Goal: Task Accomplishment & Management: Manage account settings

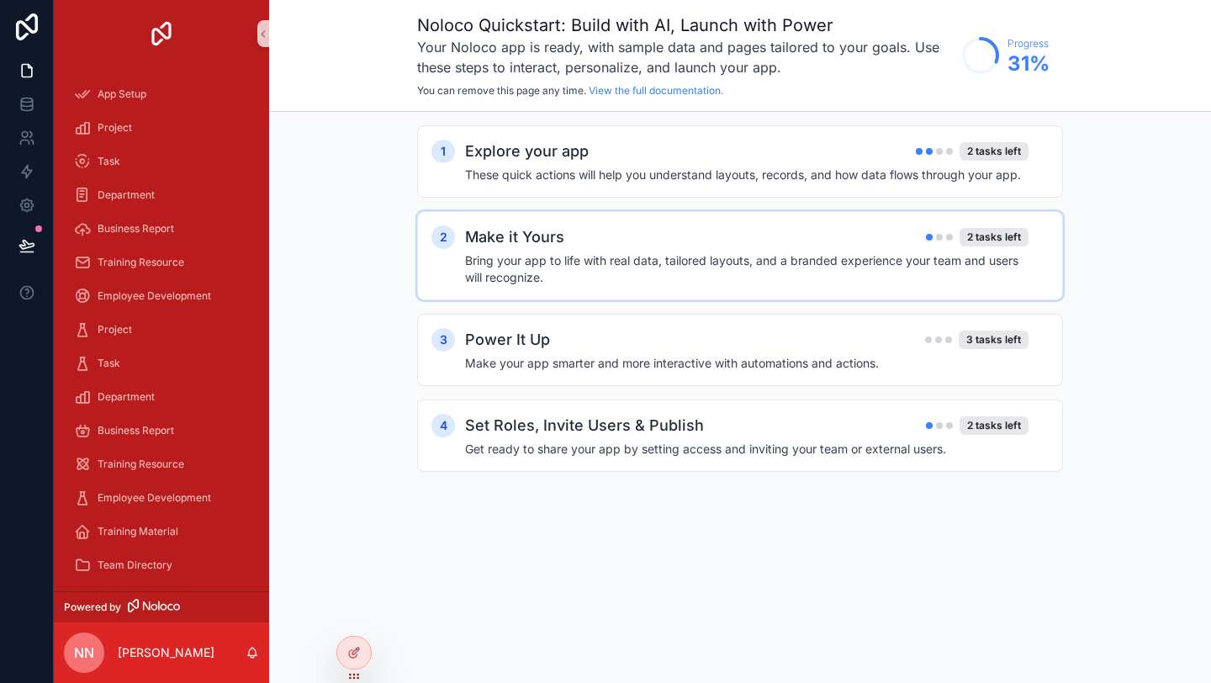
click at [554, 252] on h4 "Bring your app to life with real data, tailored layouts, and a branded experien…" at bounding box center [746, 269] width 563 height 34
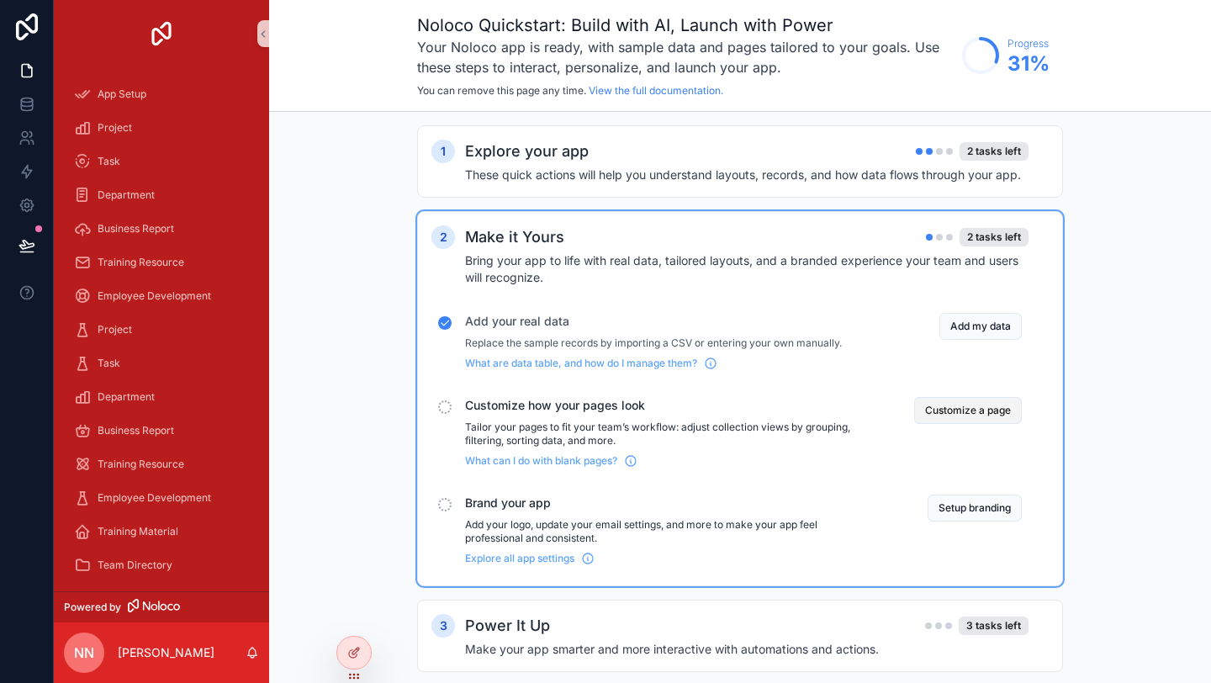
click at [921, 417] on button "Customize a page" at bounding box center [968, 410] width 108 height 27
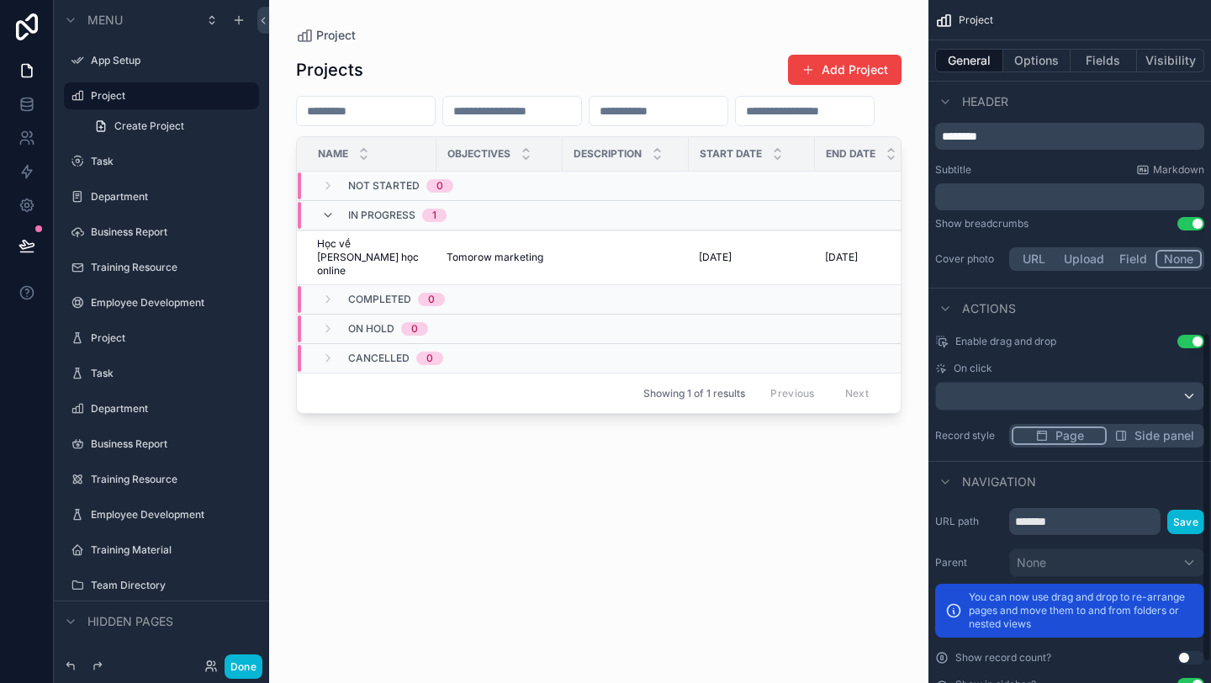
scroll to position [655, 0]
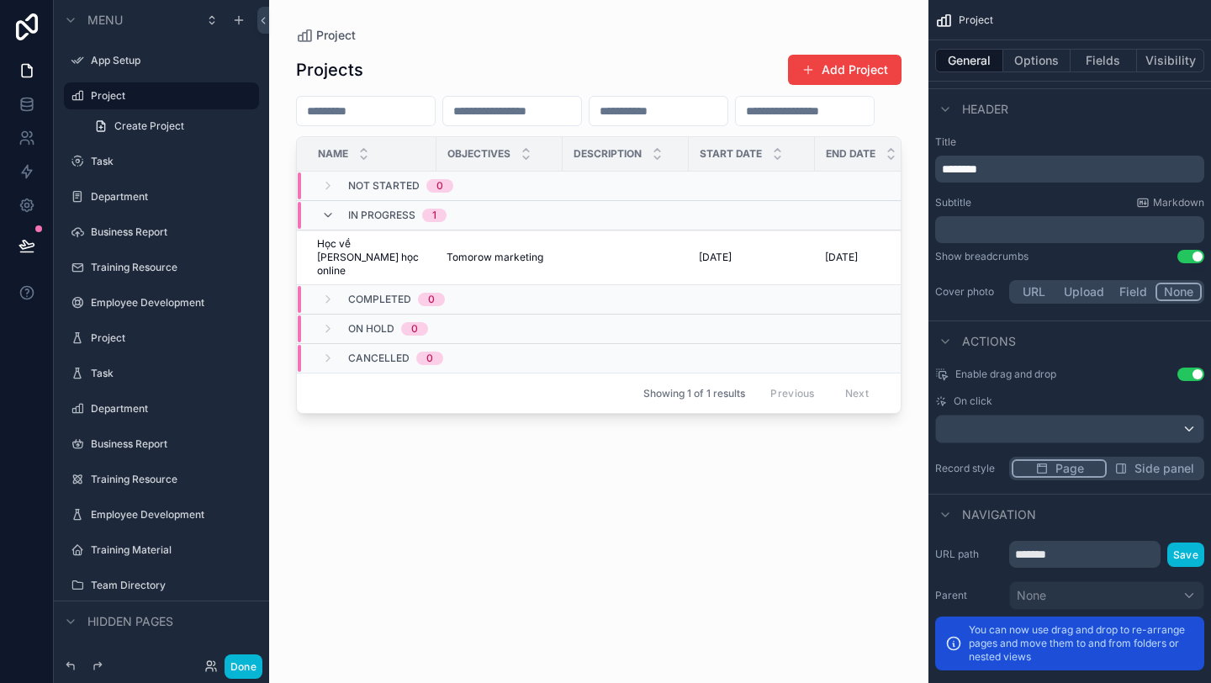
click at [1128, 473] on button "Side panel" at bounding box center [1154, 468] width 95 height 18
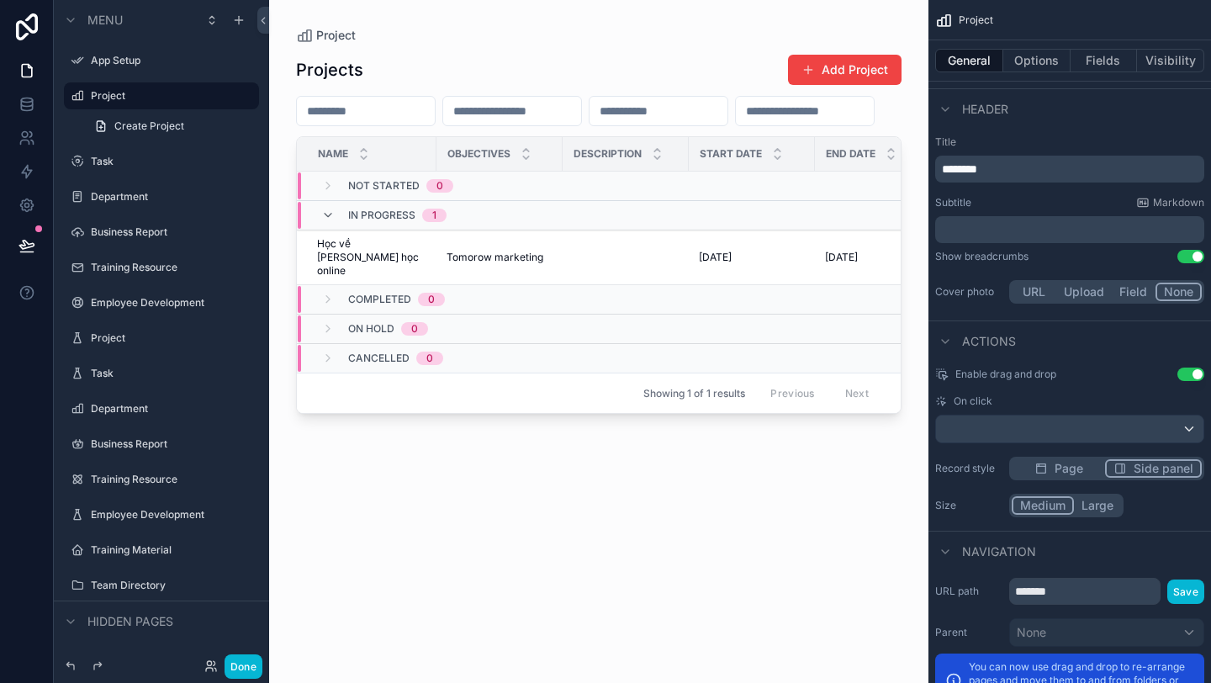
click at [1091, 512] on button "Large" at bounding box center [1097, 505] width 47 height 18
click at [1045, 512] on button "Medium" at bounding box center [1042, 505] width 61 height 18
click at [1074, 481] on div "Enable drag and drop Use setting On click Record style Page Side panel Size Med…" at bounding box center [1069, 442] width 283 height 163
click at [1075, 469] on span "Page" at bounding box center [1068, 468] width 29 height 17
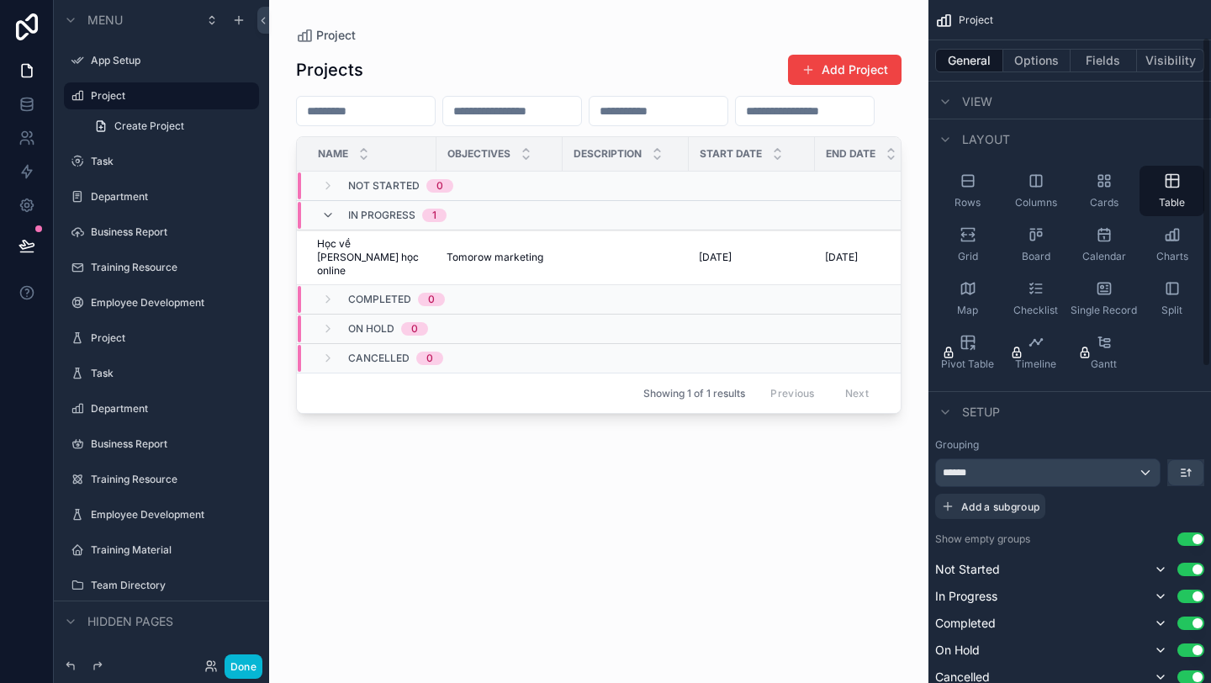
scroll to position [0, 0]
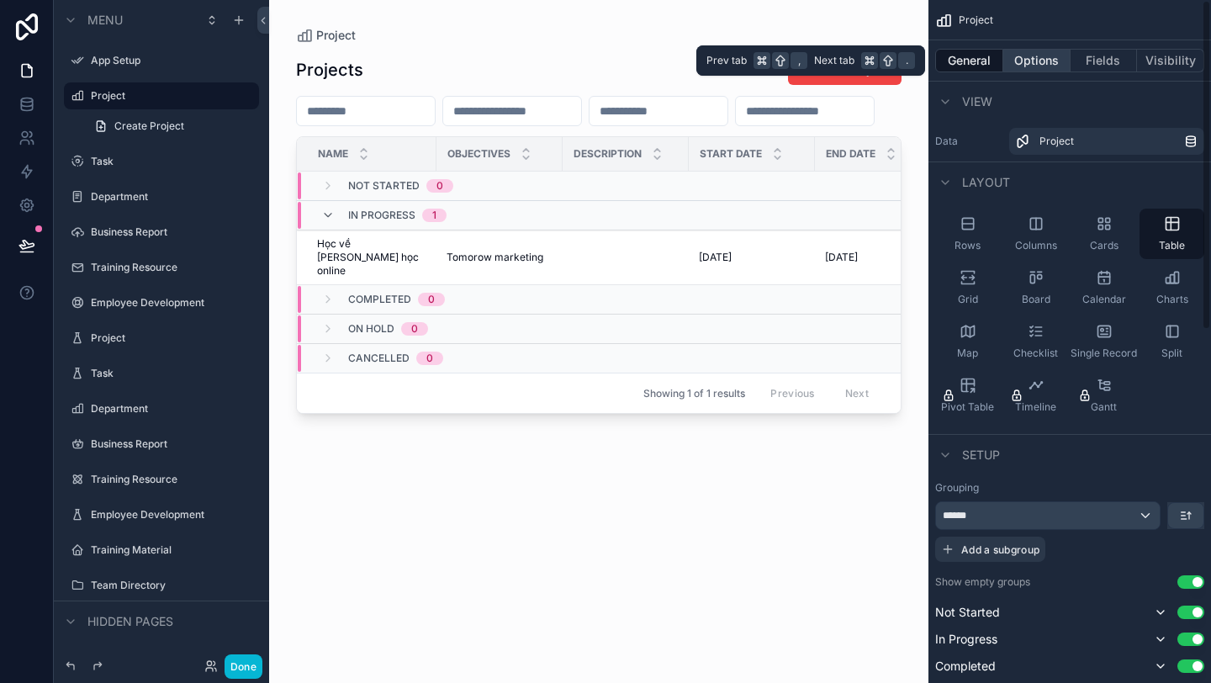
click at [1051, 66] on button "Options" at bounding box center [1036, 61] width 67 height 24
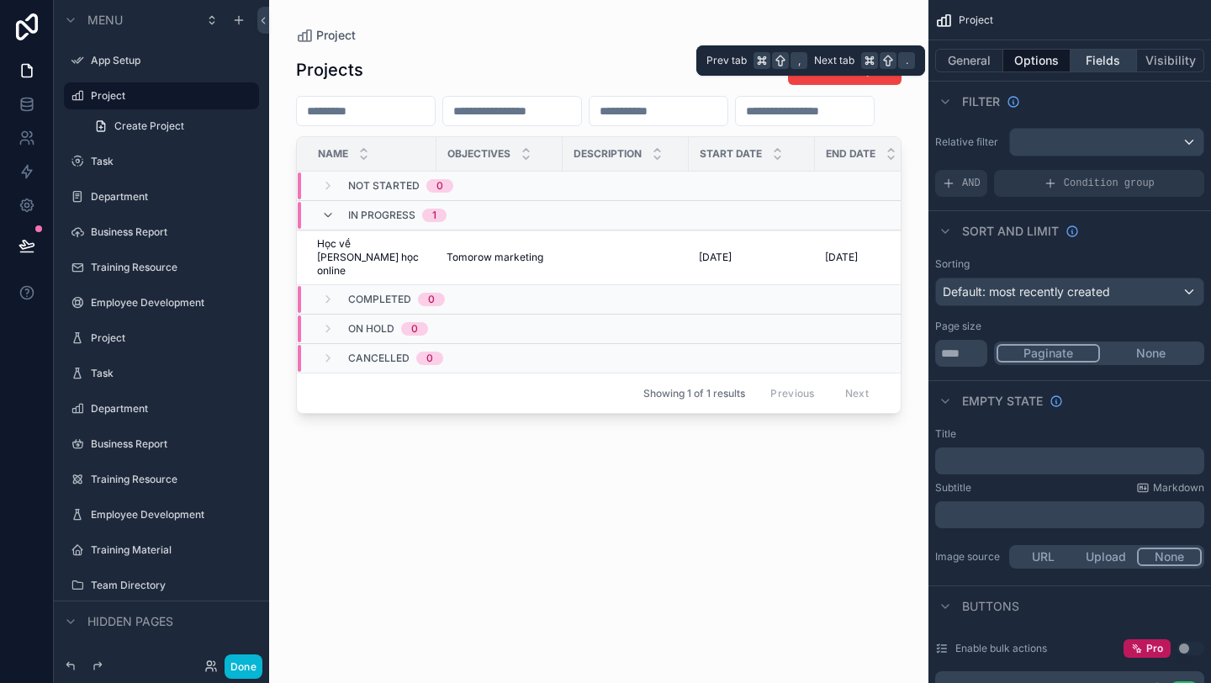
click at [1106, 64] on button "Fields" at bounding box center [1103, 61] width 67 height 24
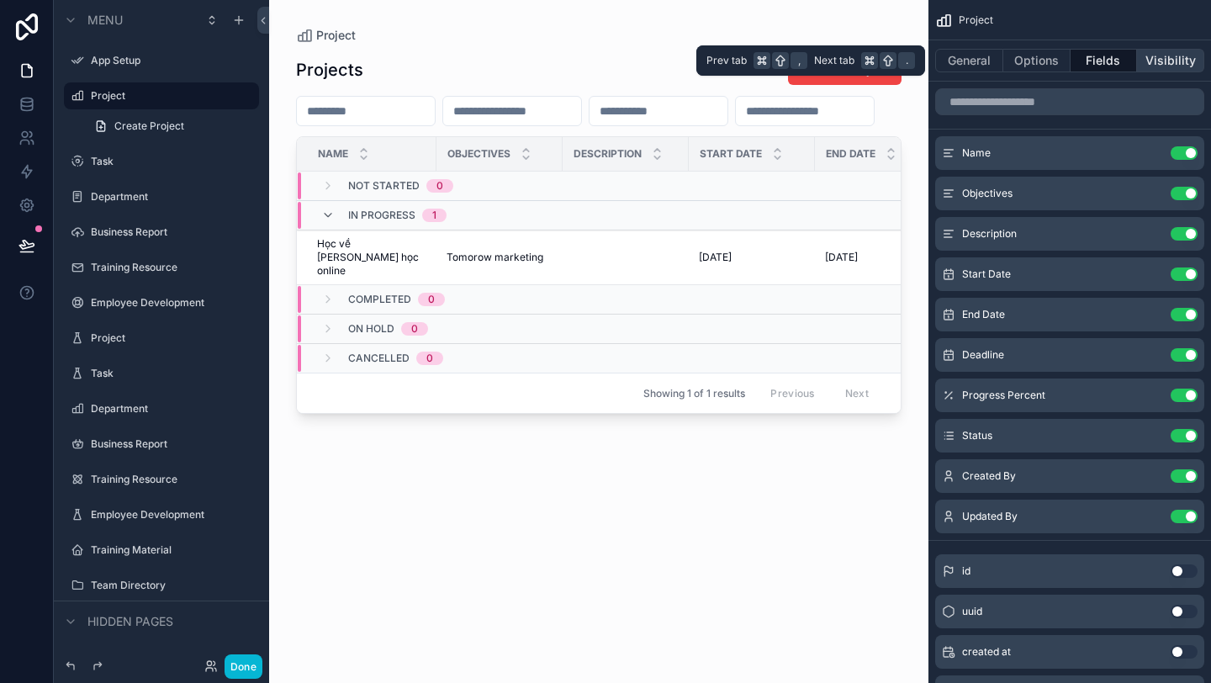
click at [1159, 62] on button "Visibility" at bounding box center [1170, 61] width 67 height 24
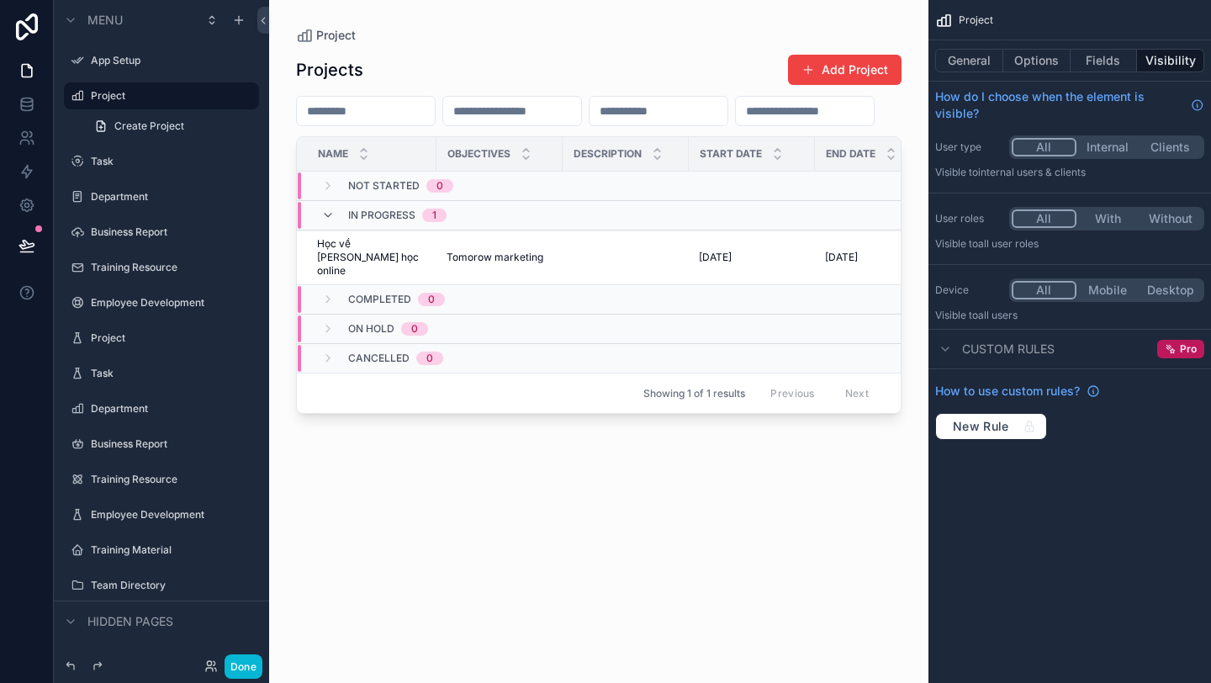
click at [677, 532] on div "scrollable content" at bounding box center [598, 331] width 659 height 663
click at [146, 241] on div "Business Report" at bounding box center [161, 232] width 141 height 20
click at [134, 413] on label "Department" at bounding box center [158, 408] width 135 height 13
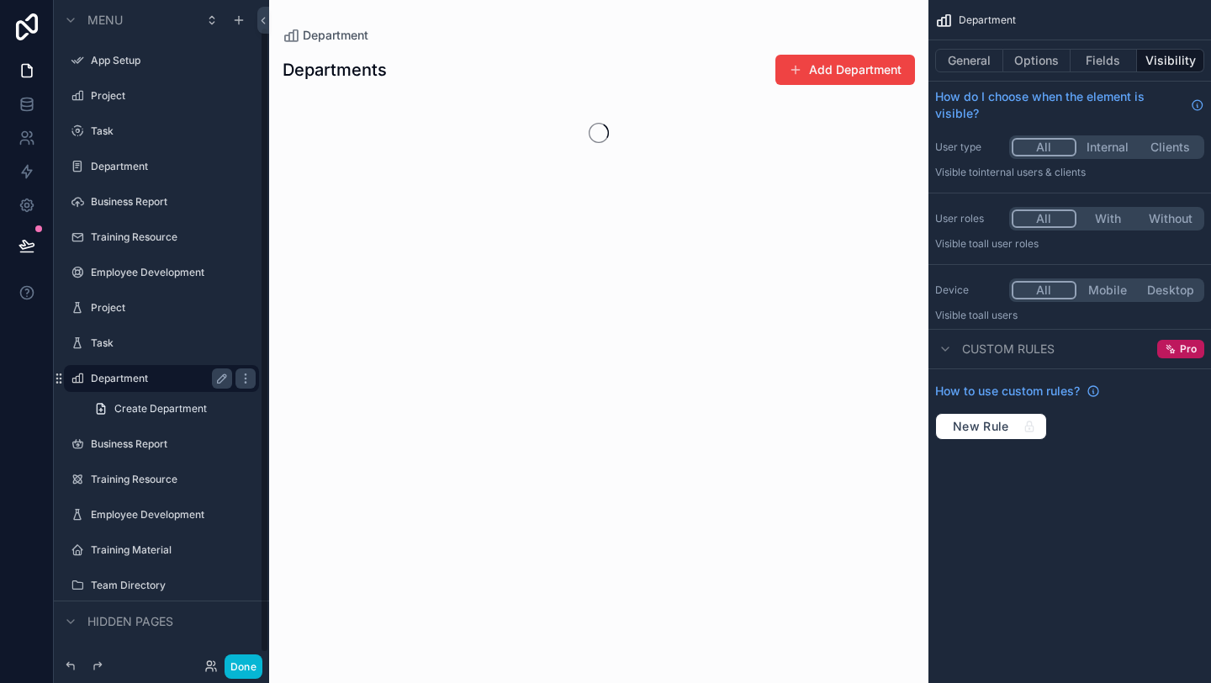
scroll to position [29, 0]
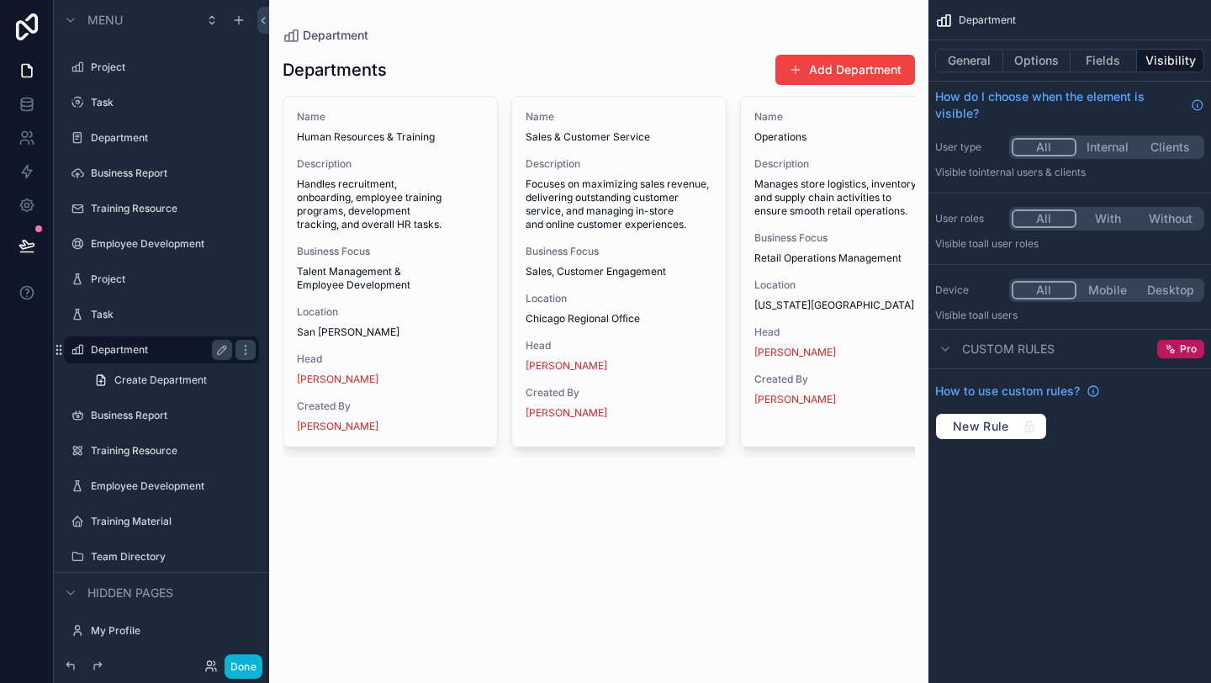
click at [355, 280] on div "scrollable content" at bounding box center [598, 255] width 659 height 511
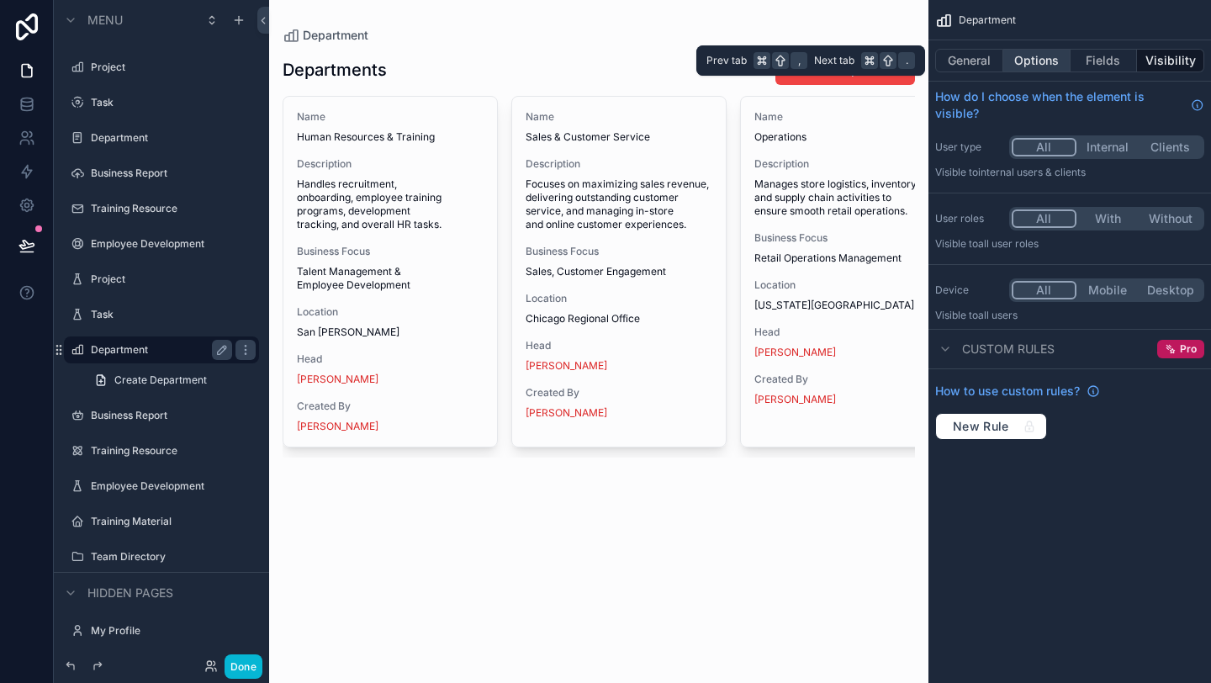
click at [1019, 60] on button "Options" at bounding box center [1036, 61] width 67 height 24
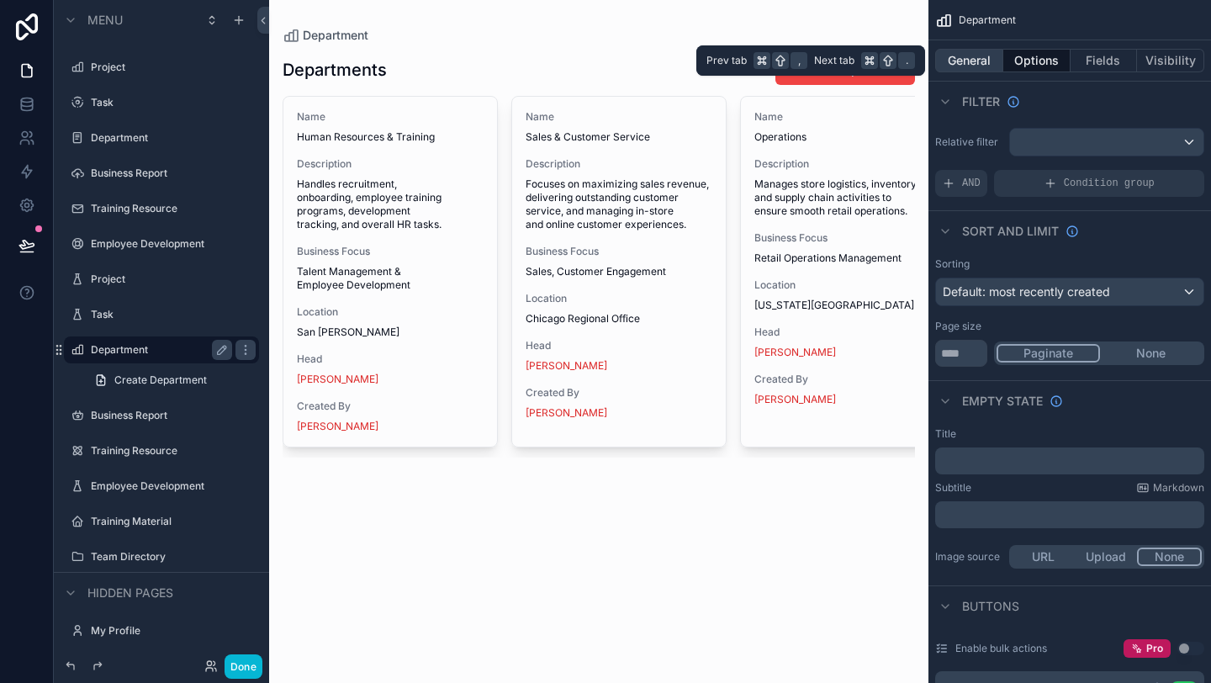
click at [964, 57] on button "General" at bounding box center [969, 61] width 68 height 24
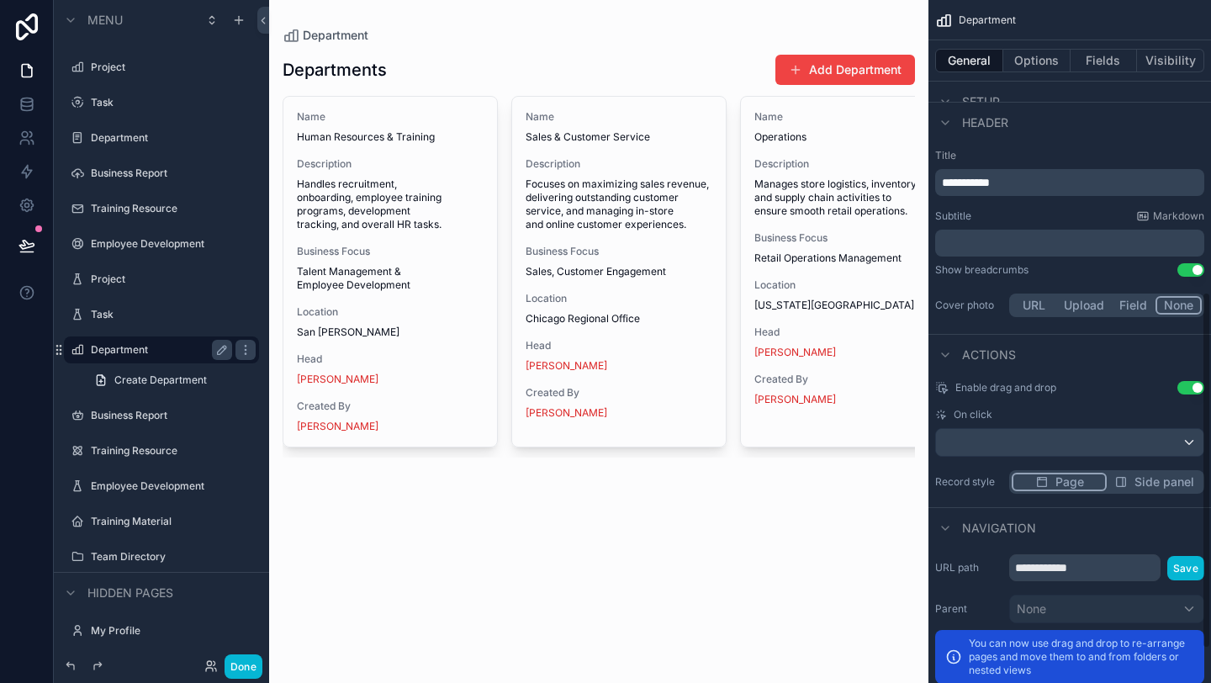
scroll to position [624, 0]
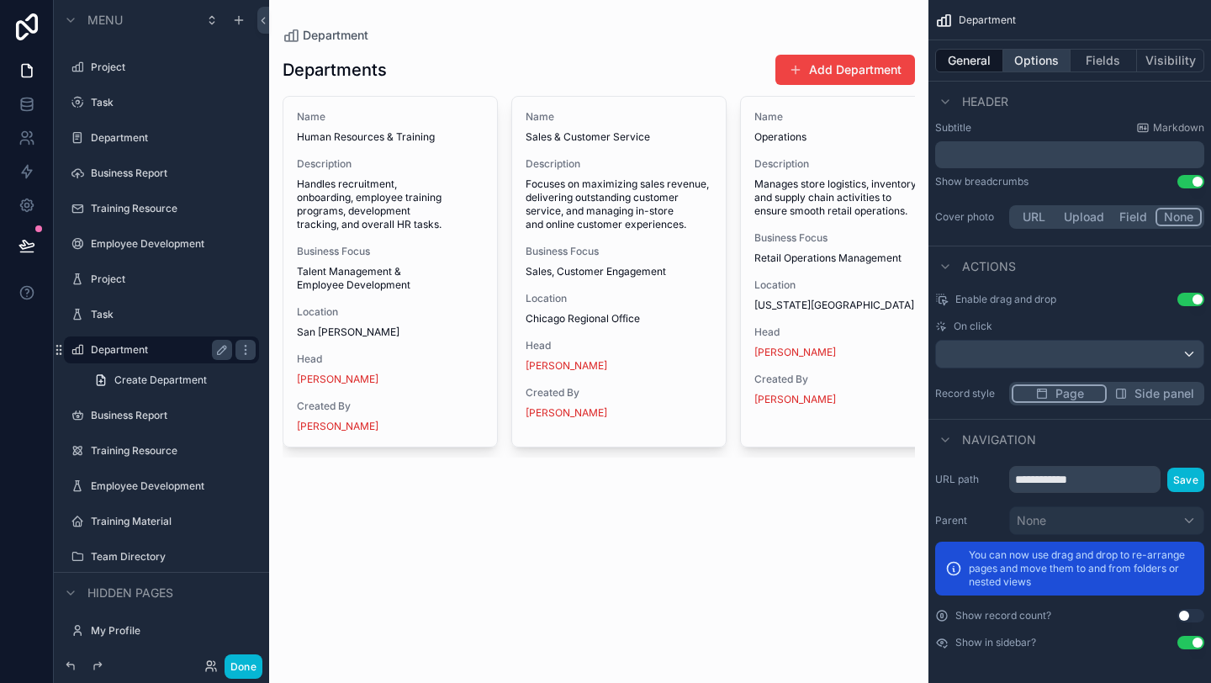
click at [1024, 55] on button "Options" at bounding box center [1036, 61] width 67 height 24
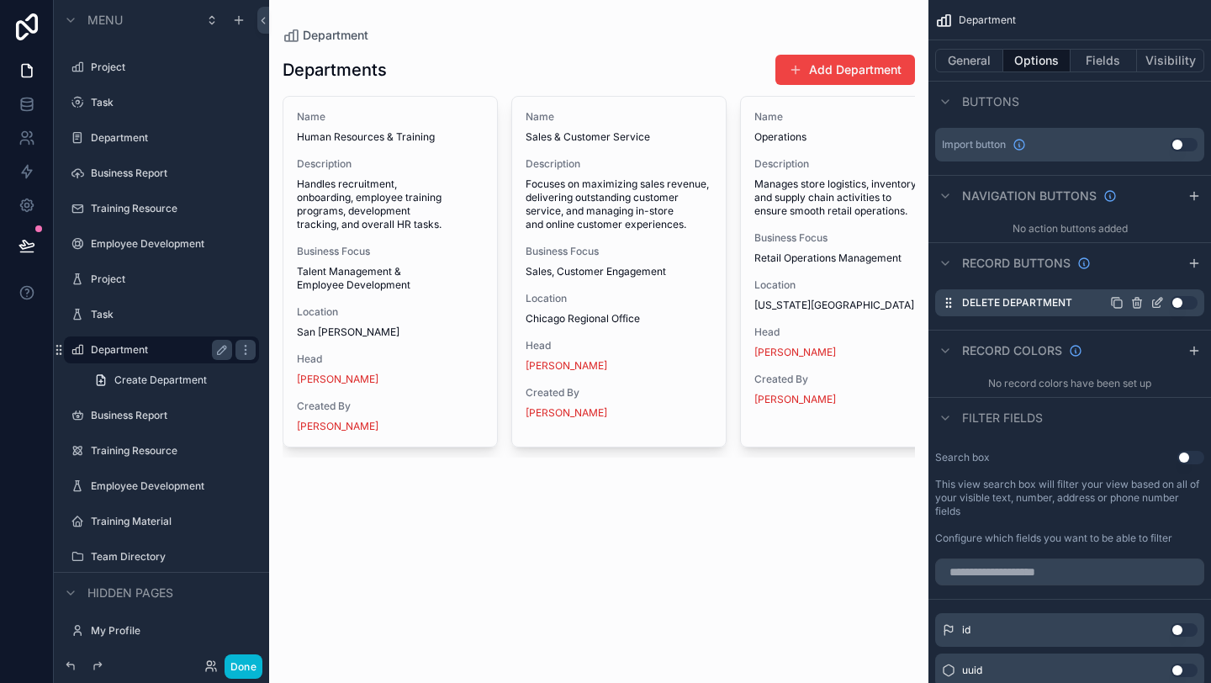
click at [1190, 306] on button "Use setting" at bounding box center [1184, 302] width 27 height 13
click at [1188, 306] on button "Use setting" at bounding box center [1184, 302] width 27 height 13
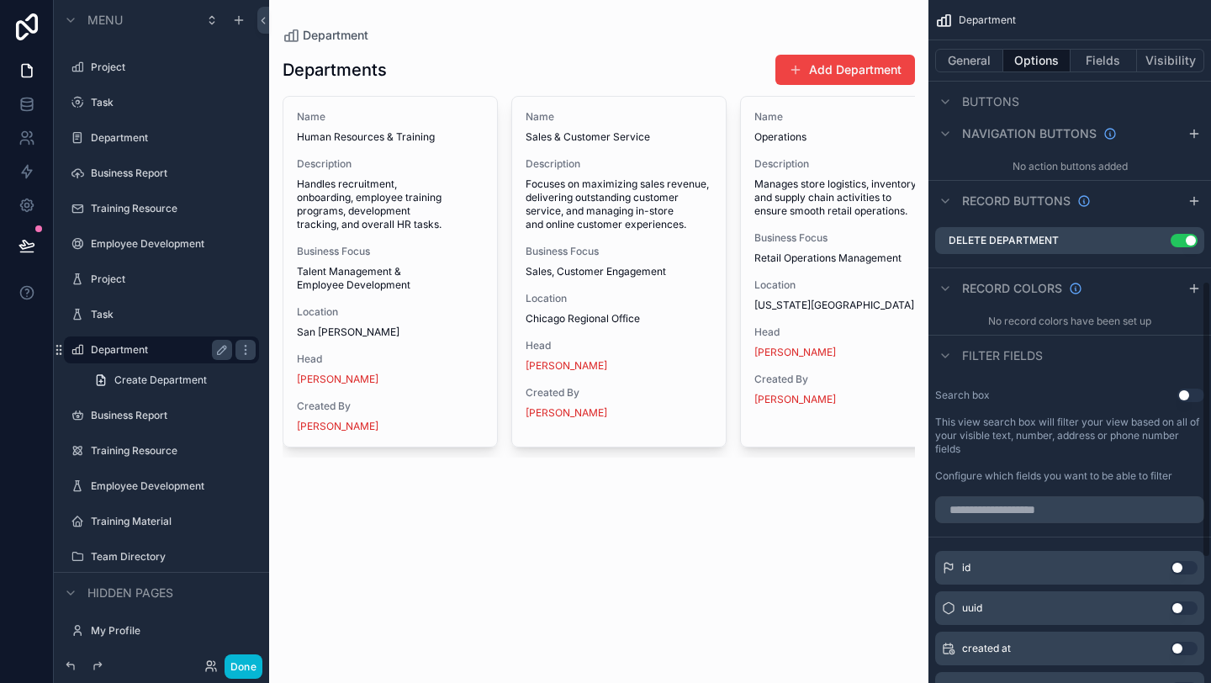
scroll to position [693, 0]
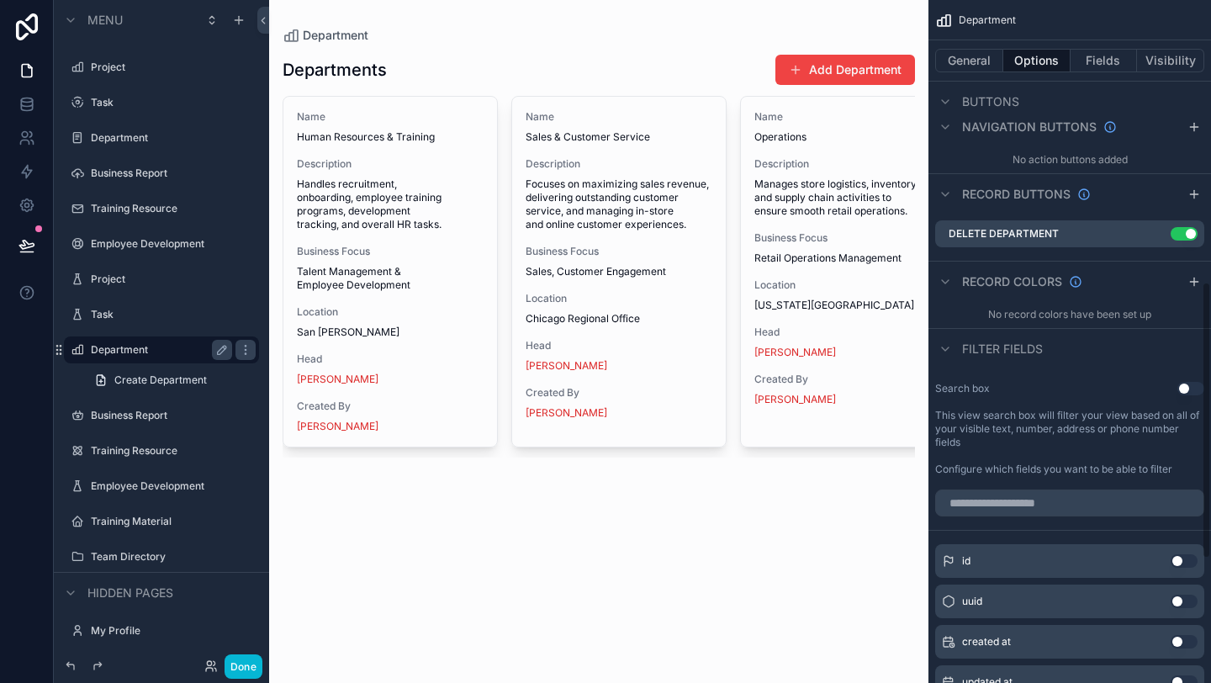
click at [1186, 388] on button "Use setting" at bounding box center [1190, 388] width 27 height 13
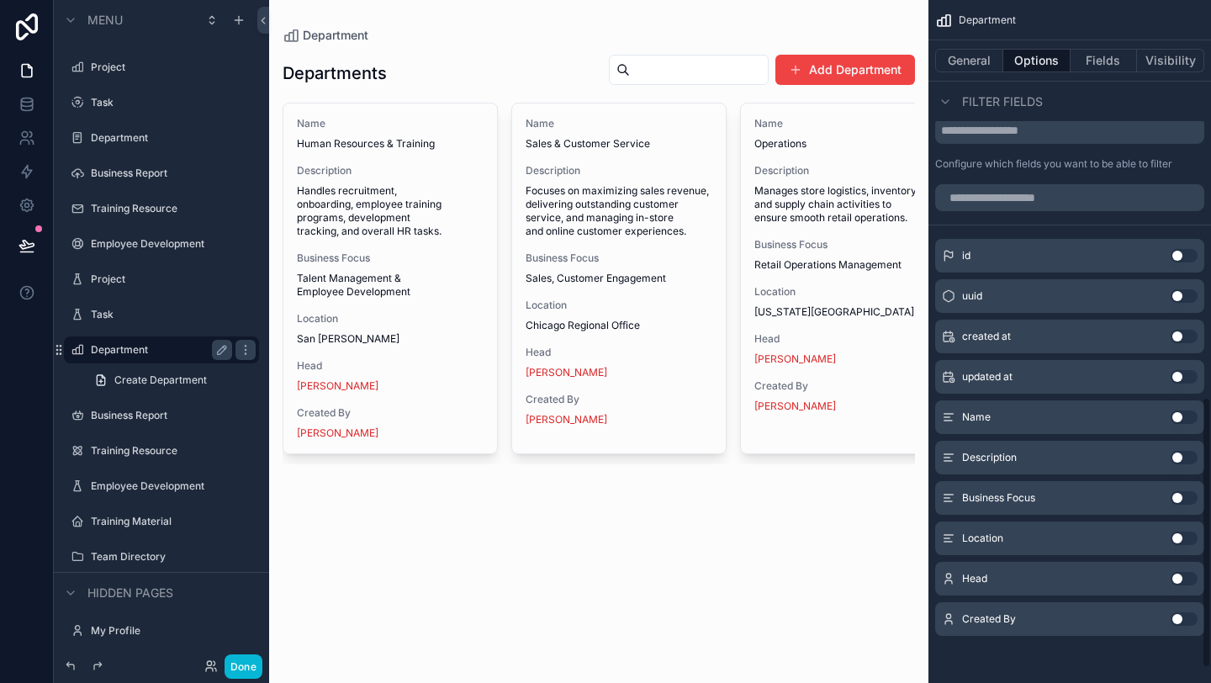
scroll to position [975, 0]
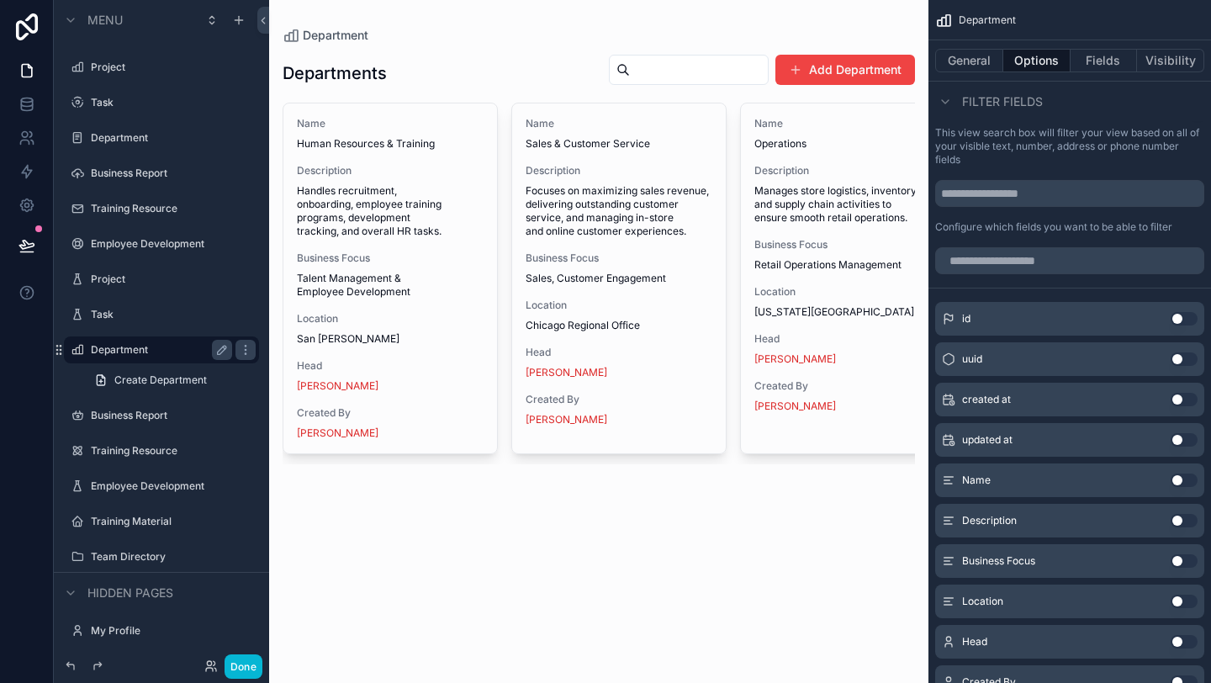
click at [1184, 323] on button "Use setting" at bounding box center [1184, 318] width 27 height 13
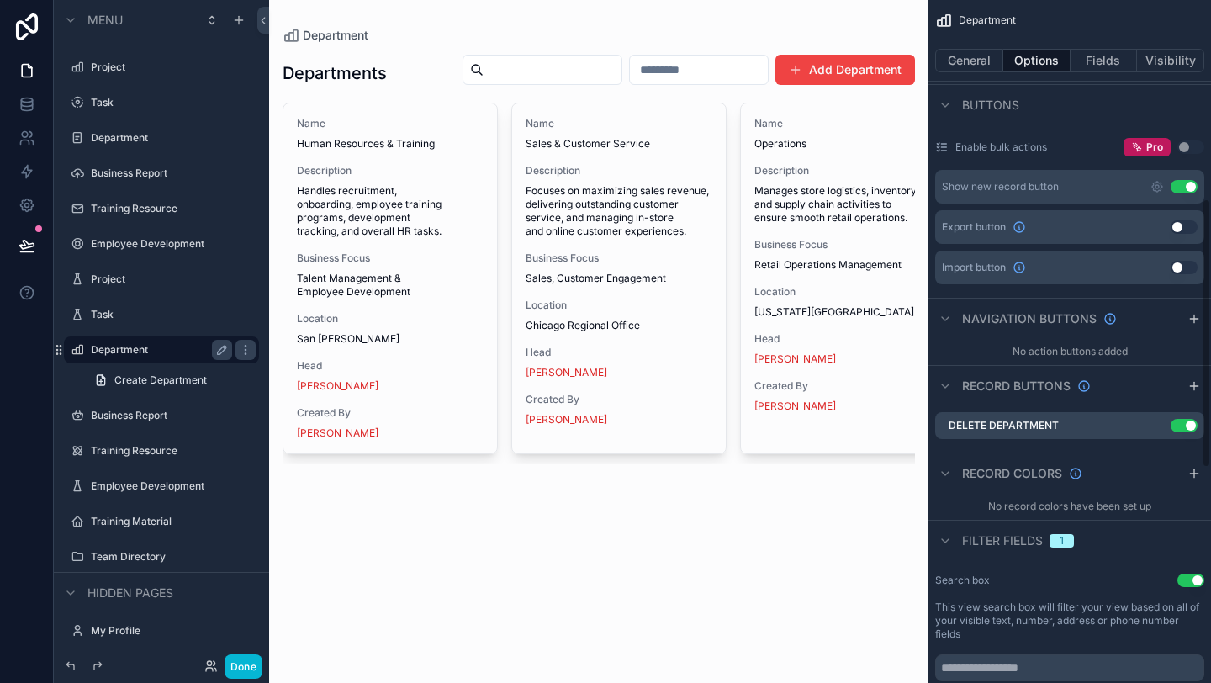
scroll to position [500, 0]
click at [1181, 422] on button "Use setting" at bounding box center [1184, 426] width 27 height 13
click at [1181, 423] on button "Use setting" at bounding box center [1184, 426] width 27 height 13
click at [1194, 318] on icon "scrollable content" at bounding box center [1194, 319] width 0 height 8
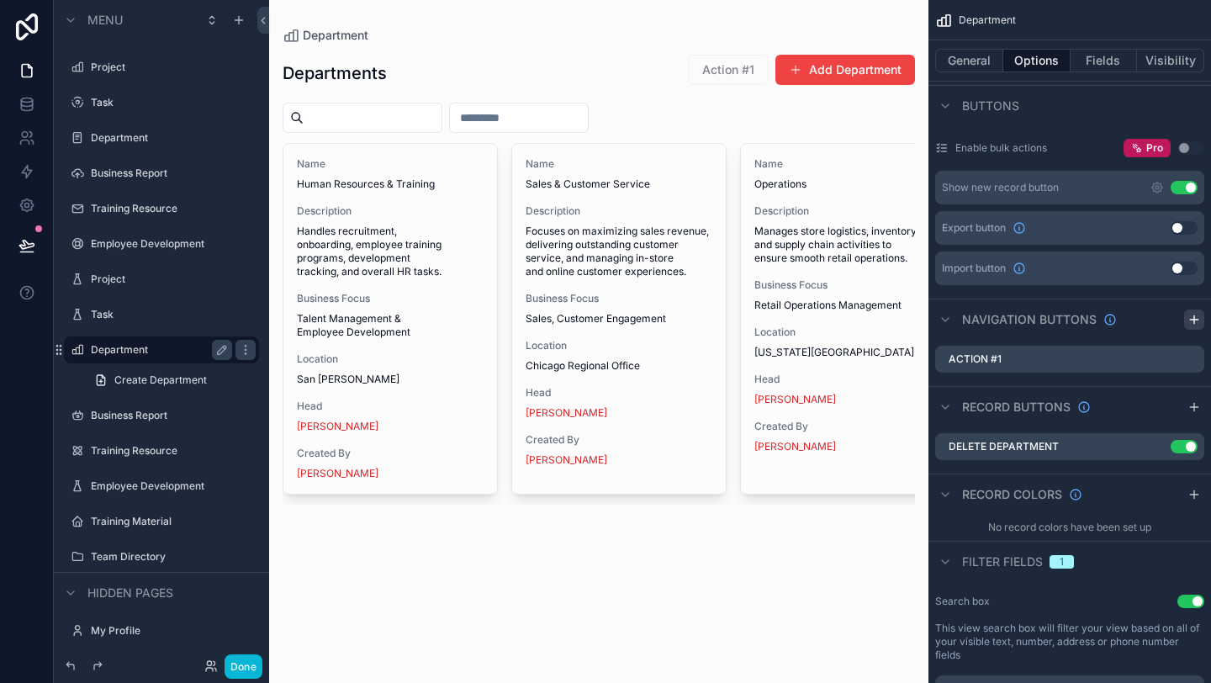
click at [1194, 318] on icon "scrollable content" at bounding box center [1194, 319] width 0 height 8
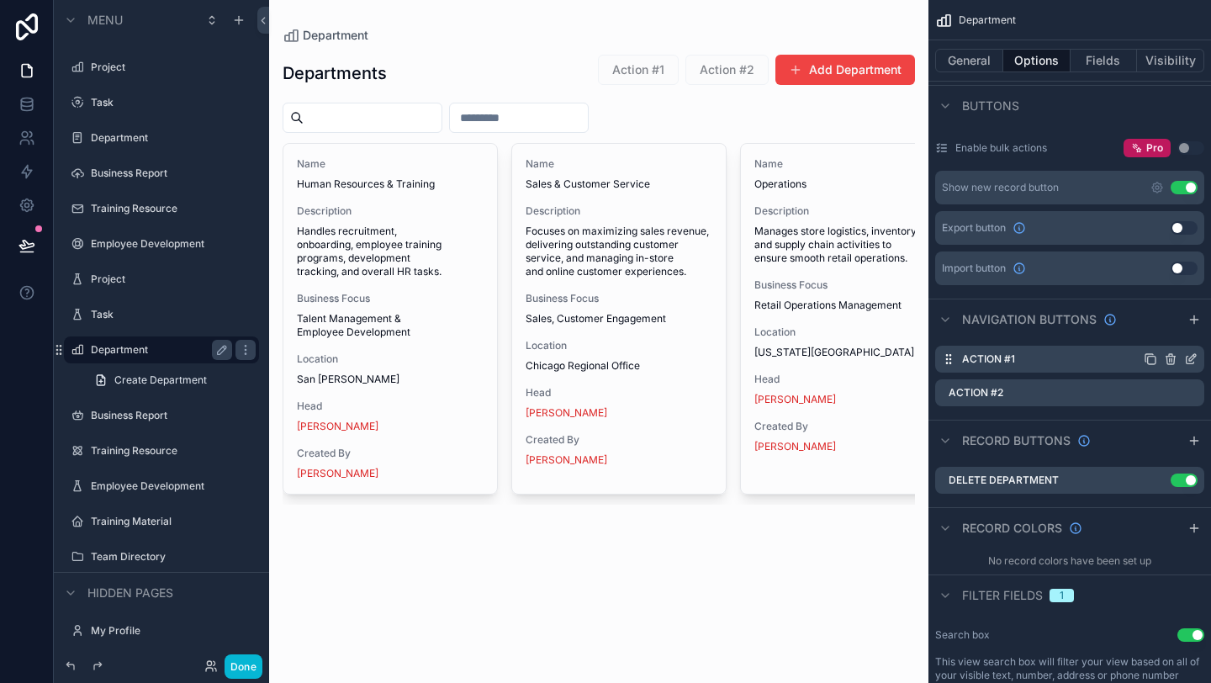
click at [1138, 347] on div "Action #1" at bounding box center [1069, 359] width 269 height 27
click at [1122, 362] on div "Action #1" at bounding box center [1069, 359] width 269 height 27
click at [1165, 362] on icon "scrollable content" at bounding box center [1170, 358] width 13 height 13
click at [1164, 335] on icon at bounding box center [1163, 331] width 13 height 13
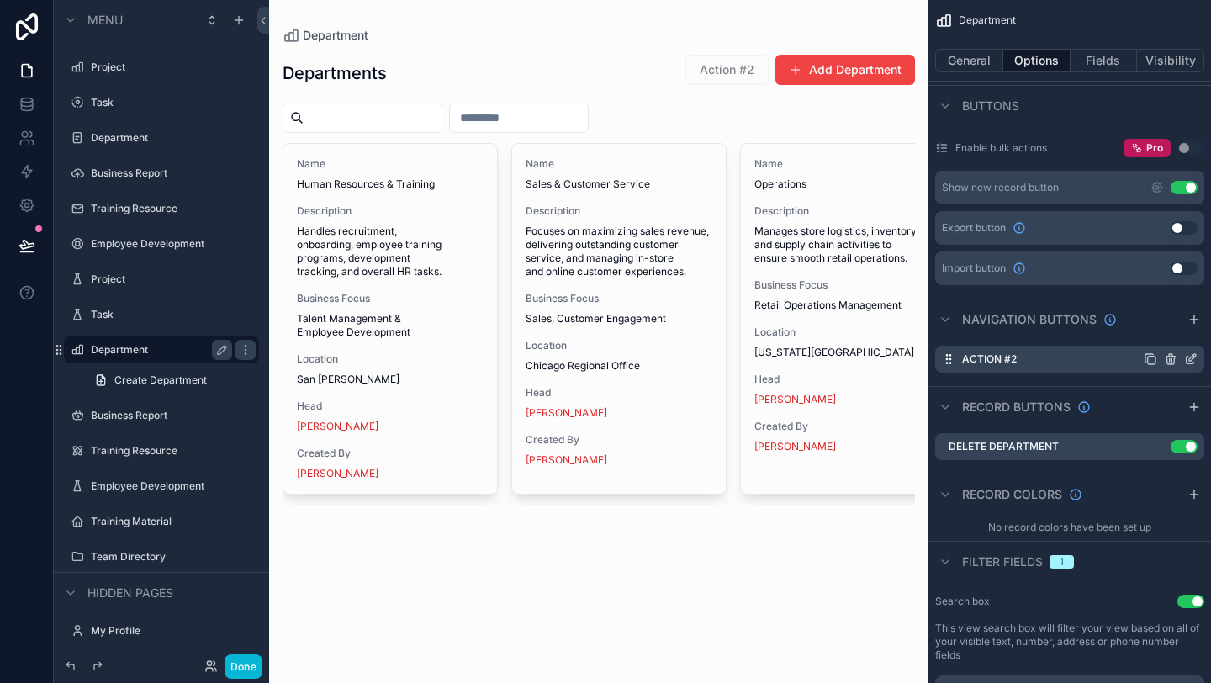
click at [1171, 363] on icon "scrollable content" at bounding box center [1170, 358] width 13 height 13
click at [1164, 332] on icon at bounding box center [1163, 331] width 13 height 13
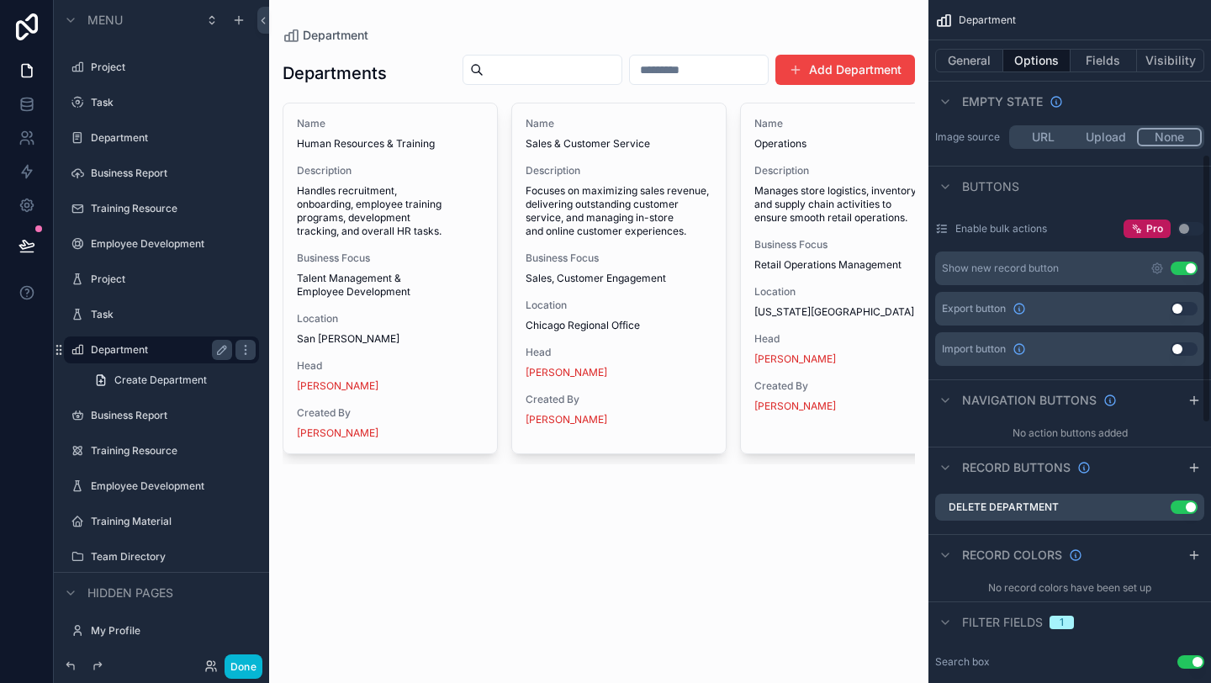
scroll to position [374, 0]
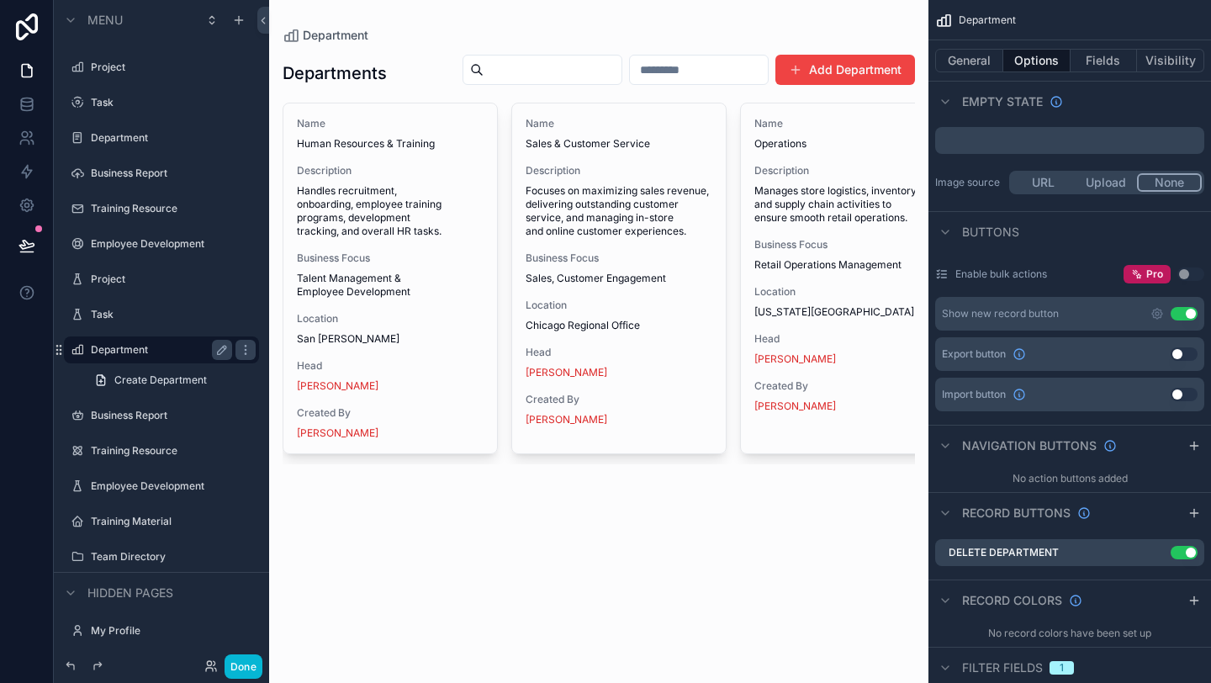
click at [1187, 357] on button "Use setting" at bounding box center [1184, 353] width 27 height 13
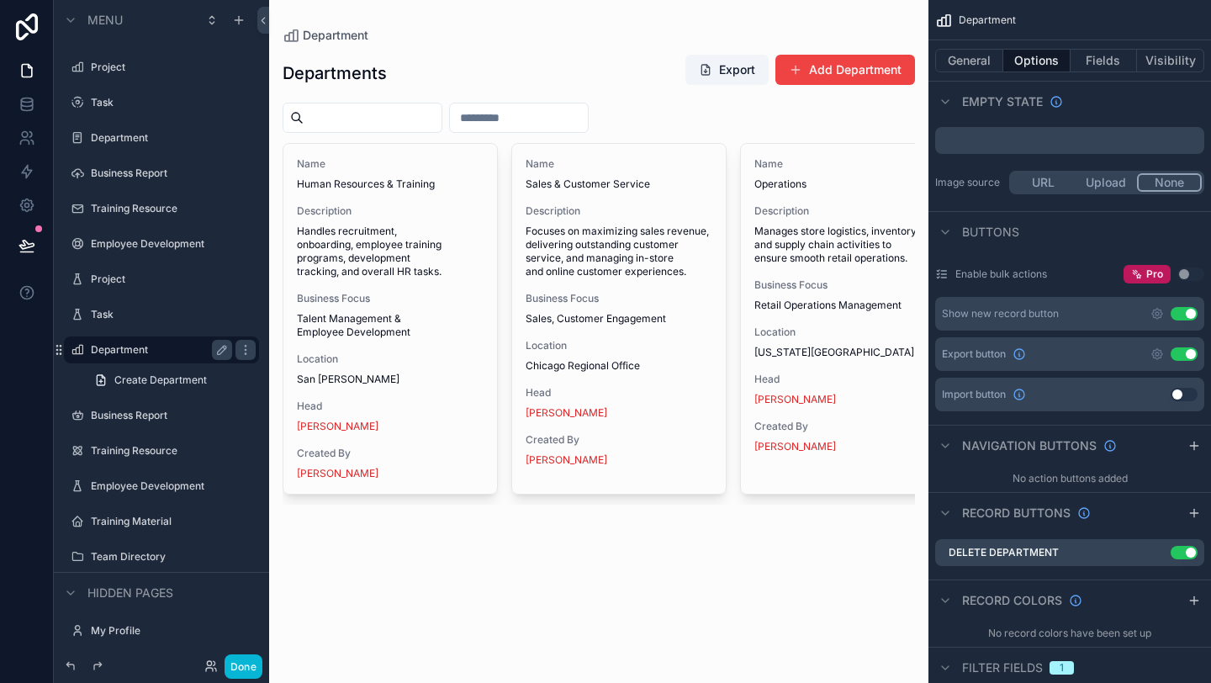
click at [1187, 357] on button "Use setting" at bounding box center [1184, 353] width 27 height 13
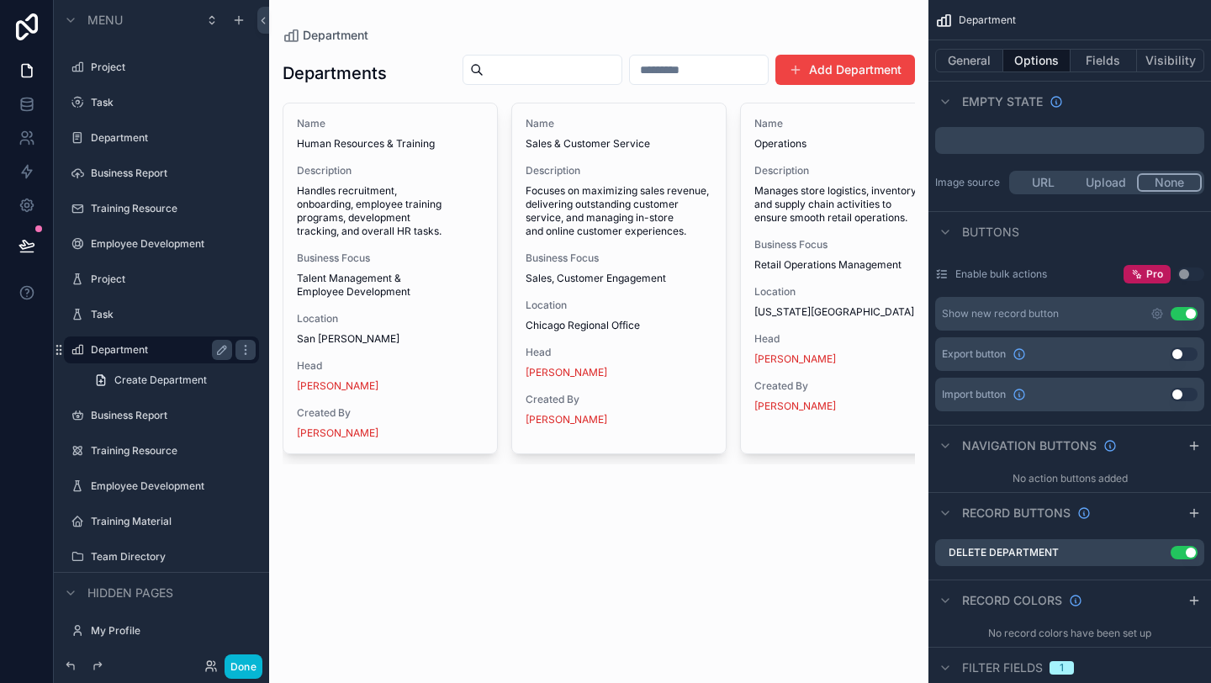
click at [1187, 358] on button "Use setting" at bounding box center [1184, 353] width 27 height 13
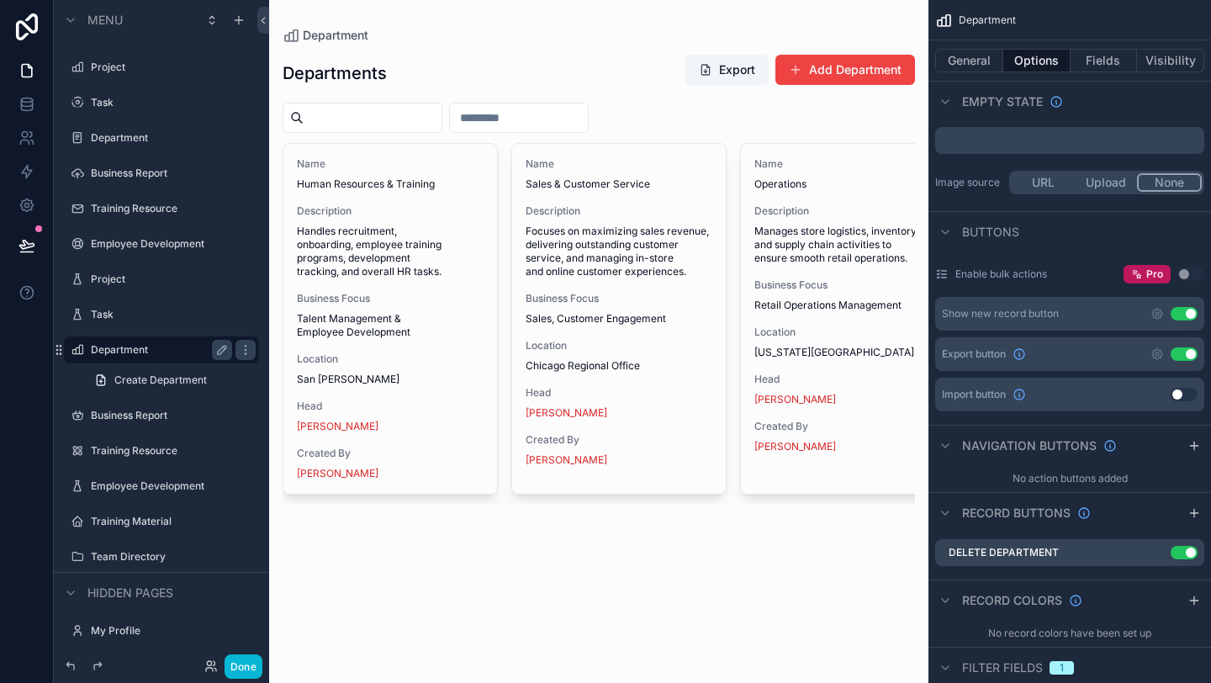
click at [1181, 393] on button "Use setting" at bounding box center [1184, 394] width 27 height 13
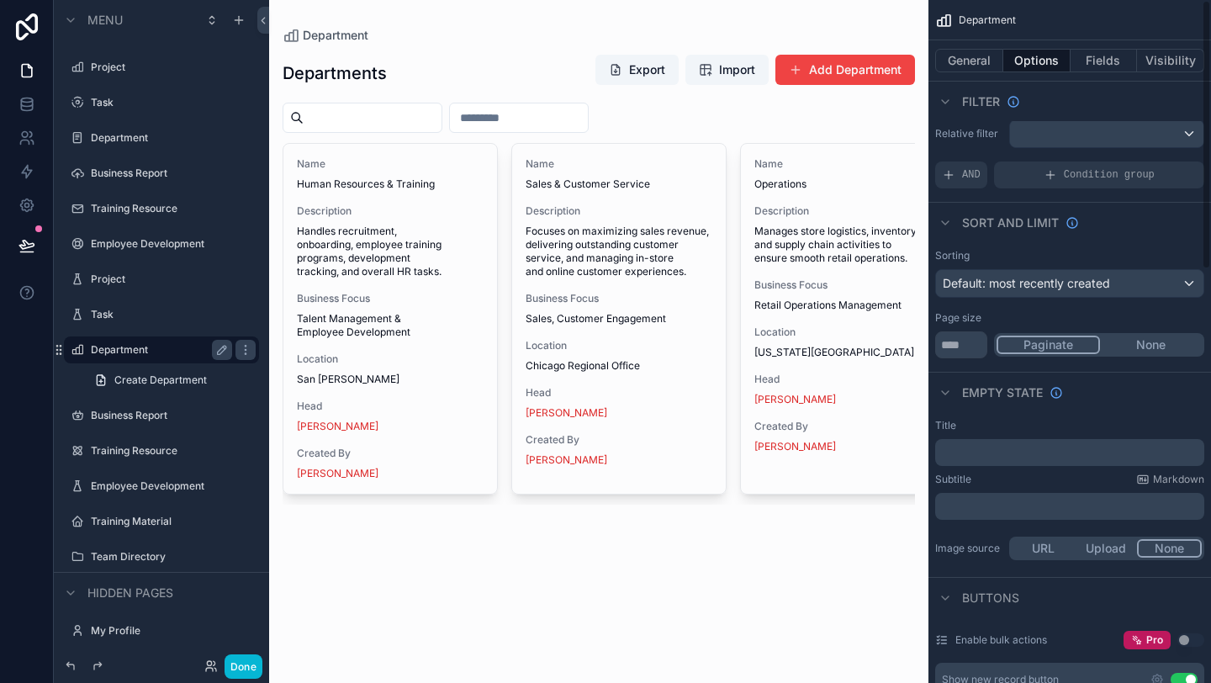
scroll to position [0, 0]
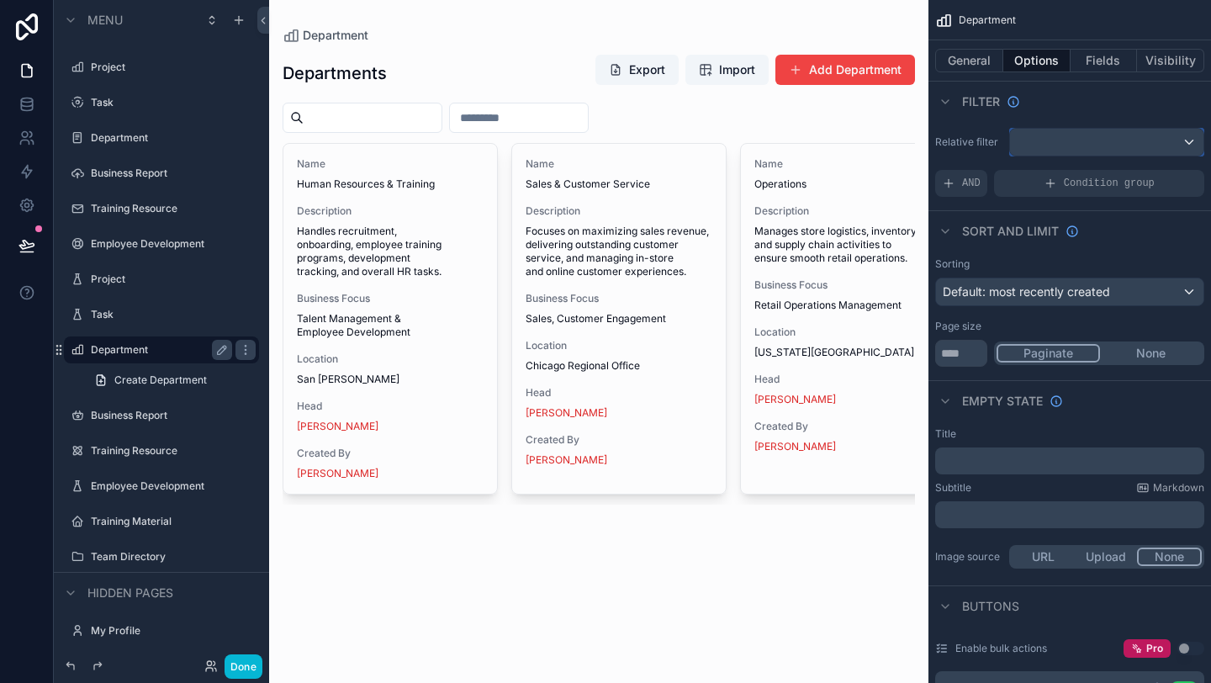
click at [1079, 144] on div "scrollable content" at bounding box center [1106, 142] width 193 height 27
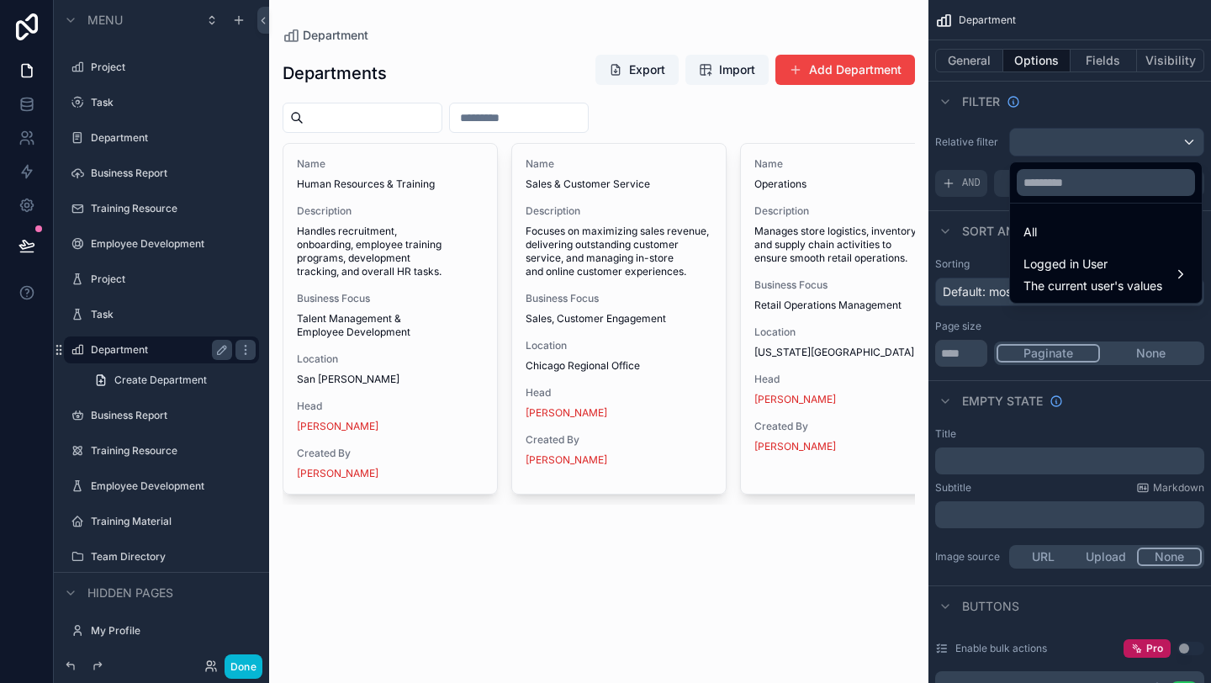
click at [1079, 144] on div "scrollable content" at bounding box center [605, 341] width 1211 height 683
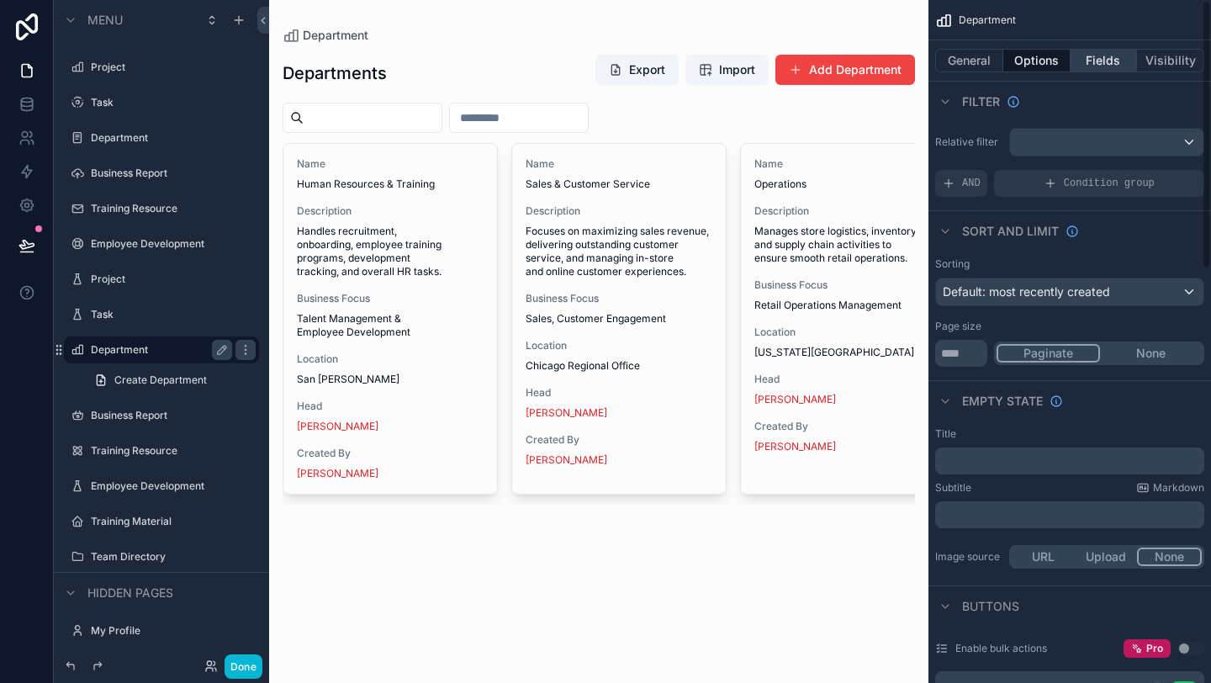
click at [1085, 67] on button "Fields" at bounding box center [1103, 61] width 67 height 24
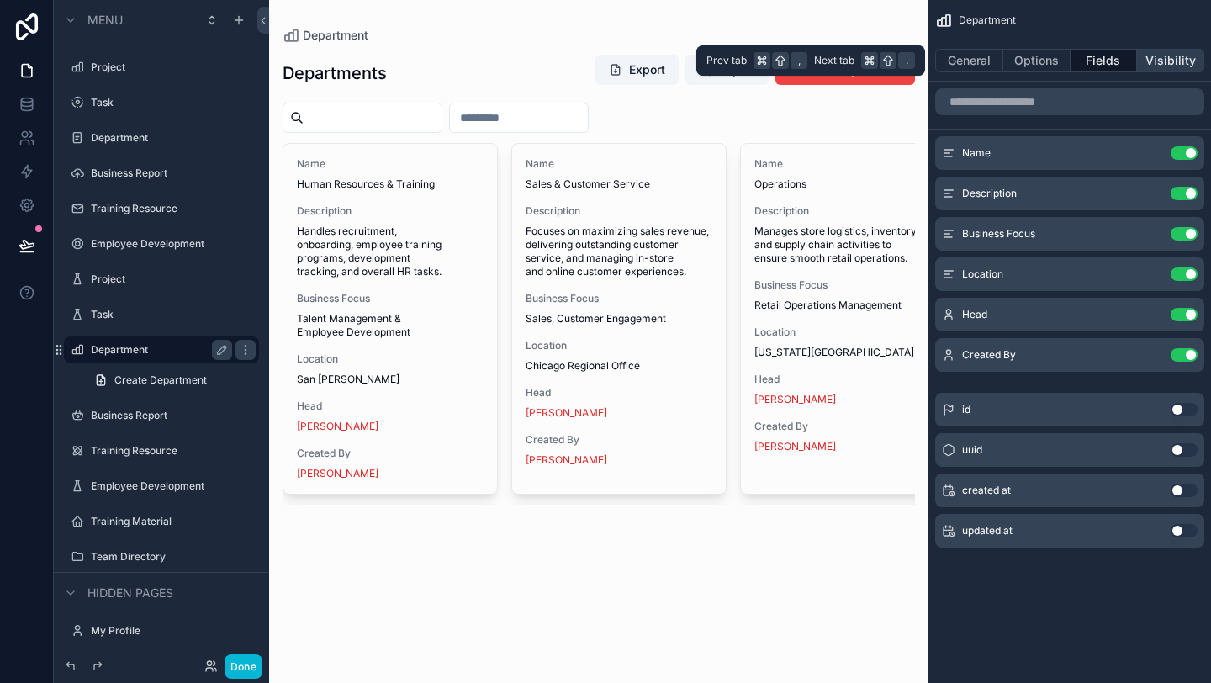
click at [1160, 60] on button "Visibility" at bounding box center [1170, 61] width 67 height 24
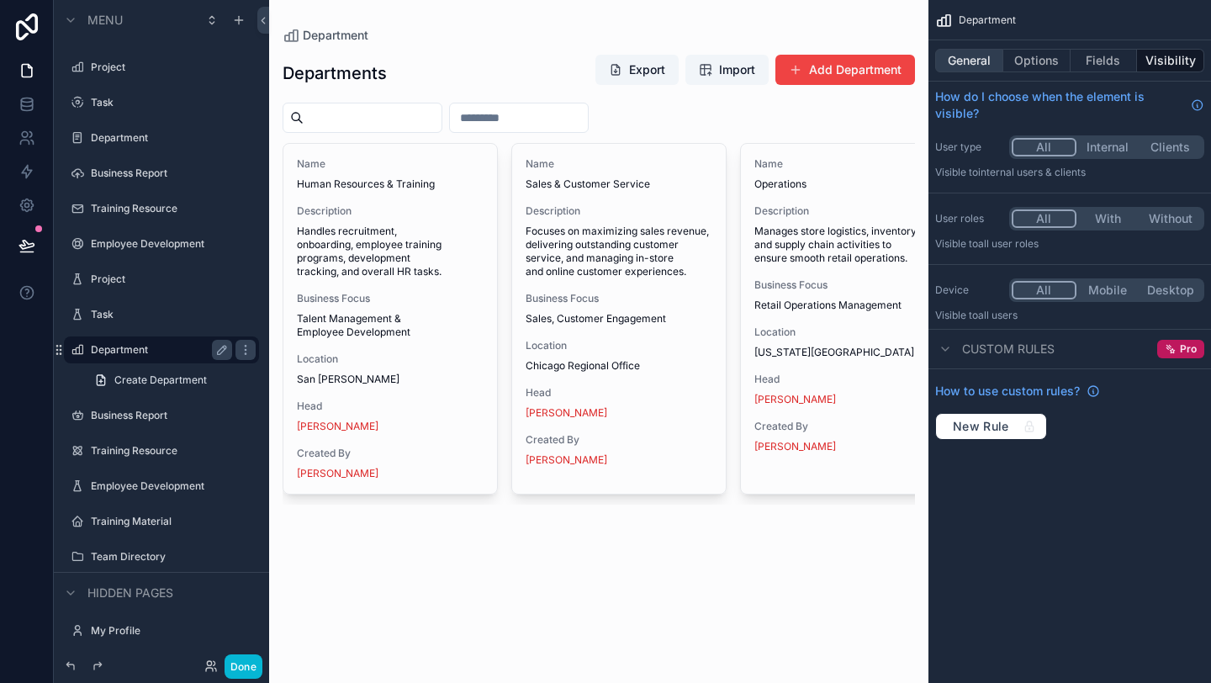
click at [984, 60] on button "General" at bounding box center [969, 61] width 68 height 24
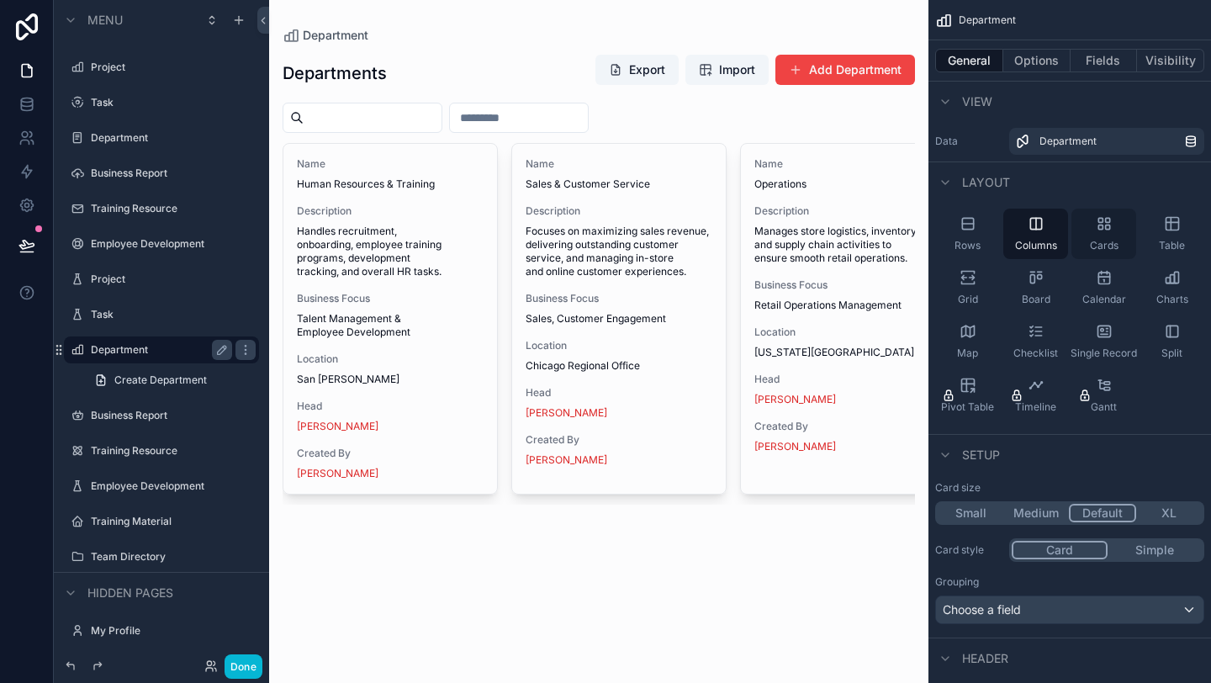
click at [1097, 230] on icon "scrollable content" at bounding box center [1104, 223] width 17 height 17
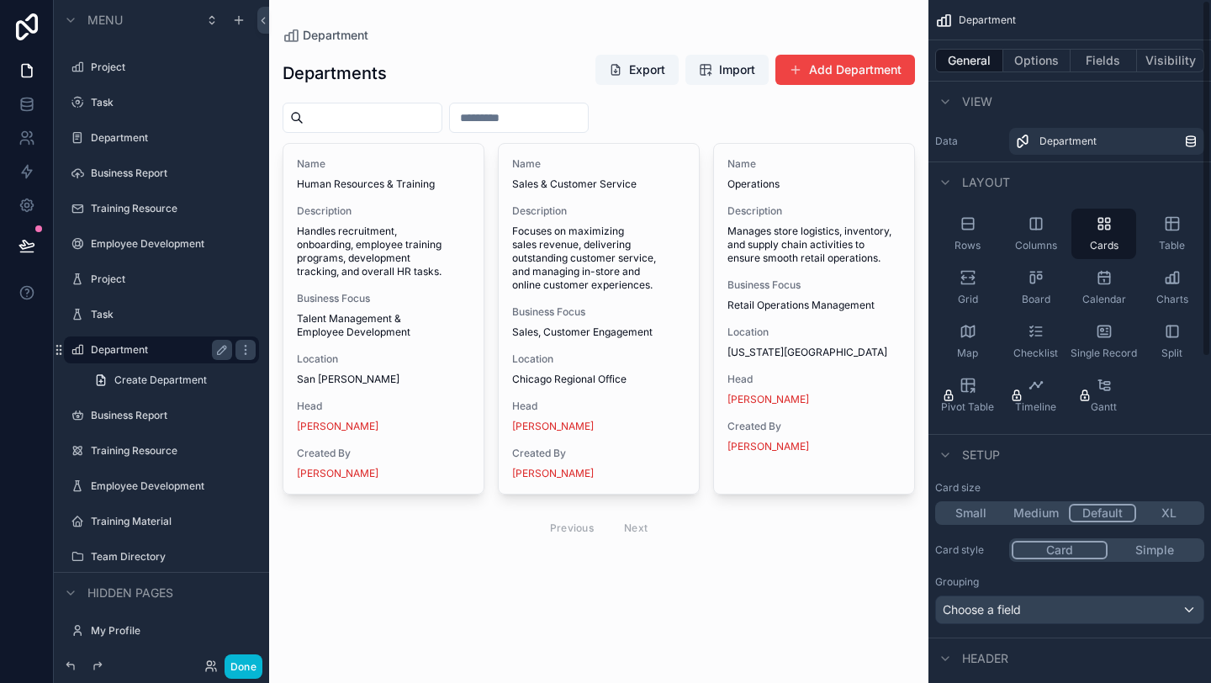
click at [1050, 76] on div "General Options Fields Visibility" at bounding box center [1069, 60] width 283 height 40
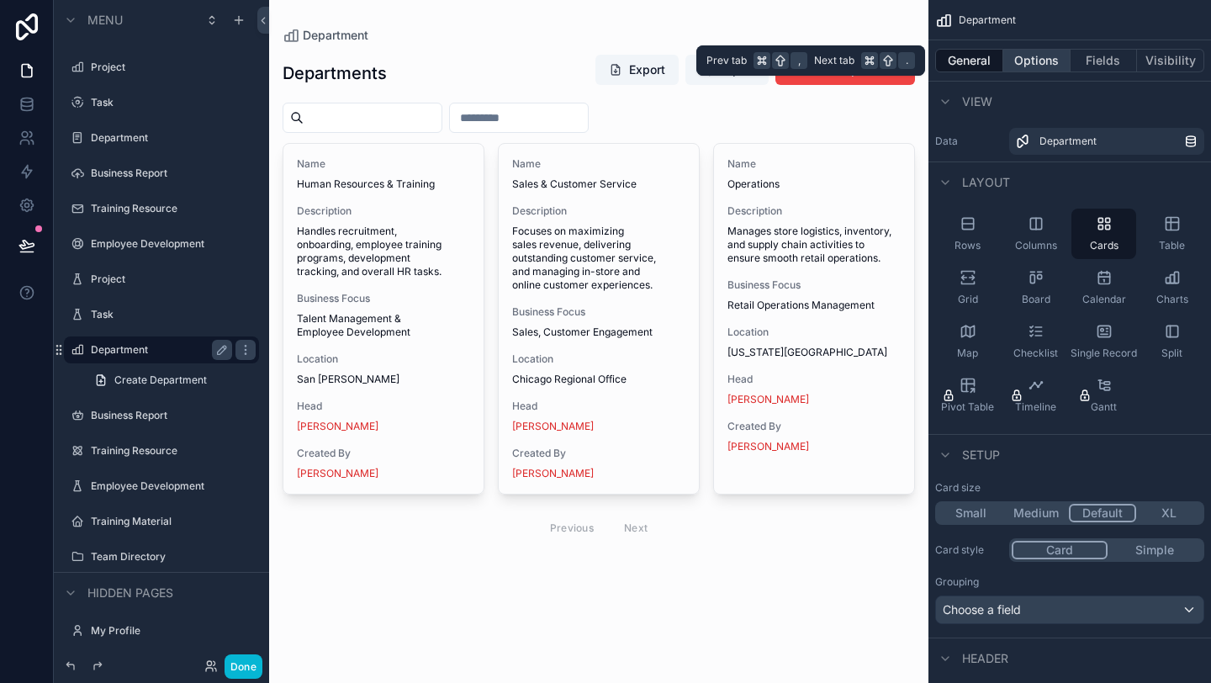
click at [1049, 61] on button "Options" at bounding box center [1036, 61] width 67 height 24
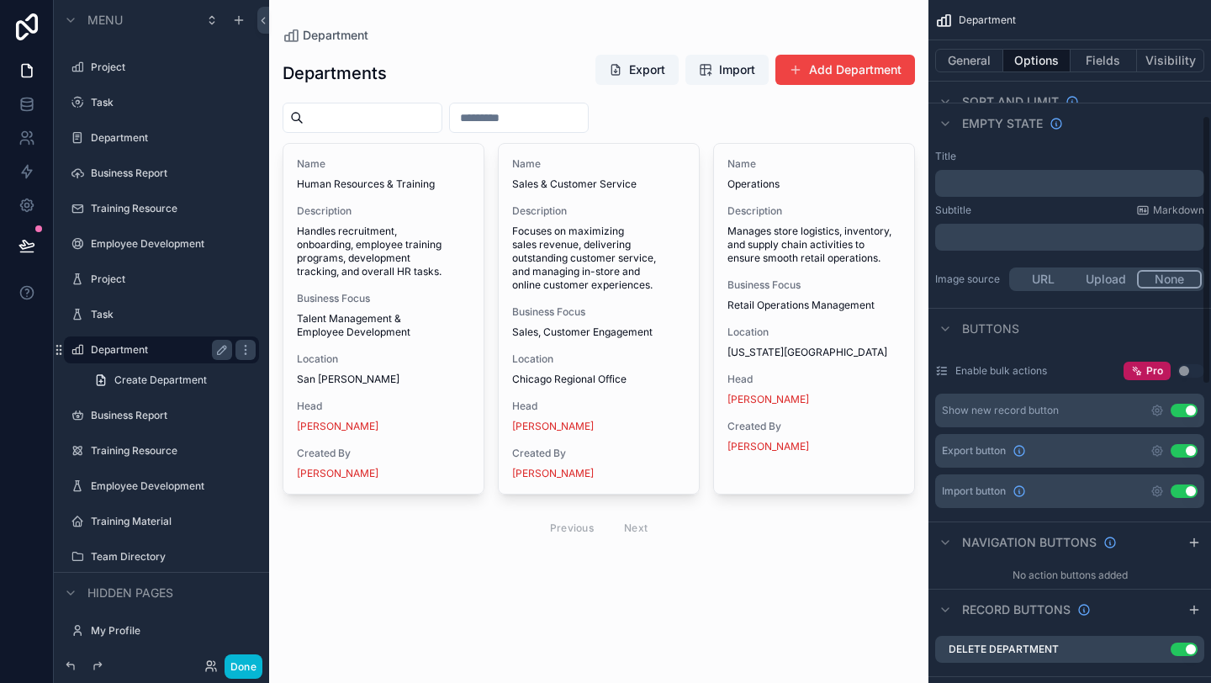
scroll to position [298, 0]
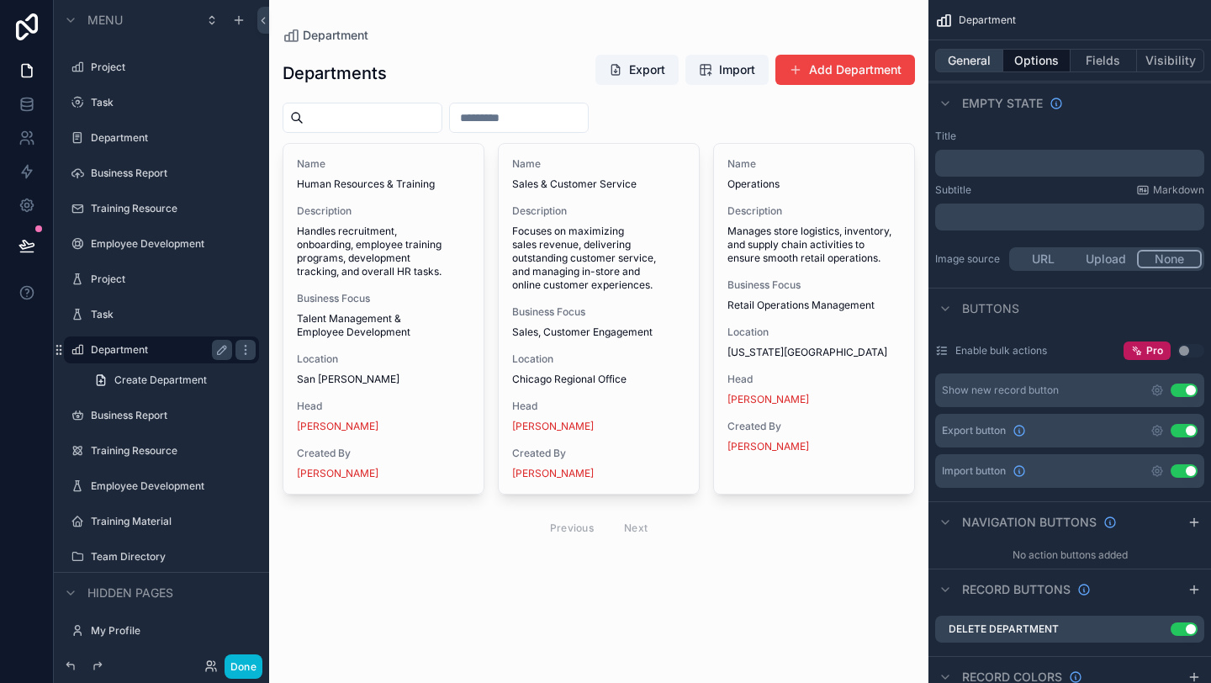
click at [985, 69] on button "General" at bounding box center [969, 61] width 68 height 24
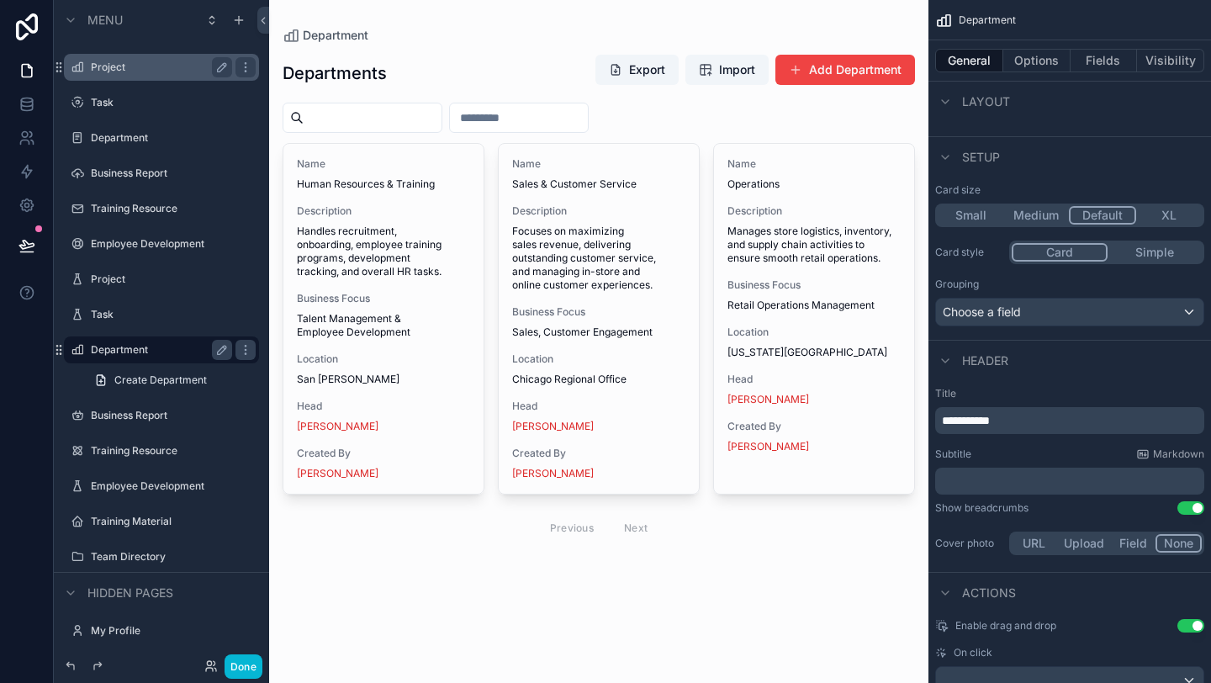
click at [179, 61] on label "Project" at bounding box center [158, 67] width 135 height 13
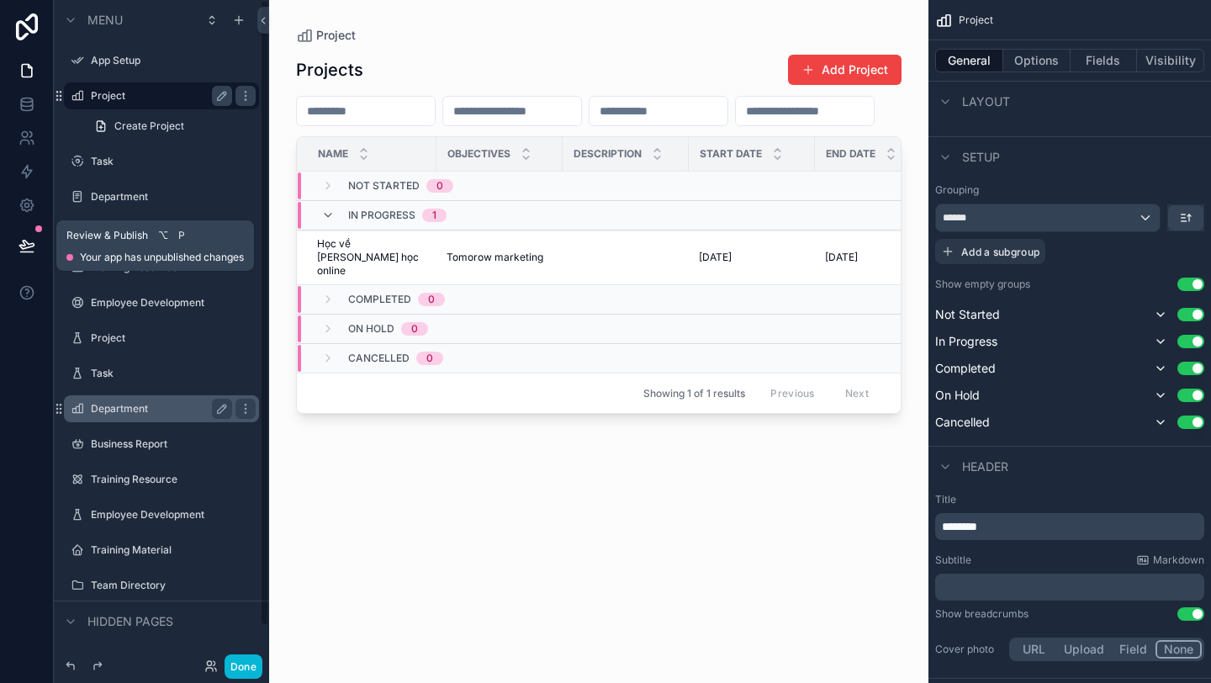
click at [40, 249] on button at bounding box center [26, 245] width 37 height 47
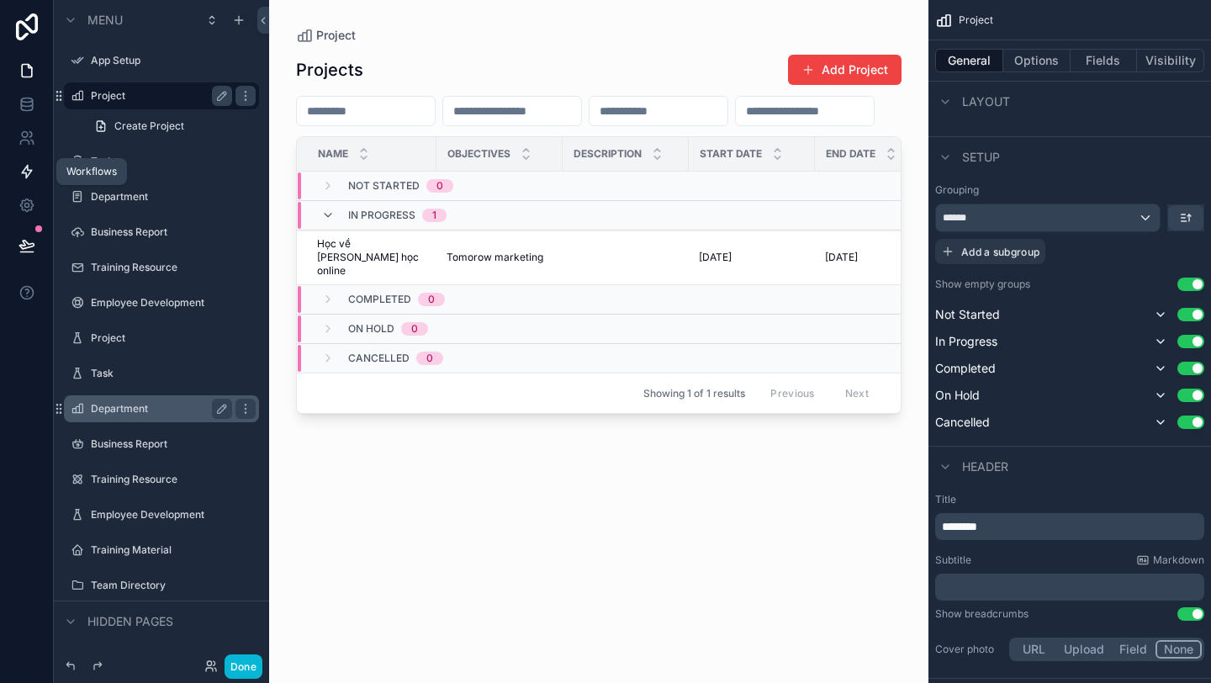
click at [23, 167] on icon at bounding box center [26, 171] width 17 height 17
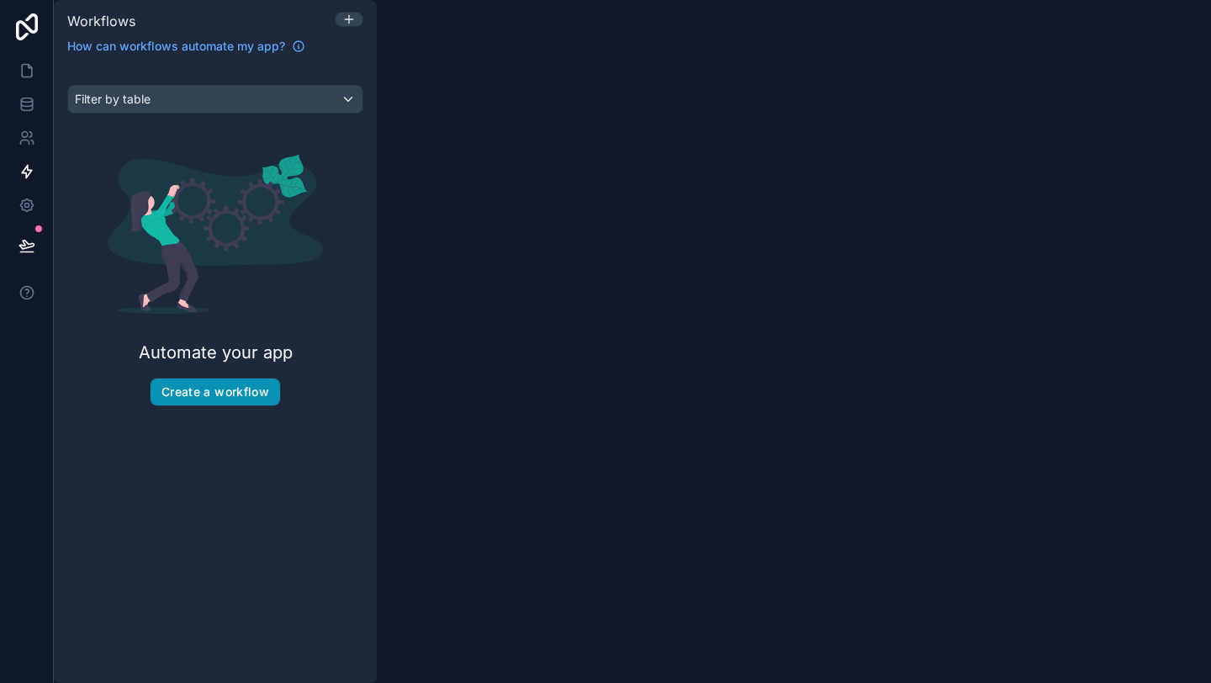
click at [192, 389] on button "Create a workflow" at bounding box center [215, 391] width 129 height 27
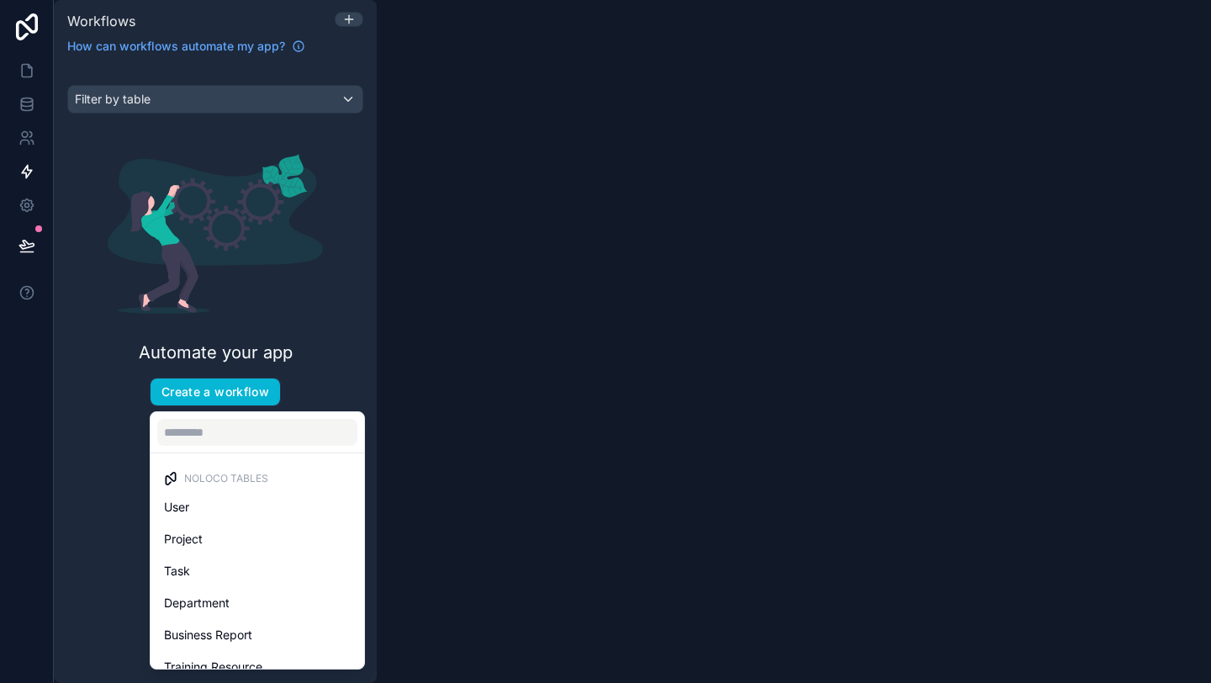
click at [243, 306] on div "scrollable content" at bounding box center [605, 341] width 1211 height 683
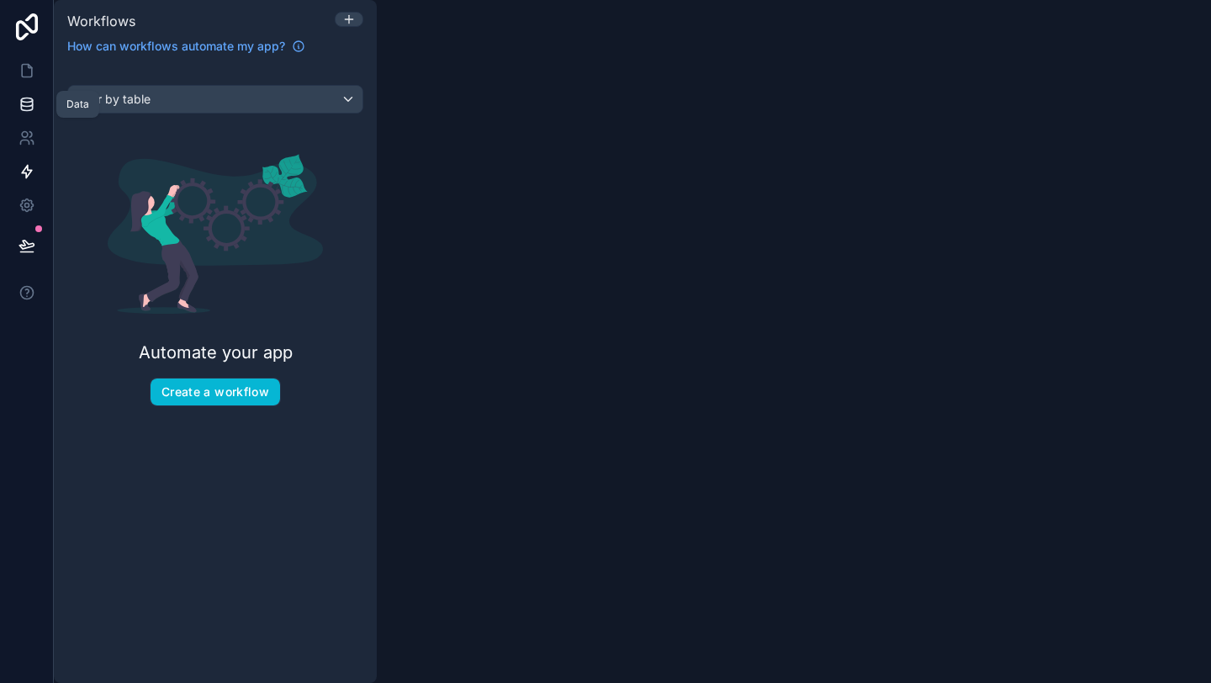
click at [41, 104] on link at bounding box center [26, 104] width 53 height 34
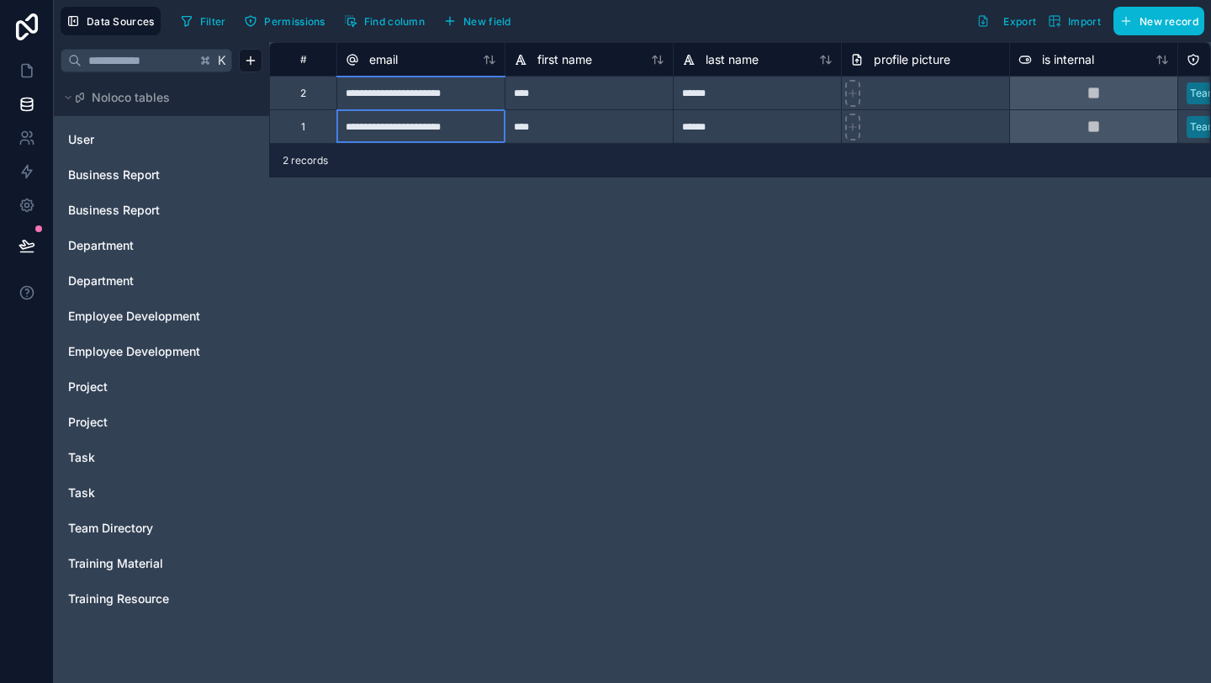
click at [460, 123] on div "**********" at bounding box center [420, 126] width 168 height 34
click at [473, 120] on div "**********" at bounding box center [420, 126] width 168 height 34
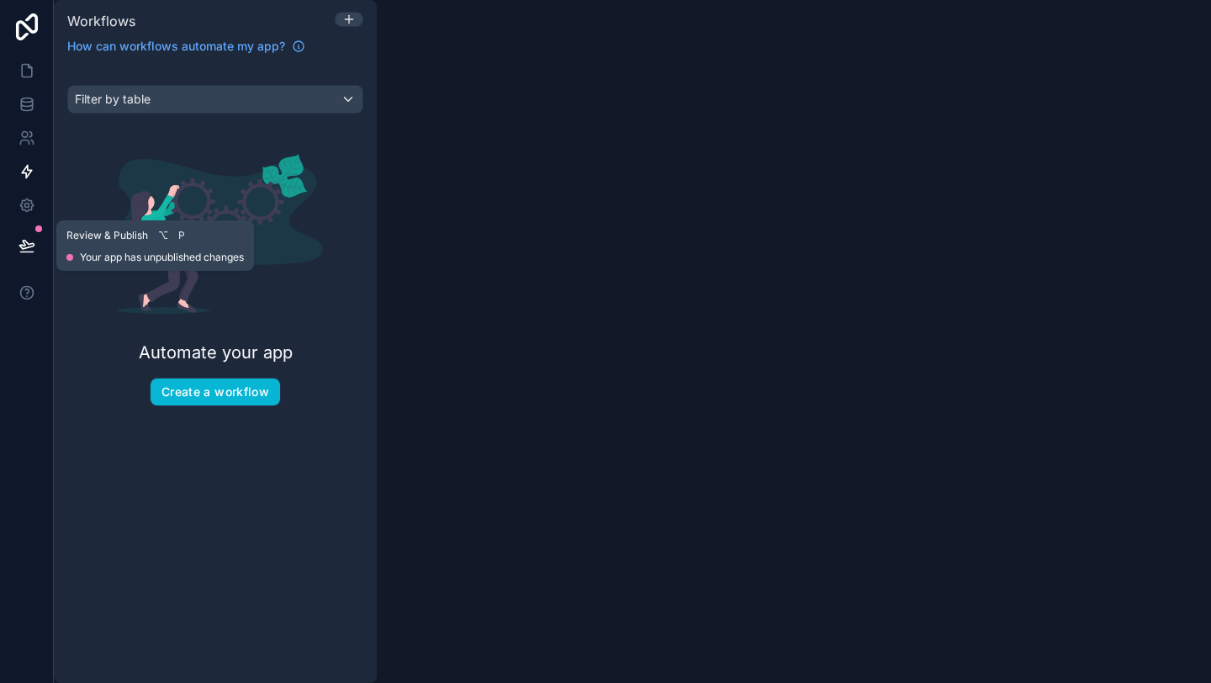
click at [24, 232] on button at bounding box center [26, 245] width 37 height 47
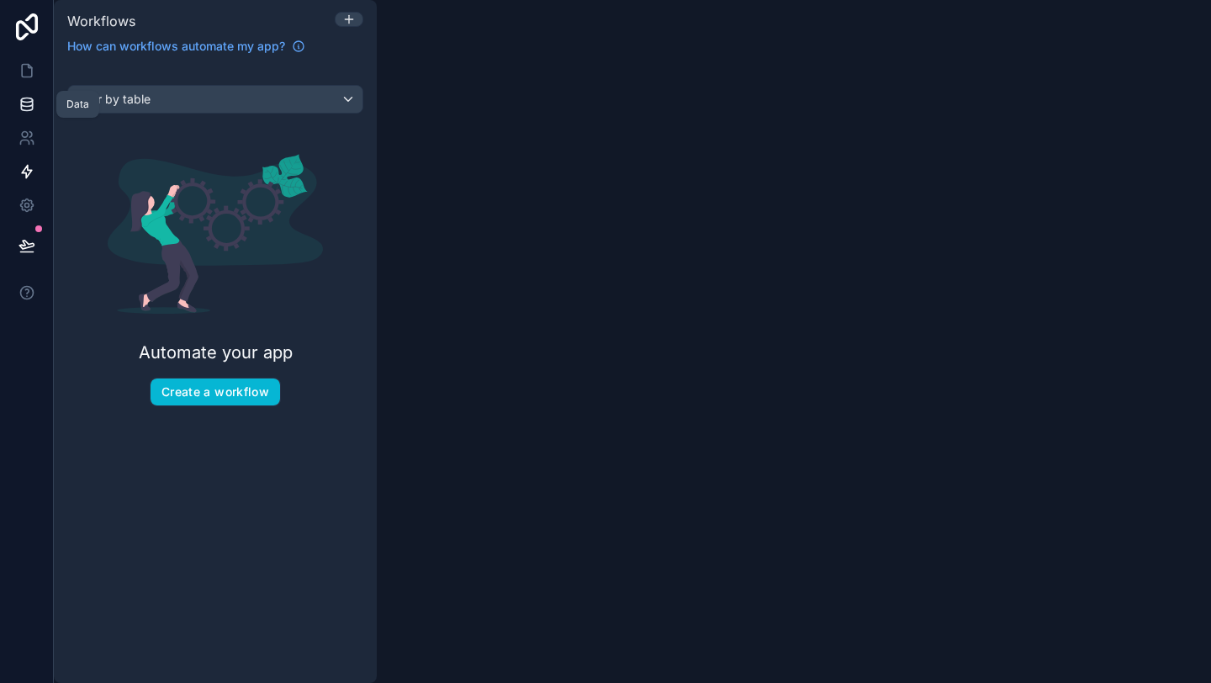
click at [29, 109] on icon at bounding box center [26, 107] width 11 height 7
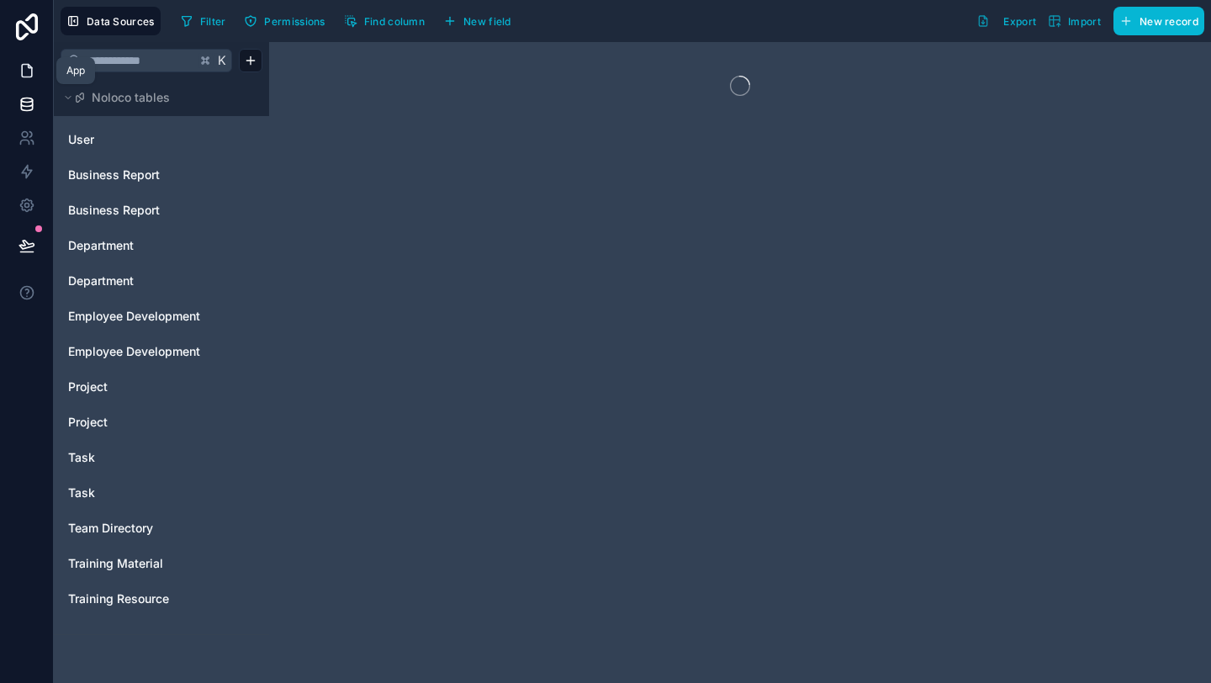
click at [28, 59] on link at bounding box center [26, 71] width 53 height 34
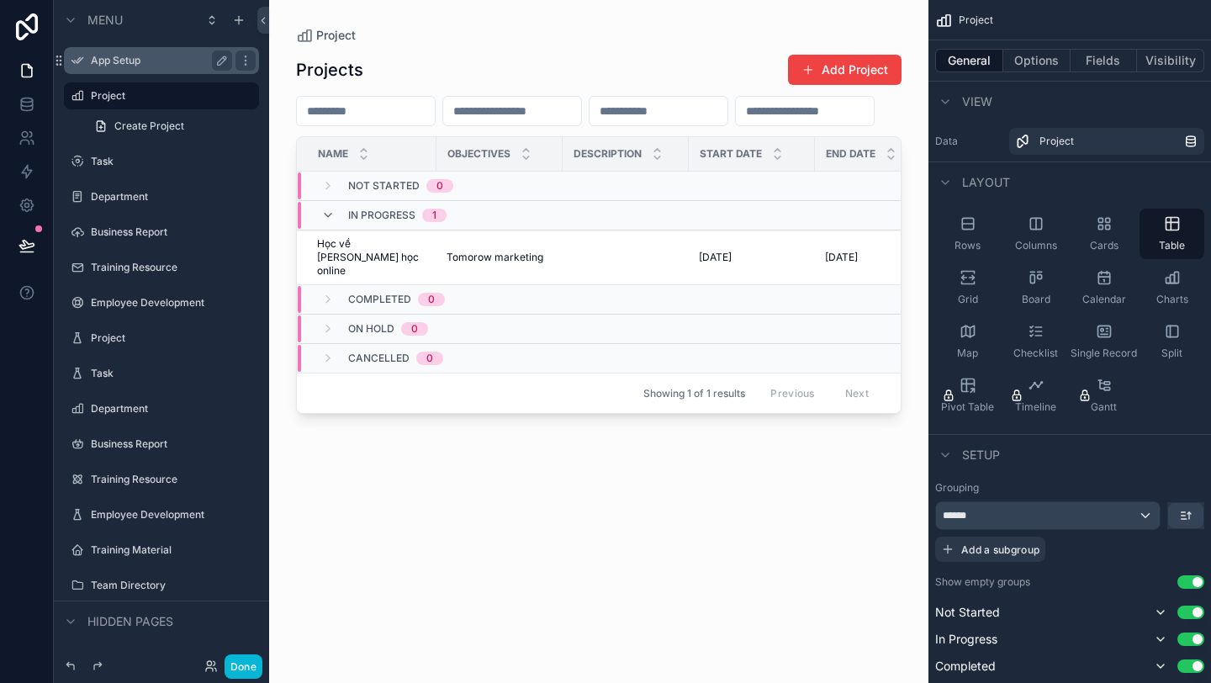
click at [128, 55] on label "App Setup" at bounding box center [158, 60] width 135 height 13
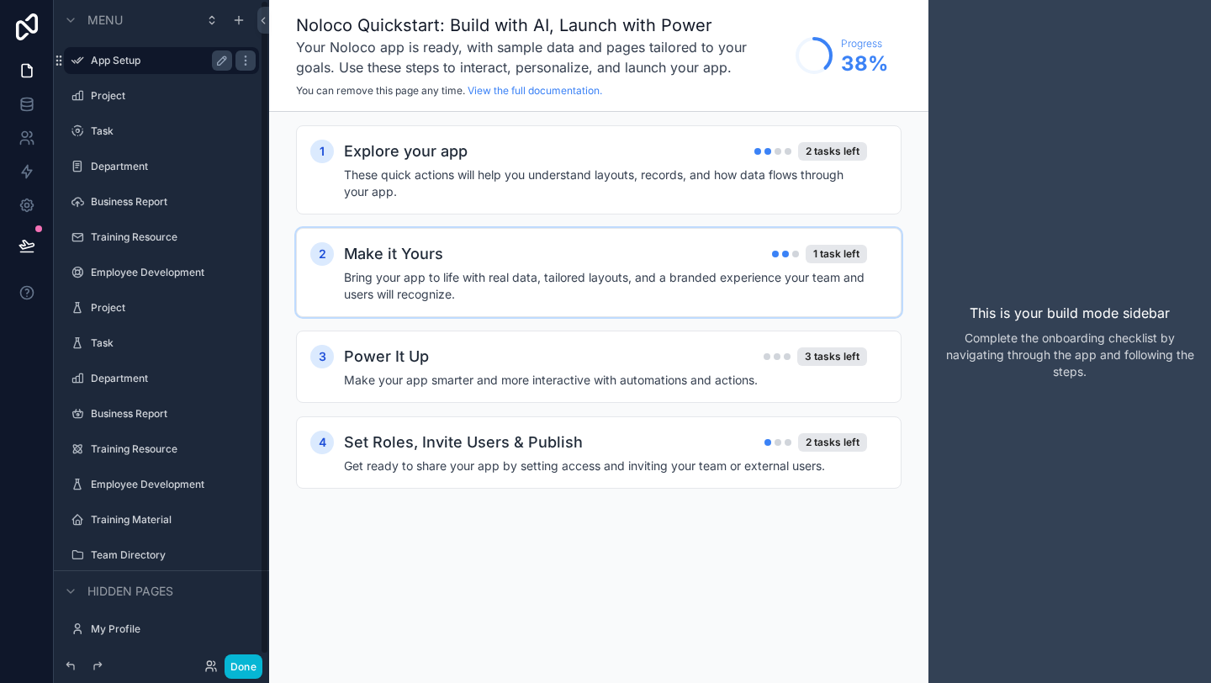
click at [500, 273] on h4 "Bring your app to life with real data, tailored layouts, and a branded experien…" at bounding box center [605, 286] width 523 height 34
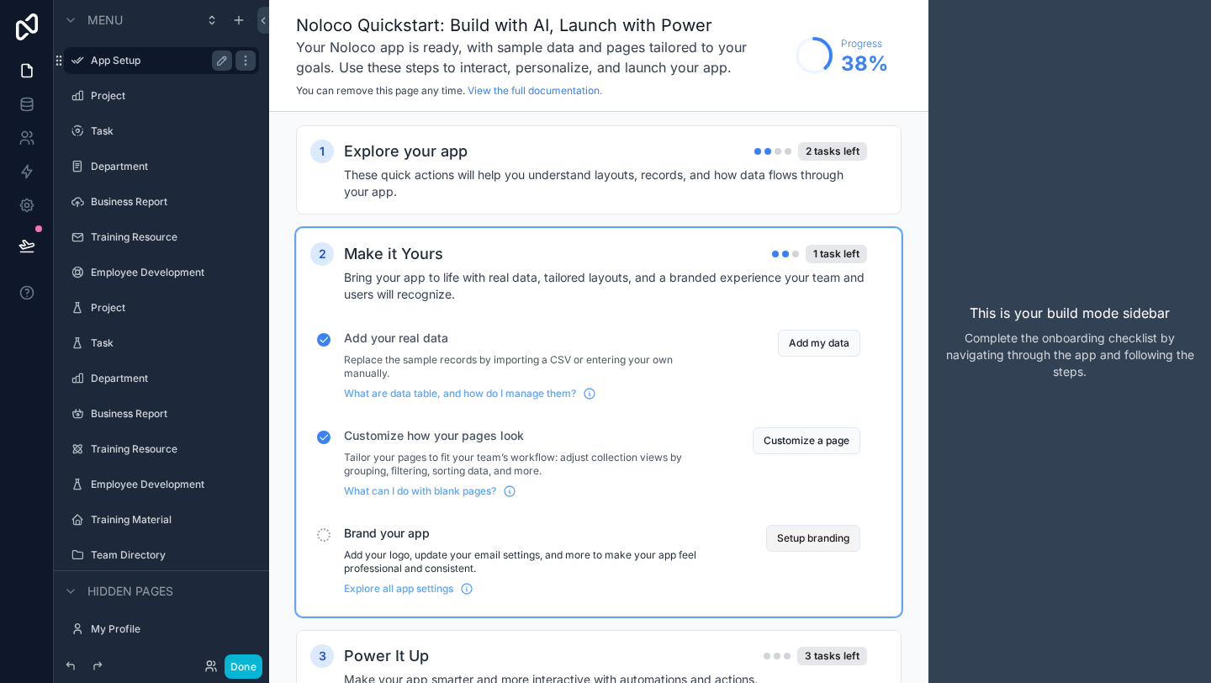
click at [810, 546] on button "Setup branding" at bounding box center [813, 538] width 94 height 27
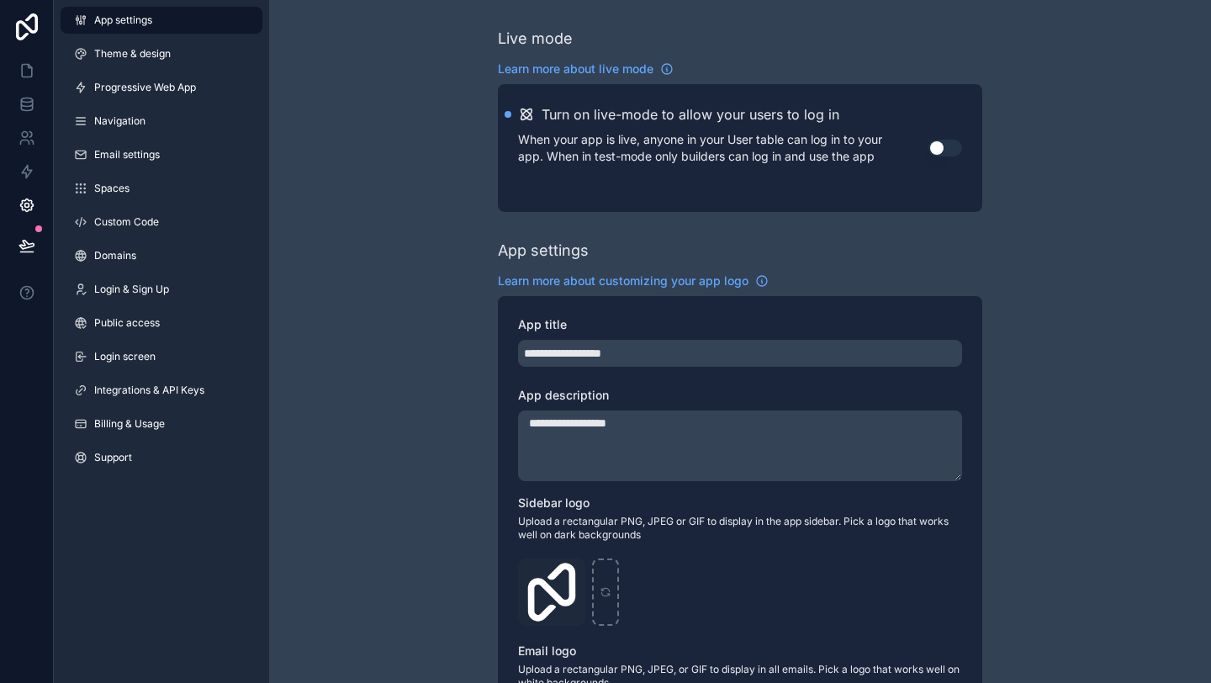
click at [648, 382] on div "**********" at bounding box center [740, 614] width 484 height 636
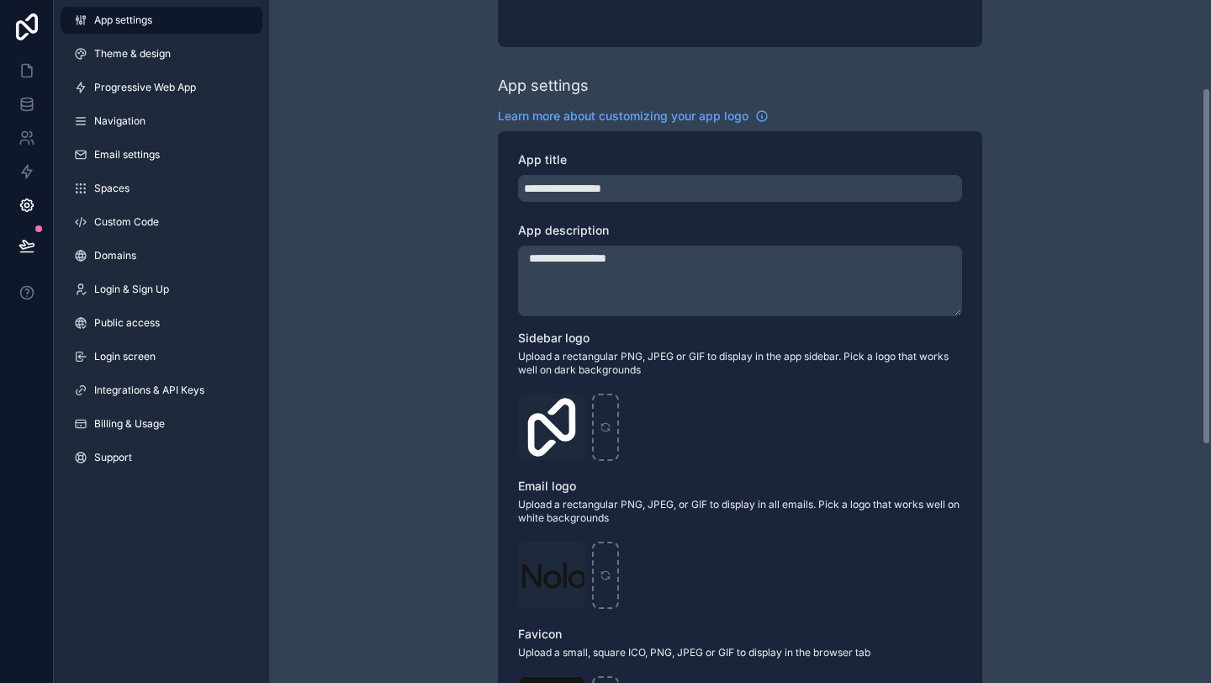
scroll to position [166, 0]
click at [700, 466] on div "**********" at bounding box center [740, 447] width 484 height 636
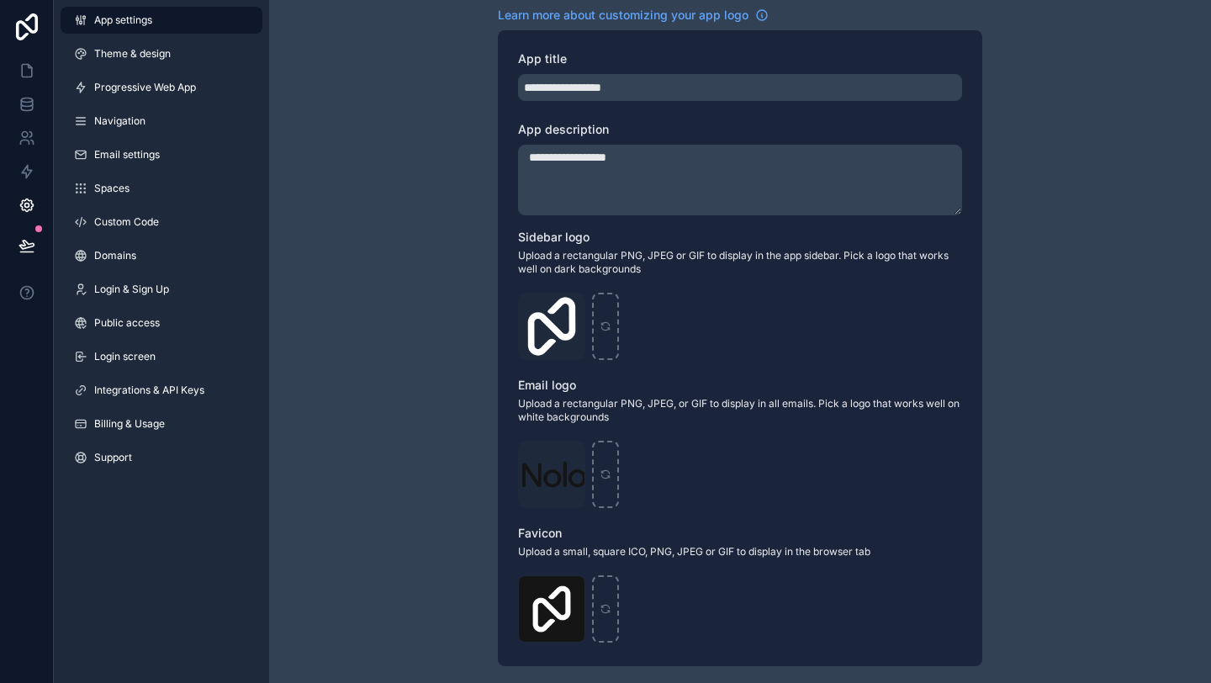
scroll to position [283, 0]
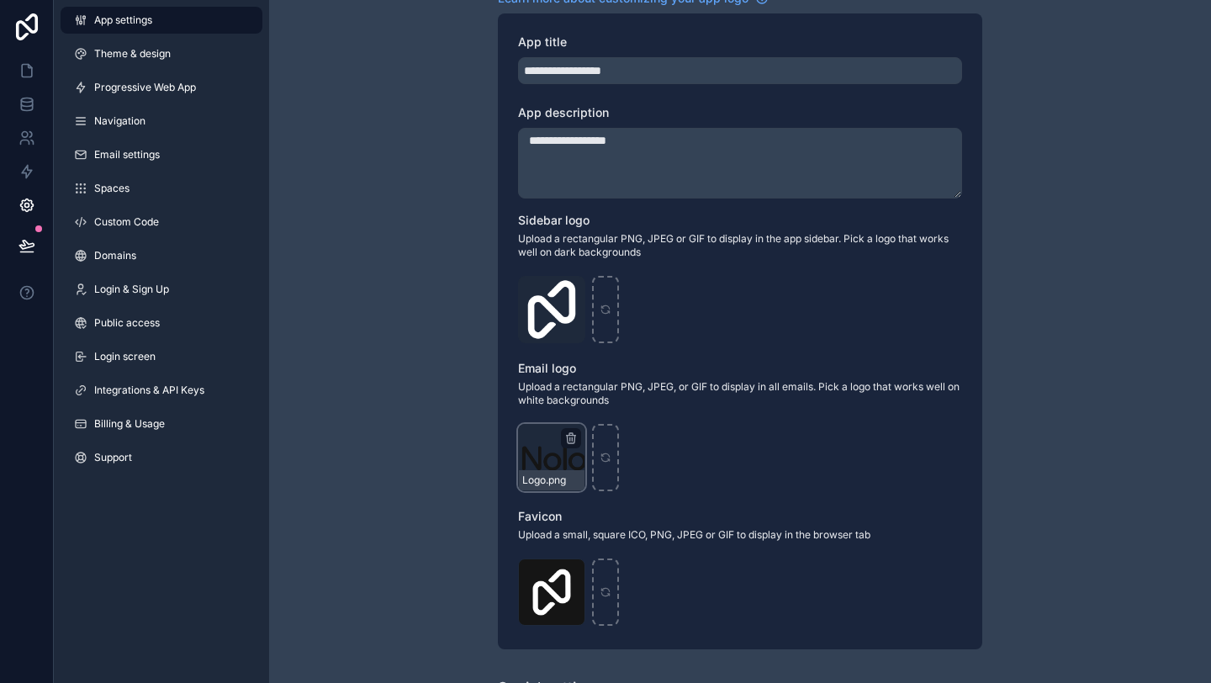
click at [563, 463] on div "Logo .png" at bounding box center [551, 457] width 67 height 67
click at [568, 460] on div "Logo .png" at bounding box center [551, 457] width 67 height 67
click at [603, 455] on icon "scrollable content" at bounding box center [605, 454] width 8 height 3
type input "**********"
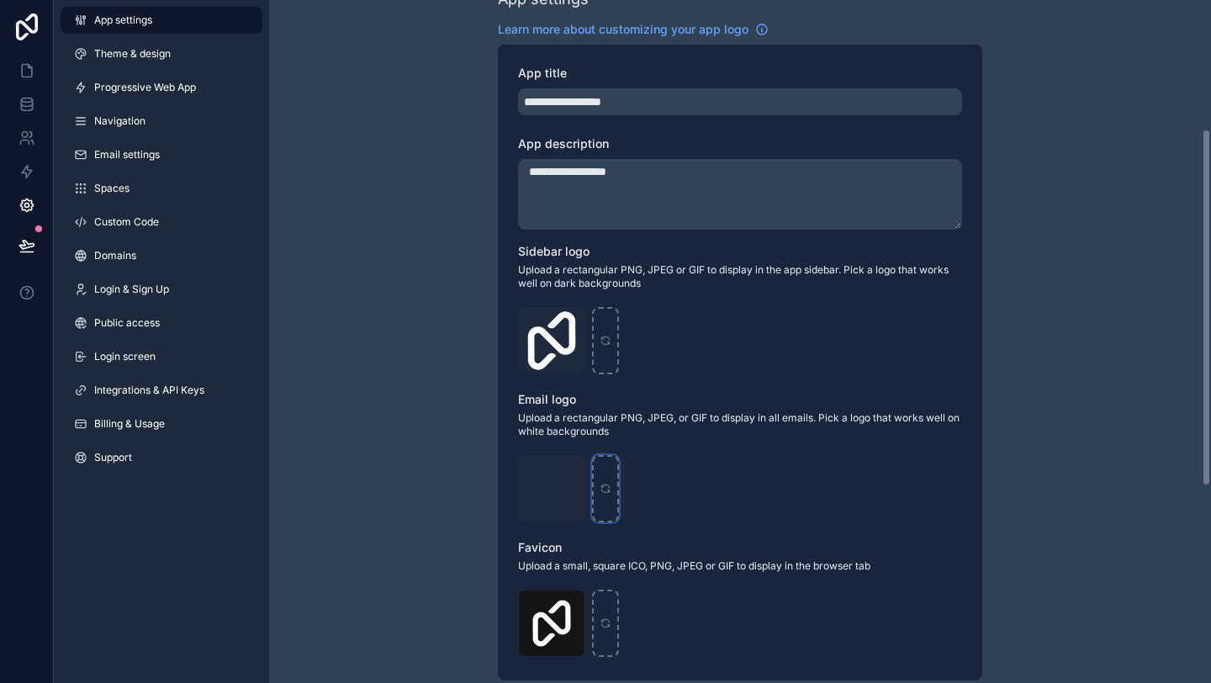
scroll to position [246, 0]
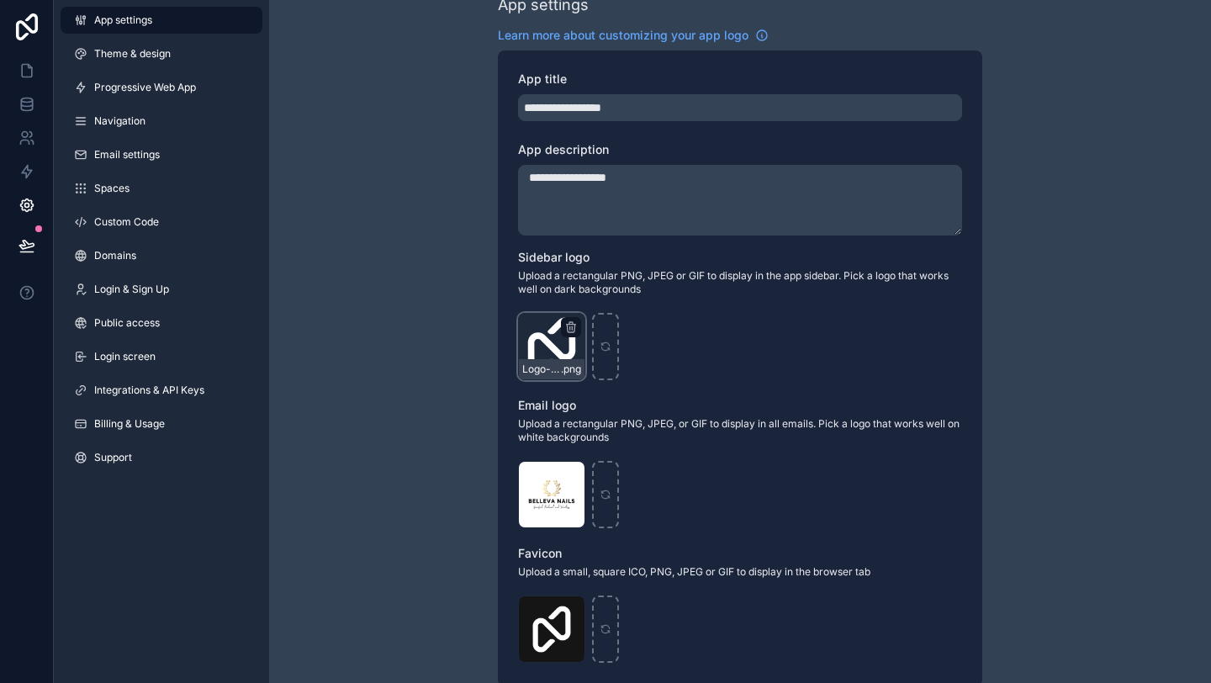
click at [556, 342] on div "Logo-Sq-No-Padding .png" at bounding box center [551, 346] width 67 height 67
click at [547, 369] on span "Logo-Sq-No-Padding" at bounding box center [541, 368] width 39 height 13
click at [572, 327] on icon "scrollable content" at bounding box center [572, 327] width 0 height 3
click at [605, 296] on icon "button" at bounding box center [605, 297] width 0 height 3
click at [551, 346] on icon "scrollable content" at bounding box center [552, 347] width 12 height 12
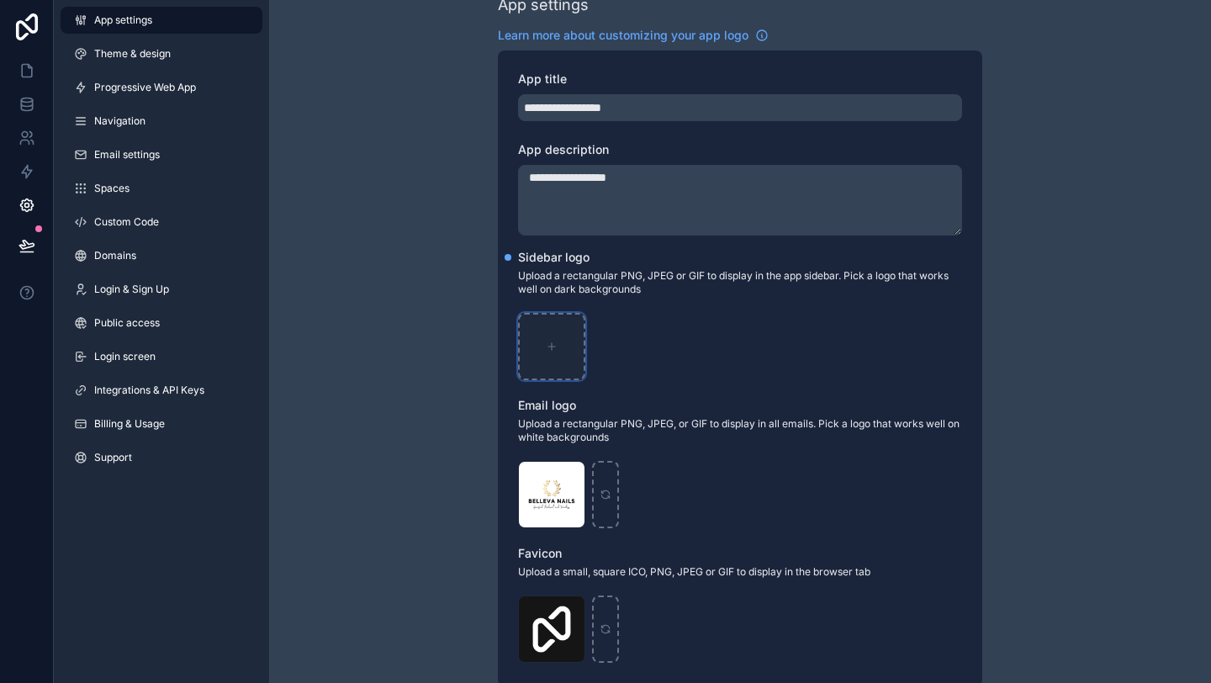
type input "**********"
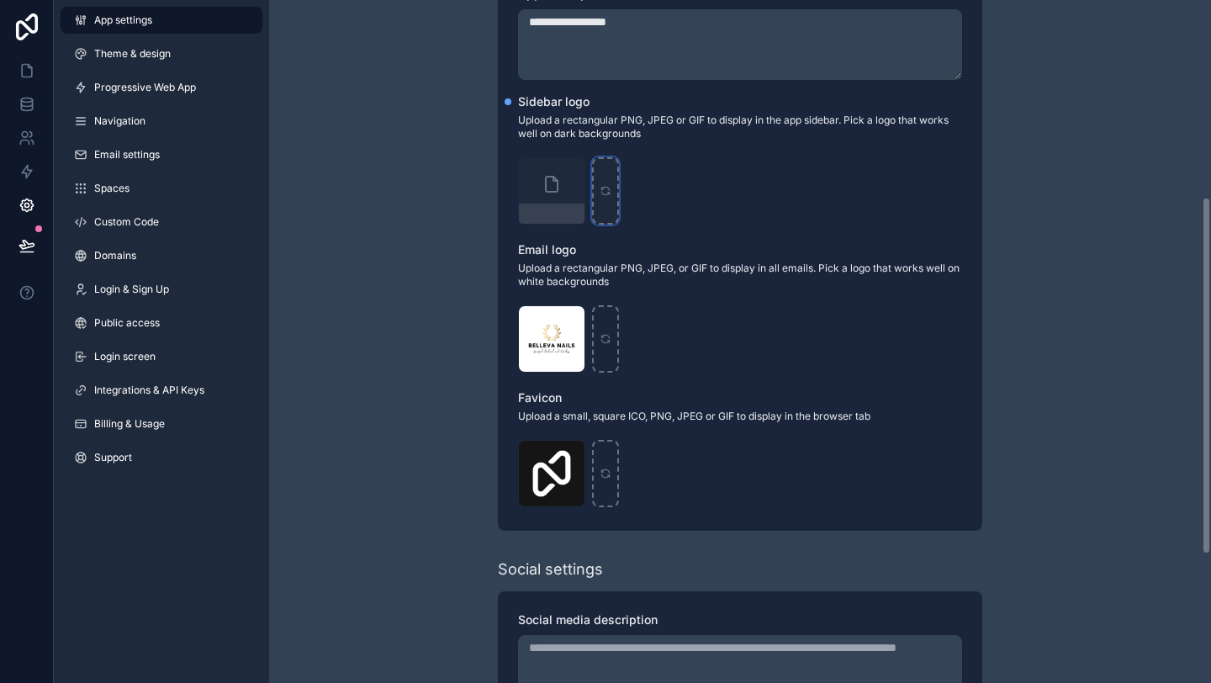
scroll to position [404, 0]
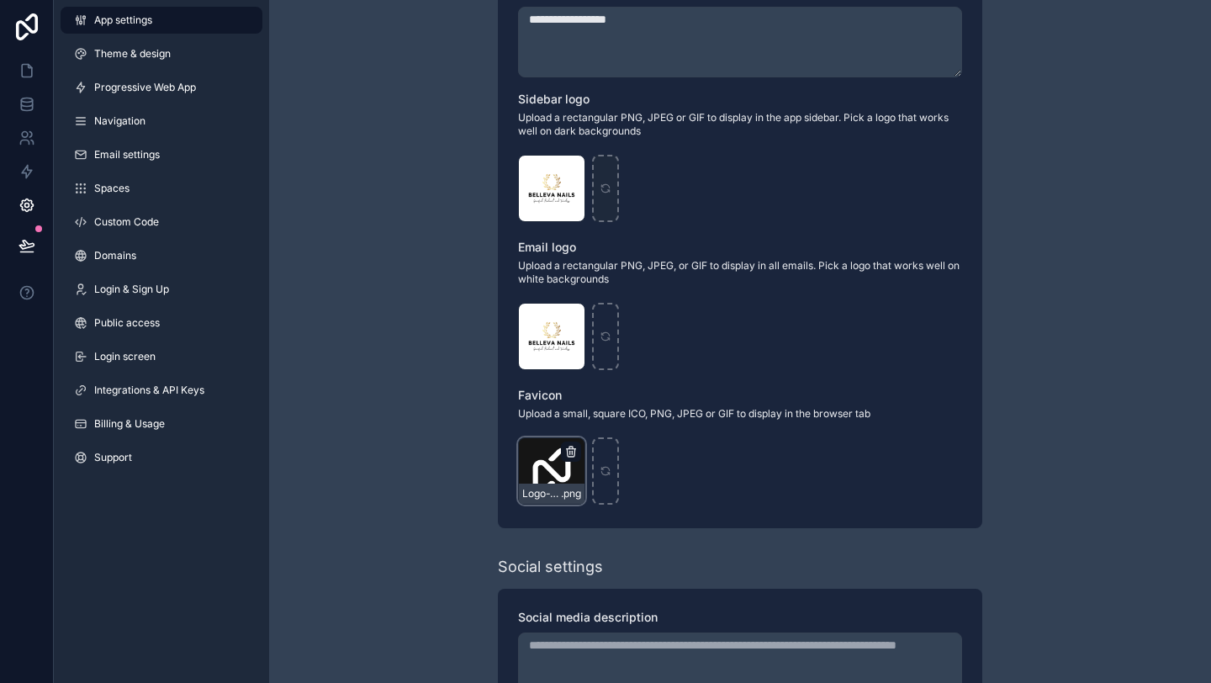
click at [565, 452] on icon "scrollable content" at bounding box center [570, 451] width 13 height 13
click at [610, 417] on icon "button" at bounding box center [606, 421] width 13 height 13
click at [544, 478] on div "scrollable content" at bounding box center [551, 470] width 67 height 67
type input "**********"
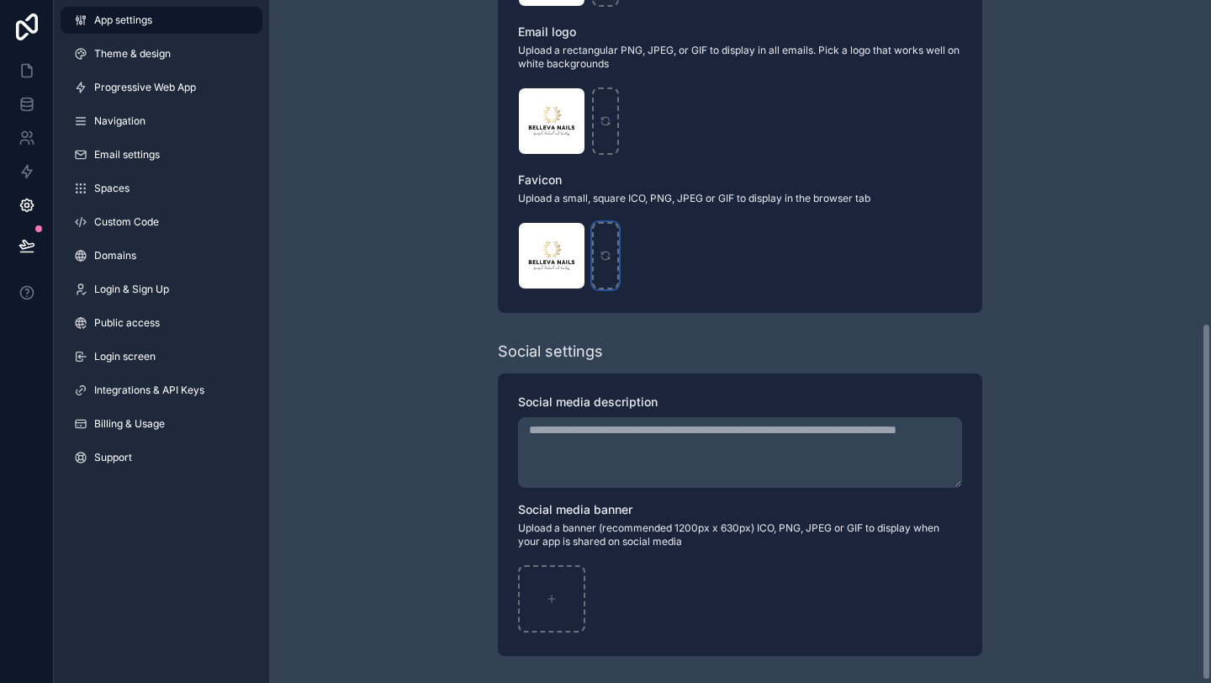
scroll to position [0, 0]
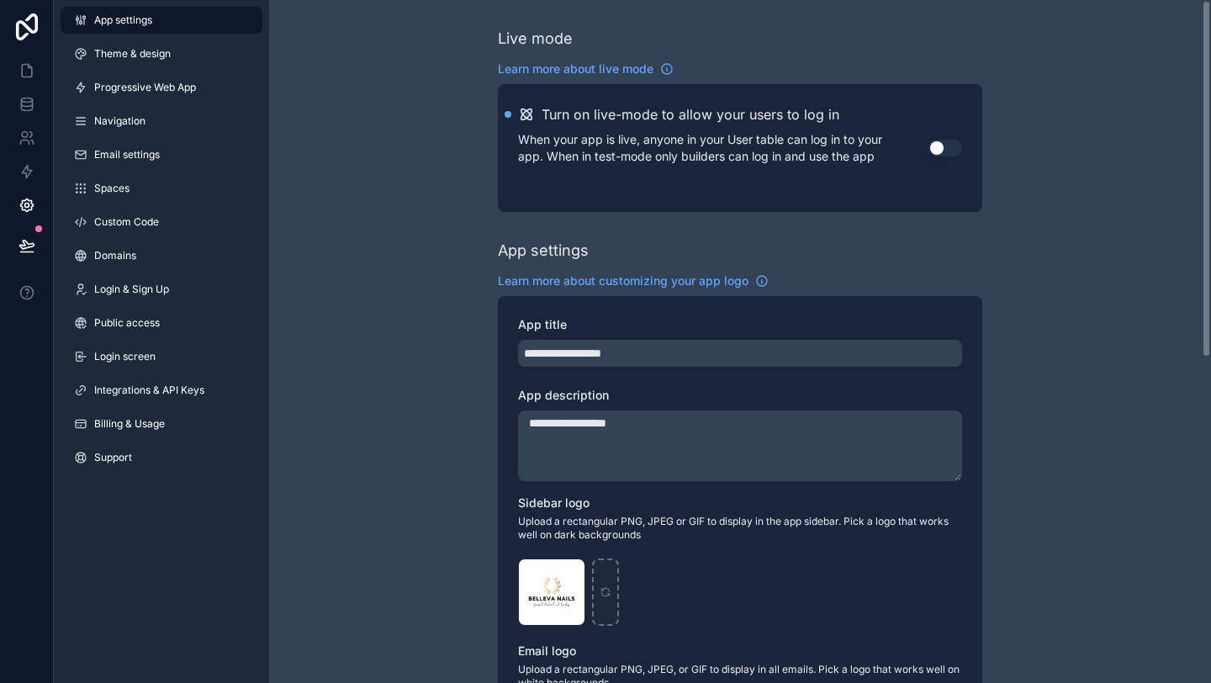
click at [432, 328] on div "**********" at bounding box center [740, 651] width 942 height 1302
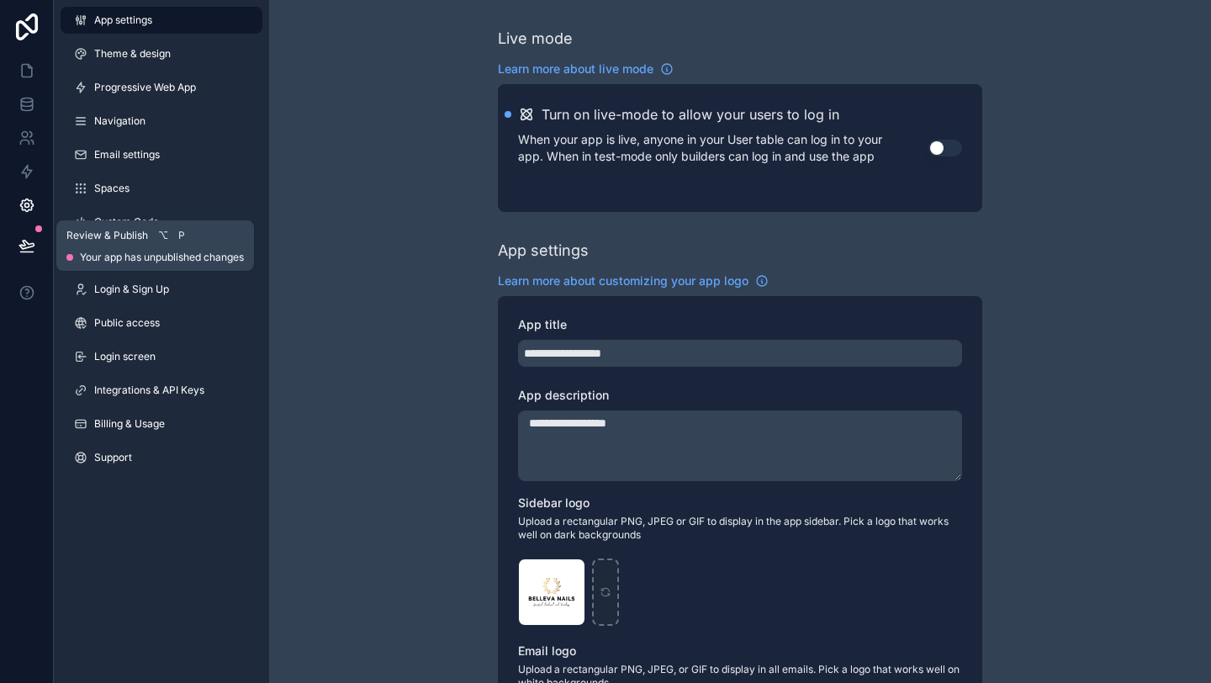
click at [29, 253] on icon at bounding box center [26, 245] width 17 height 17
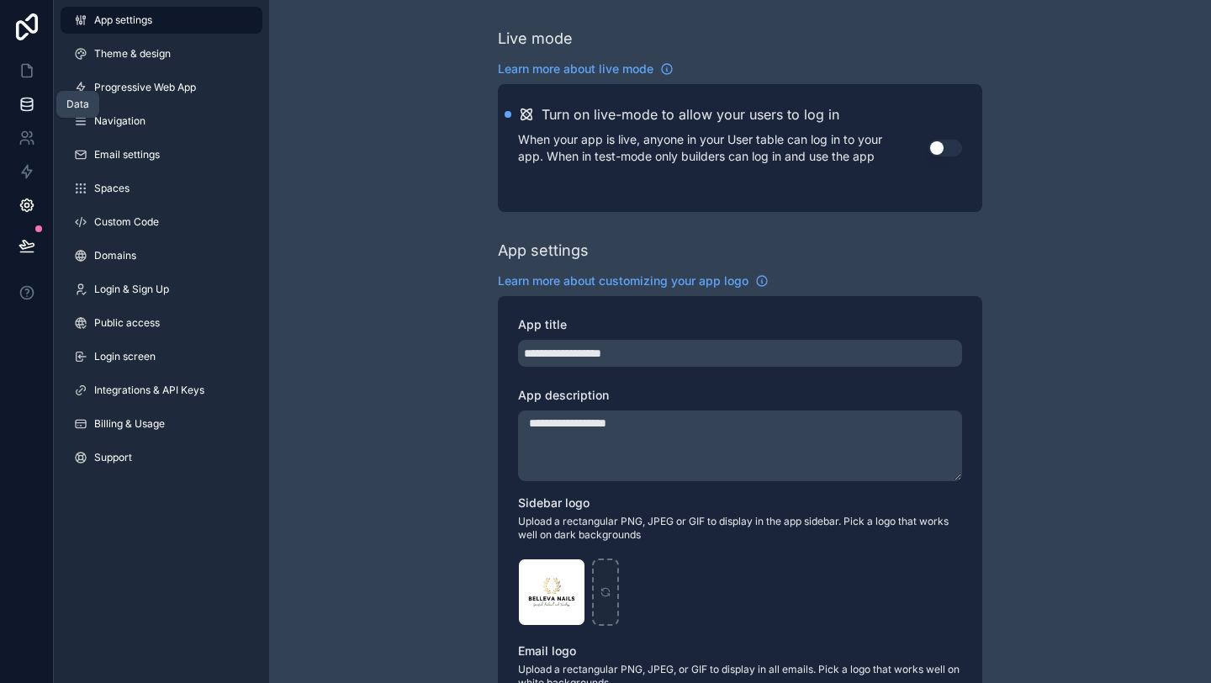
click at [22, 114] on link at bounding box center [26, 104] width 53 height 34
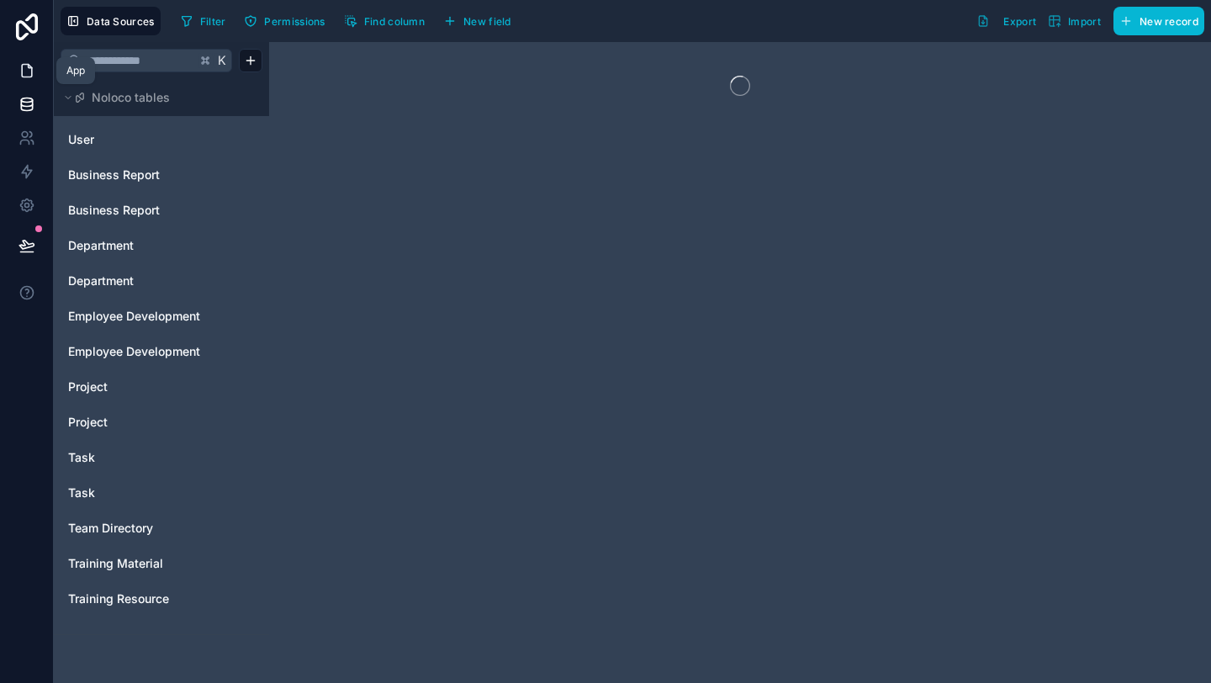
click at [24, 71] on icon at bounding box center [26, 70] width 17 height 17
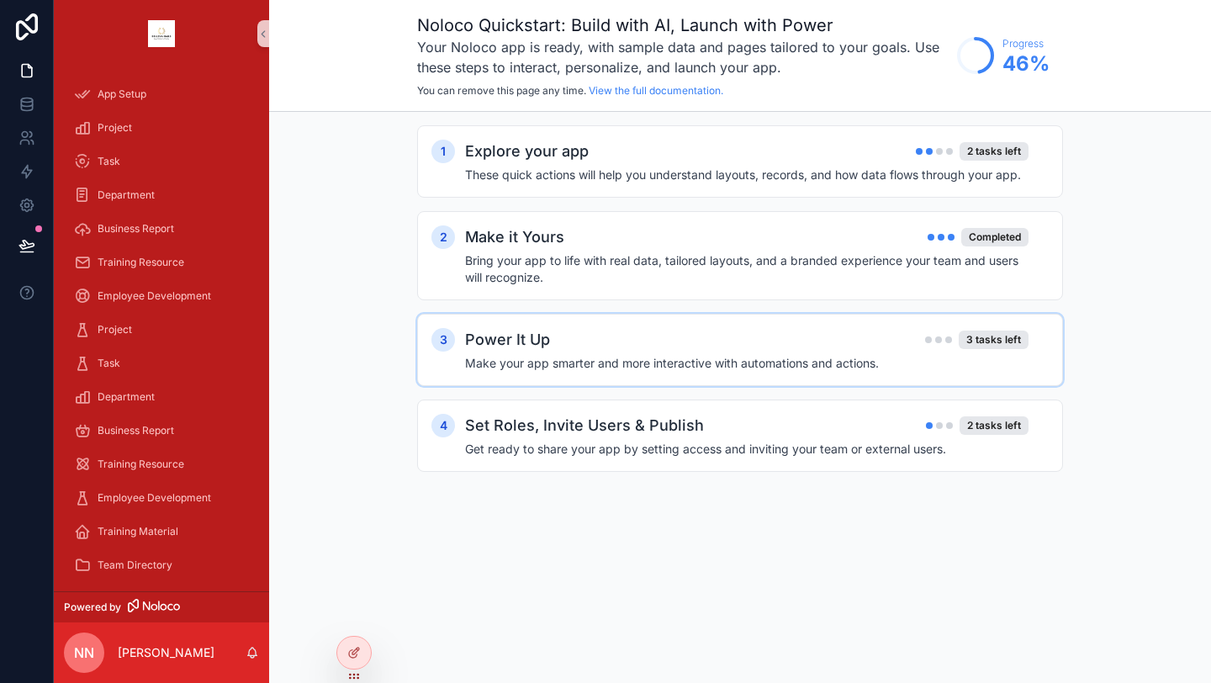
click at [578, 334] on div "Power It Up 3 tasks left" at bounding box center [746, 340] width 563 height 24
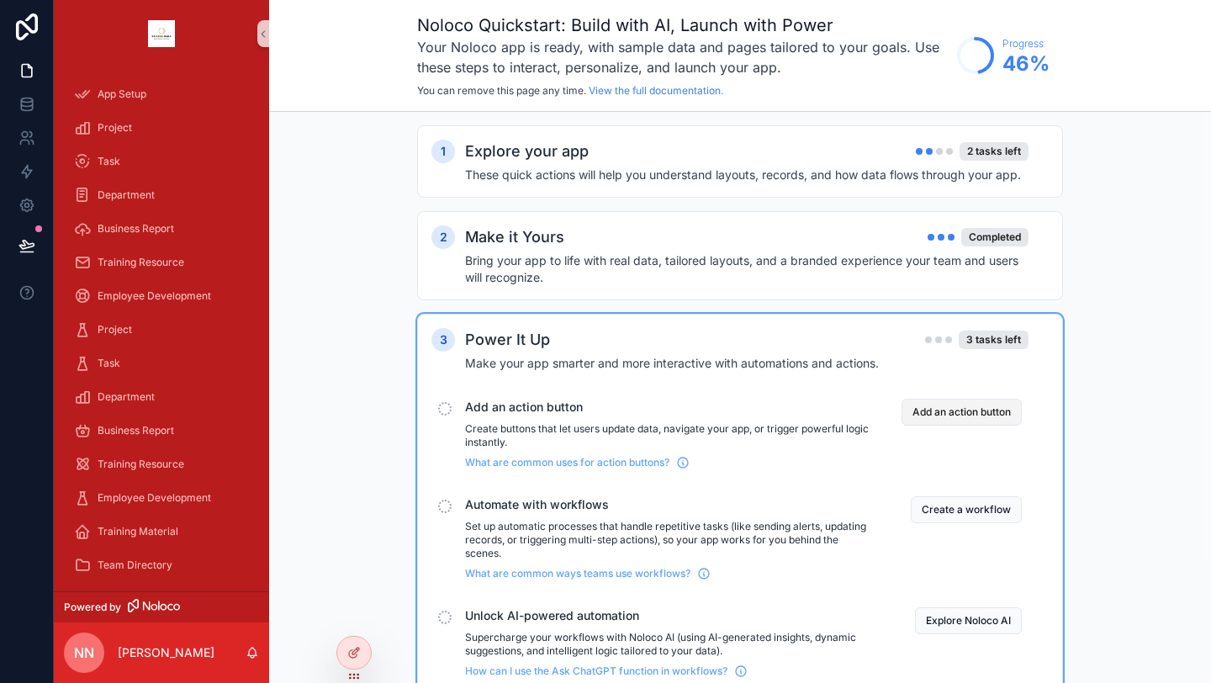
click at [964, 410] on button "Add an action button" at bounding box center [961, 412] width 120 height 27
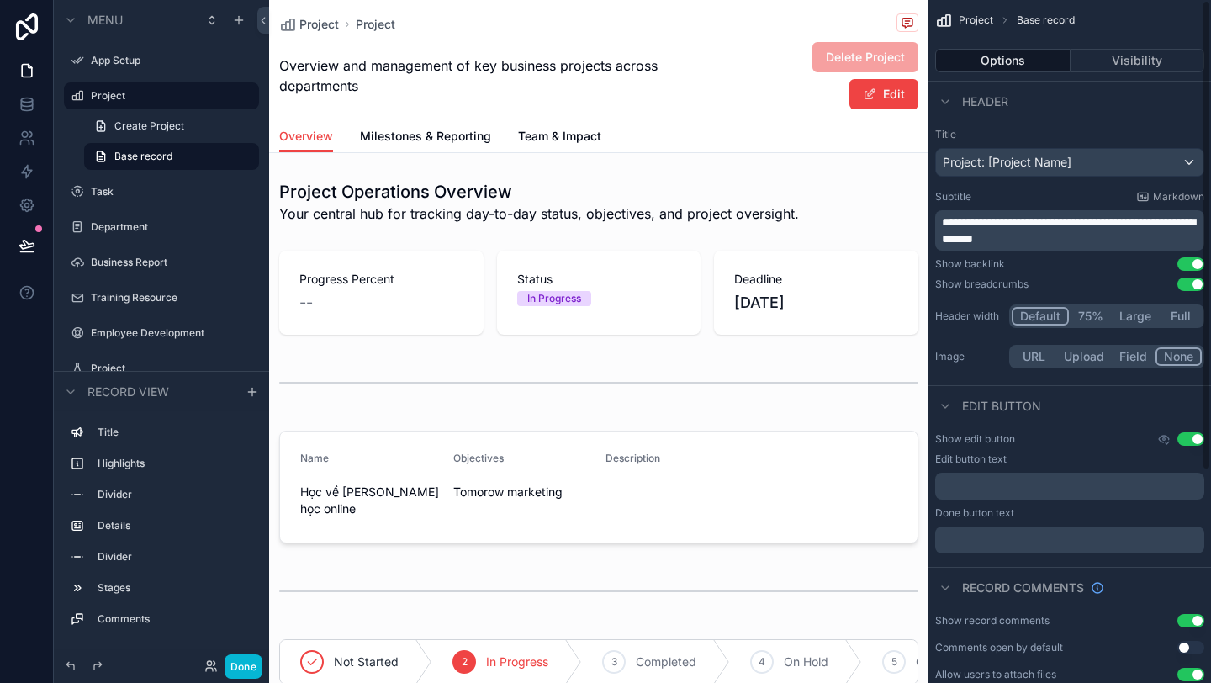
click at [1085, 316] on button "75%" at bounding box center [1090, 316] width 43 height 18
click at [1053, 320] on button "Default" at bounding box center [1039, 316] width 55 height 18
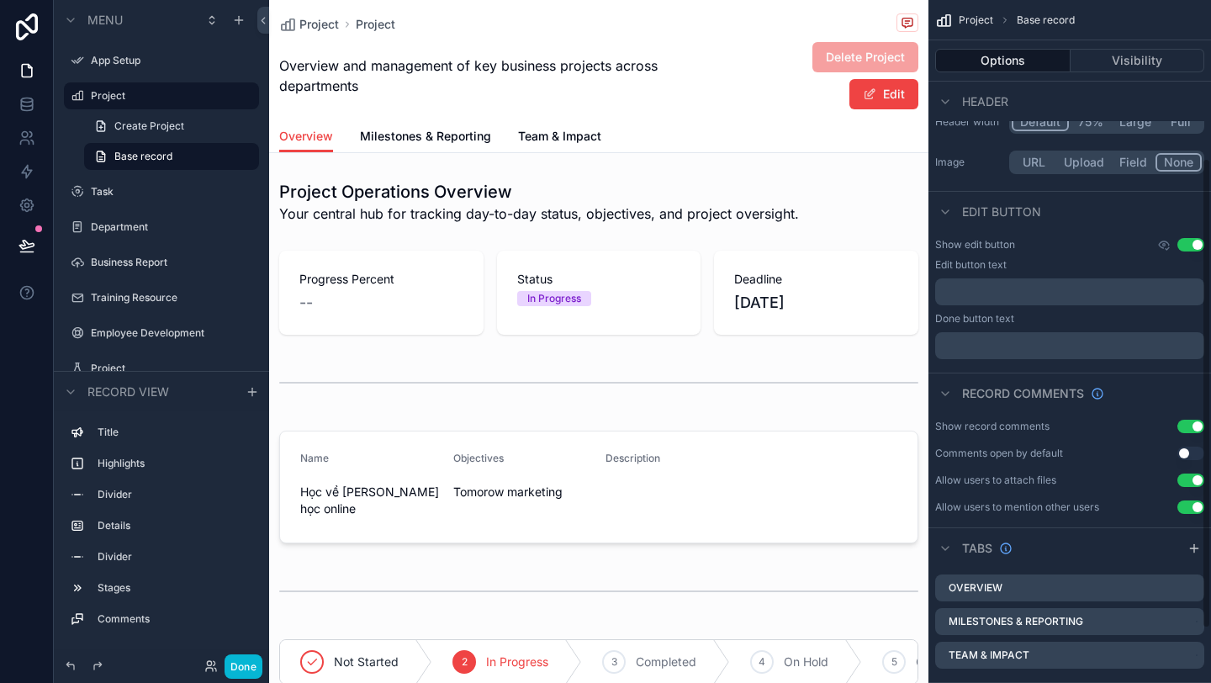
scroll to position [308, 0]
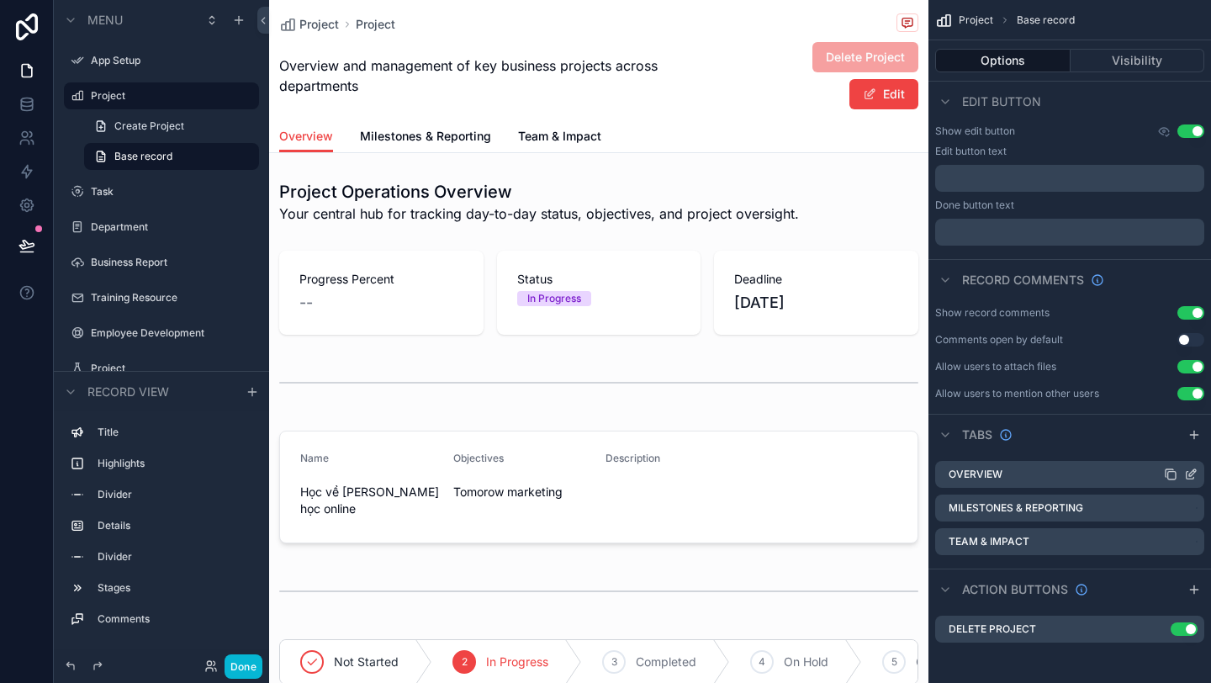
click at [1038, 476] on div "Overview" at bounding box center [1069, 474] width 269 height 27
click at [1032, 503] on label "Milestones & Reporting" at bounding box center [1029, 508] width 135 height 13
click at [1188, 438] on icon "scrollable content" at bounding box center [1193, 434] width 13 height 13
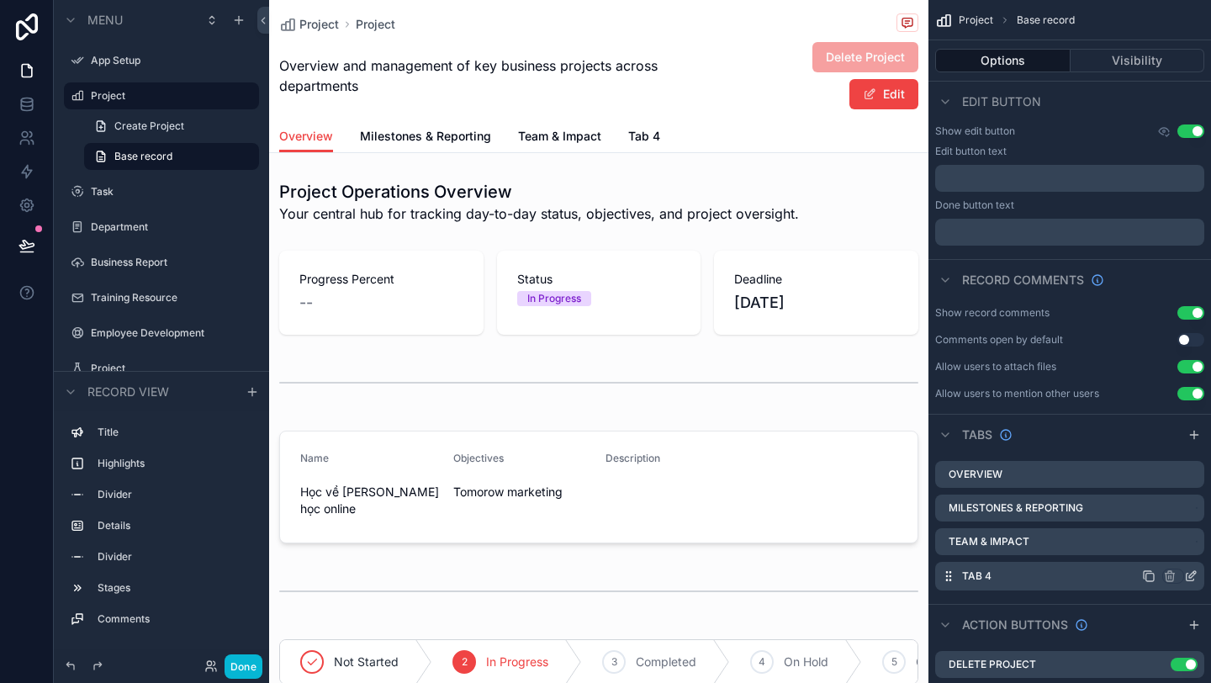
click at [995, 577] on div "Tab 4" at bounding box center [1069, 576] width 269 height 29
click at [1167, 579] on icon "scrollable content" at bounding box center [1169, 575] width 13 height 13
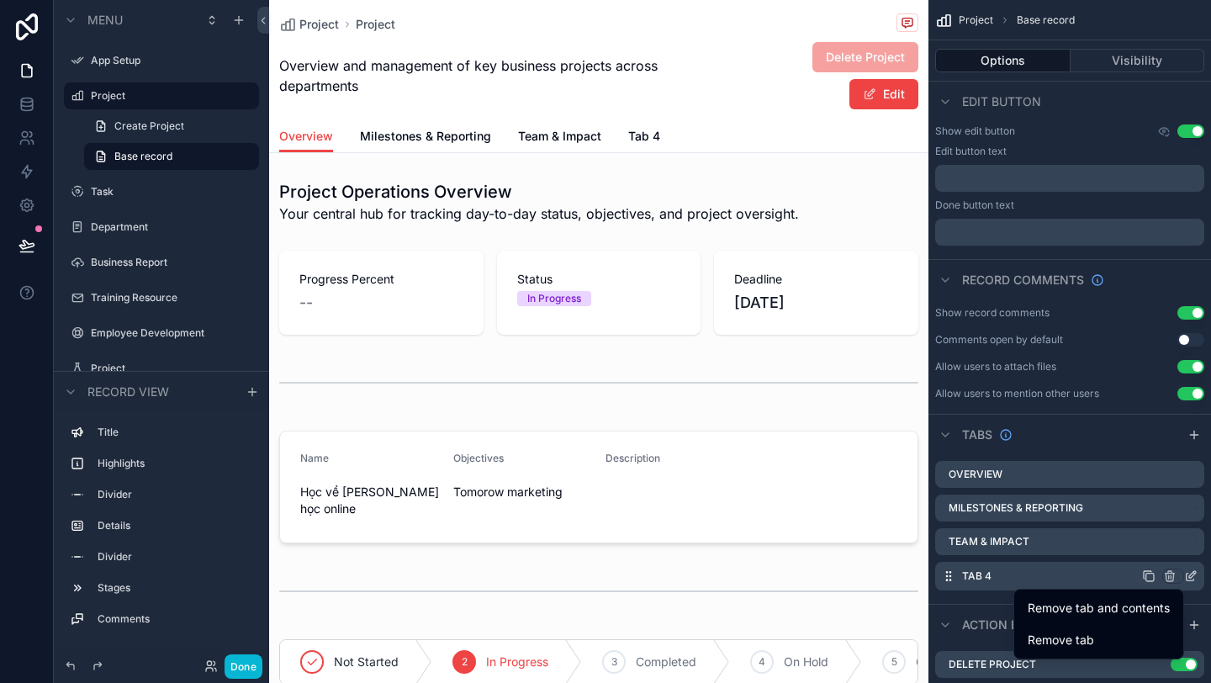
click at [1054, 543] on div "scrollable content" at bounding box center [605, 341] width 1211 height 683
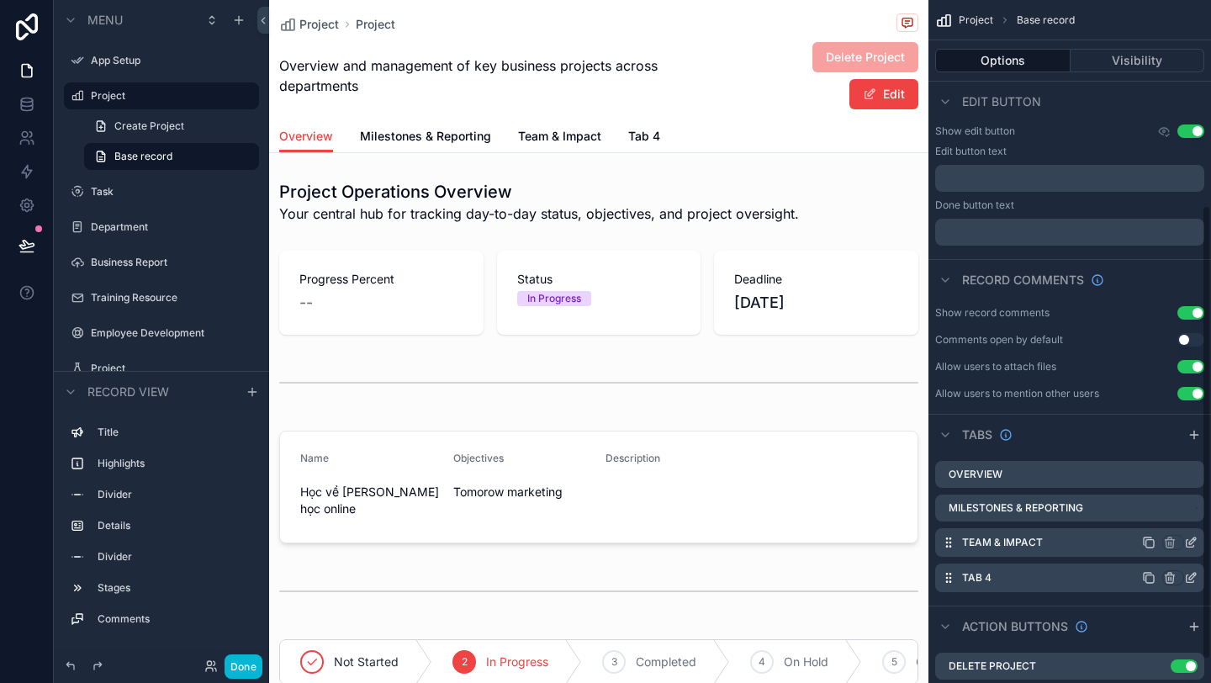
click at [1038, 533] on div "Team & Impact" at bounding box center [1069, 542] width 269 height 29
click at [948, 544] on icon "scrollable content" at bounding box center [948, 542] width 13 height 13
click at [974, 577] on label "Tab 4" at bounding box center [976, 575] width 29 height 13
click at [0, 0] on icon "scrollable content" at bounding box center [0, 0] width 0 height 0
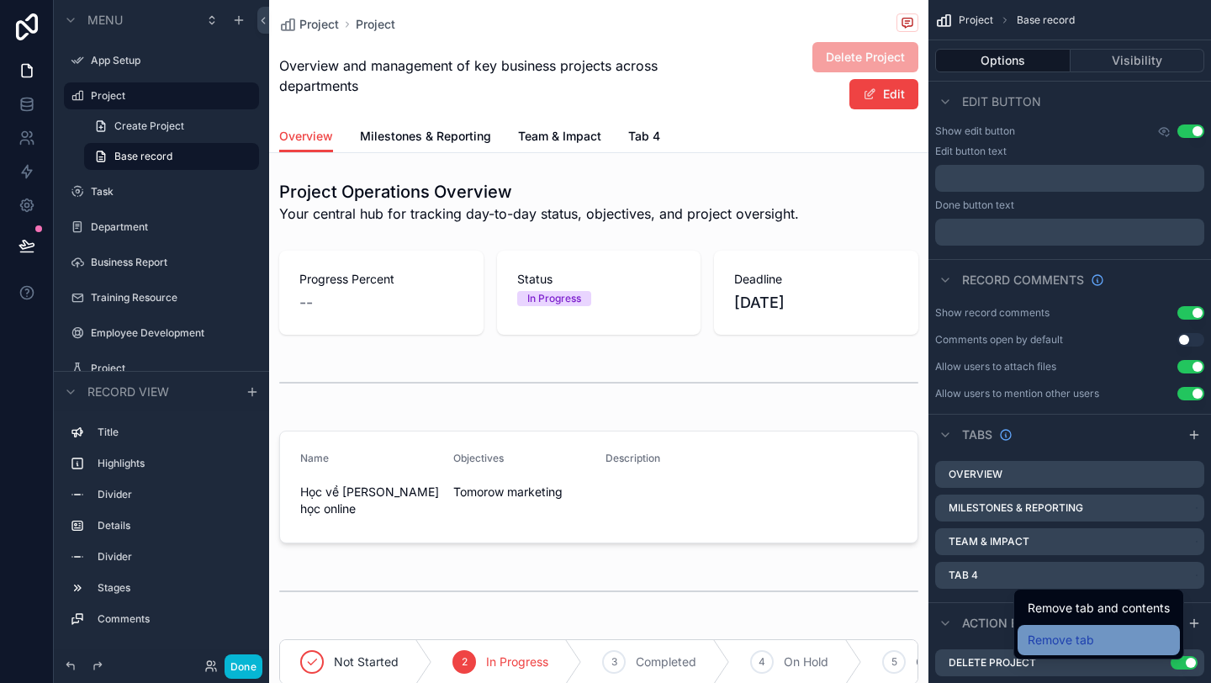
click at [1069, 638] on span "Remove tab" at bounding box center [1061, 640] width 66 height 20
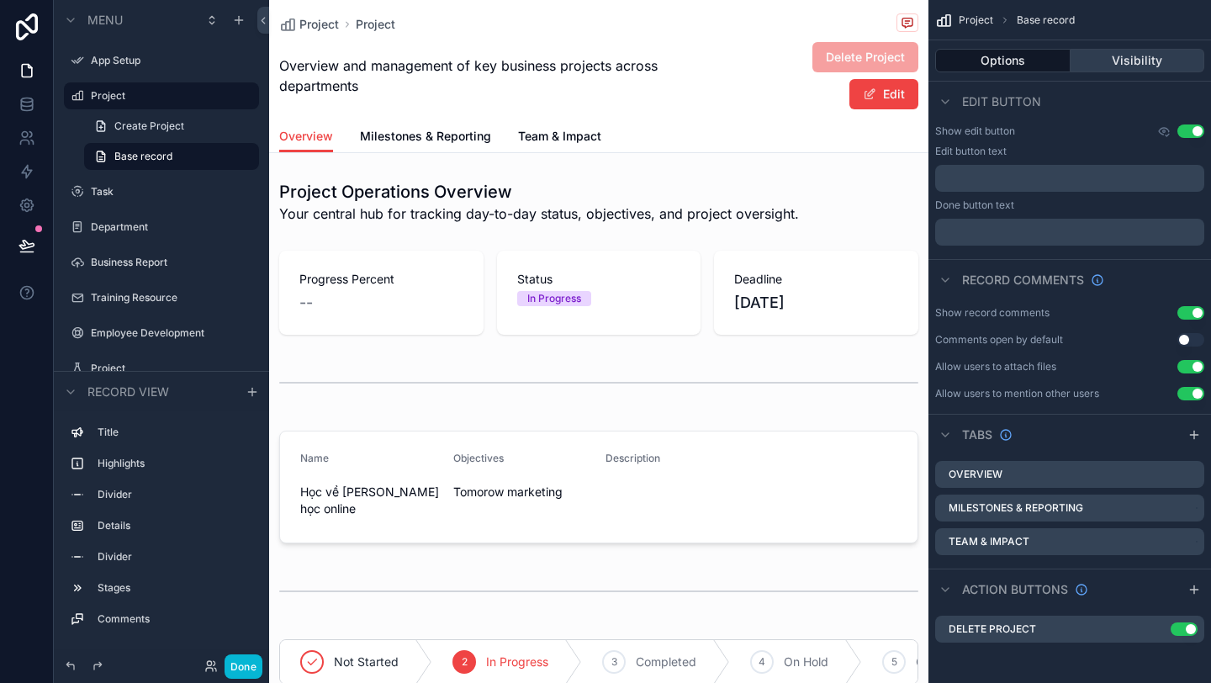
click at [1155, 62] on button "Visibility" at bounding box center [1137, 61] width 135 height 24
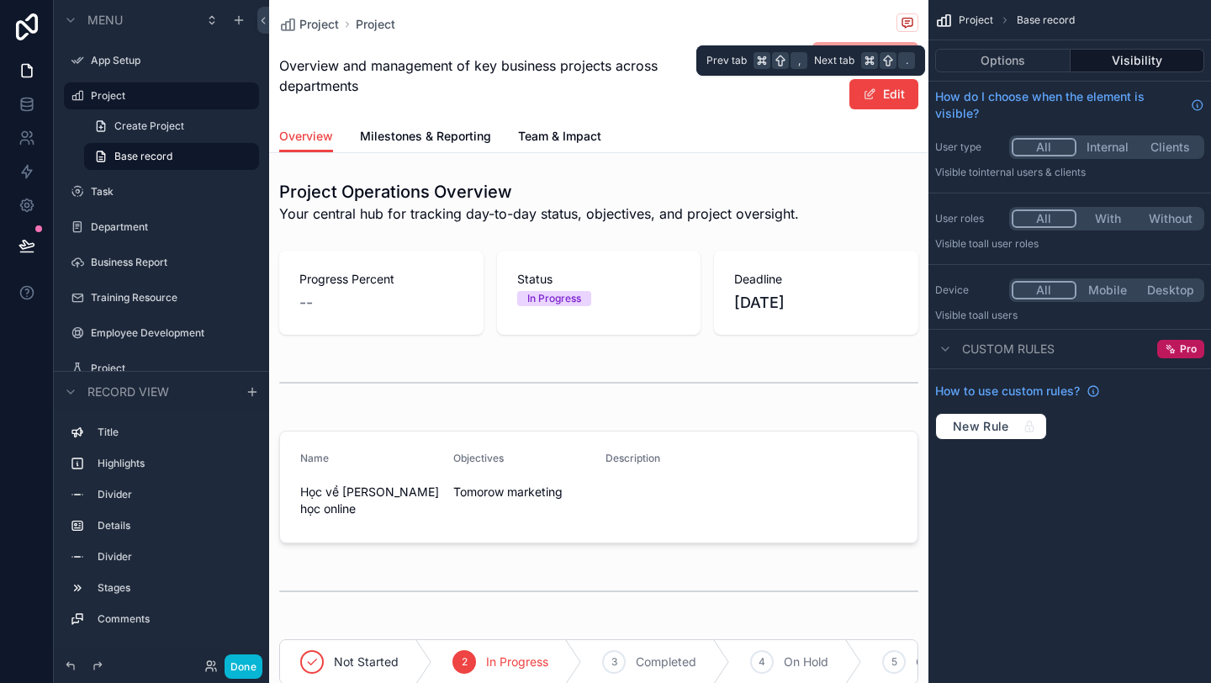
scroll to position [0, 0]
click at [1021, 71] on button "Options" at bounding box center [1002, 61] width 135 height 24
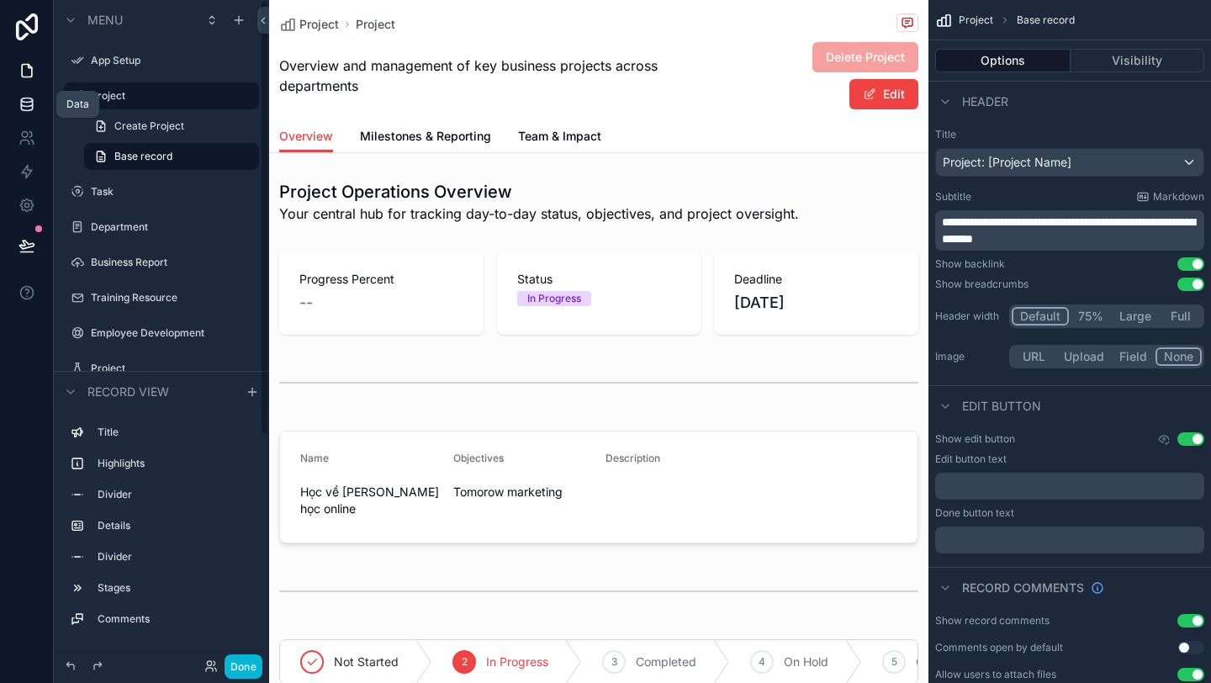
click at [34, 108] on link at bounding box center [26, 104] width 53 height 34
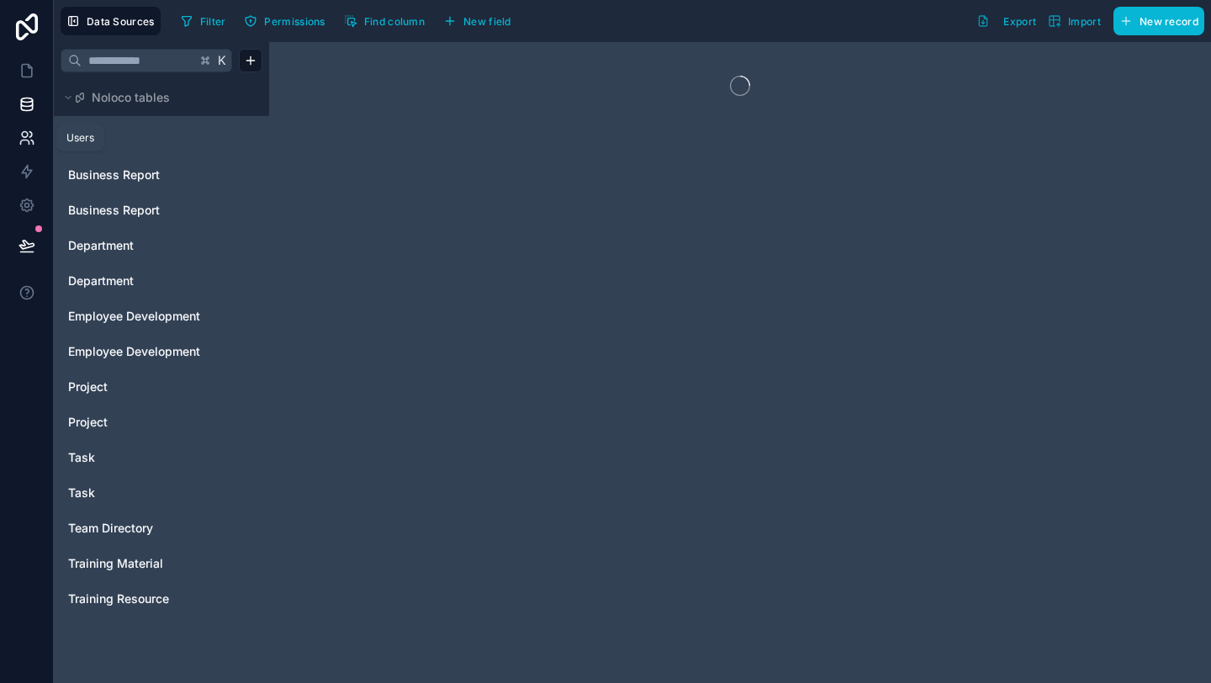
click at [32, 135] on icon at bounding box center [26, 137] width 17 height 17
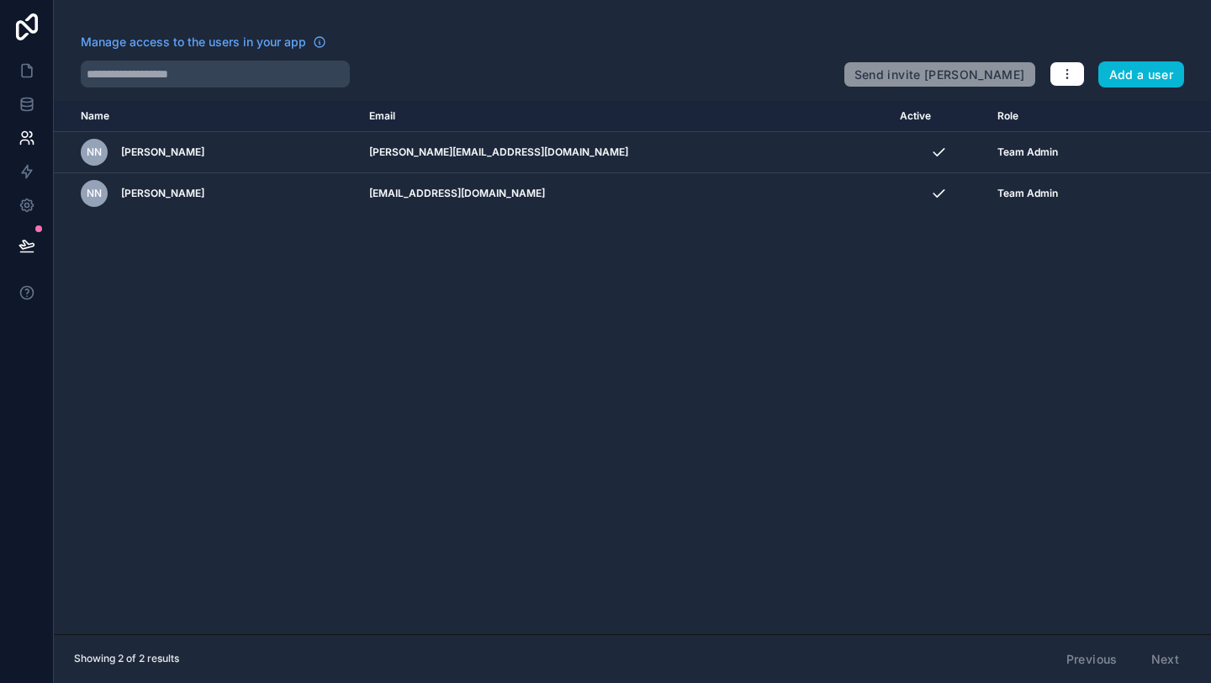
click at [19, 52] on link at bounding box center [27, 27] width 54 height 54
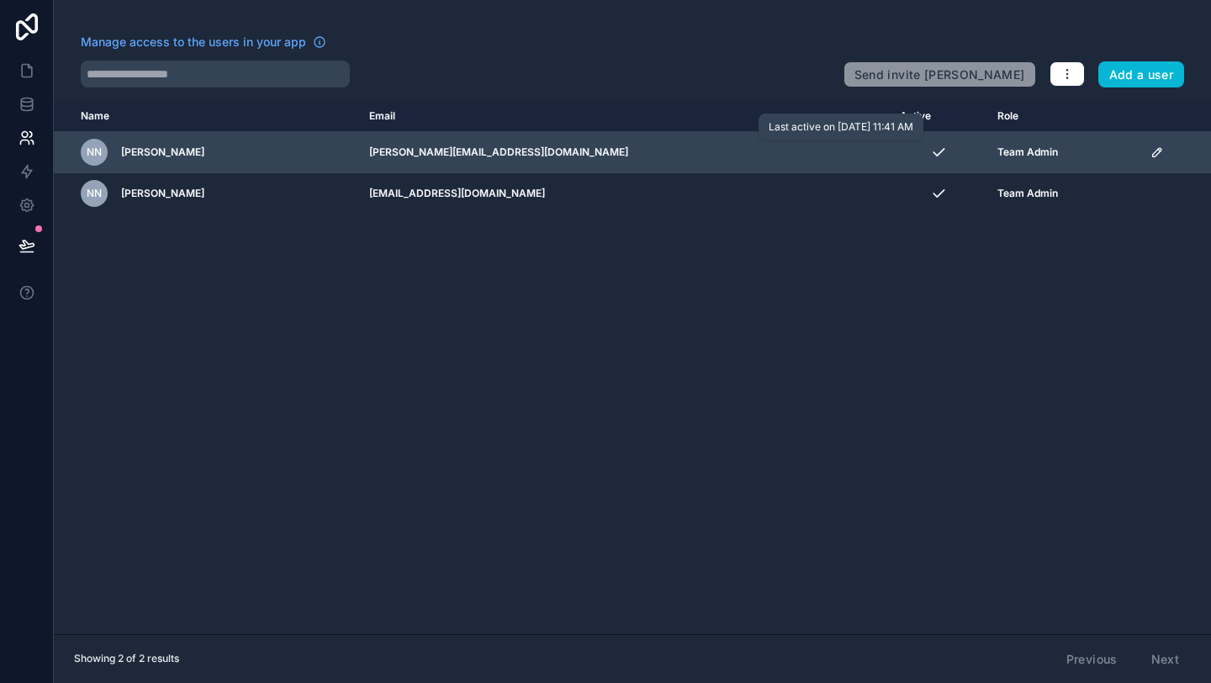
click at [900, 156] on div "scrollable content" at bounding box center [938, 152] width 77 height 17
click at [1153, 155] on icon "scrollable content" at bounding box center [1157, 152] width 8 height 8
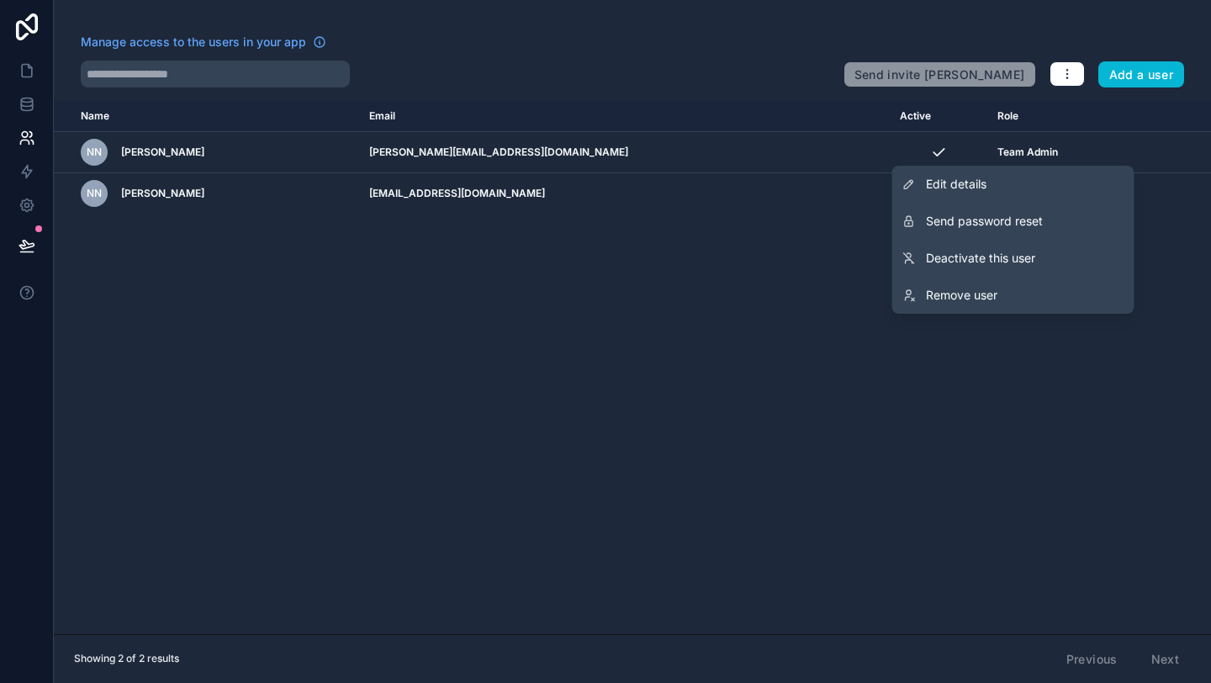
click at [599, 327] on div "Name Email Active Role [DOMAIN_NAME] nn [PERSON_NAME] [PERSON_NAME][EMAIL_ADDRE…" at bounding box center [632, 367] width 1157 height 533
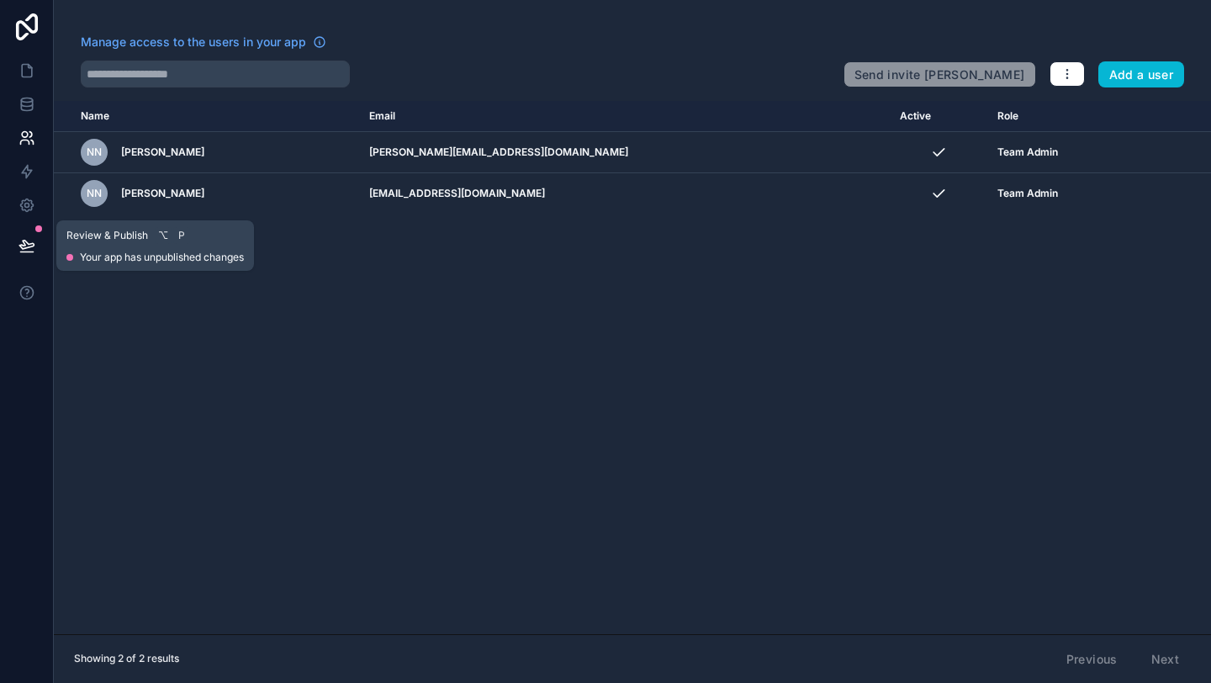
click at [17, 235] on button at bounding box center [26, 245] width 37 height 47
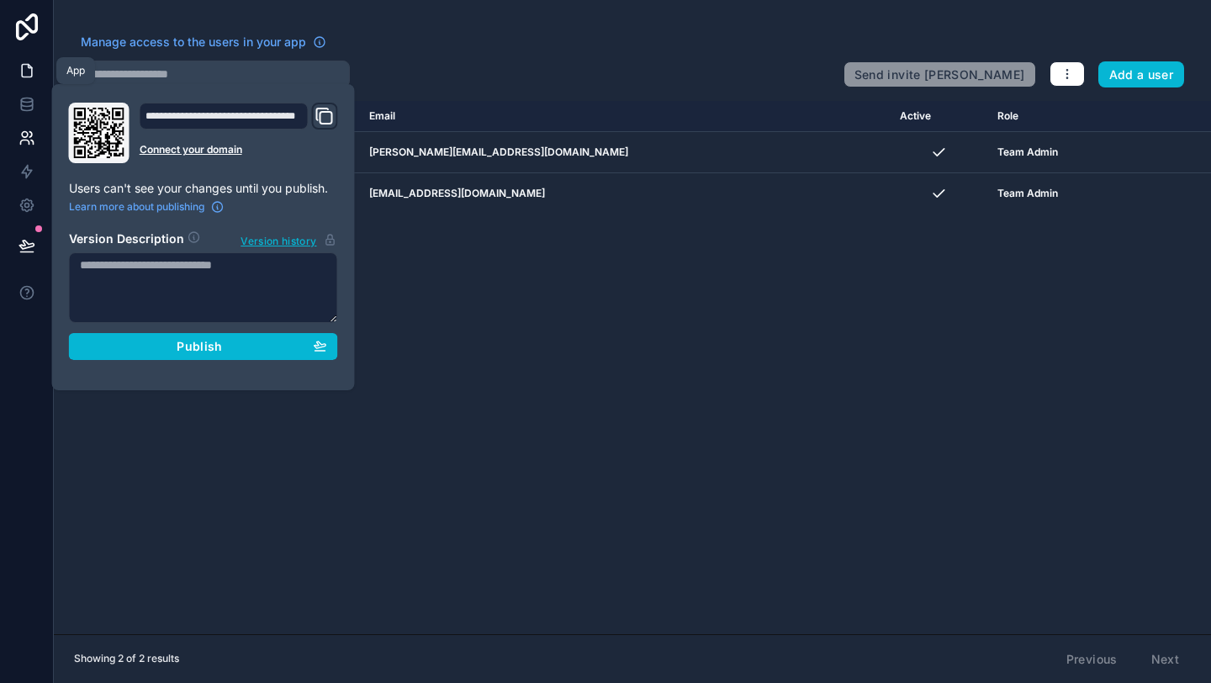
click at [34, 63] on icon at bounding box center [26, 70] width 17 height 17
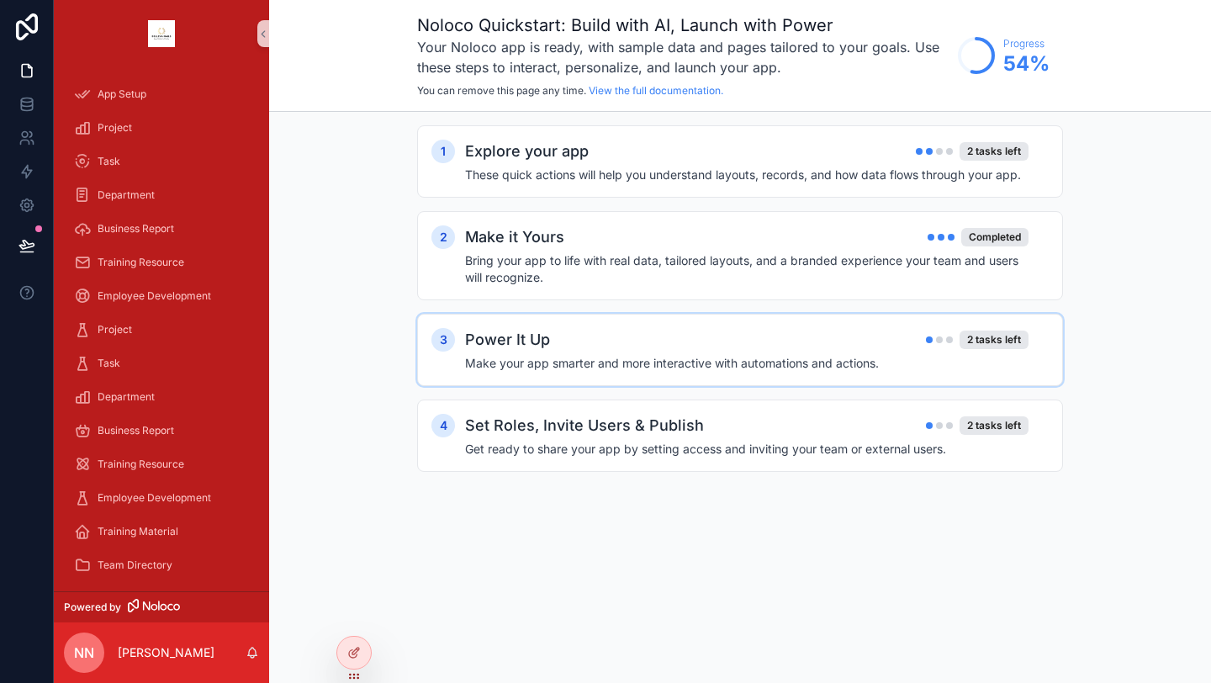
click at [605, 362] on h4 "Make your app smarter and more interactive with automations and actions." at bounding box center [746, 363] width 563 height 17
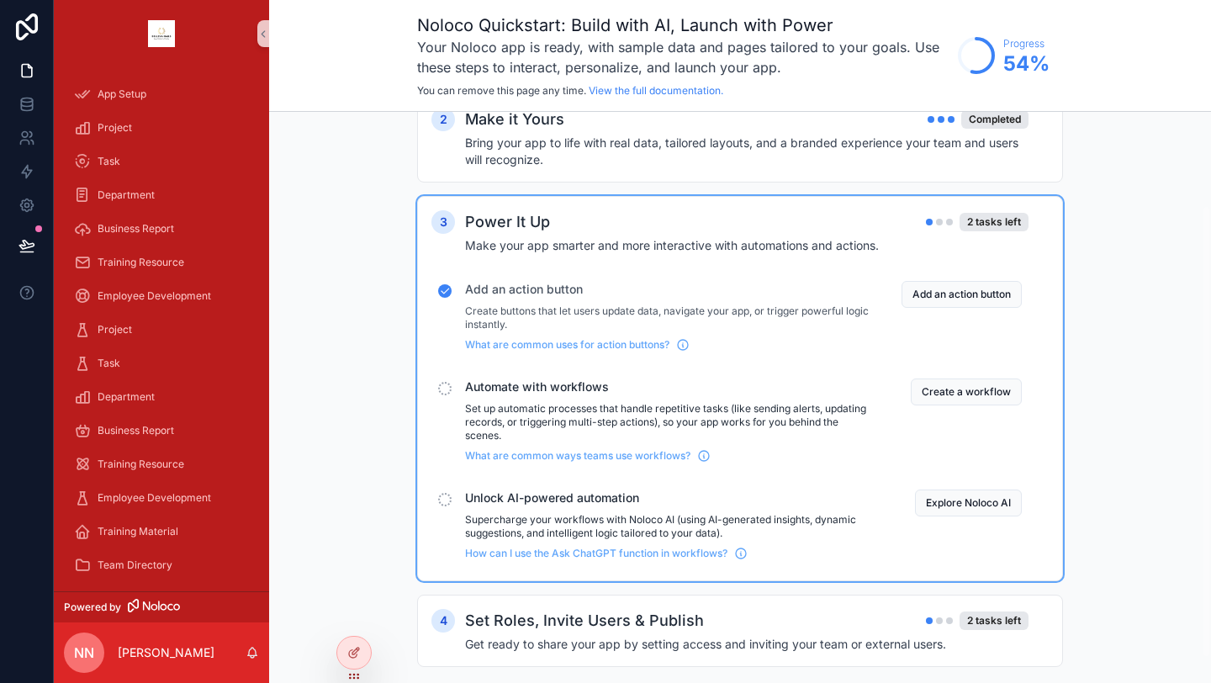
scroll to position [144, 0]
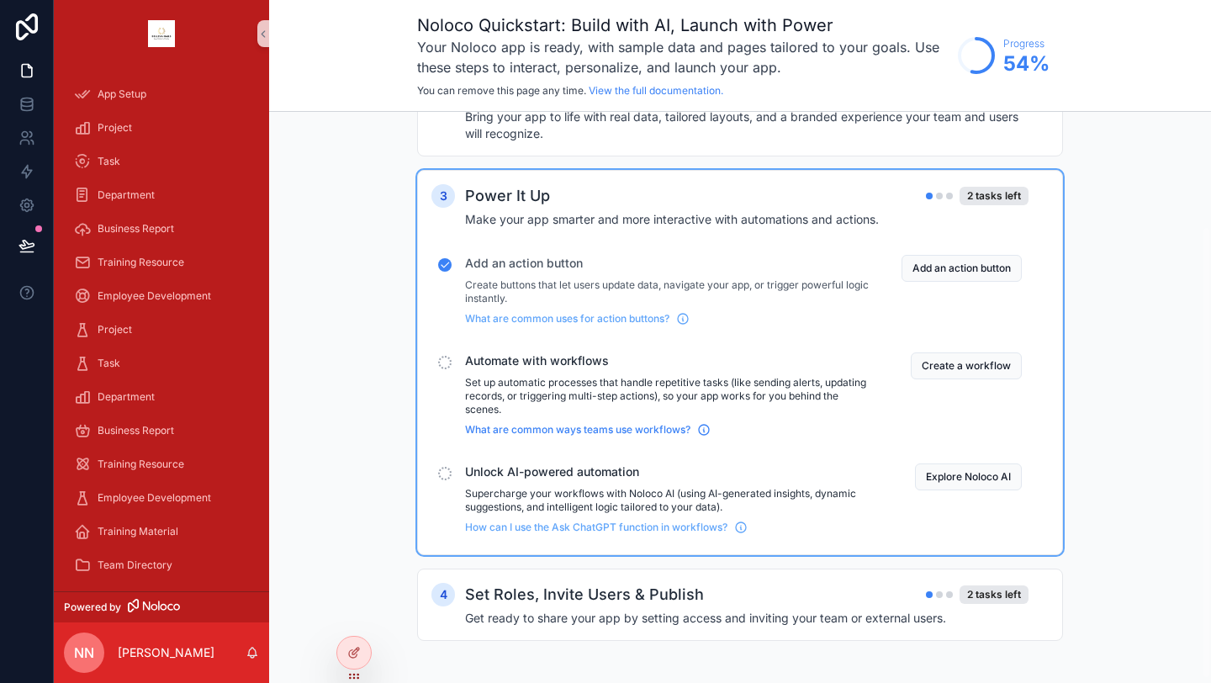
click at [595, 430] on span "What are common ways teams use workflows?" at bounding box center [577, 429] width 225 height 13
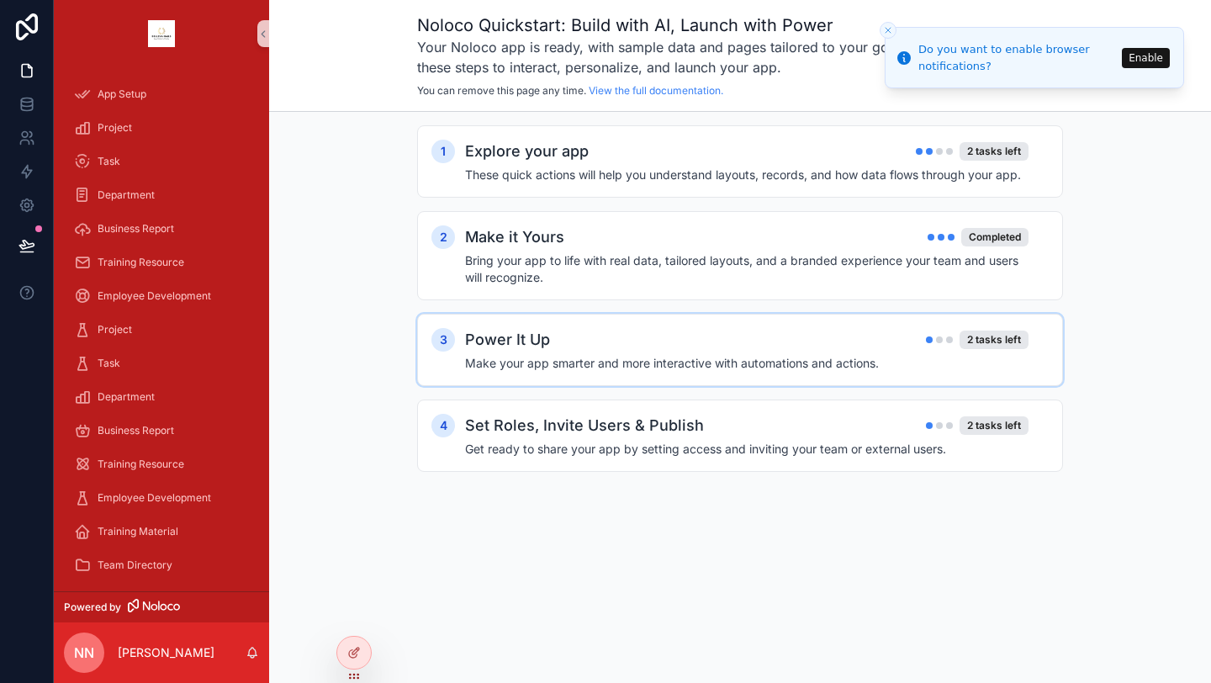
scroll to position [0, 0]
click at [694, 353] on div "Power It Up 2 tasks left Make your app smarter and more interactive with automa…" at bounding box center [757, 350] width 584 height 44
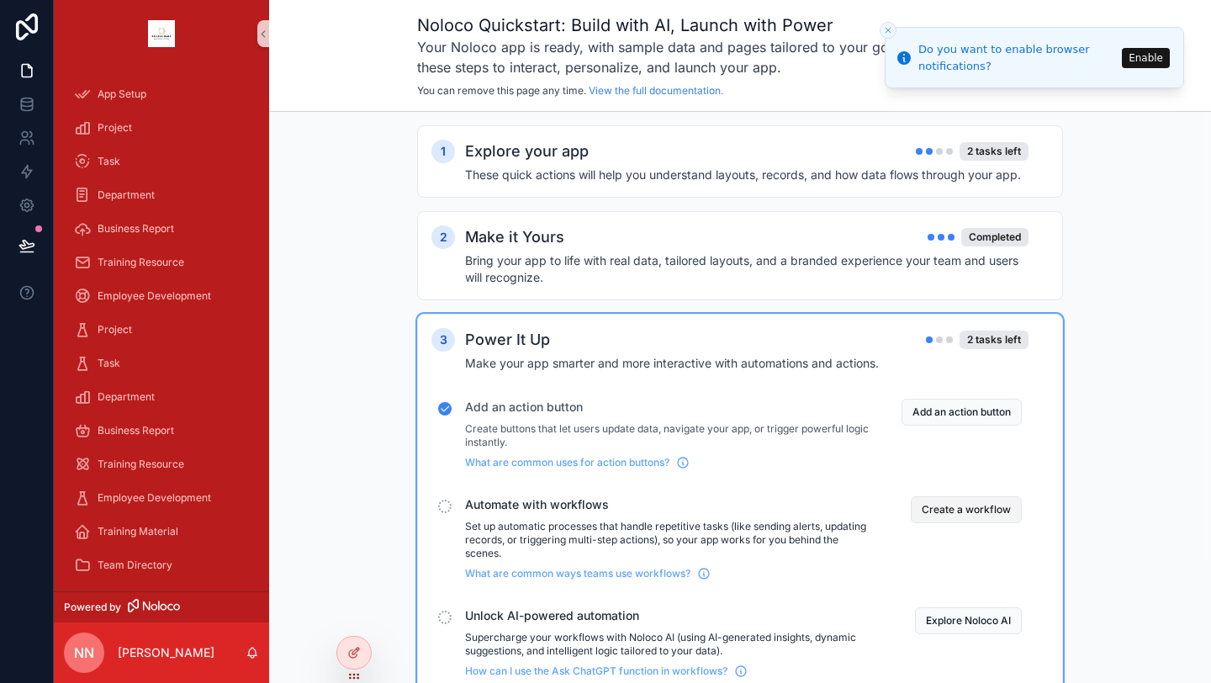
click at [991, 518] on button "Create a workflow" at bounding box center [966, 509] width 111 height 27
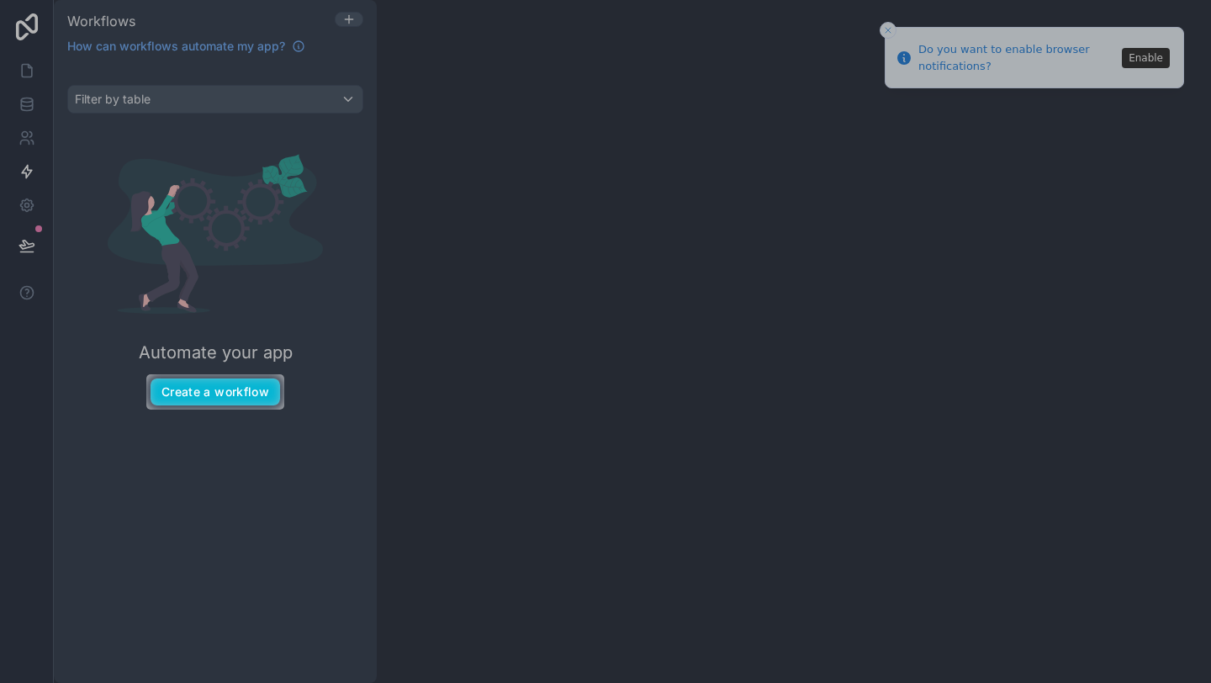
click at [225, 408] on div "Automate your app Create a workflow" at bounding box center [215, 280] width 296 height 306
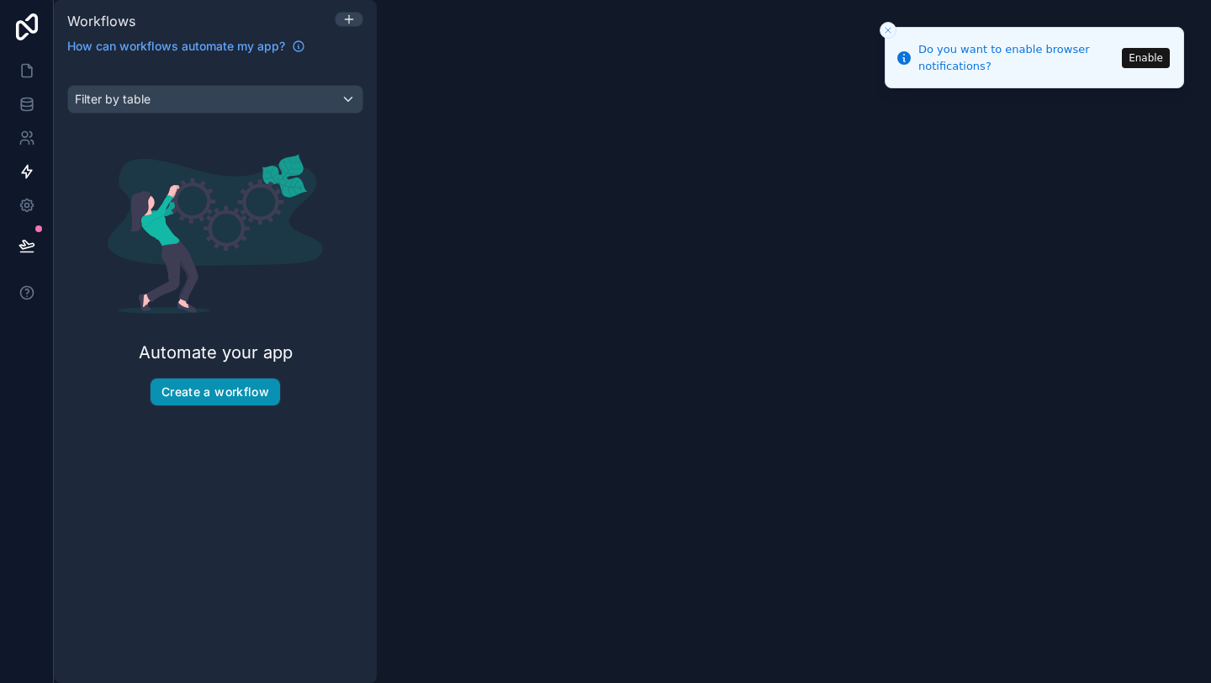
click at [229, 393] on button "Create a workflow" at bounding box center [215, 391] width 129 height 27
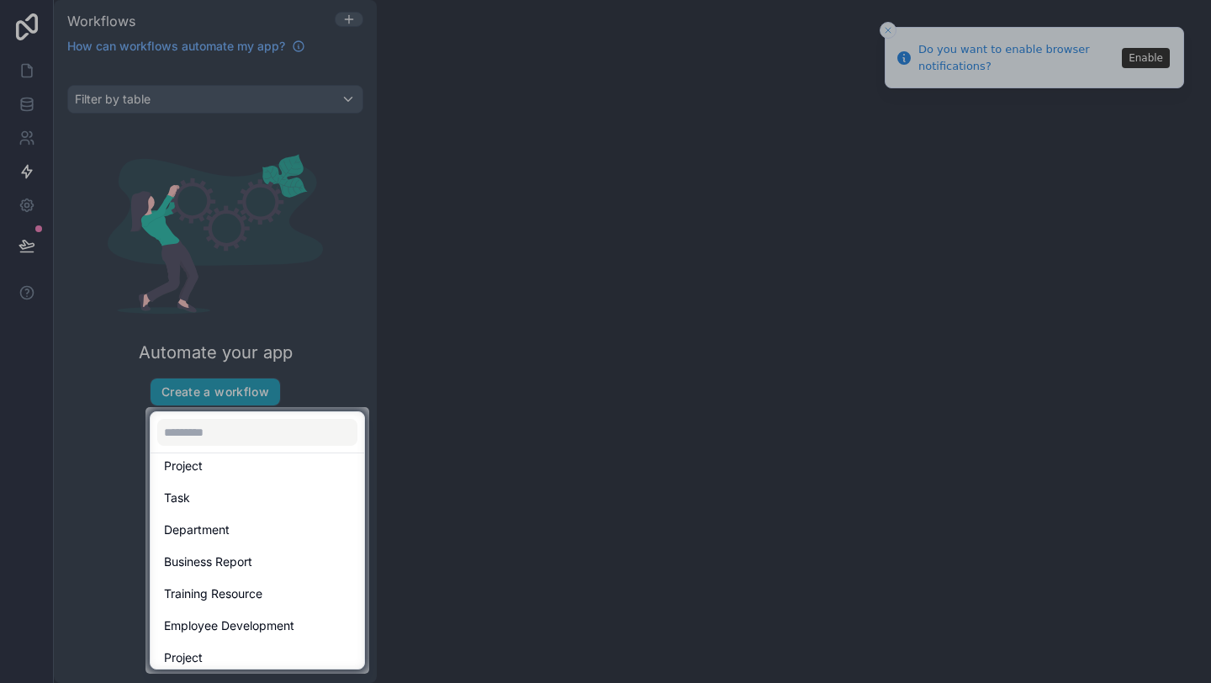
scroll to position [77, 0]
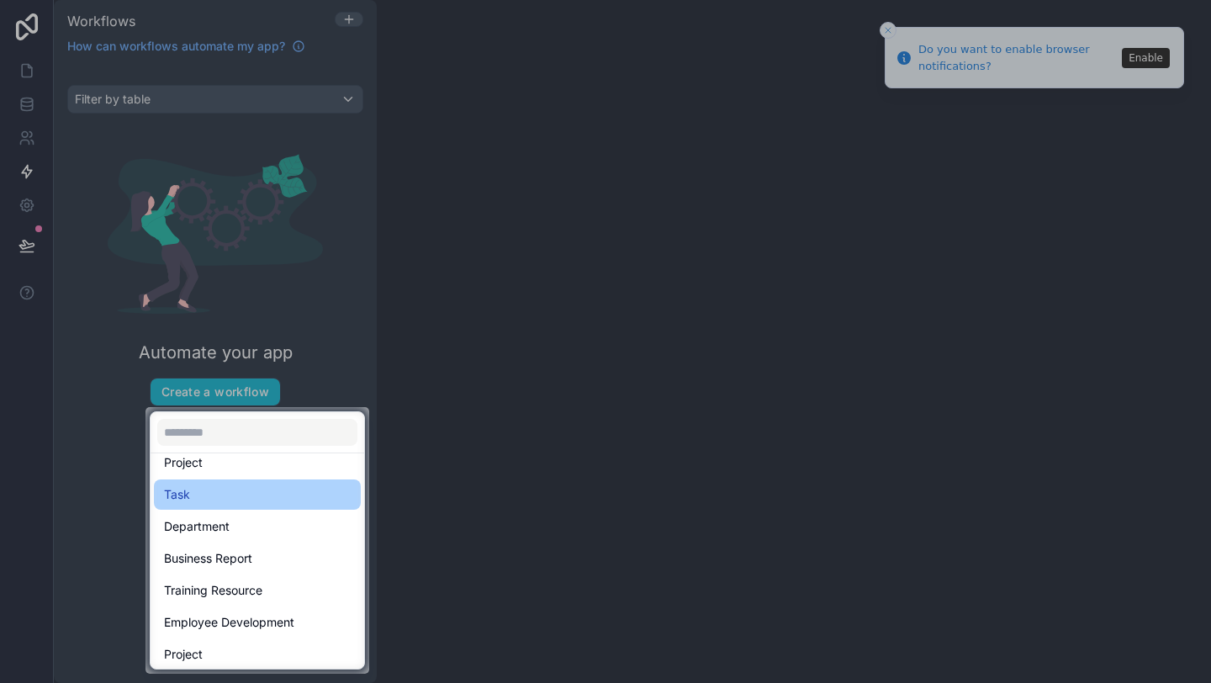
click at [252, 492] on div "Task" at bounding box center [257, 494] width 187 height 20
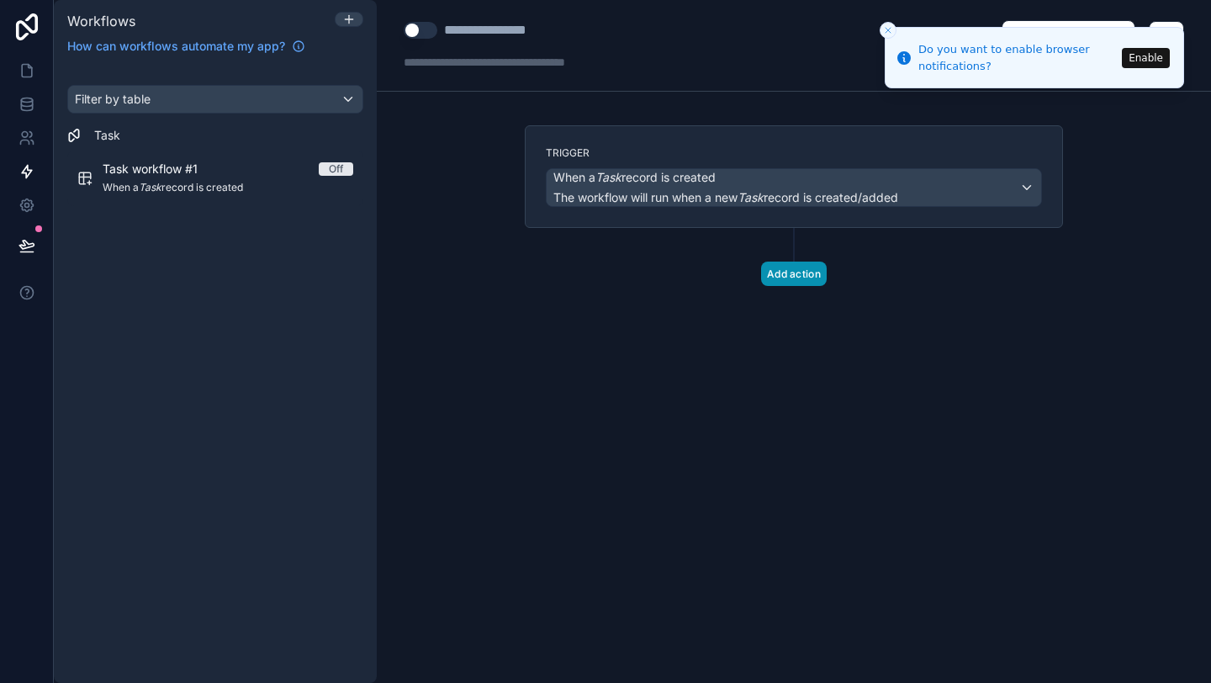
click at [817, 276] on button "Add action" at bounding box center [794, 274] width 66 height 24
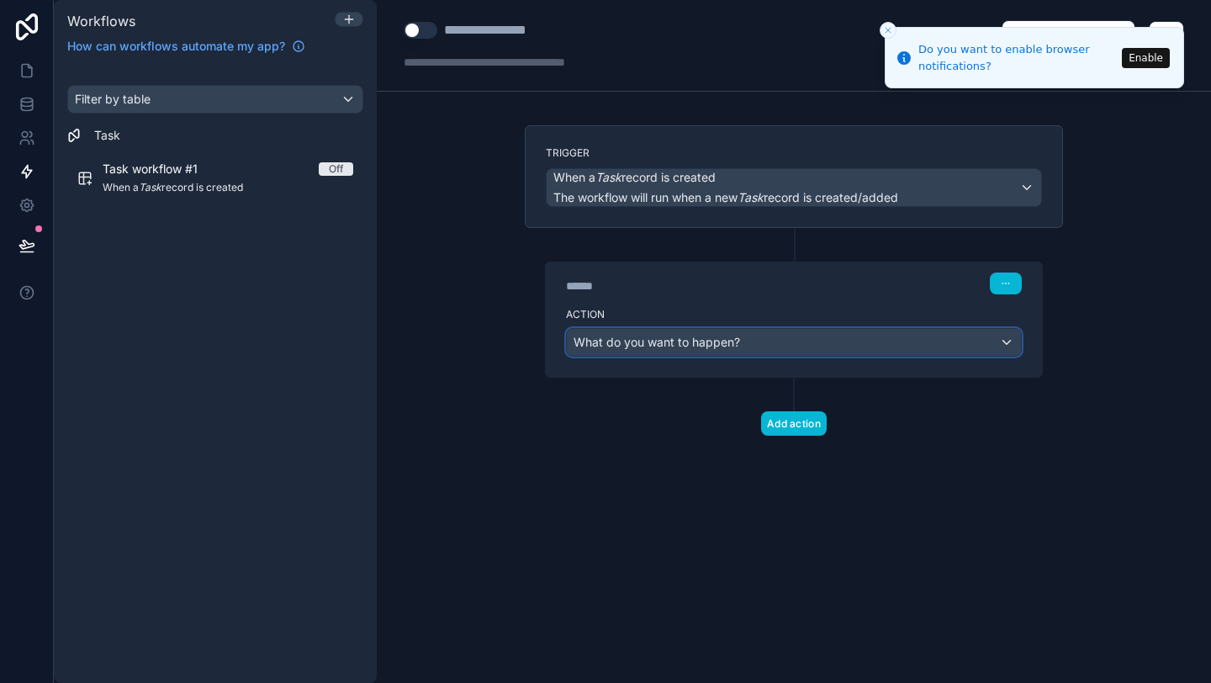
click at [938, 335] on div "What do you want to happen?" at bounding box center [794, 342] width 454 height 27
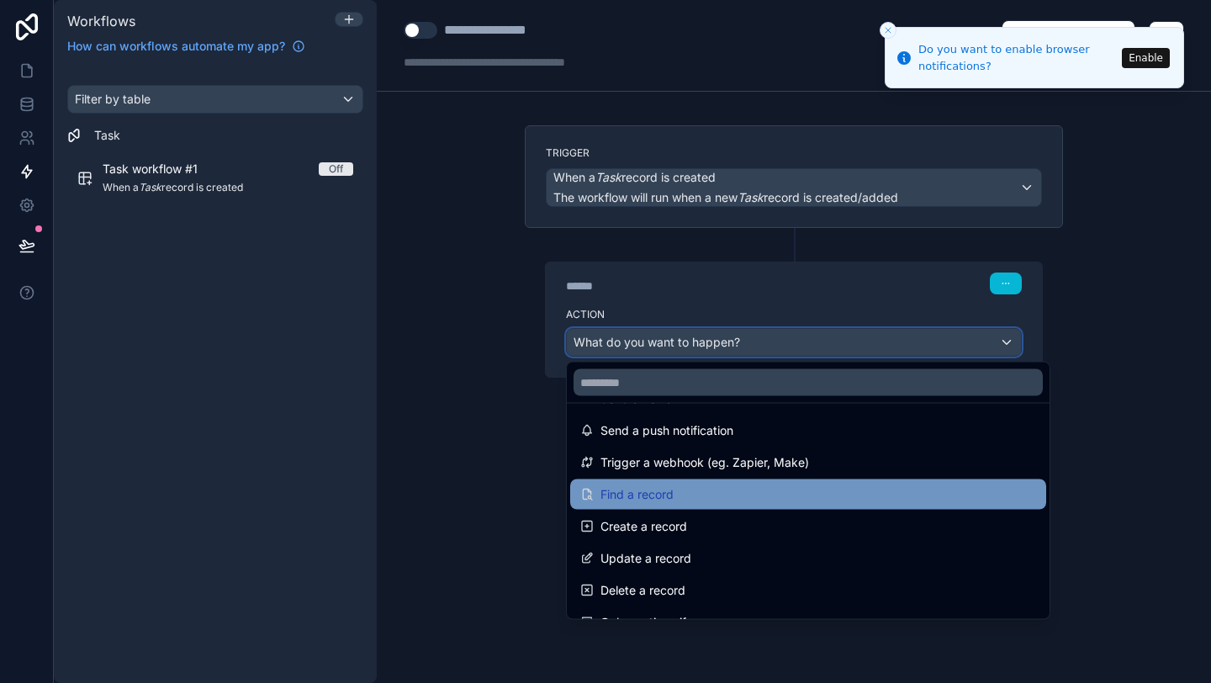
scroll to position [40, 0]
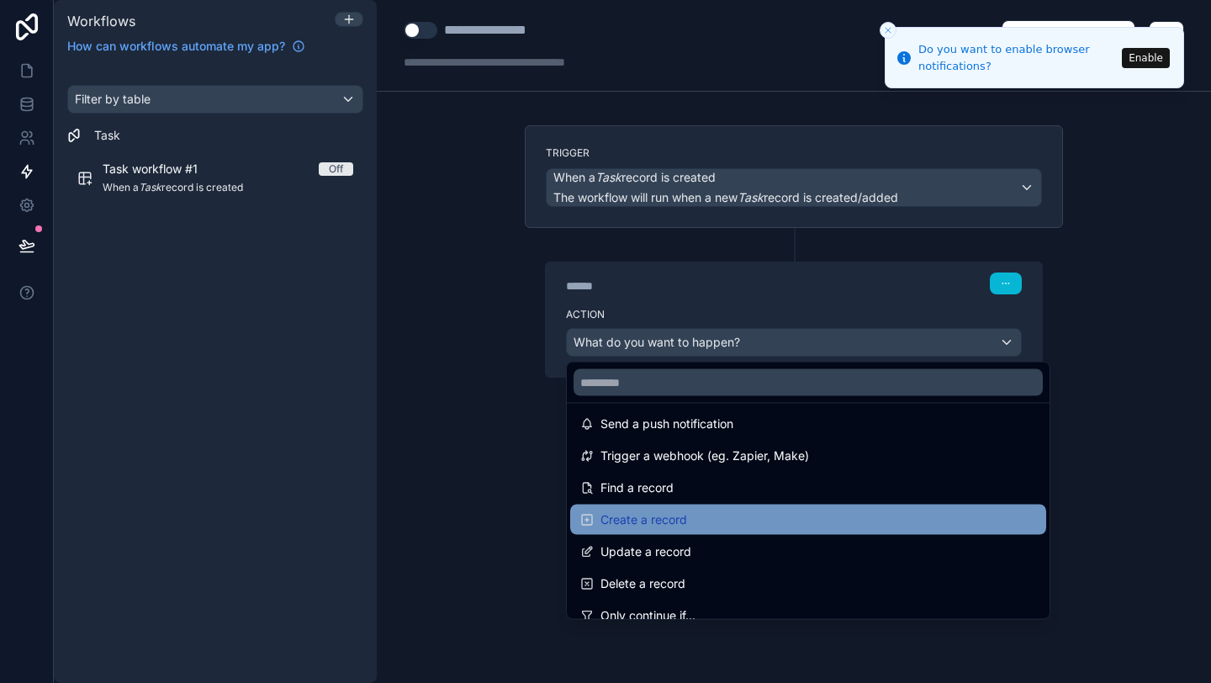
click at [742, 511] on div "Create a record" at bounding box center [808, 520] width 456 height 20
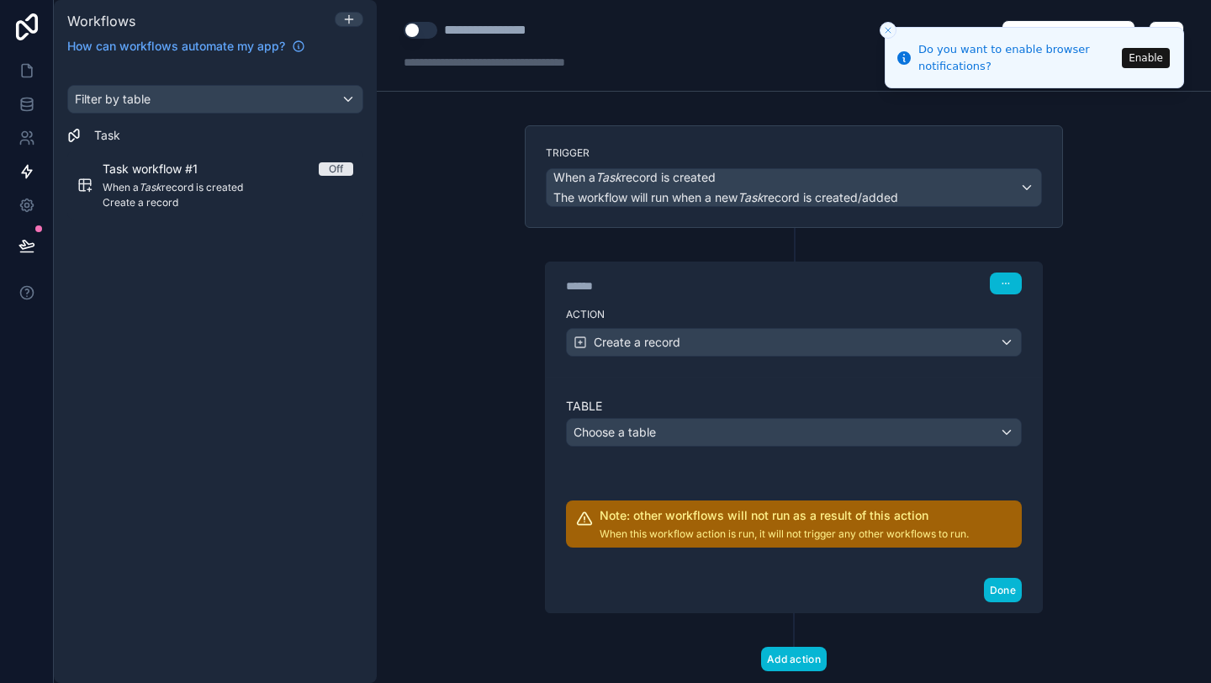
scroll to position [41, 0]
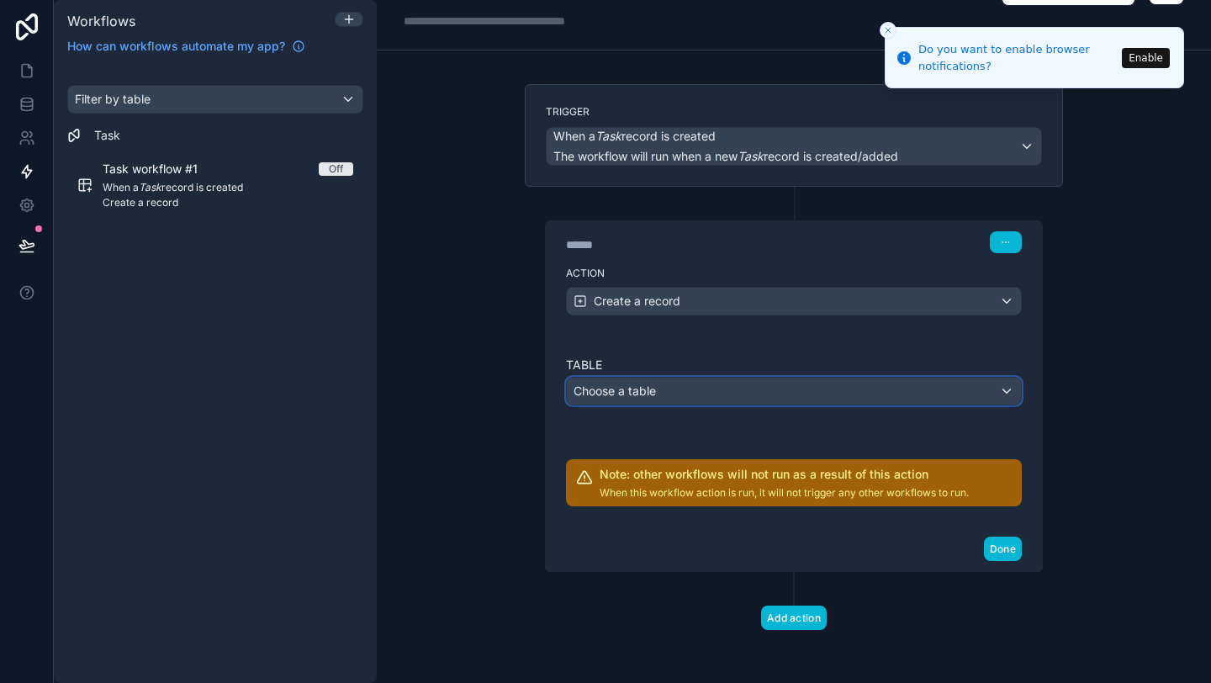
click at [769, 388] on div "Choose a table" at bounding box center [794, 391] width 454 height 27
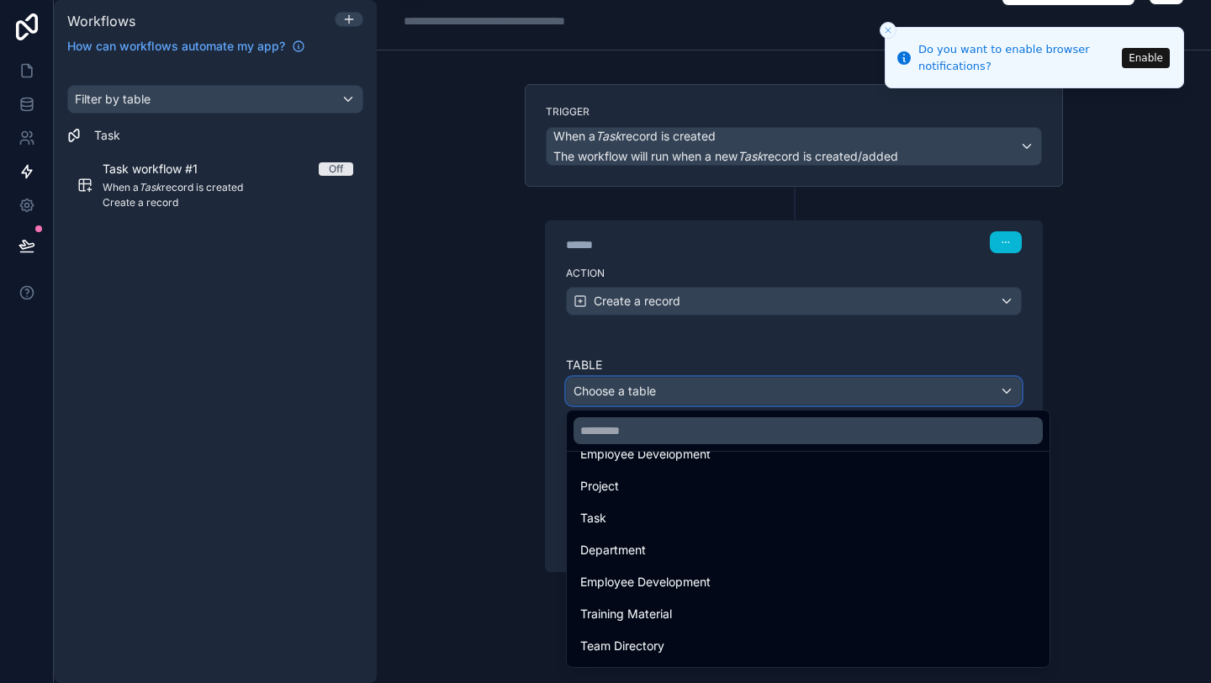
scroll to position [246, 0]
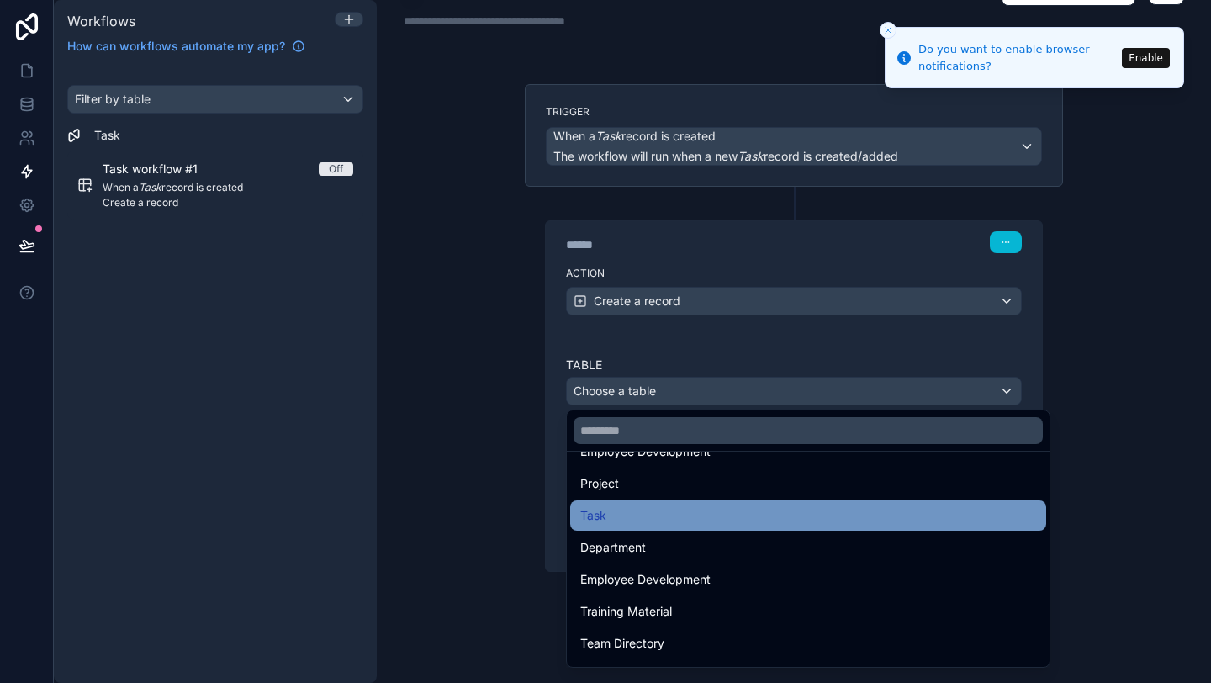
click at [731, 521] on div "Task" at bounding box center [808, 515] width 456 height 20
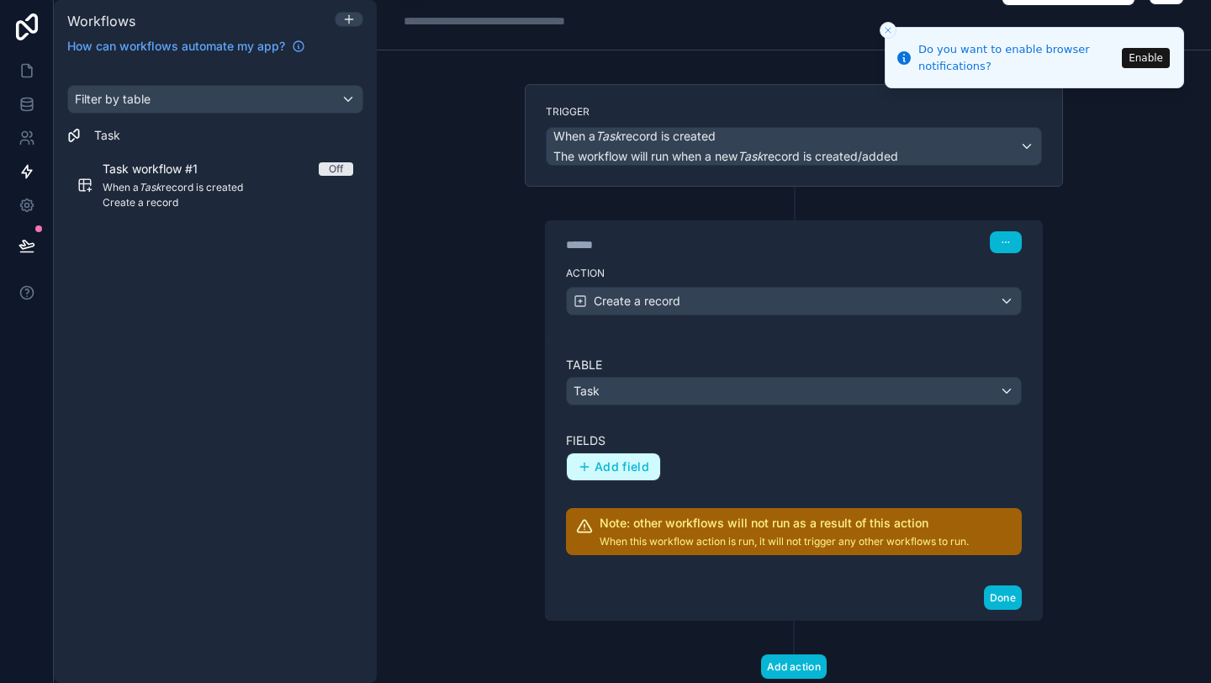
click at [646, 460] on span "Add field" at bounding box center [622, 466] width 55 height 15
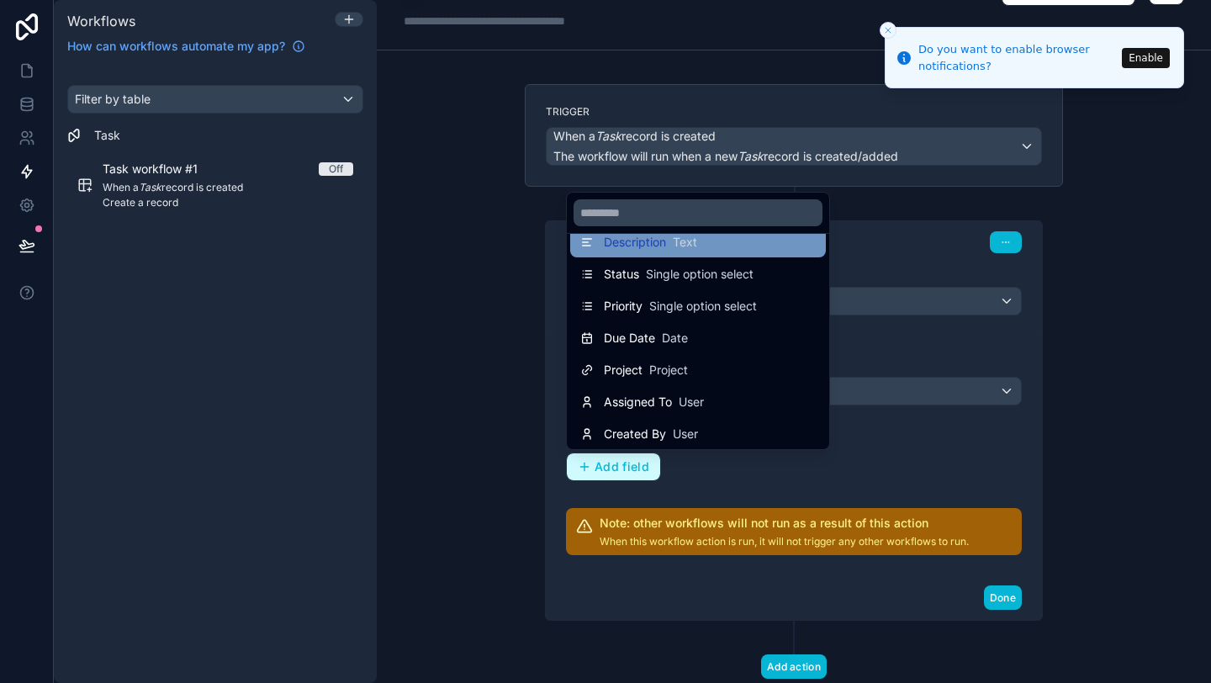
scroll to position [0, 0]
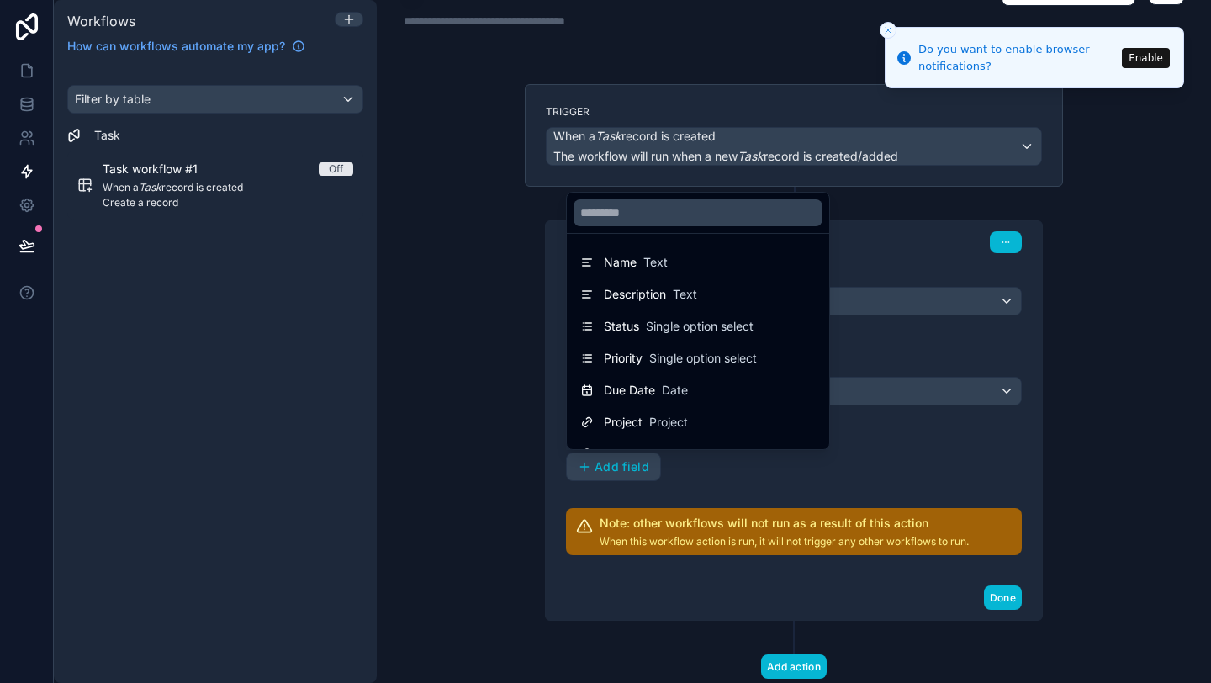
click at [909, 456] on div at bounding box center [605, 341] width 1211 height 683
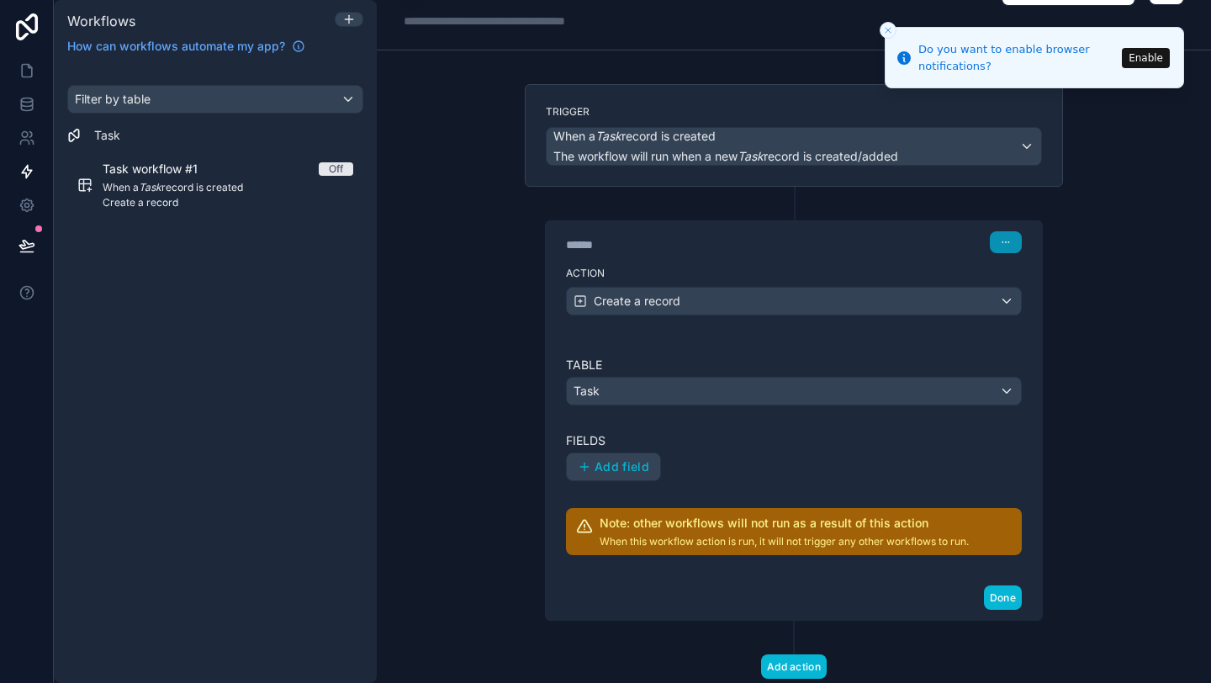
click at [1012, 249] on button "button" at bounding box center [1006, 242] width 32 height 22
click at [879, 325] on div "Action Create a record" at bounding box center [794, 298] width 496 height 76
click at [883, 311] on div "Create a record" at bounding box center [794, 301] width 454 height 27
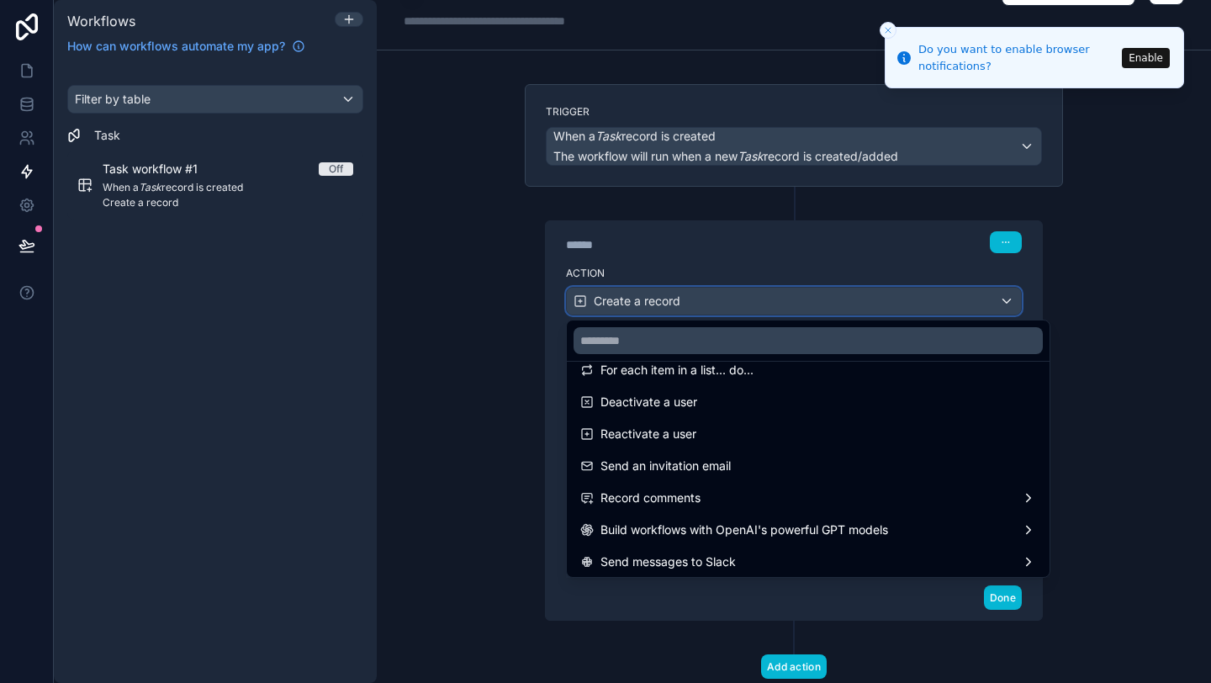
scroll to position [311, 0]
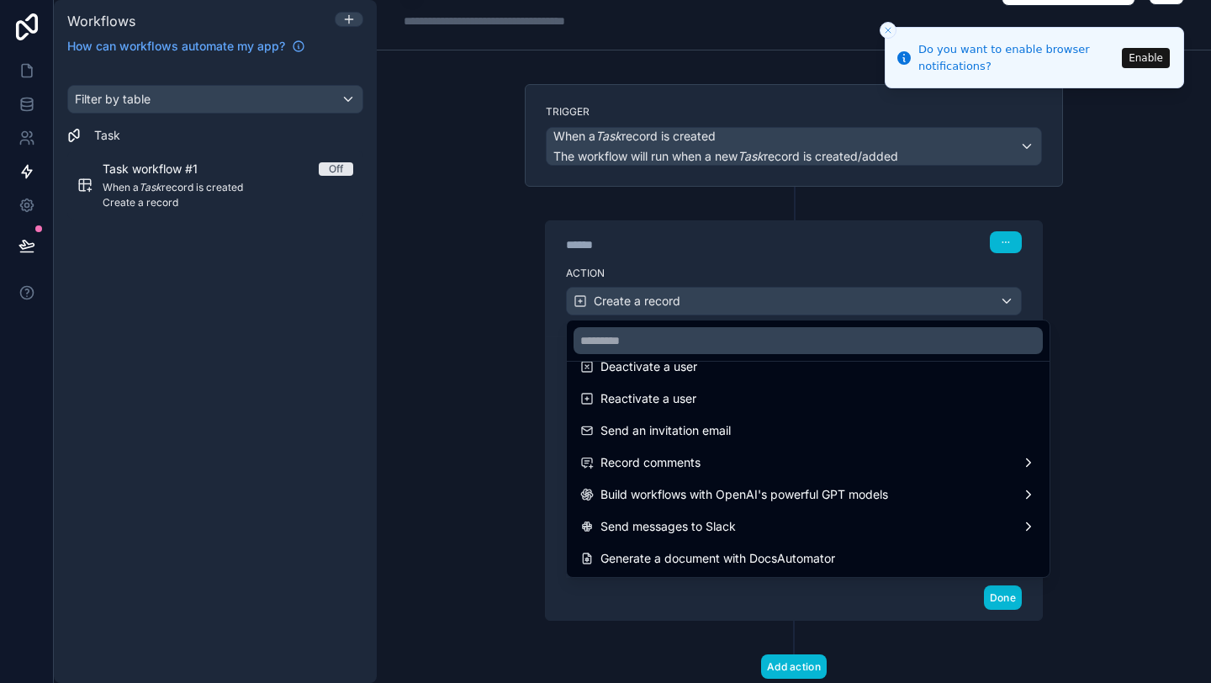
click at [454, 352] on div at bounding box center [605, 341] width 1211 height 683
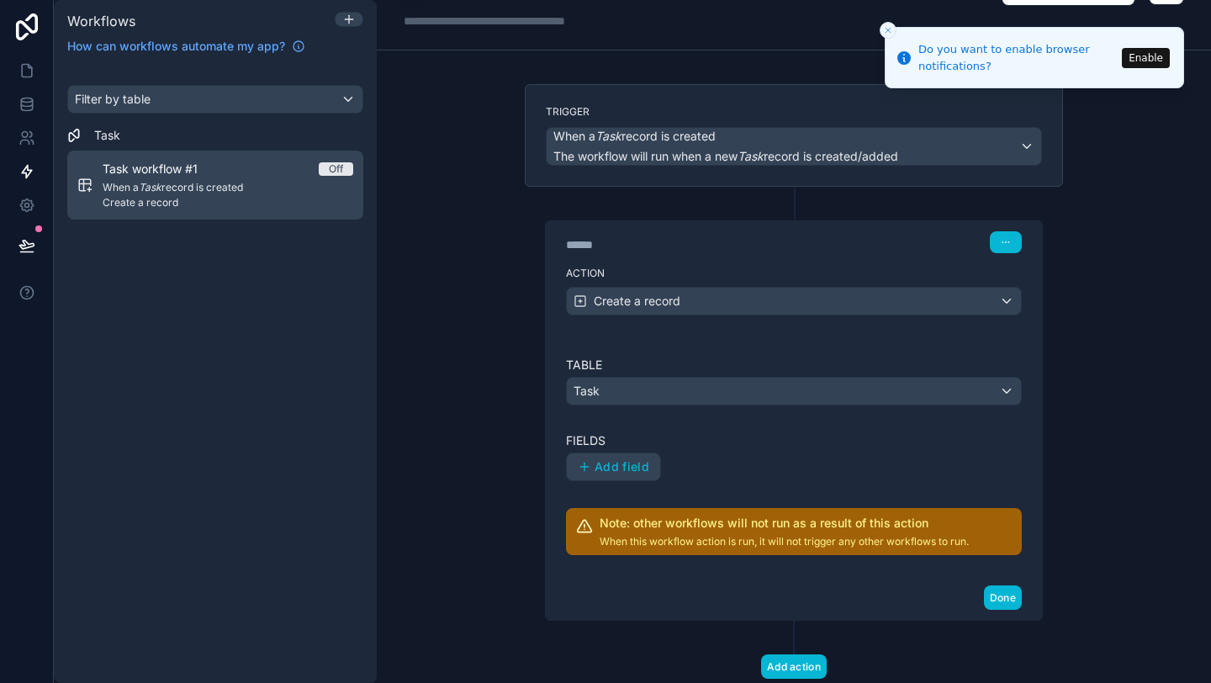
click at [332, 169] on div "Off" at bounding box center [336, 168] width 14 height 13
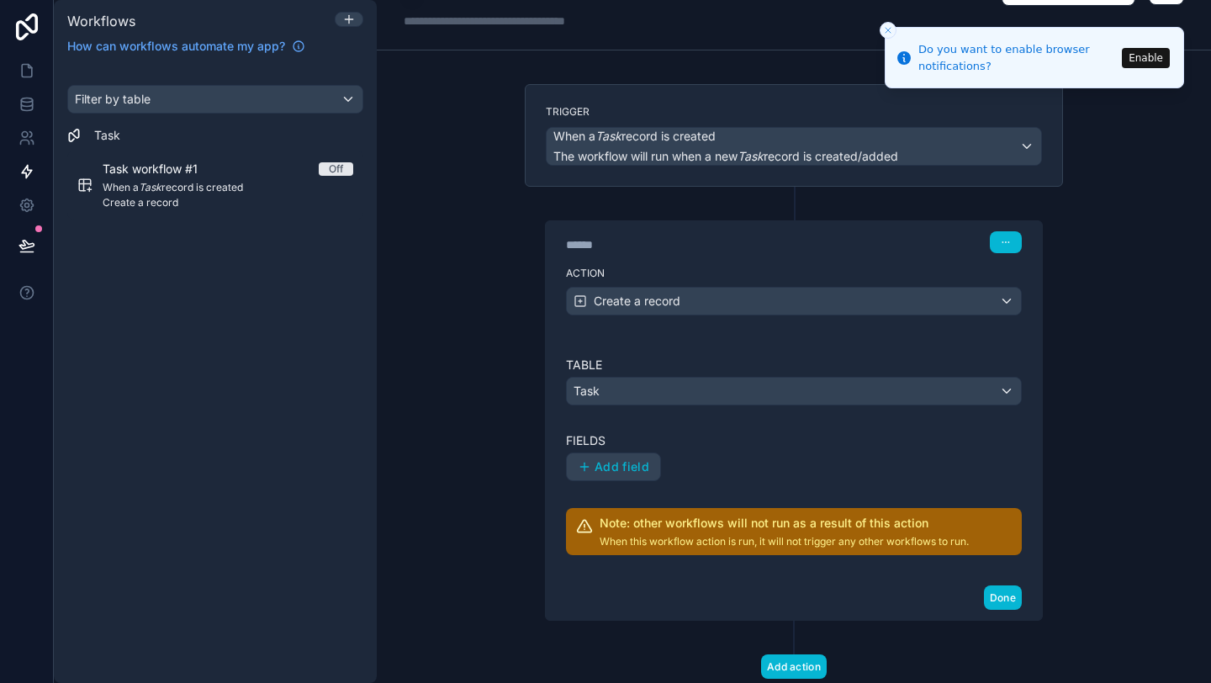
scroll to position [0, 0]
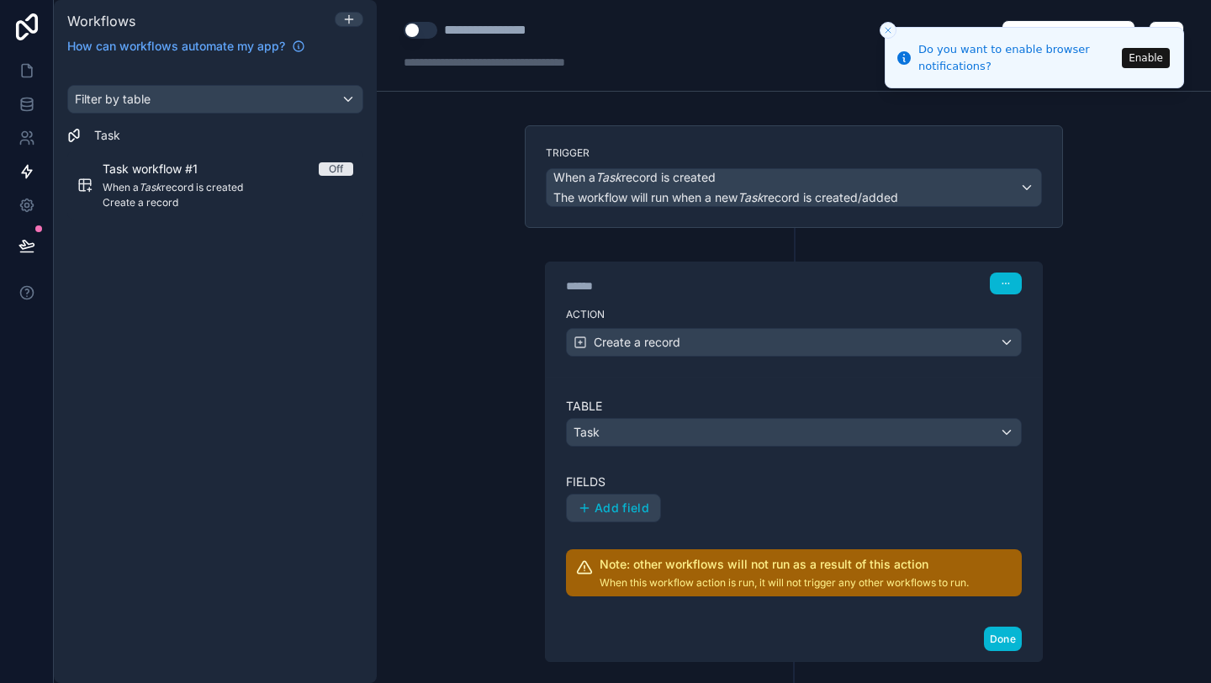
click at [1023, 291] on div "****** Step 1" at bounding box center [794, 281] width 496 height 39
click at [1011, 284] on button "button" at bounding box center [1006, 283] width 32 height 22
click at [1033, 343] on span "Delete" at bounding box center [1037, 347] width 31 height 13
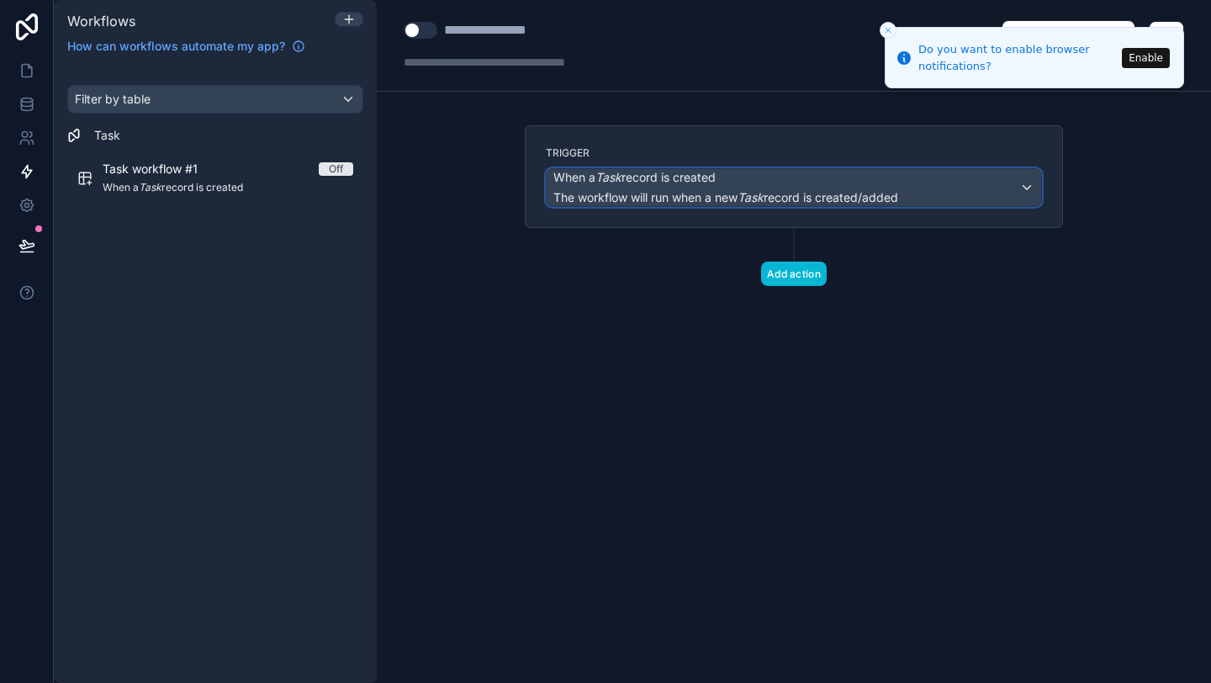
click at [979, 189] on div "When a Task record is created The workflow will run when a new Task record is c…" at bounding box center [794, 187] width 494 height 37
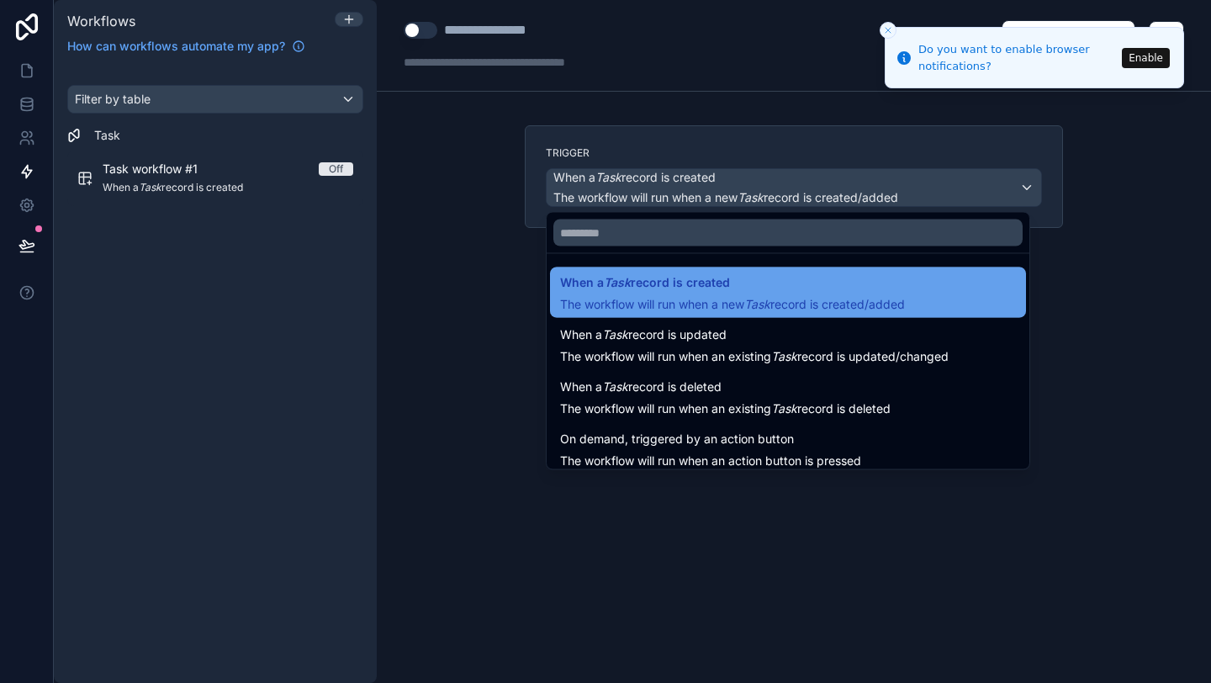
click at [756, 288] on span "When a Task record is created" at bounding box center [732, 282] width 345 height 20
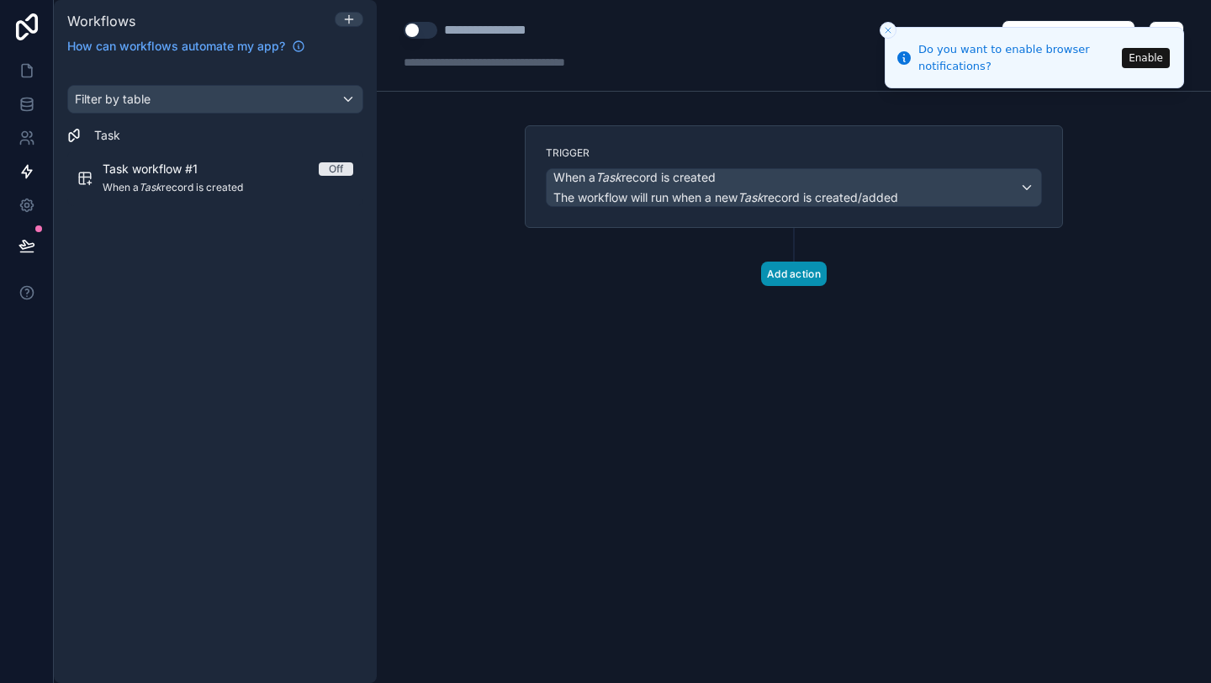
click at [794, 279] on button "Add action" at bounding box center [794, 274] width 66 height 24
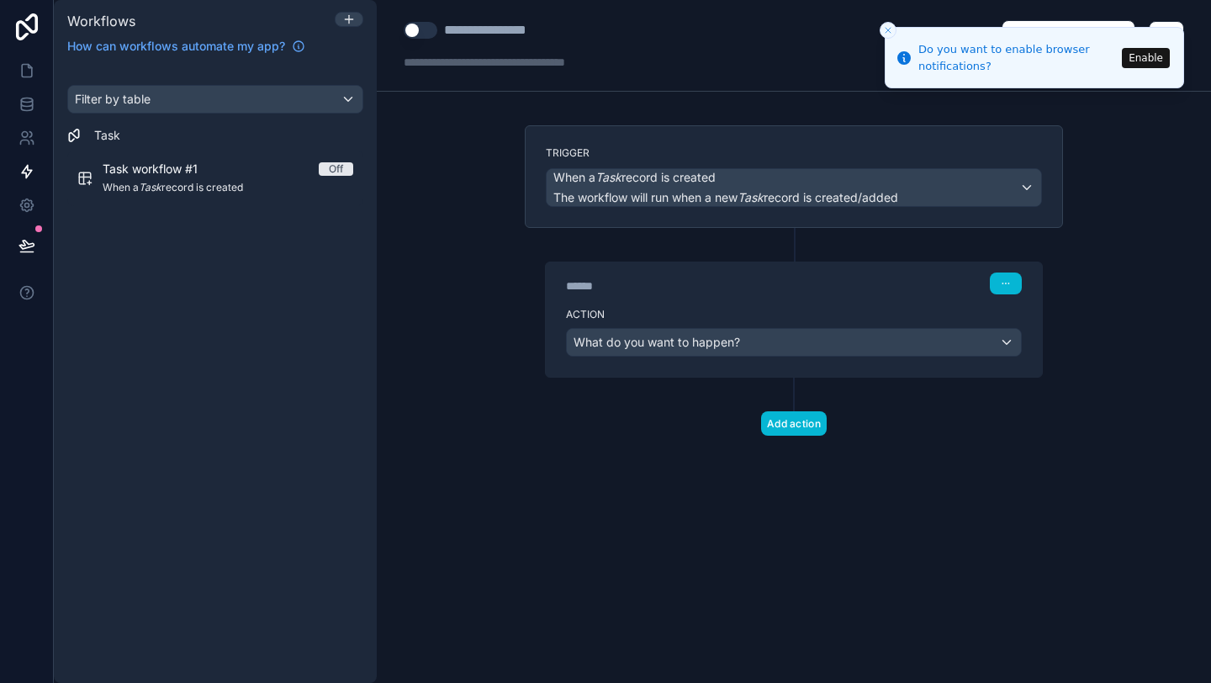
click at [723, 357] on div "Action What do you want to happen?" at bounding box center [794, 339] width 496 height 76
click at [746, 346] on div "What do you want to happen?" at bounding box center [794, 342] width 454 height 27
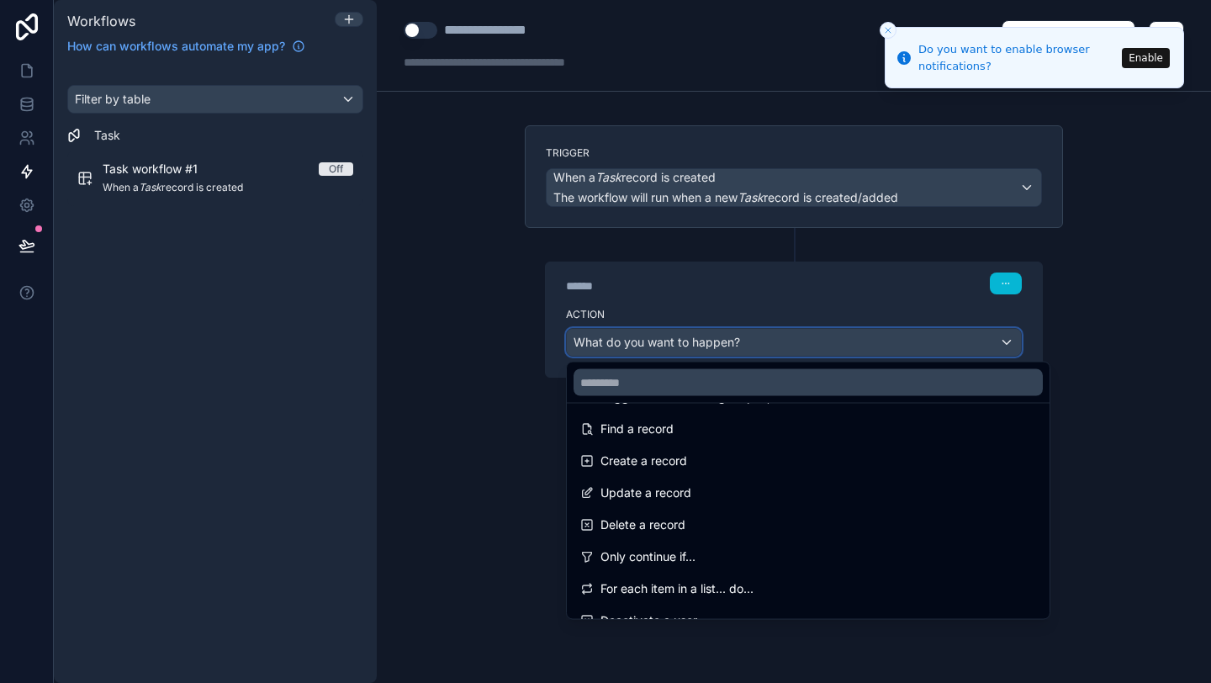
scroll to position [119, 0]
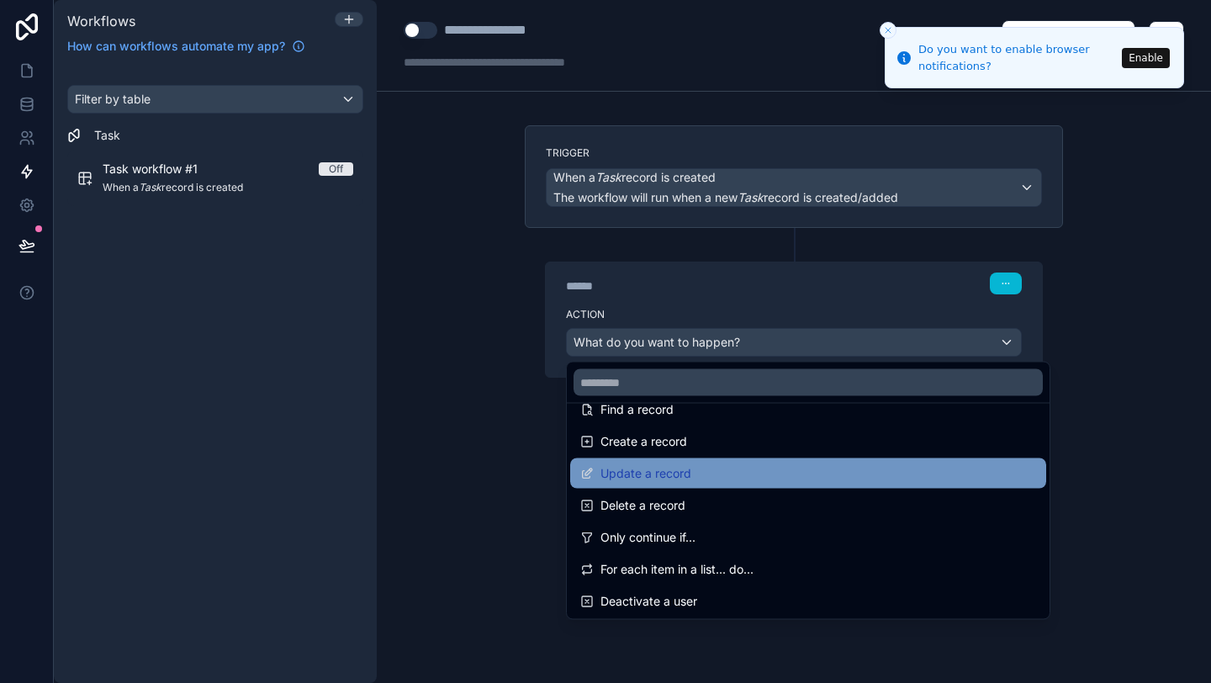
click at [732, 476] on div "Update a record" at bounding box center [808, 473] width 456 height 20
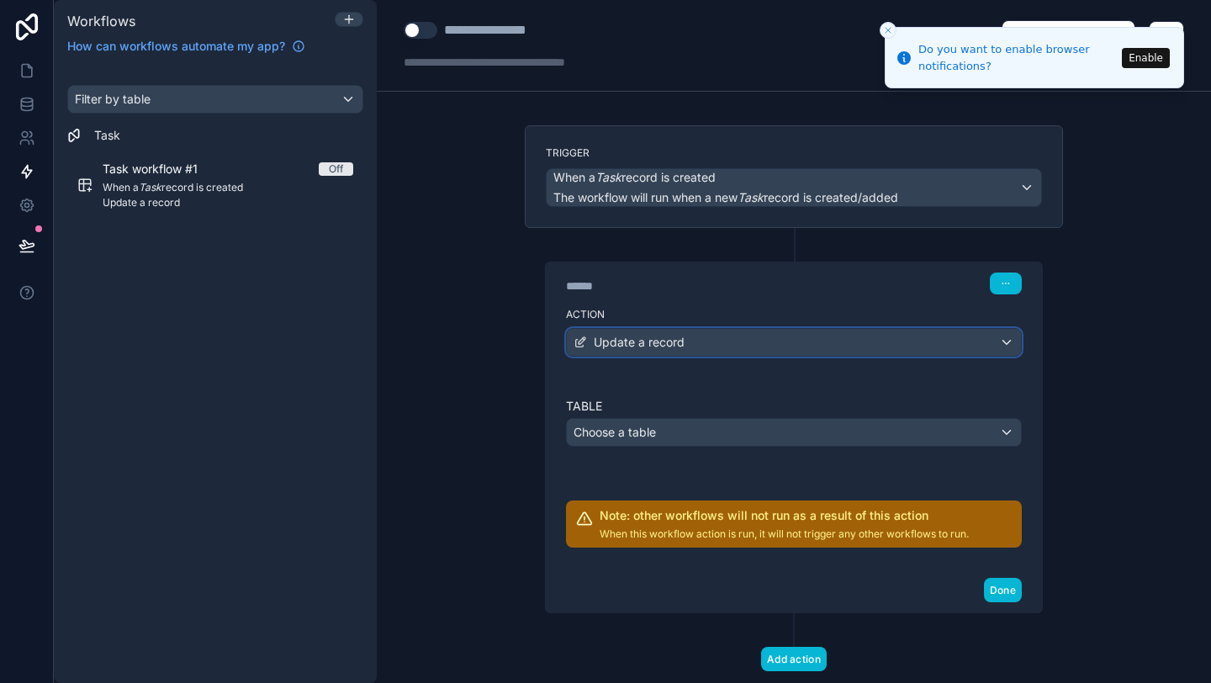
click at [744, 338] on div "Update a record" at bounding box center [794, 342] width 454 height 27
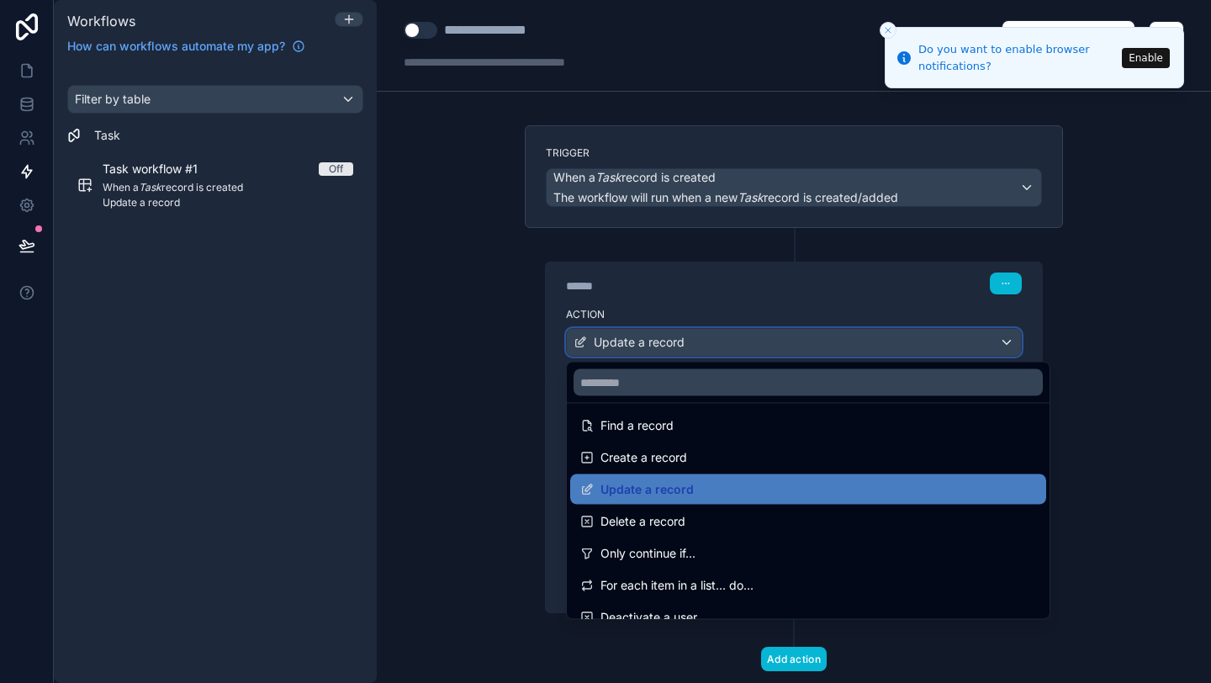
scroll to position [0, 0]
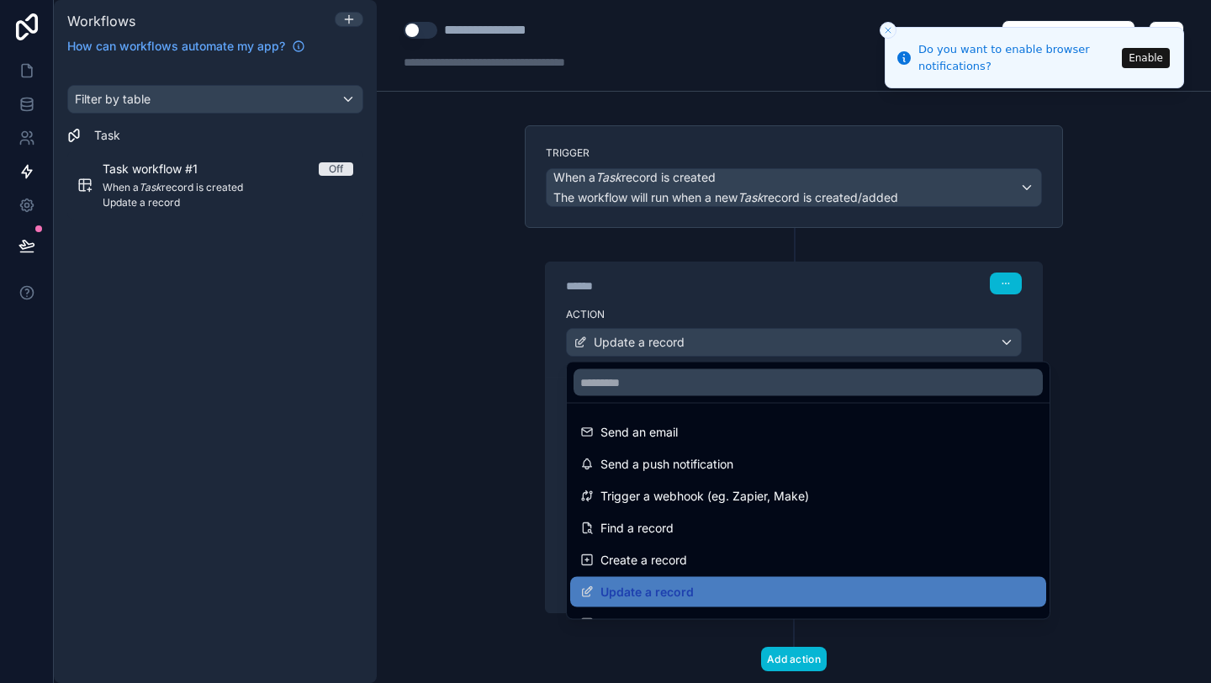
click at [481, 393] on div at bounding box center [605, 341] width 1211 height 683
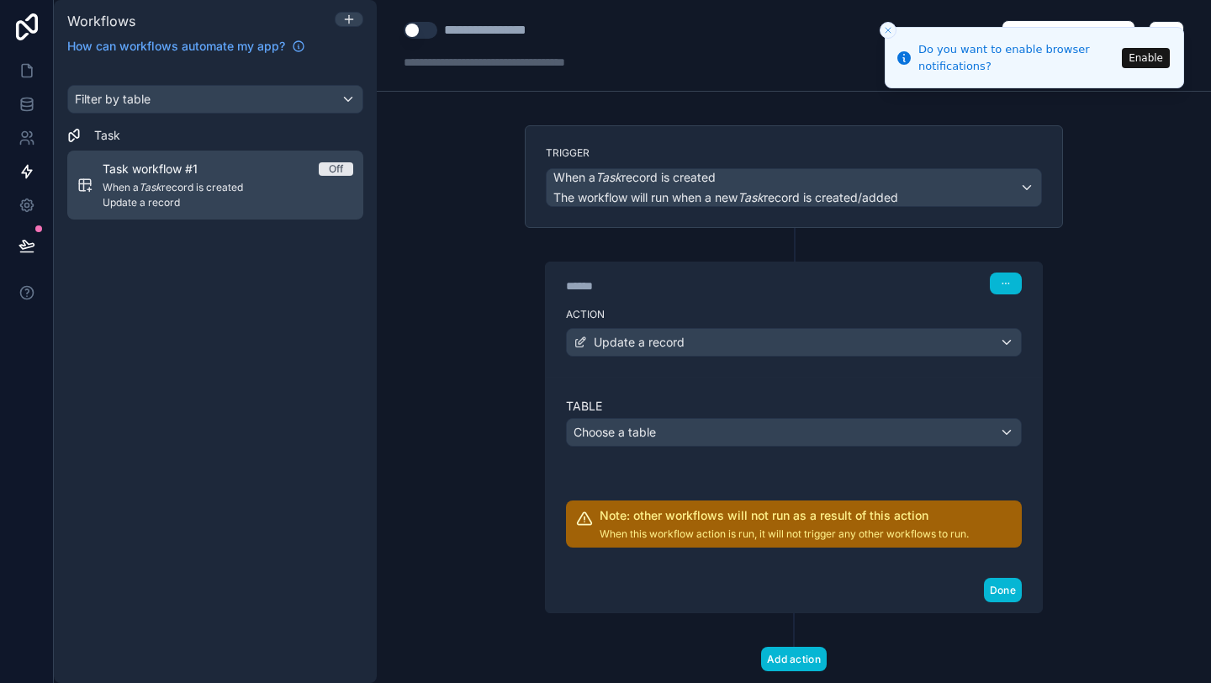
click at [326, 172] on span "Off" at bounding box center [336, 168] width 34 height 13
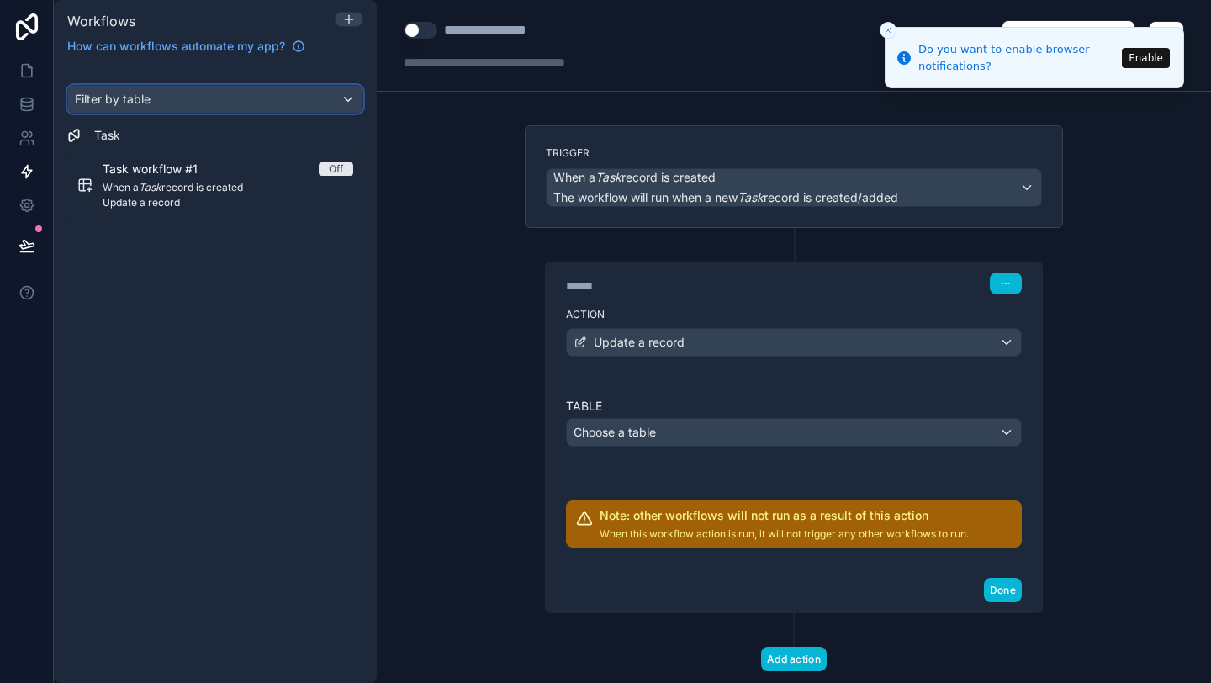
click at [330, 105] on div "Filter by table" at bounding box center [215, 99] width 294 height 27
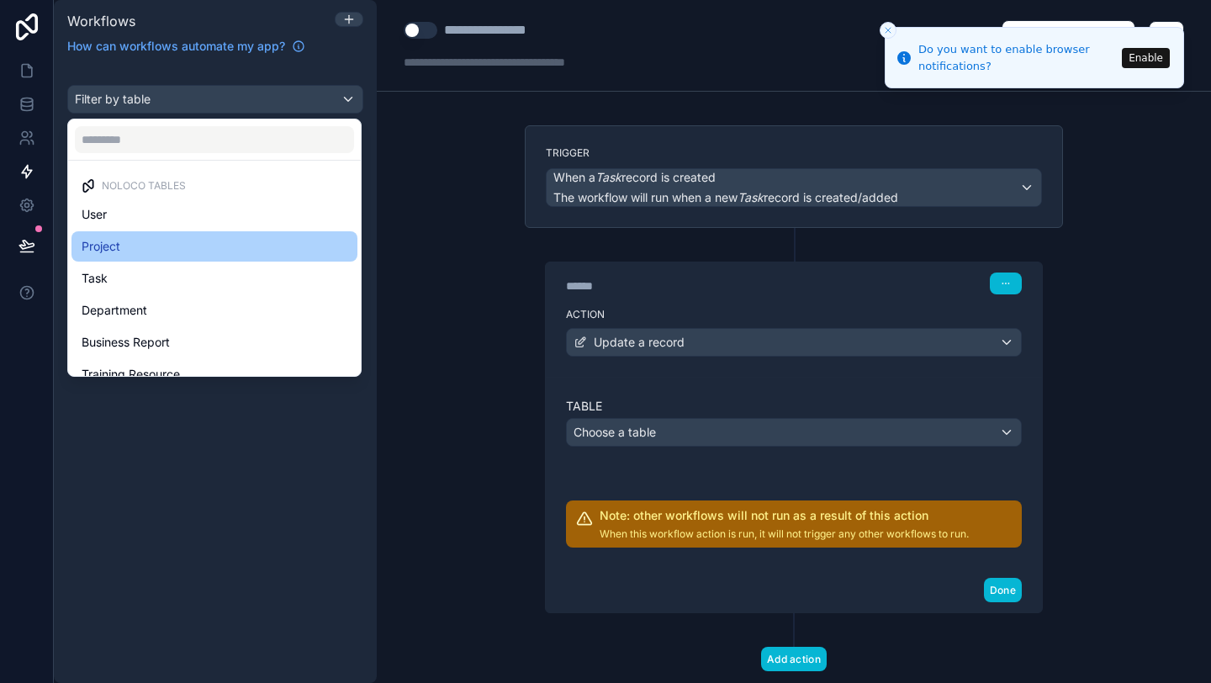
click at [234, 236] on div "Project" at bounding box center [215, 246] width 266 height 20
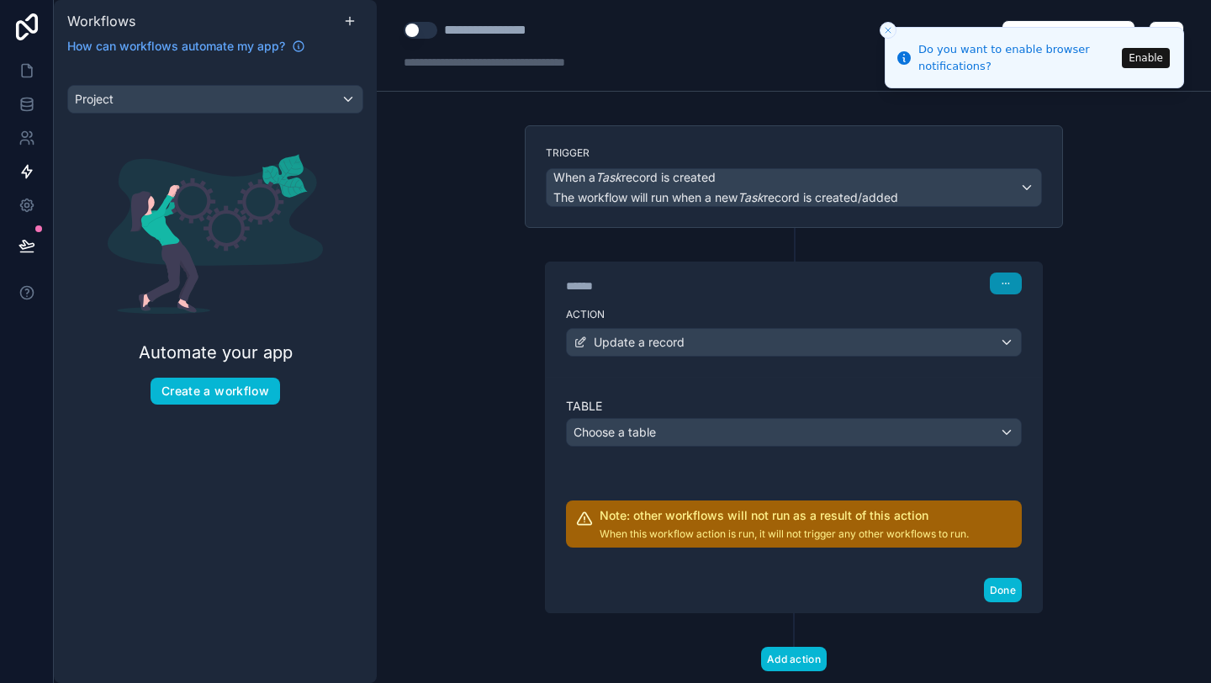
click at [1014, 282] on button "button" at bounding box center [1006, 283] width 32 height 22
click at [1049, 341] on span "Delete" at bounding box center [1037, 347] width 31 height 13
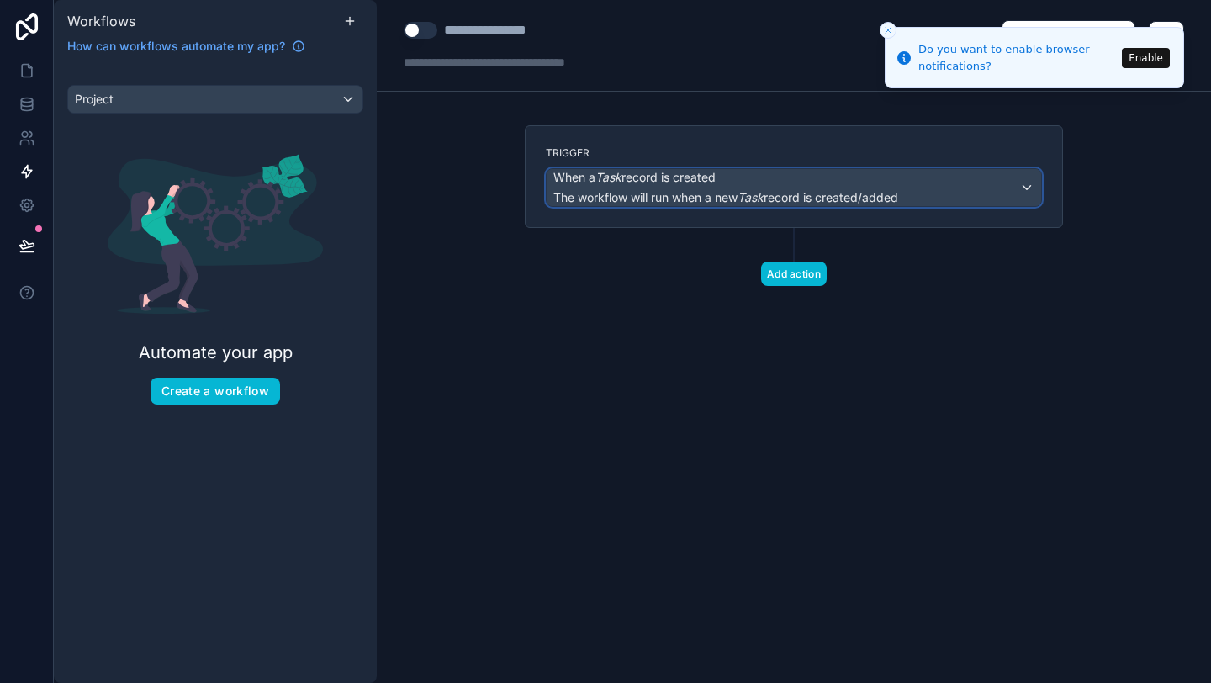
click at [1031, 188] on div "When a Task record is created The workflow will run when a new Task record is c…" at bounding box center [794, 187] width 494 height 37
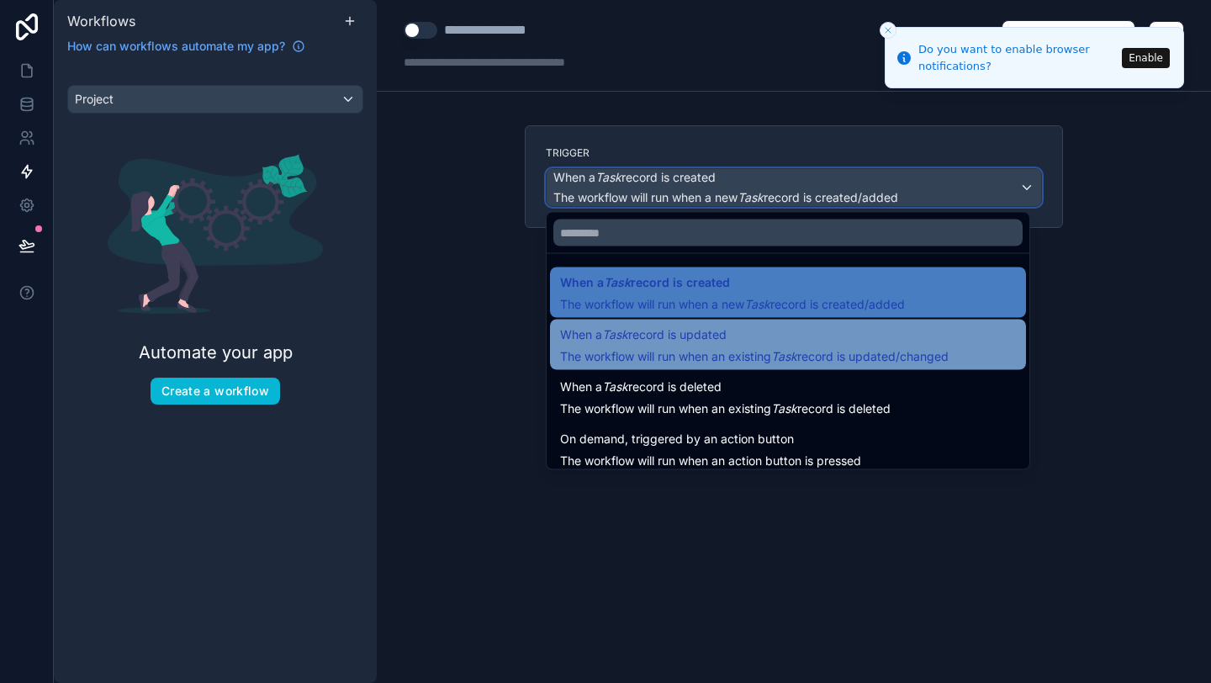
scroll to position [61, 0]
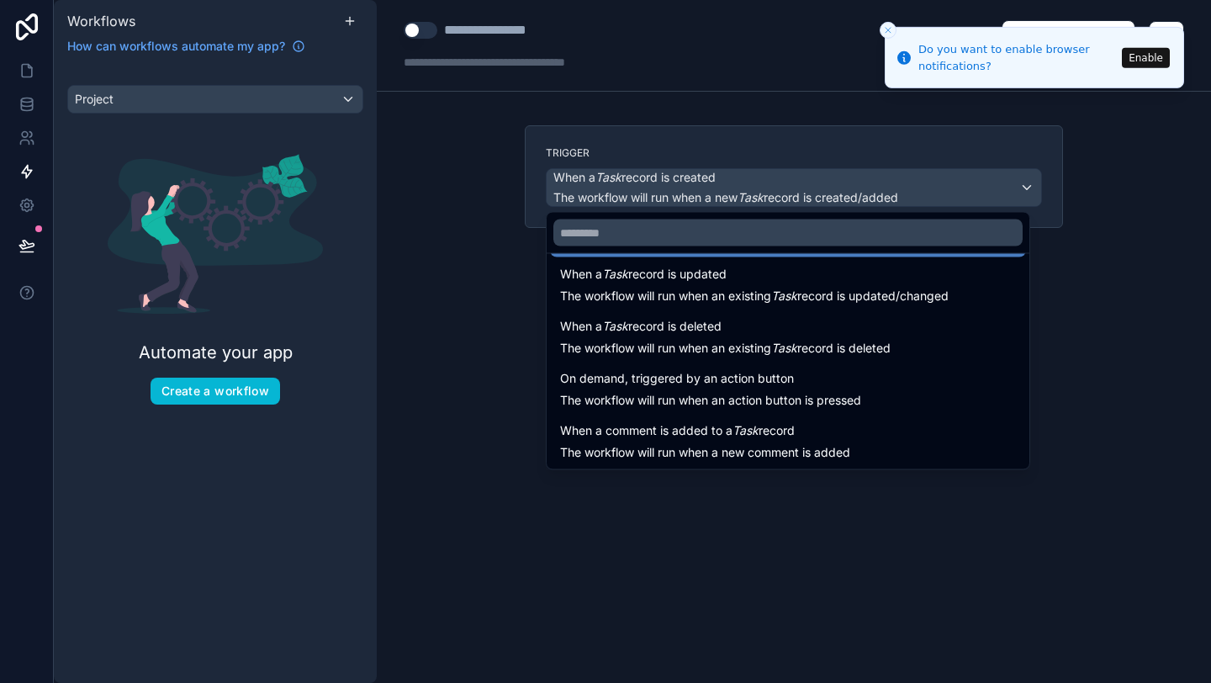
click at [888, 34] on icon "Close toast" at bounding box center [888, 30] width 10 height 10
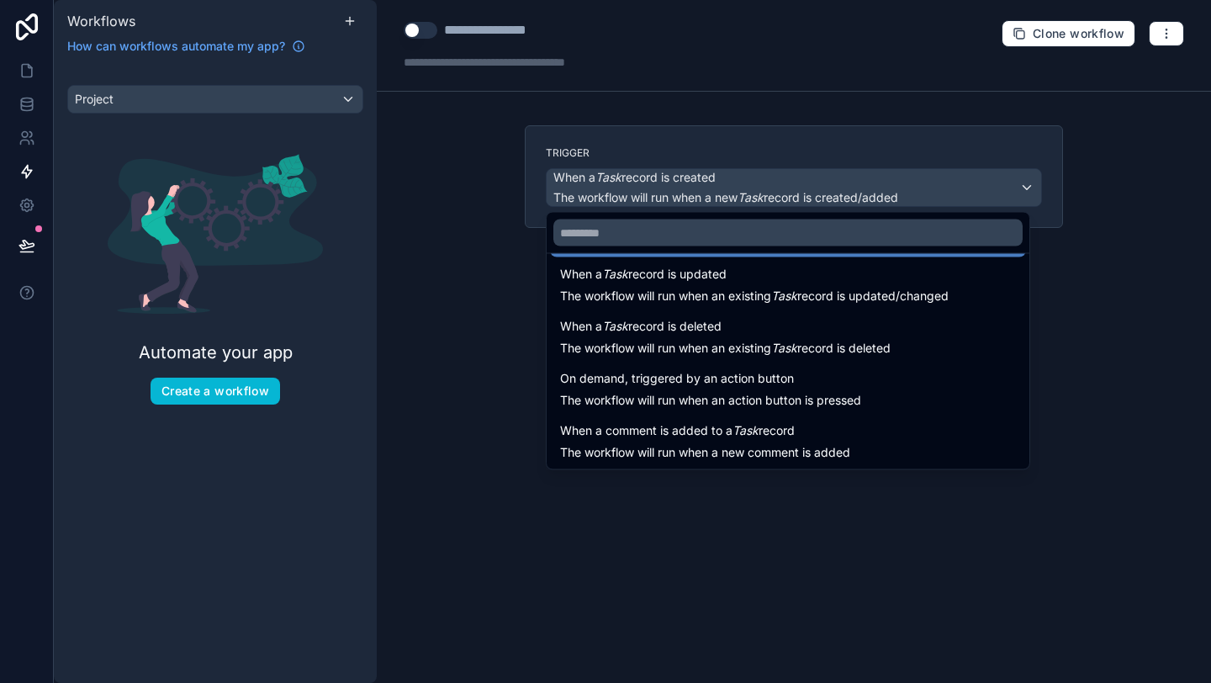
click at [1170, 35] on div at bounding box center [605, 341] width 1211 height 683
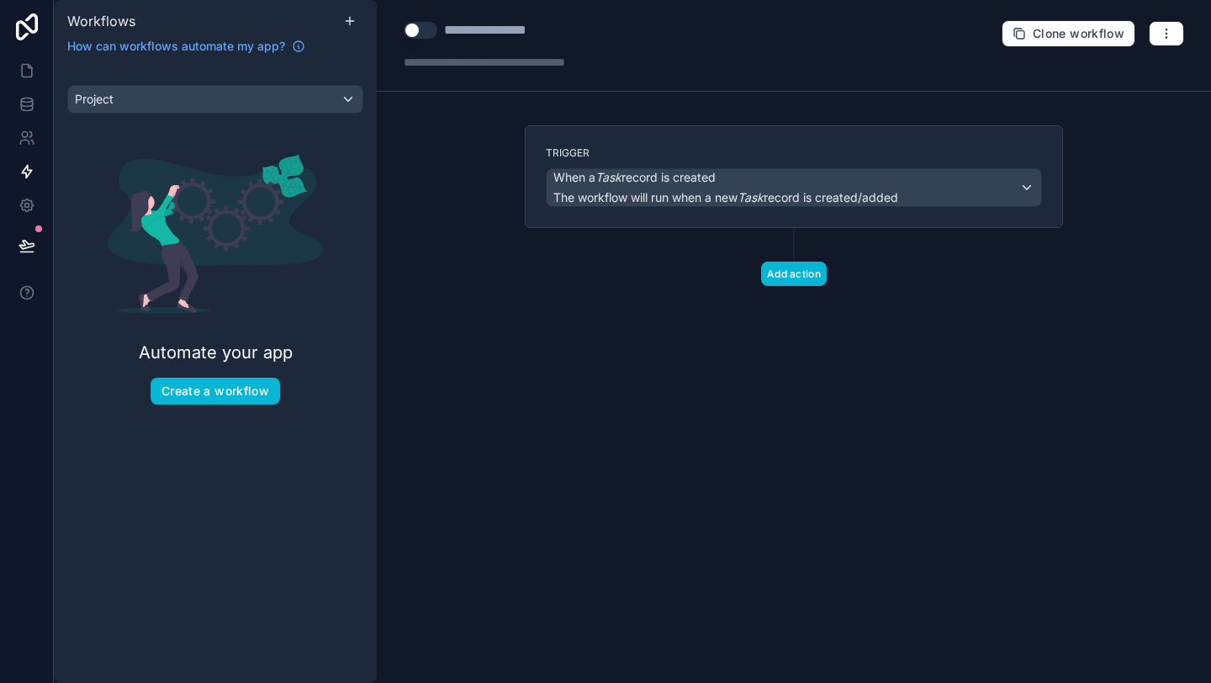
click at [1165, 49] on div "**********" at bounding box center [794, 46] width 834 height 92
click at [1165, 40] on button "button" at bounding box center [1166, 33] width 35 height 25
click at [305, 115] on div "Project Automate your app Create a workflow" at bounding box center [215, 258] width 323 height 346
click at [256, 386] on button "Create a workflow" at bounding box center [215, 391] width 129 height 27
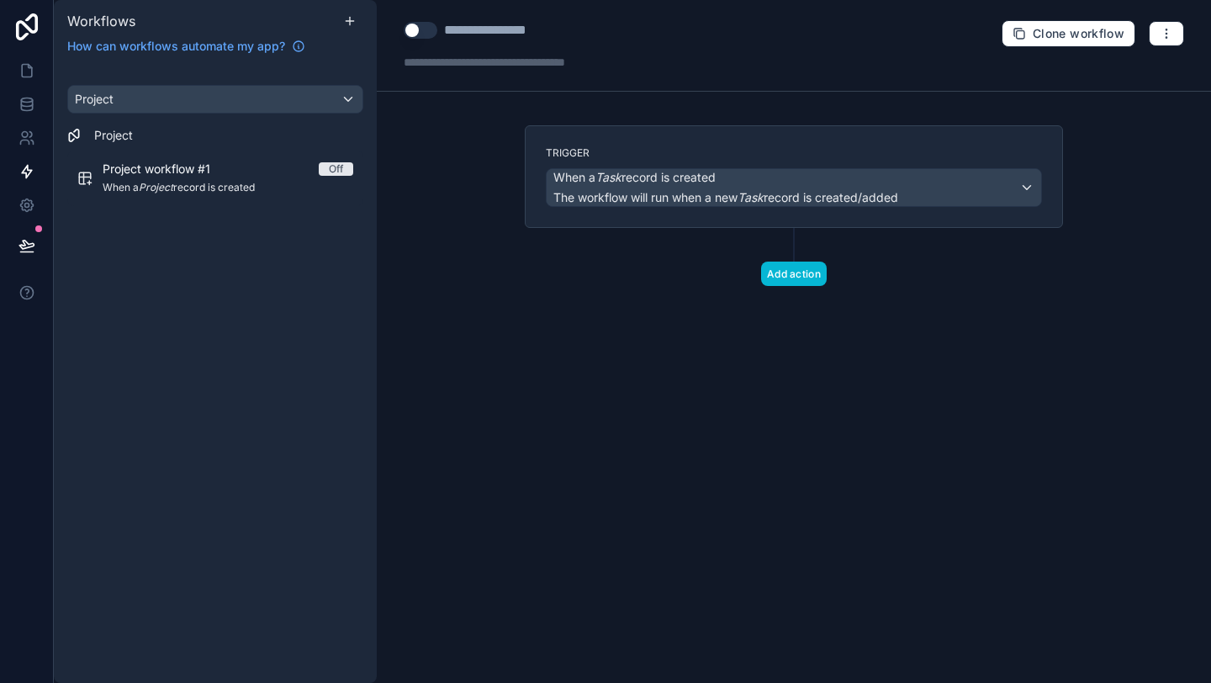
click at [262, 392] on div "Project Project Project workflow #1 Off When a Project record is created" at bounding box center [215, 374] width 323 height 618
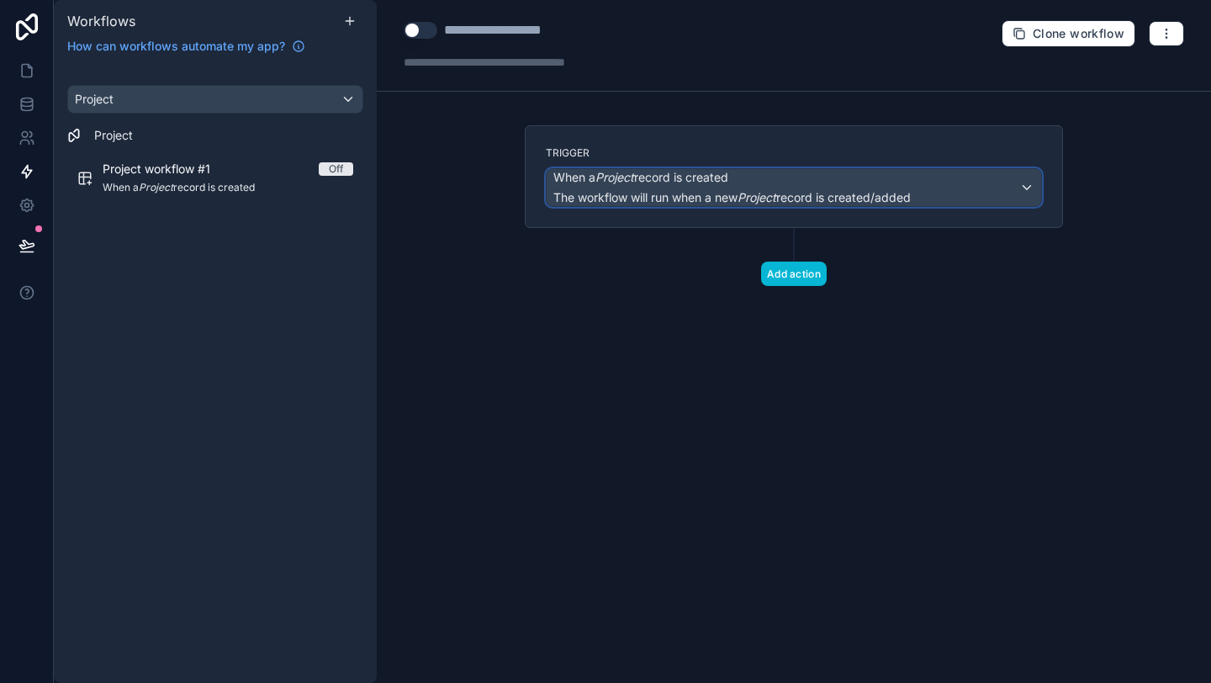
click at [689, 180] on span "When a Project record is created" at bounding box center [640, 177] width 175 height 17
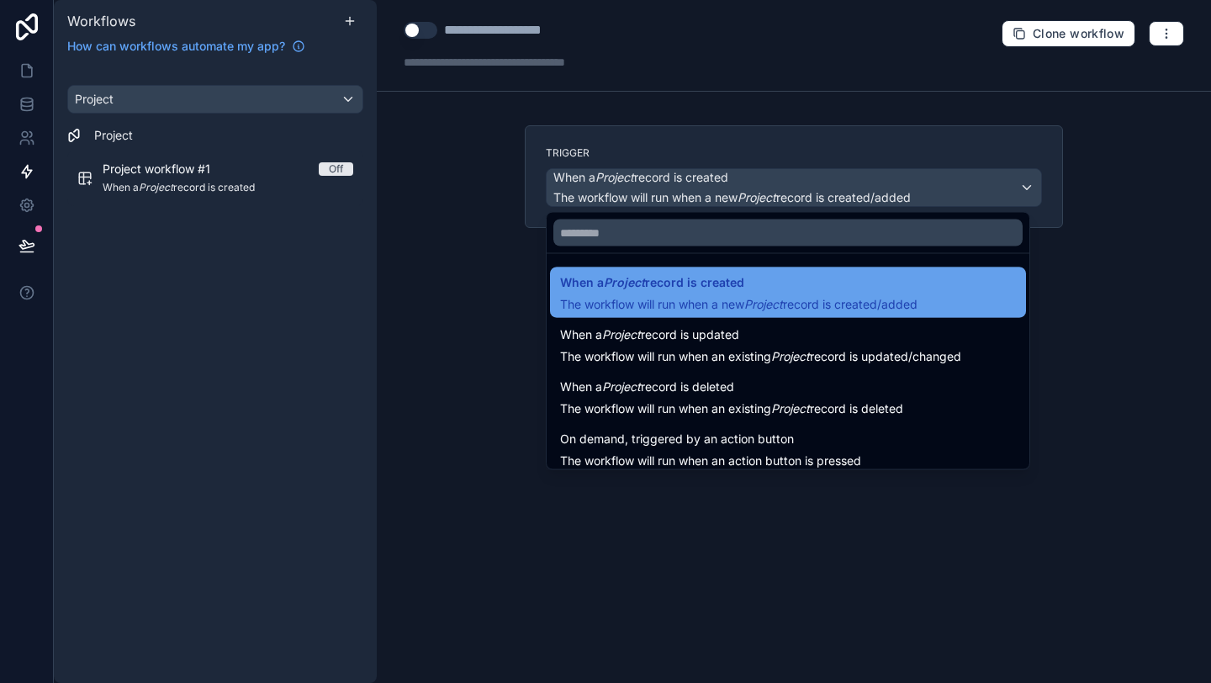
click at [656, 277] on span "When a Project record is created" at bounding box center [652, 282] width 184 height 20
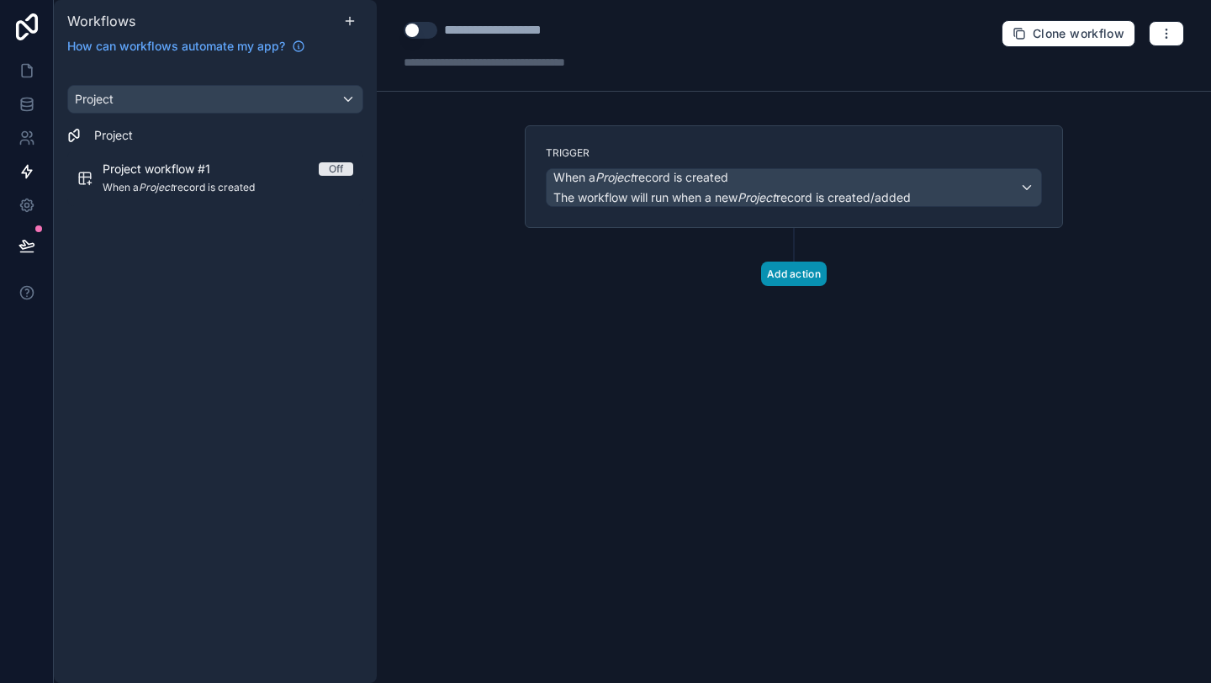
click at [768, 272] on button "Add action" at bounding box center [794, 274] width 66 height 24
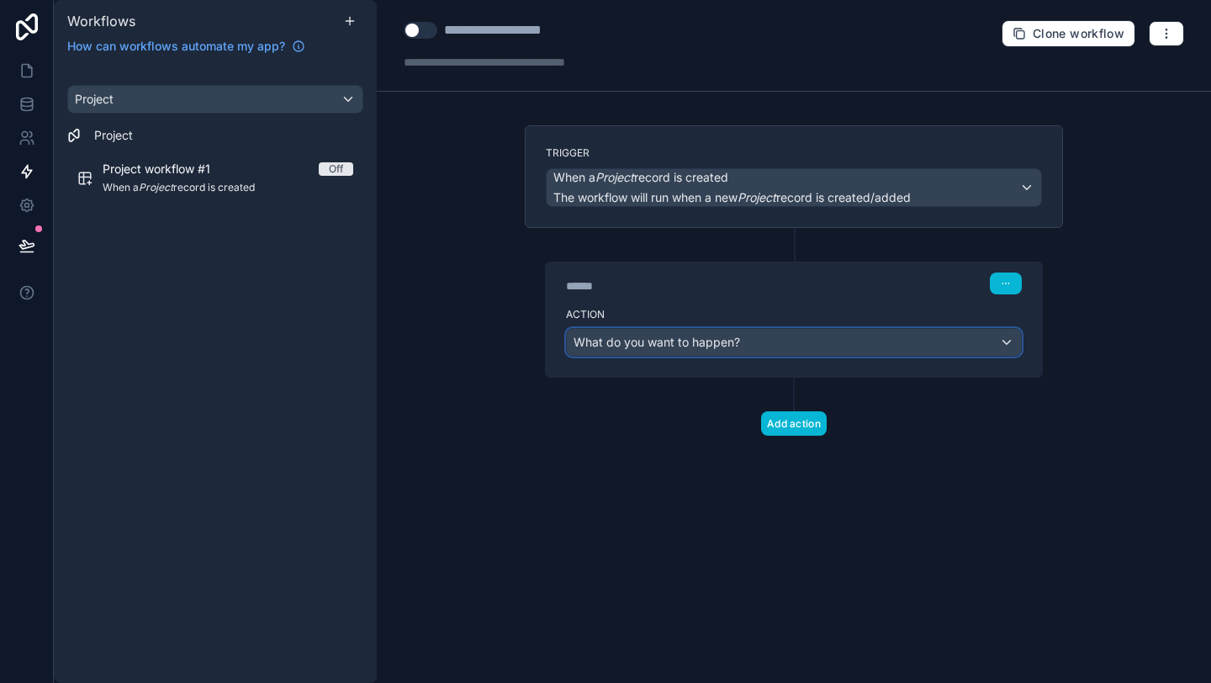
click at [697, 330] on div "What do you want to happen?" at bounding box center [794, 342] width 454 height 27
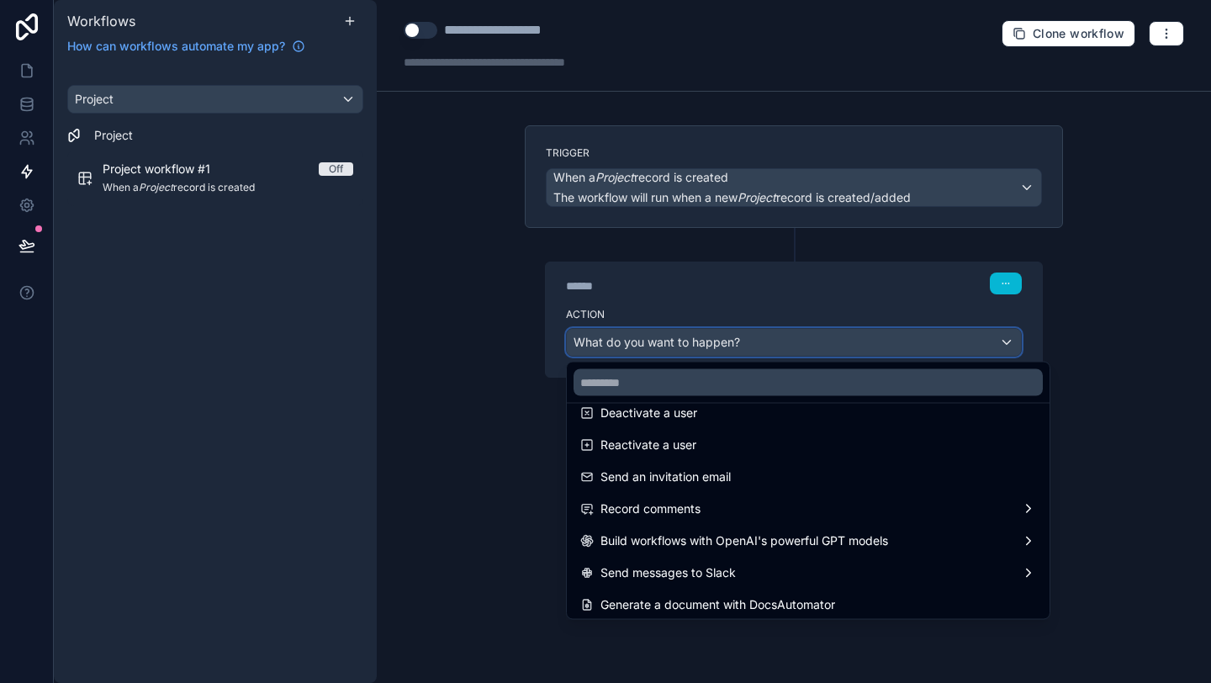
scroll to position [311, 0]
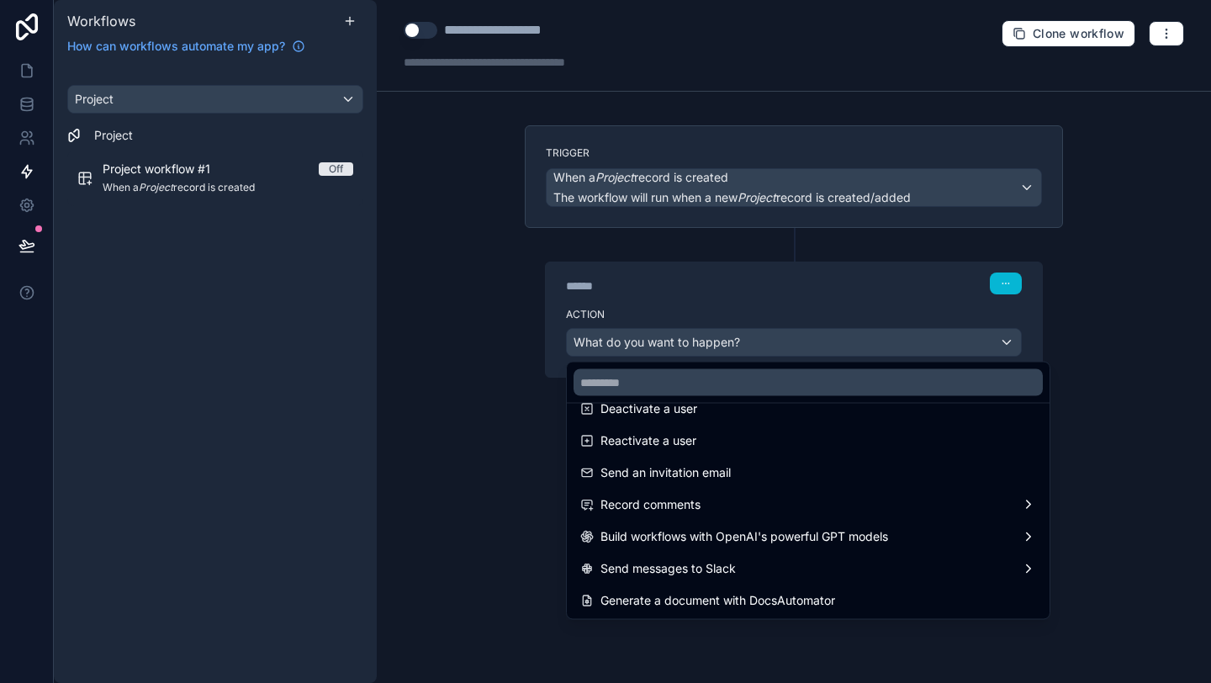
click at [494, 487] on div at bounding box center [605, 341] width 1211 height 683
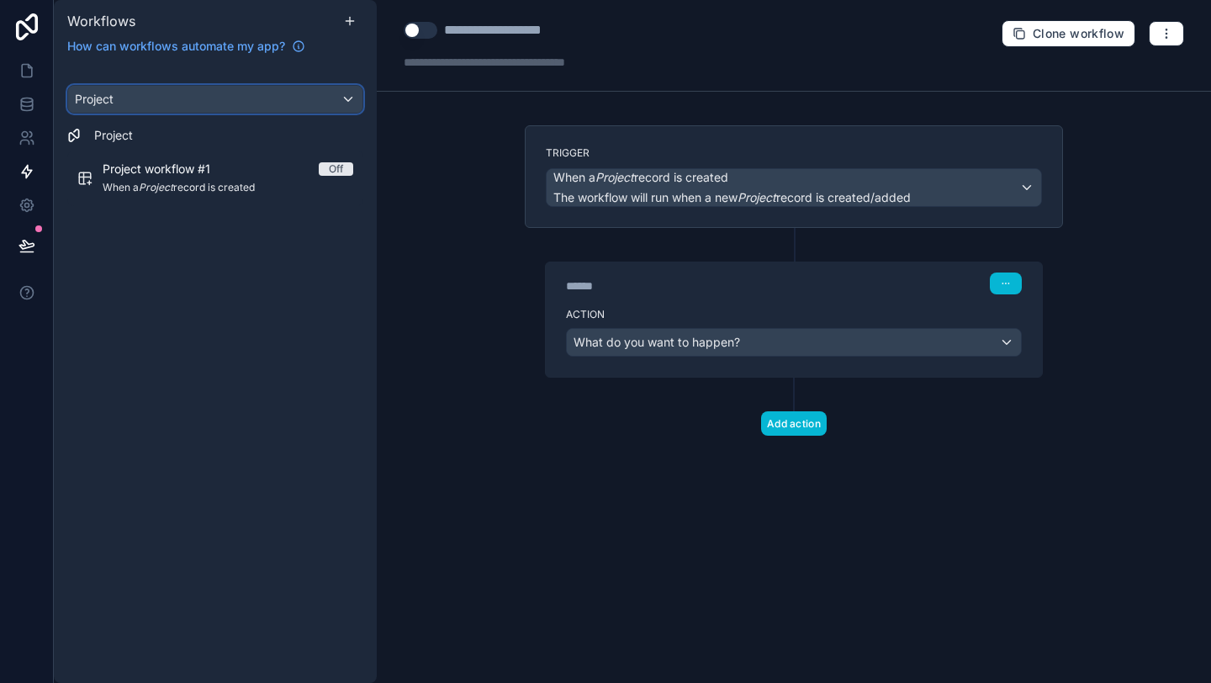
click at [299, 113] on button "Project" at bounding box center [215, 99] width 296 height 29
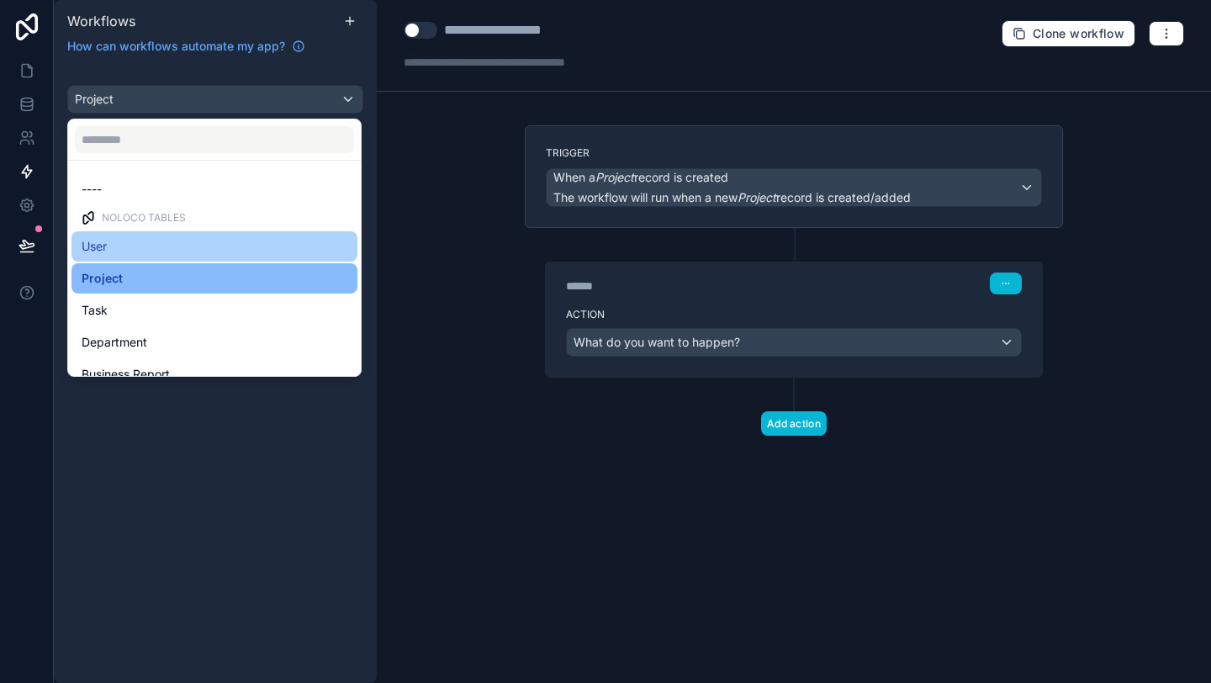
click at [265, 244] on div "User" at bounding box center [215, 246] width 266 height 20
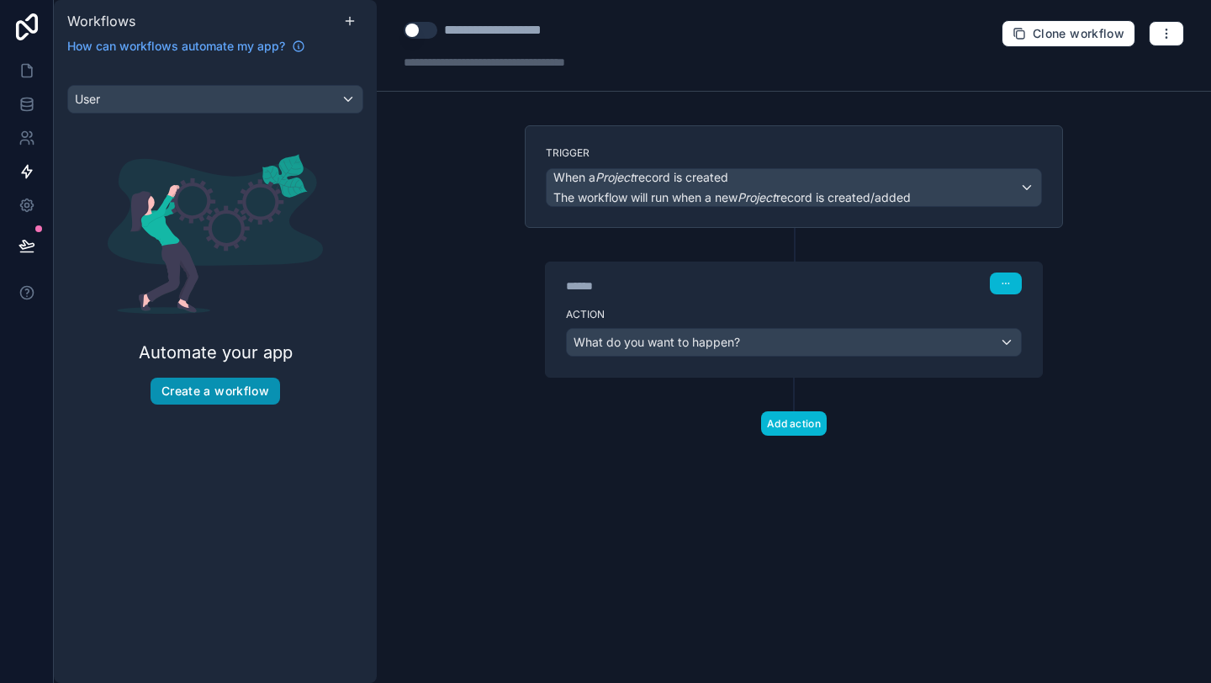
click at [232, 401] on button "Create a workflow" at bounding box center [215, 391] width 129 height 27
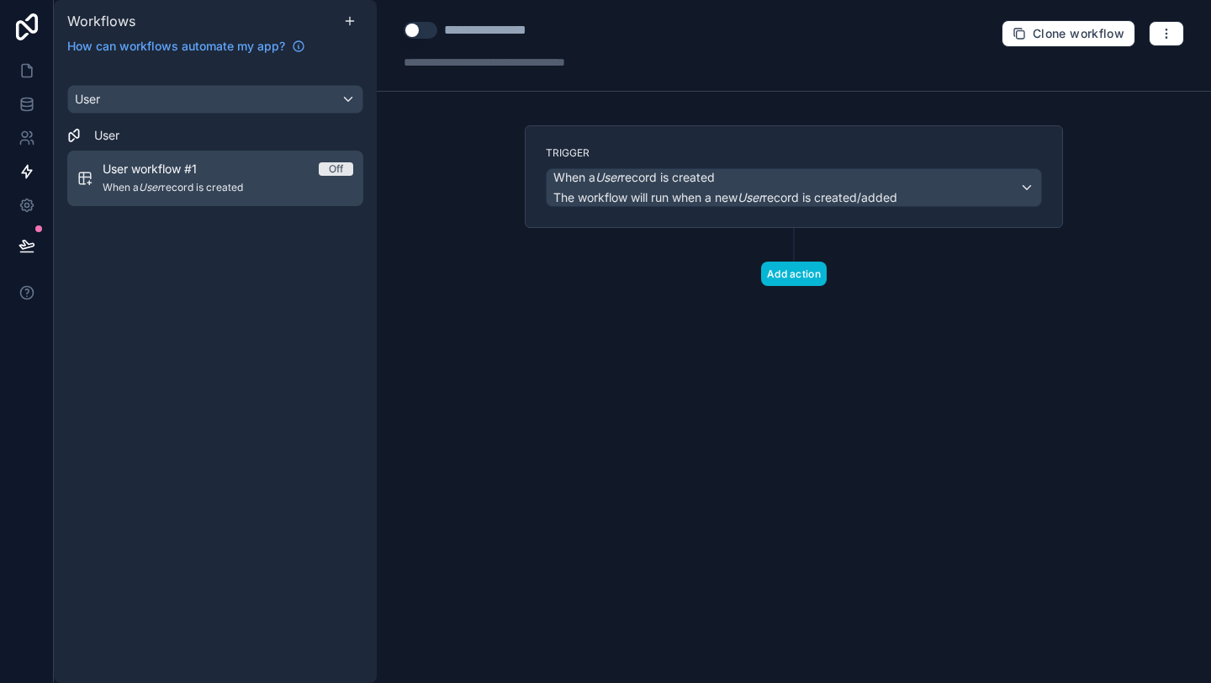
click at [247, 179] on div "User workflow #1 Off When a User record is created" at bounding box center [228, 178] width 251 height 35
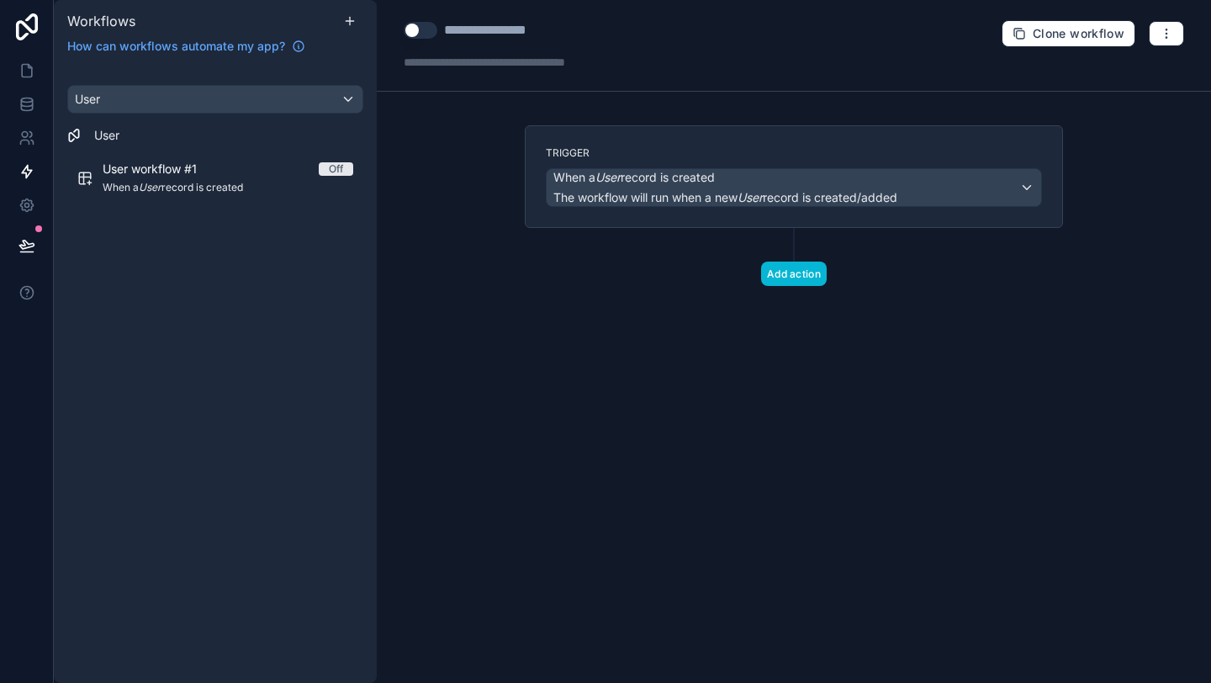
click at [284, 115] on div "User User User workflow #1 Off When a User record is created" at bounding box center [215, 149] width 323 height 128
click at [296, 103] on div "User" at bounding box center [215, 99] width 294 height 27
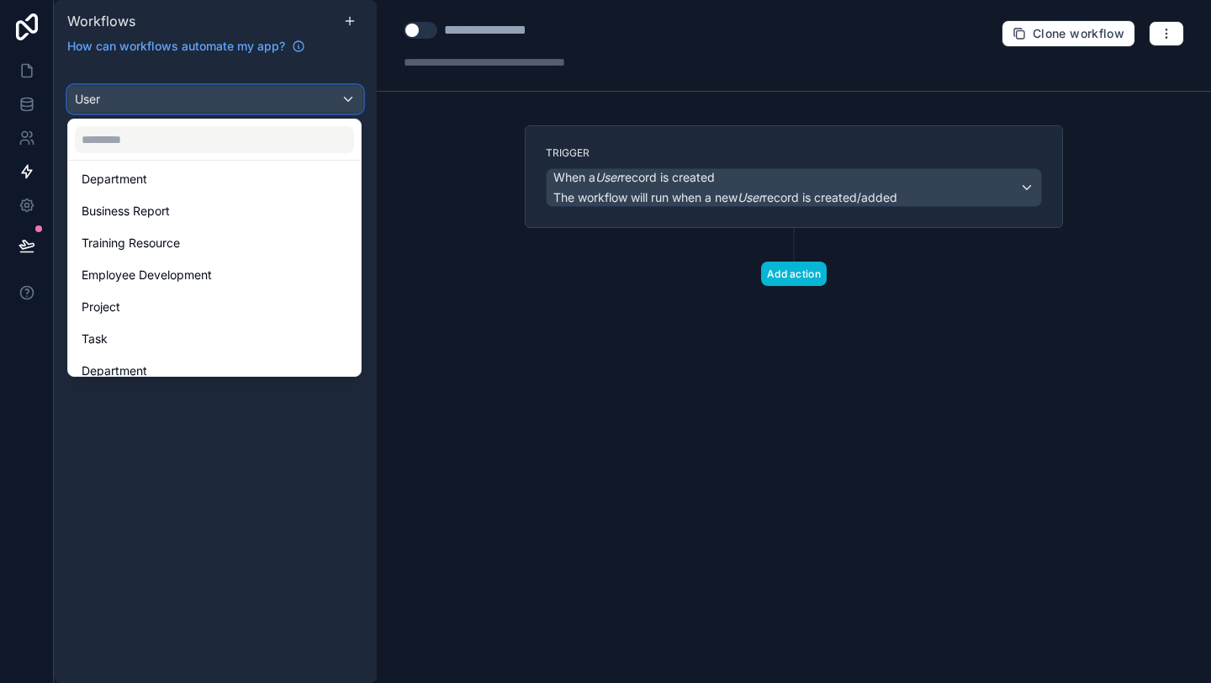
scroll to position [170, 0]
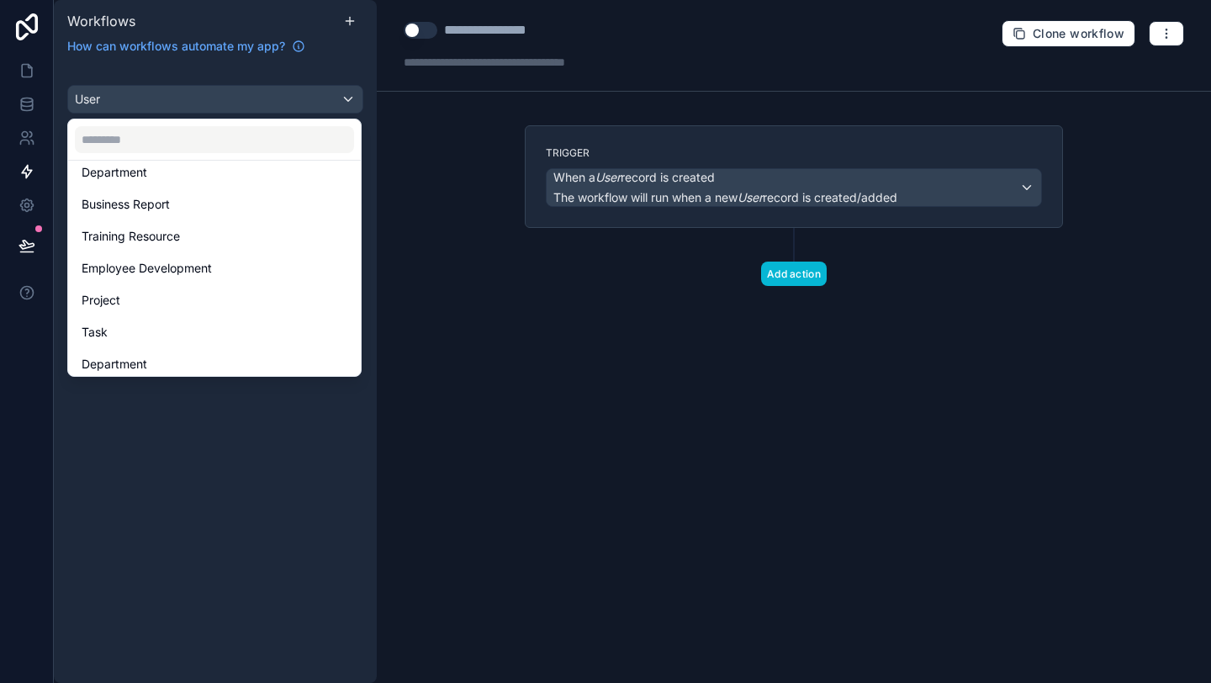
click at [237, 444] on div "scrollable content" at bounding box center [605, 341] width 1211 height 683
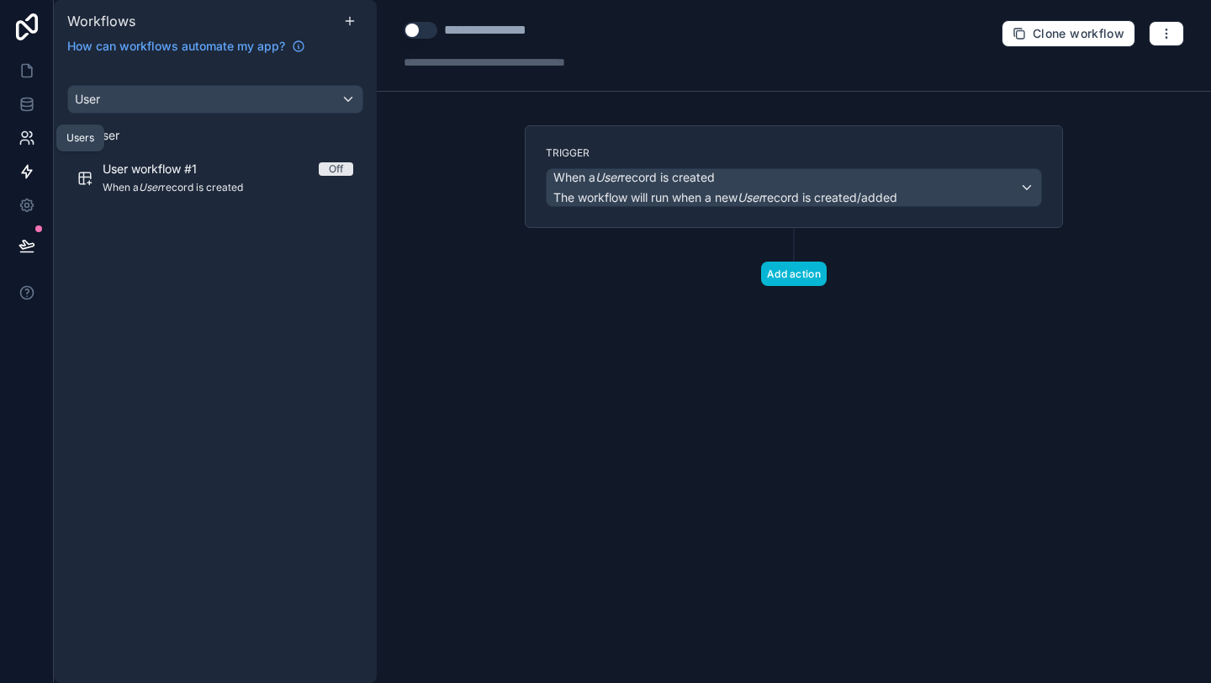
click at [34, 121] on link at bounding box center [26, 138] width 53 height 34
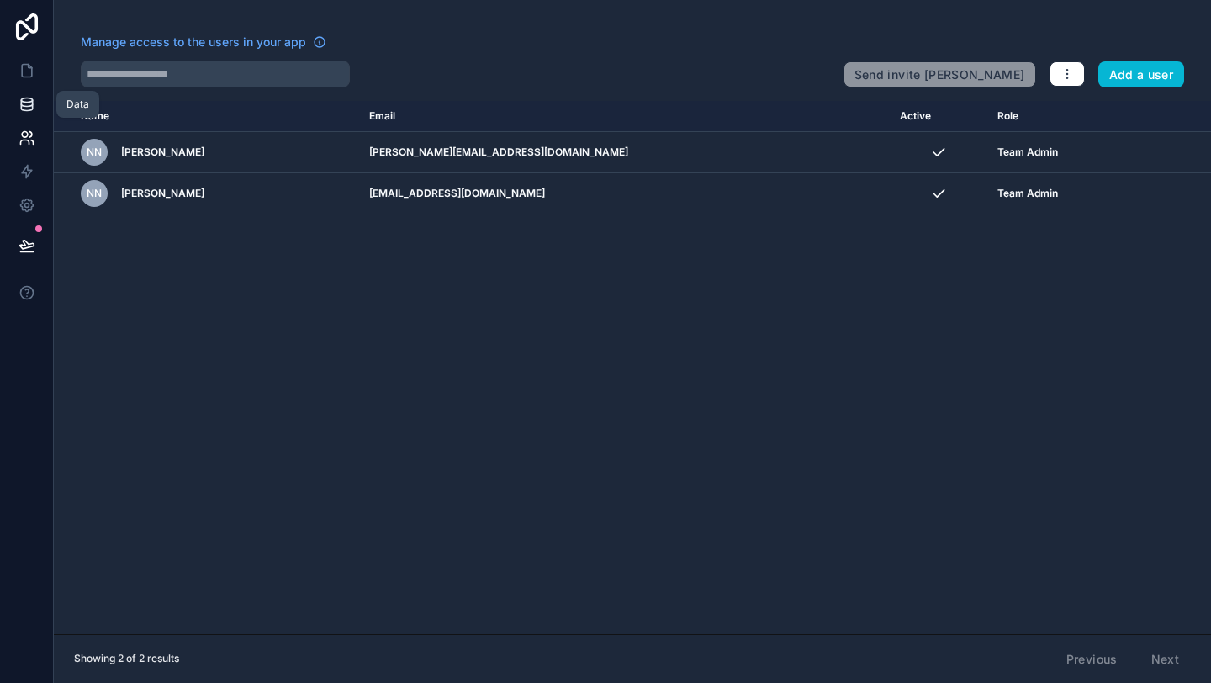
click at [31, 106] on icon at bounding box center [26, 104] width 17 height 17
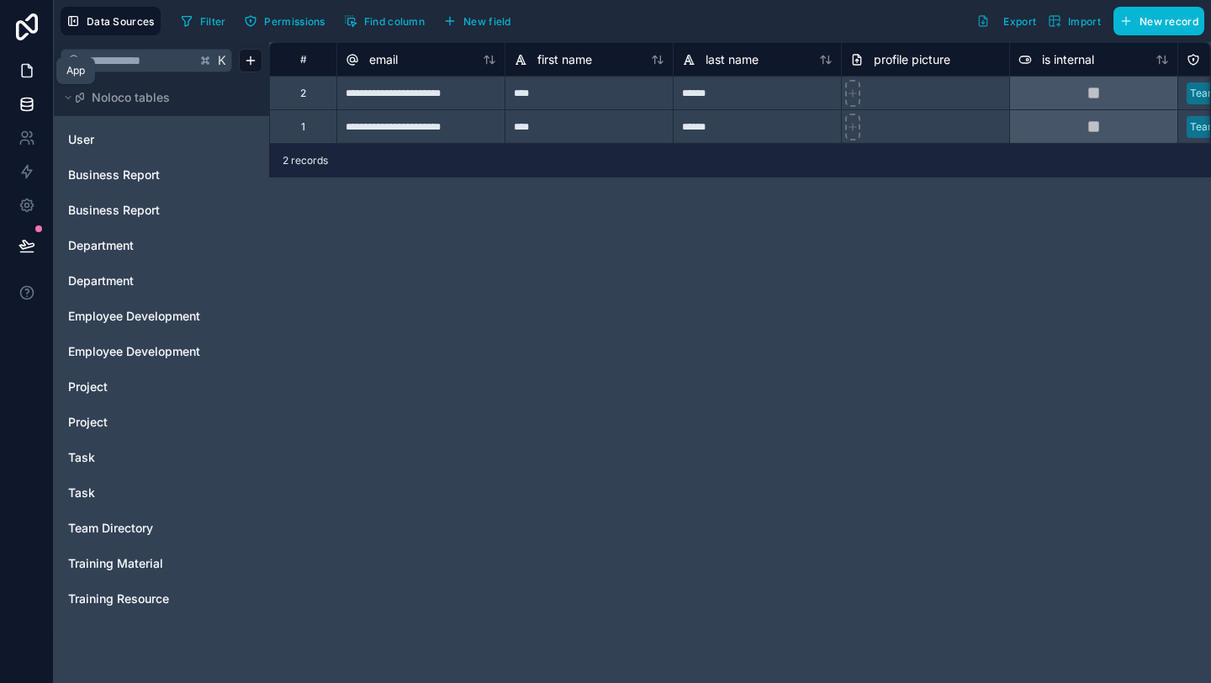
click at [24, 85] on link at bounding box center [26, 71] width 53 height 34
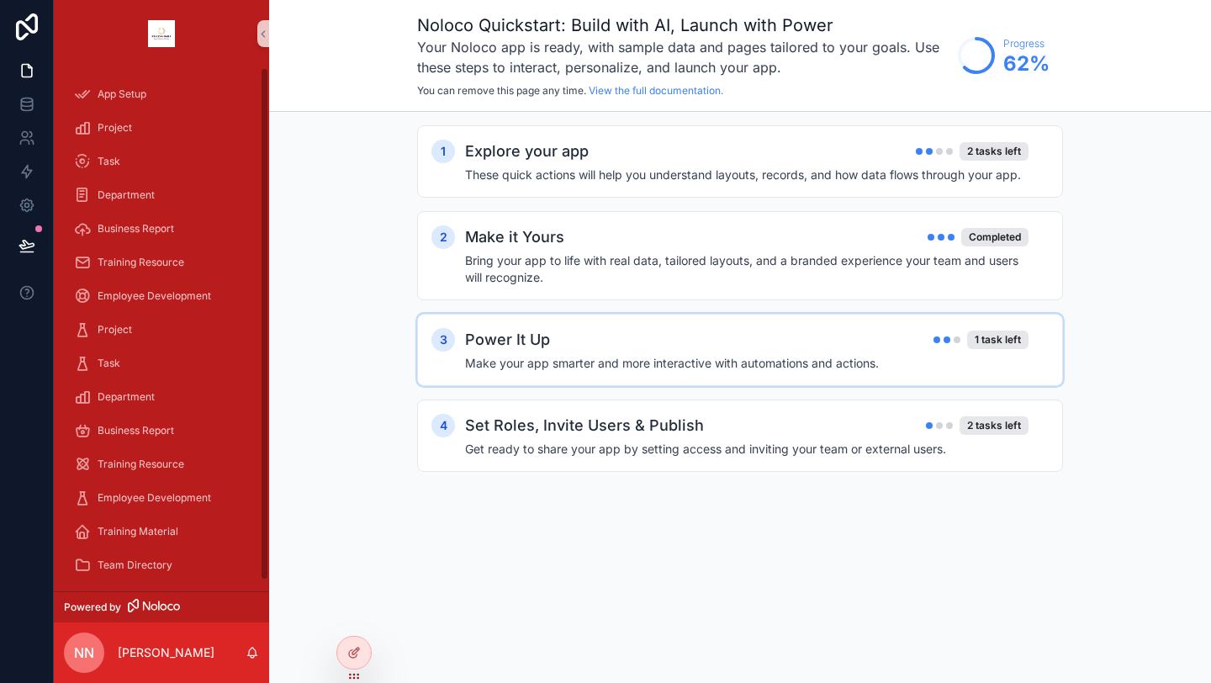
click at [614, 353] on div "Power It Up 1 task left Make your app smarter and more interactive with automat…" at bounding box center [757, 350] width 584 height 44
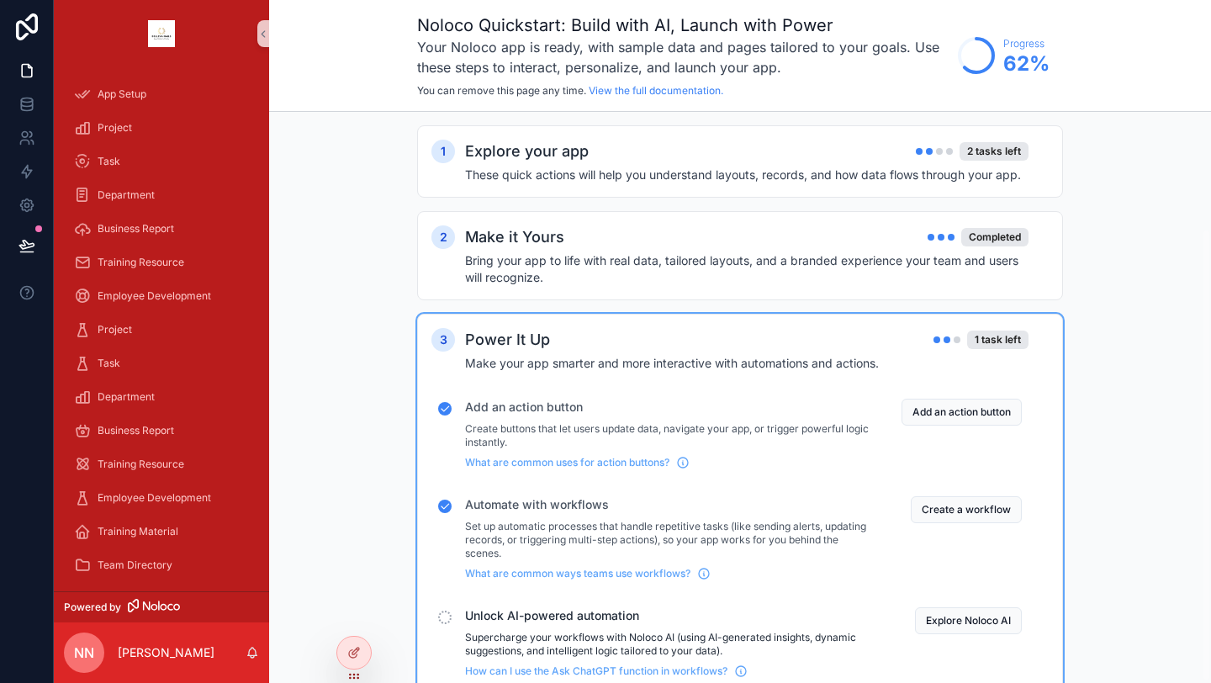
scroll to position [149, 0]
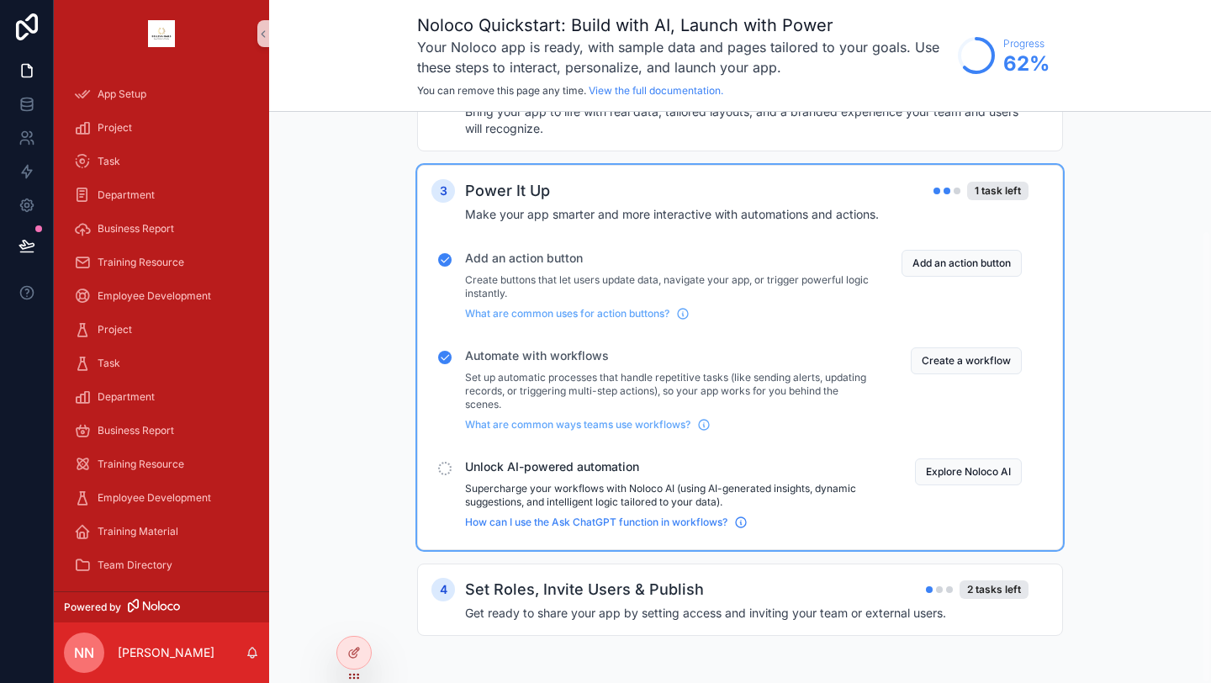
click at [559, 520] on span "How can I use the Ask ChatGPT function in workflows?" at bounding box center [596, 521] width 262 height 13
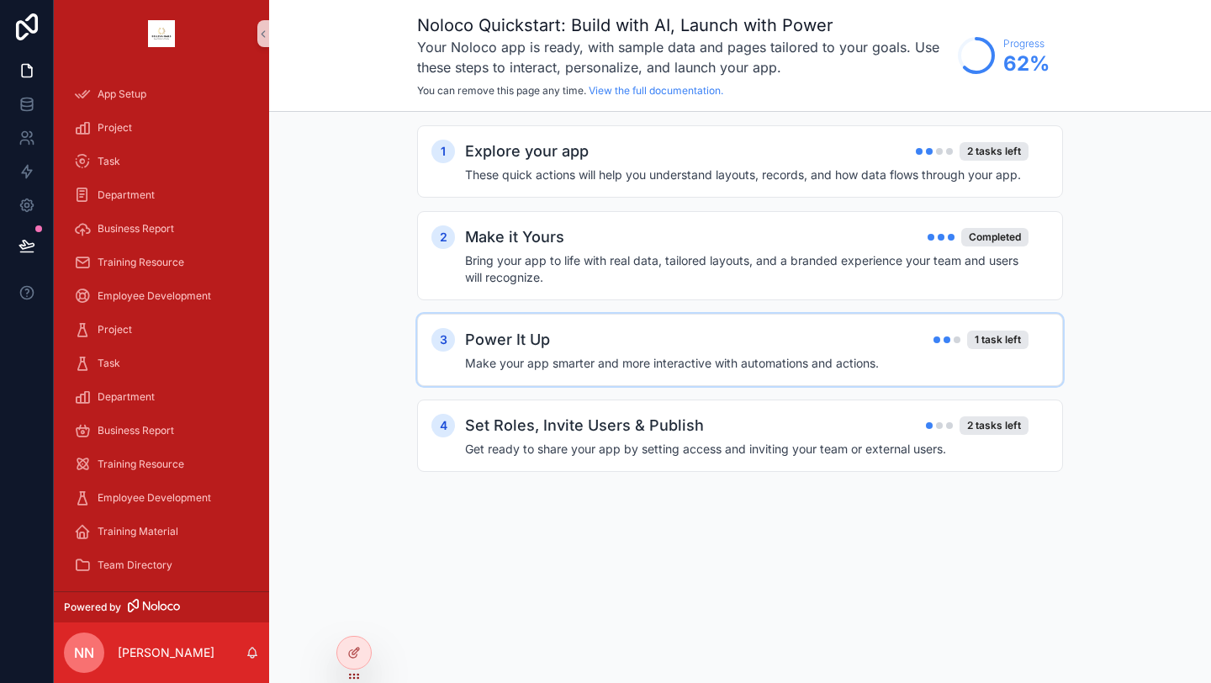
scroll to position [0, 0]
click at [854, 372] on div "3 Power It Up 1 task left Make your app smarter and more interactive with autom…" at bounding box center [740, 350] width 646 height 72
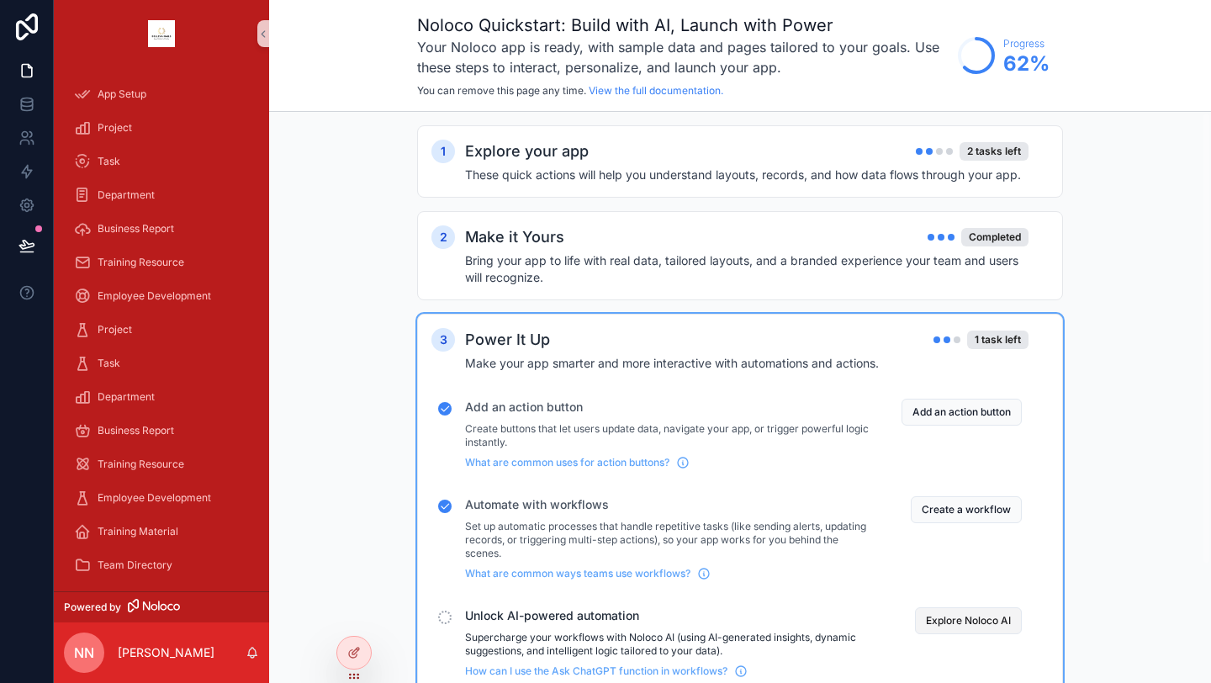
click at [930, 616] on button "Explore Noloco AI" at bounding box center [968, 620] width 107 height 27
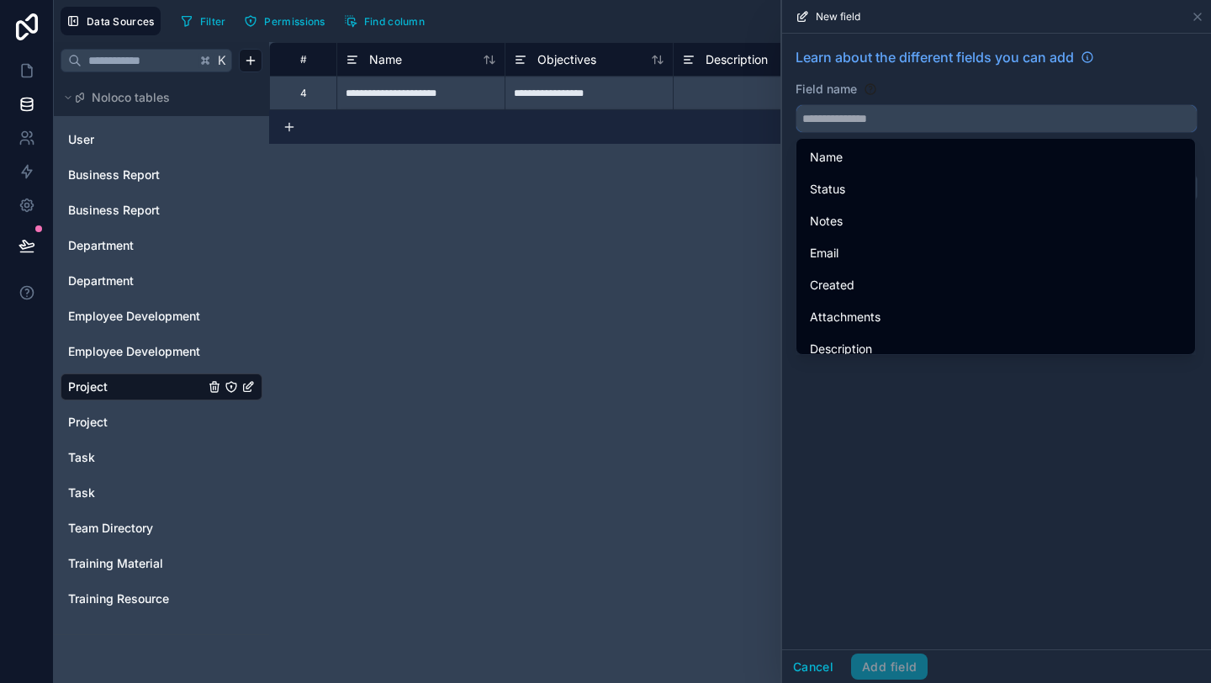
click at [918, 115] on input "text" at bounding box center [996, 118] width 400 height 27
click at [877, 420] on div "Learn about the different fields you can add Field name Choose a field type Sel…" at bounding box center [996, 342] width 429 height 616
click at [875, 395] on div "Learn about the different fields you can add Field name Choose a field type Sel…" at bounding box center [996, 342] width 429 height 616
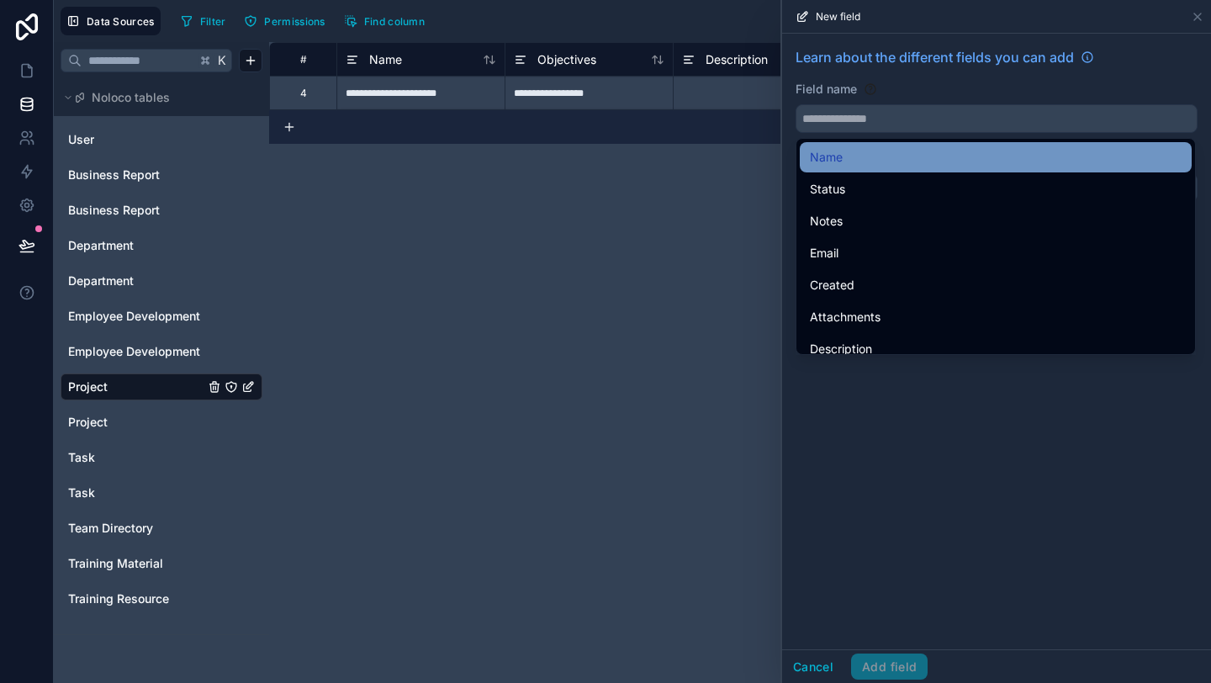
click at [863, 151] on div "Name" at bounding box center [996, 157] width 372 height 20
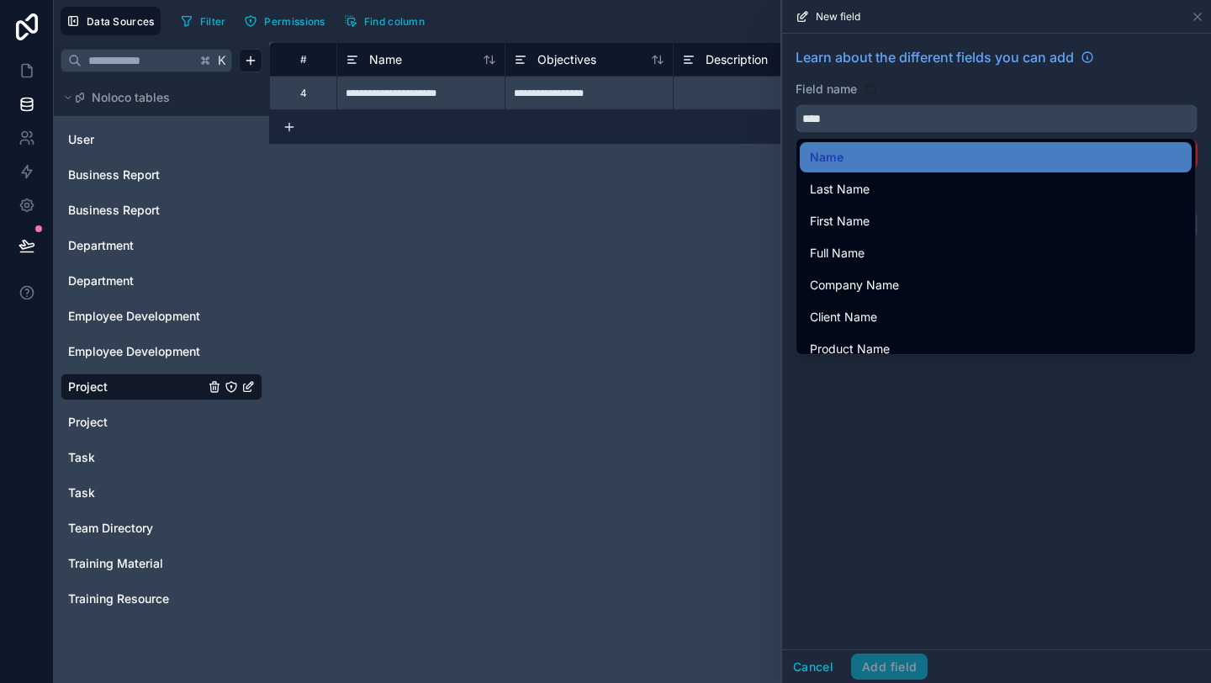
click at [880, 118] on input "****" at bounding box center [996, 118] width 400 height 27
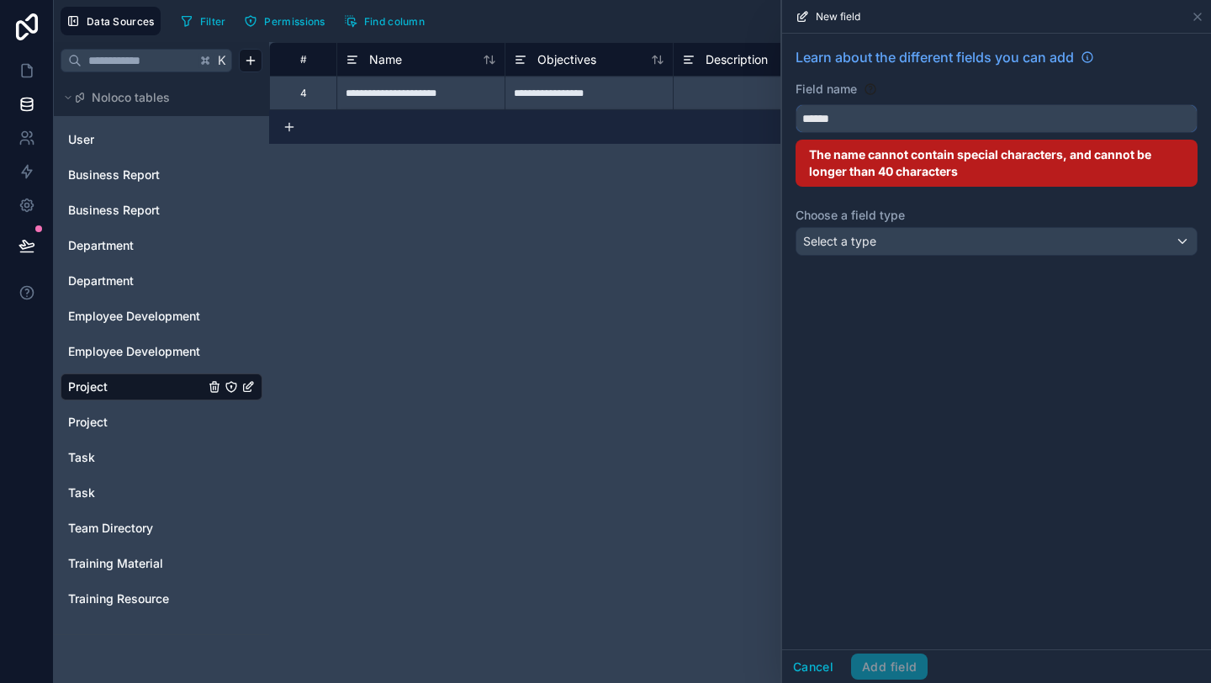
click at [795, 104] on button "*****" at bounding box center [996, 118] width 402 height 29
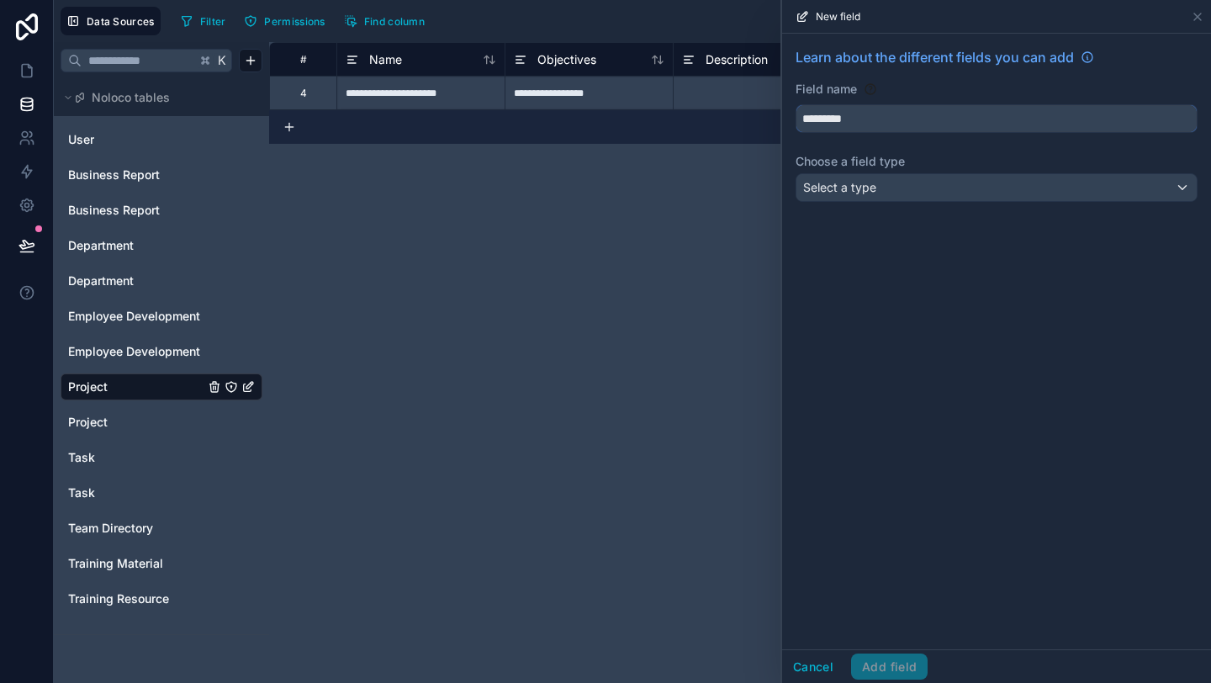
type input "*********"
click at [980, 195] on div "Select a type" at bounding box center [996, 187] width 400 height 27
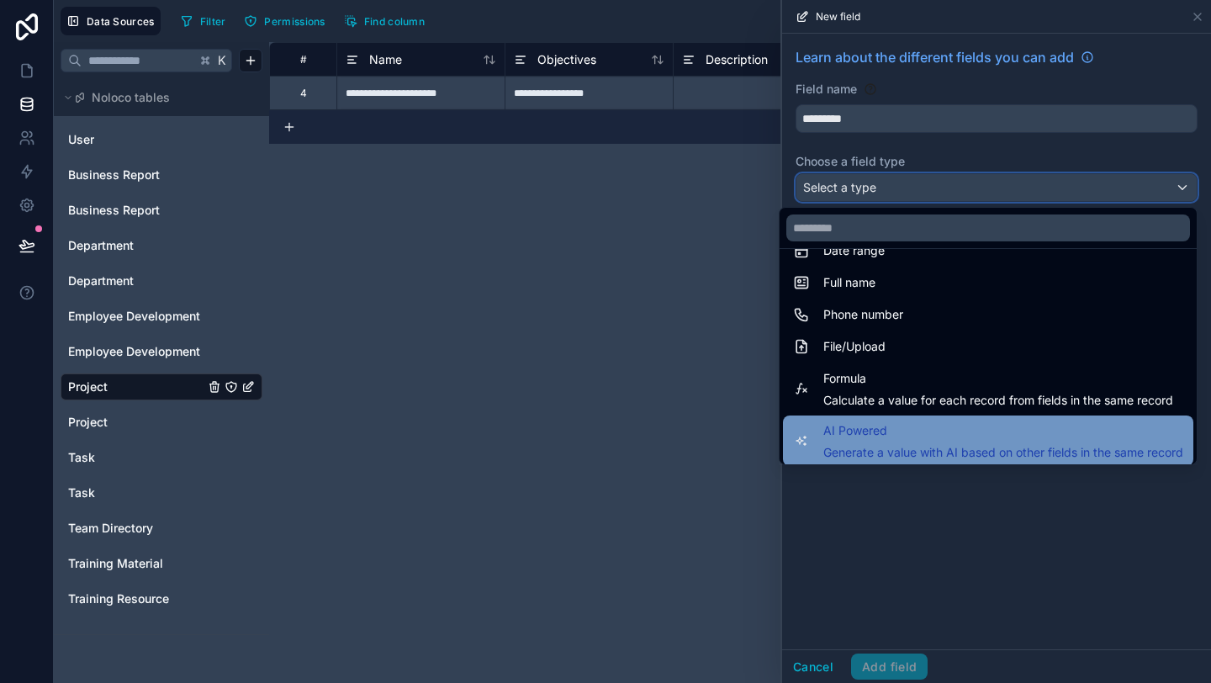
scroll to position [484, 0]
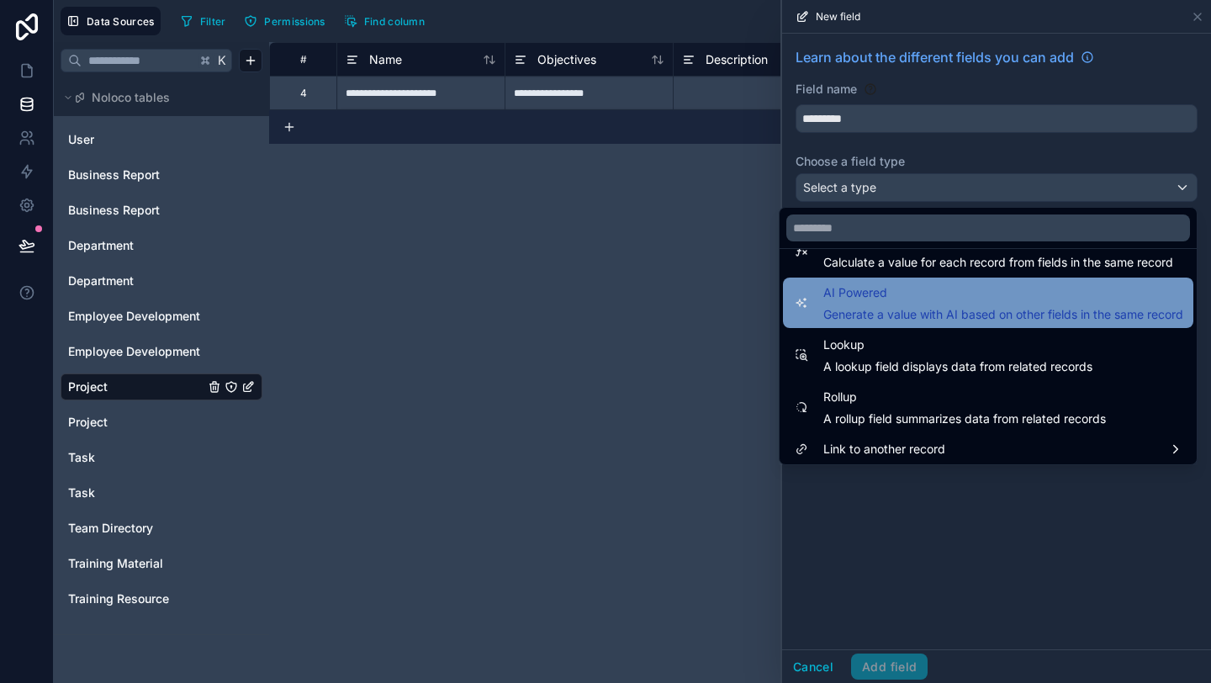
click at [918, 316] on span "Generate a value with AI based on other fields in the same record" at bounding box center [1003, 314] width 360 height 17
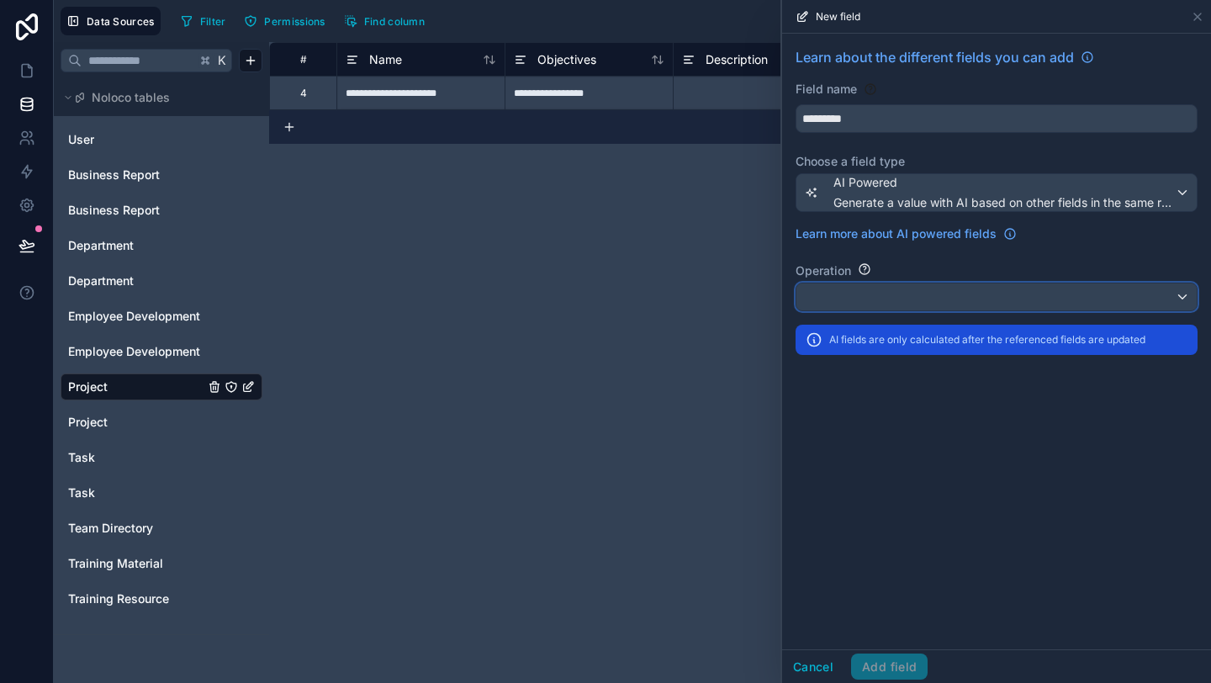
click at [912, 295] on div at bounding box center [996, 296] width 400 height 27
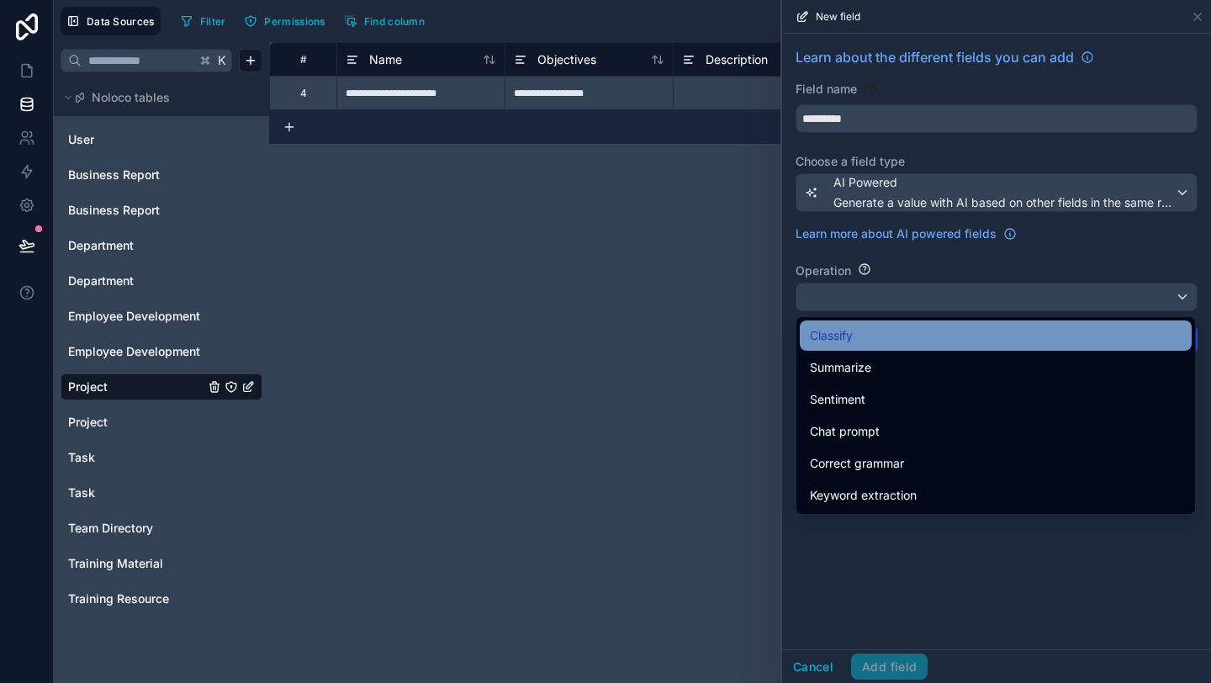
click at [921, 345] on div "Classify" at bounding box center [996, 335] width 372 height 20
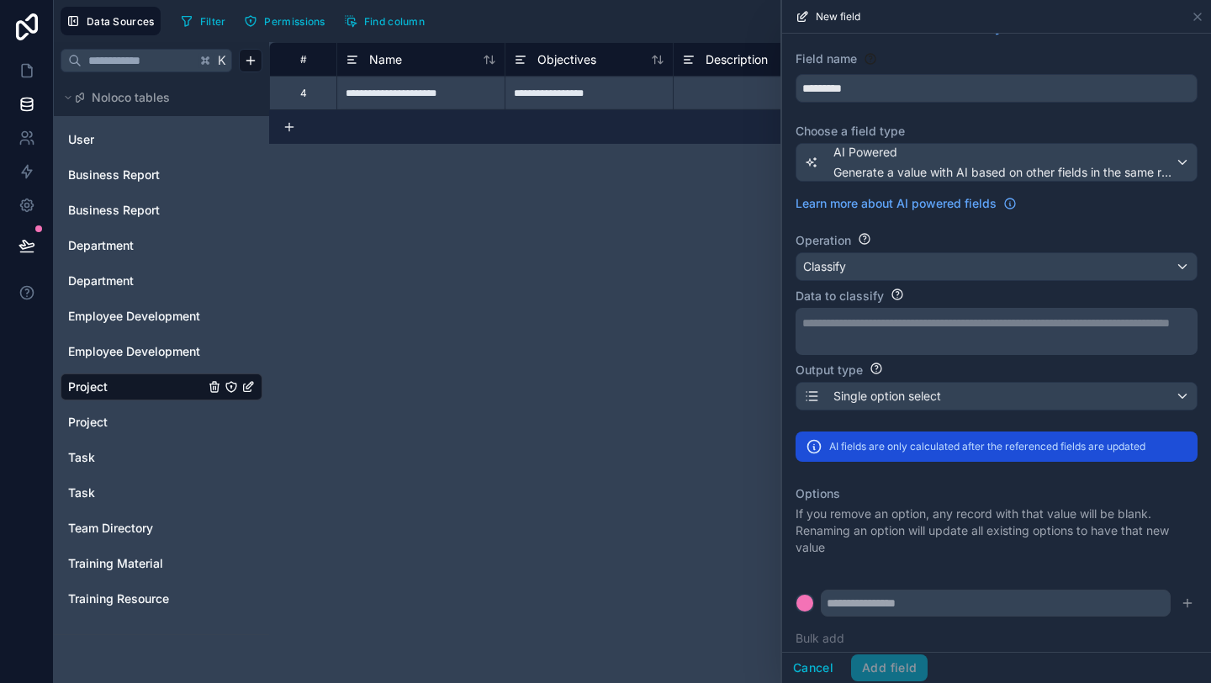
scroll to position [0, 0]
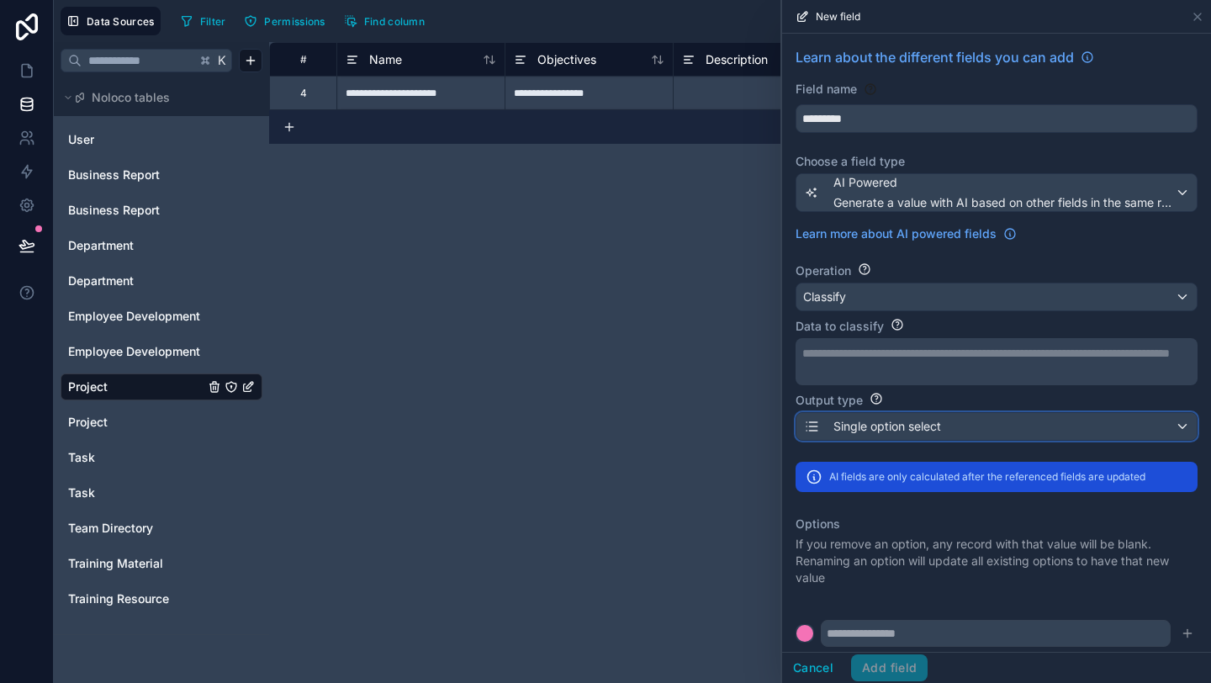
click at [893, 431] on span "Single option select" at bounding box center [887, 426] width 108 height 17
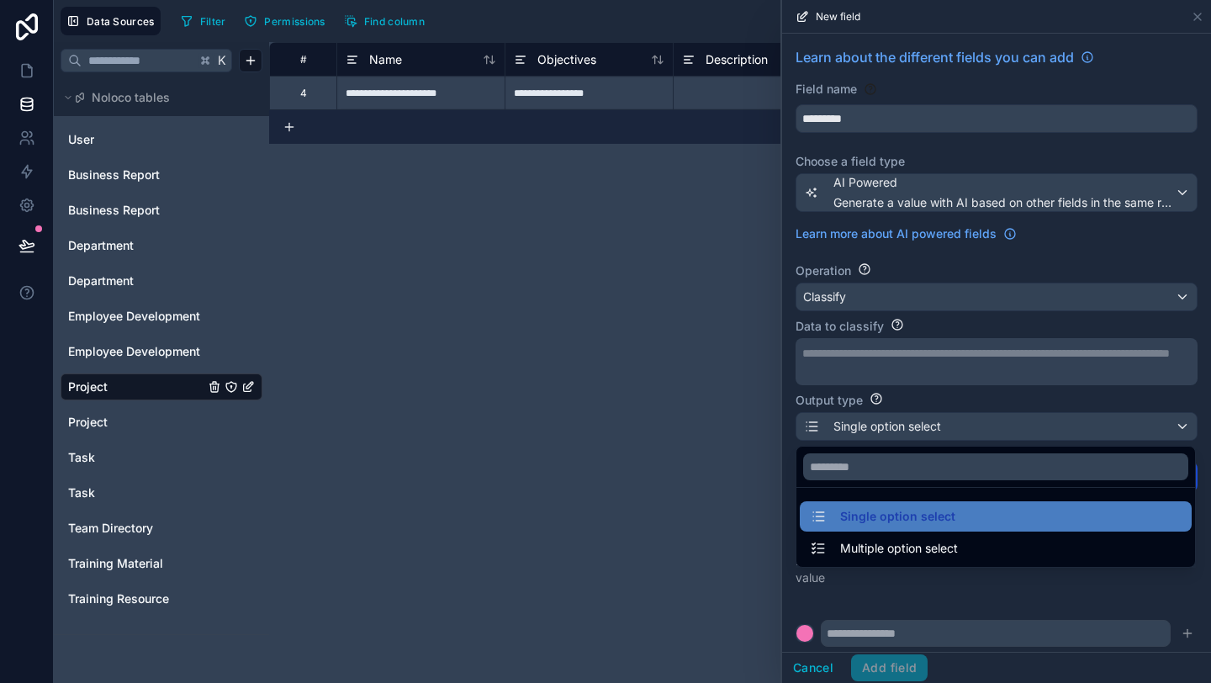
click at [893, 431] on div at bounding box center [996, 341] width 429 height 683
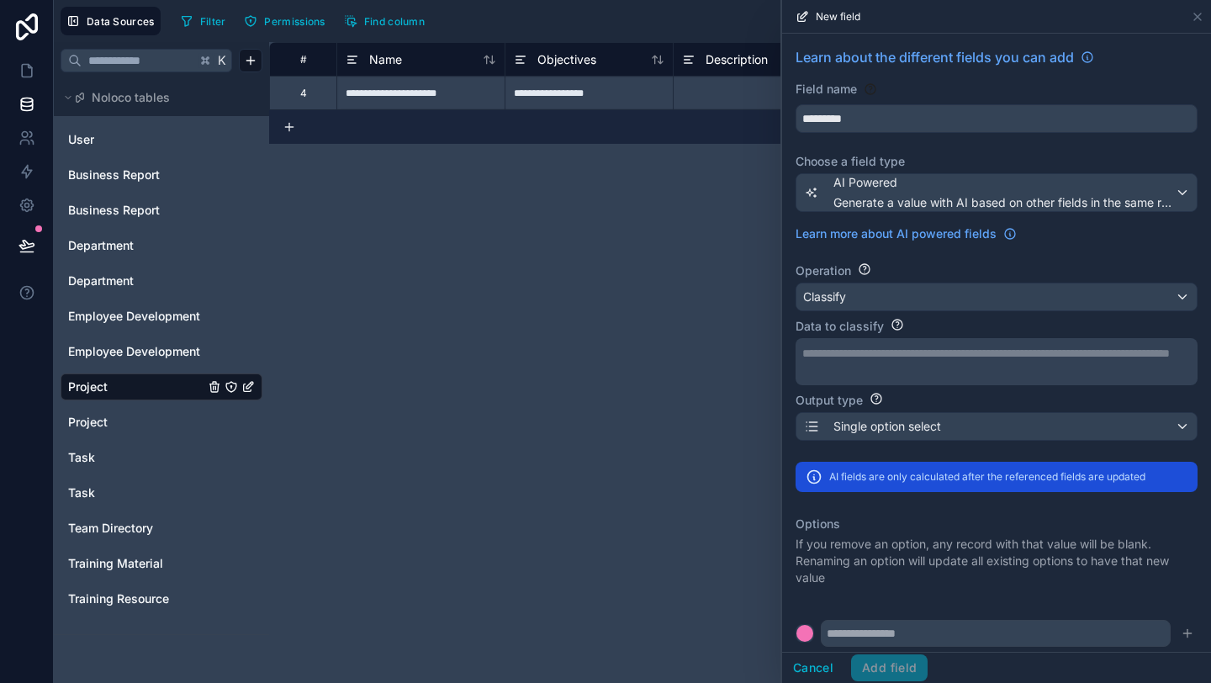
scroll to position [49, 0]
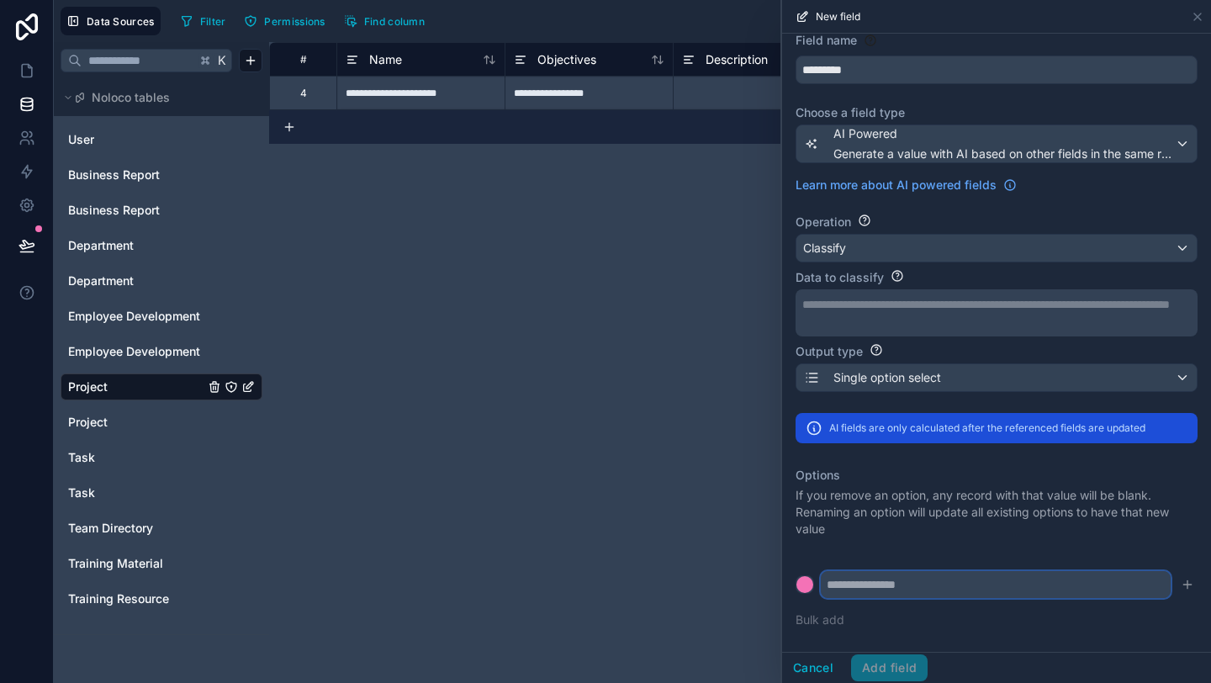
click at [853, 584] on input "text" at bounding box center [996, 584] width 350 height 27
click at [799, 588] on div at bounding box center [804, 584] width 17 height 17
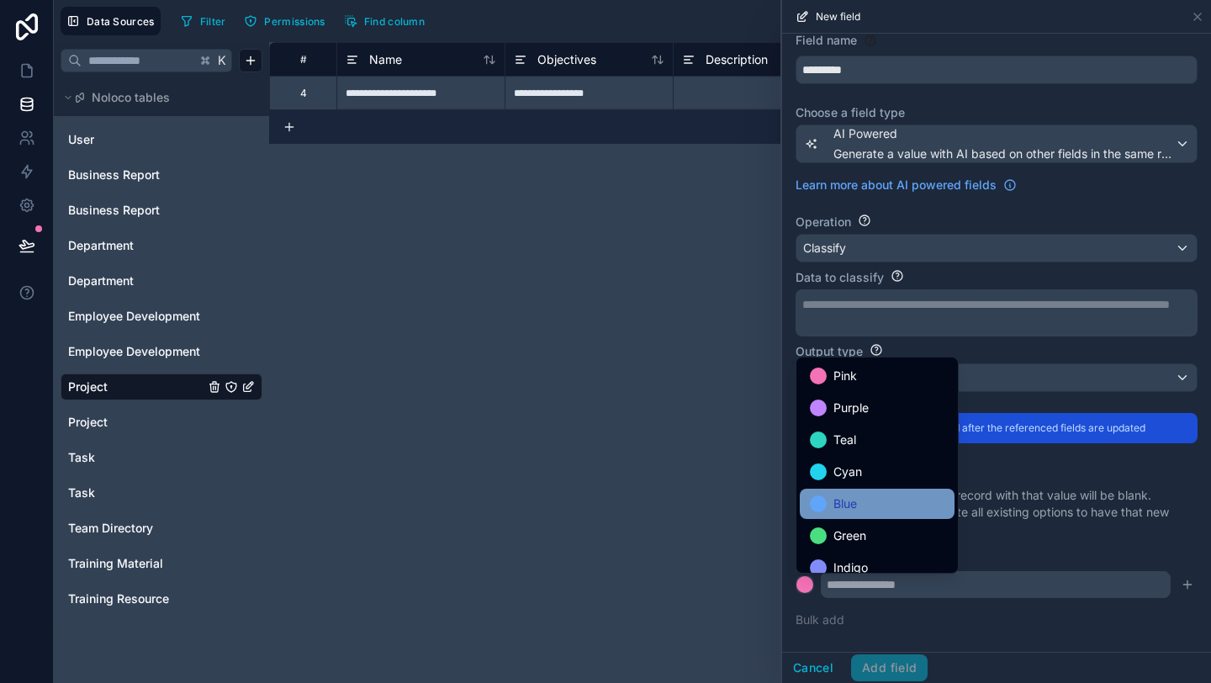
click at [871, 501] on div "Blue" at bounding box center [877, 504] width 135 height 20
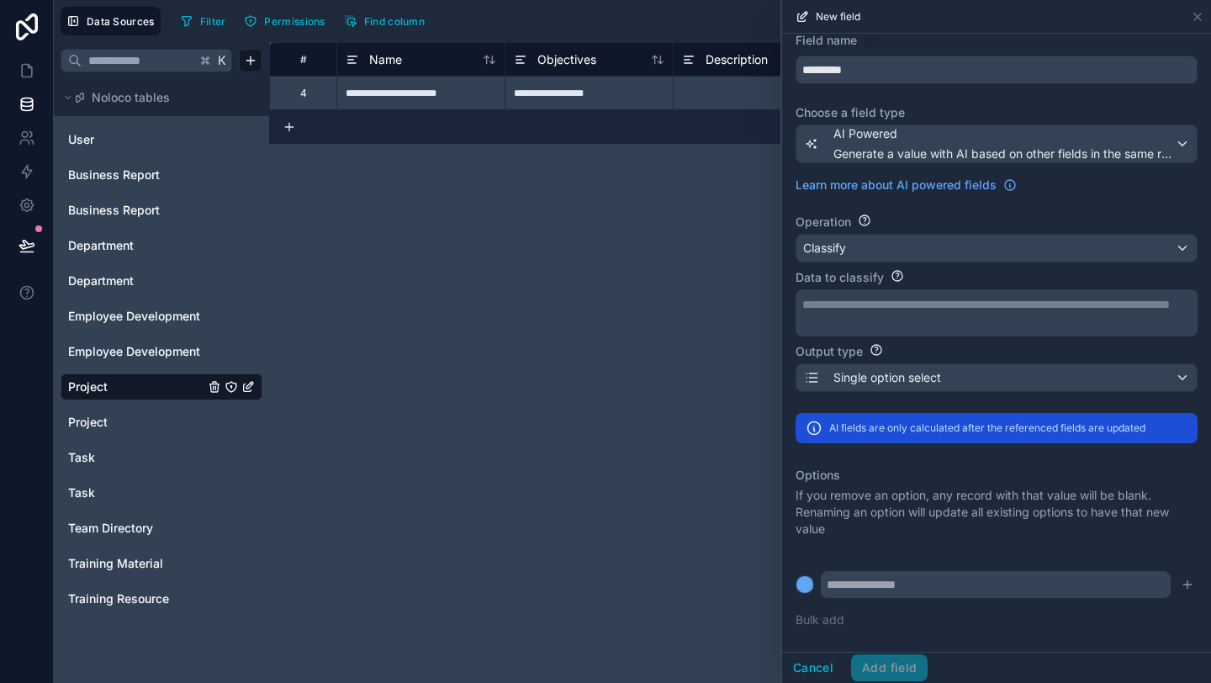
scroll to position [0, 0]
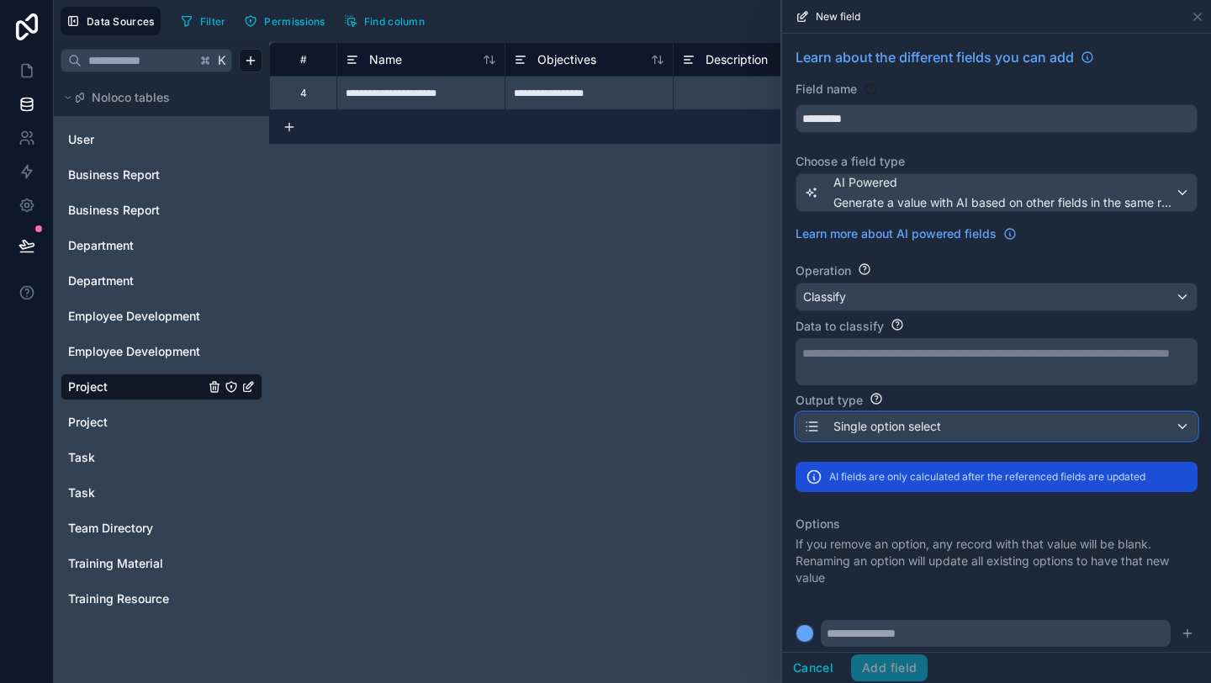
click at [857, 439] on div "Single option select" at bounding box center [996, 426] width 400 height 27
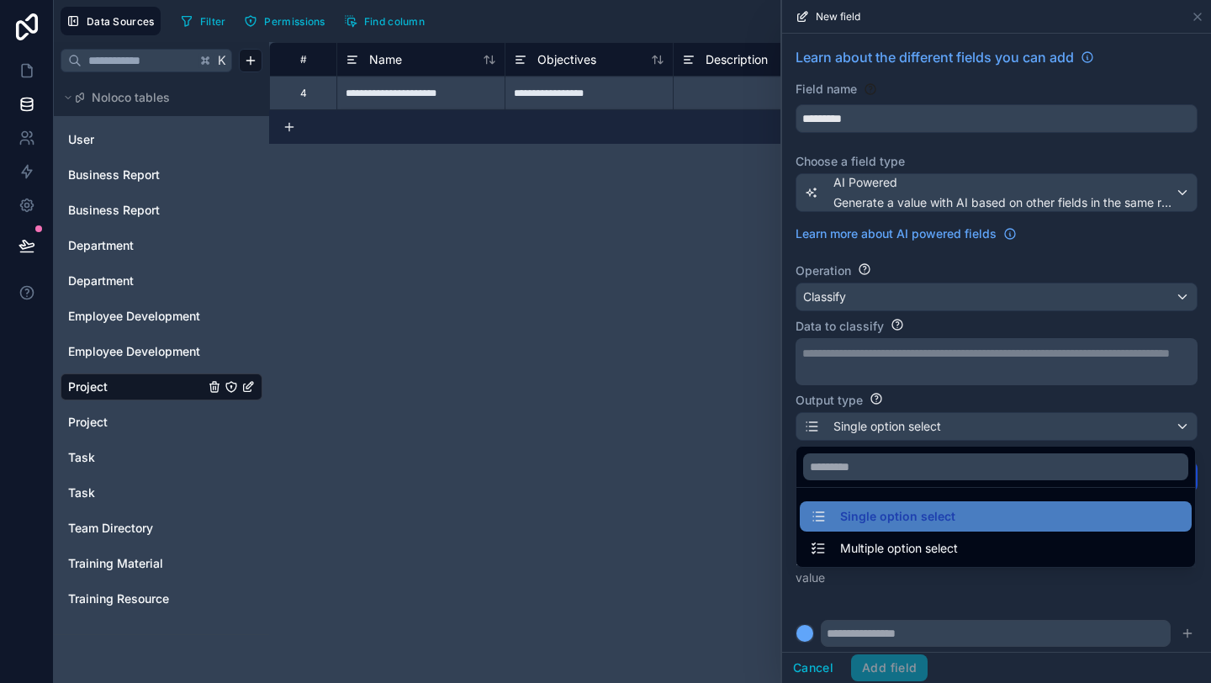
click at [501, 415] on div "**********" at bounding box center [740, 362] width 942 height 641
click at [27, 72] on icon at bounding box center [26, 70] width 17 height 17
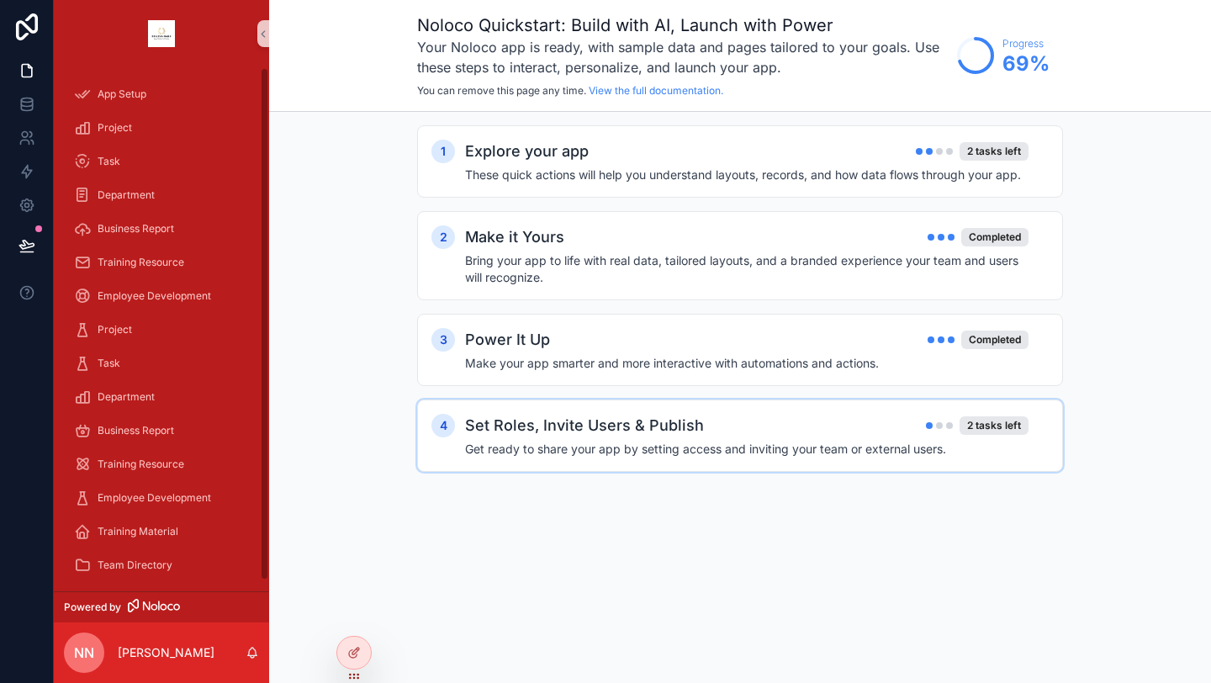
click at [637, 425] on h2 "Set Roles, Invite Users & Publish" at bounding box center [584, 426] width 239 height 24
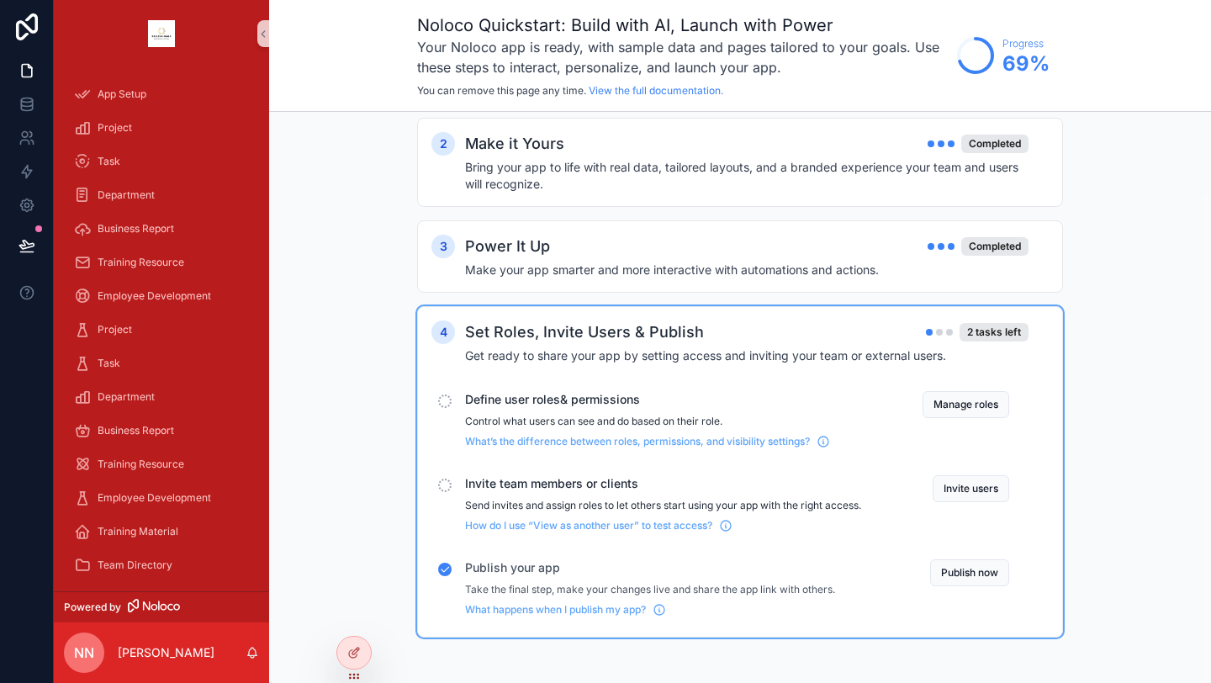
scroll to position [95, 0]
click at [952, 394] on button "Manage roles" at bounding box center [965, 402] width 87 height 27
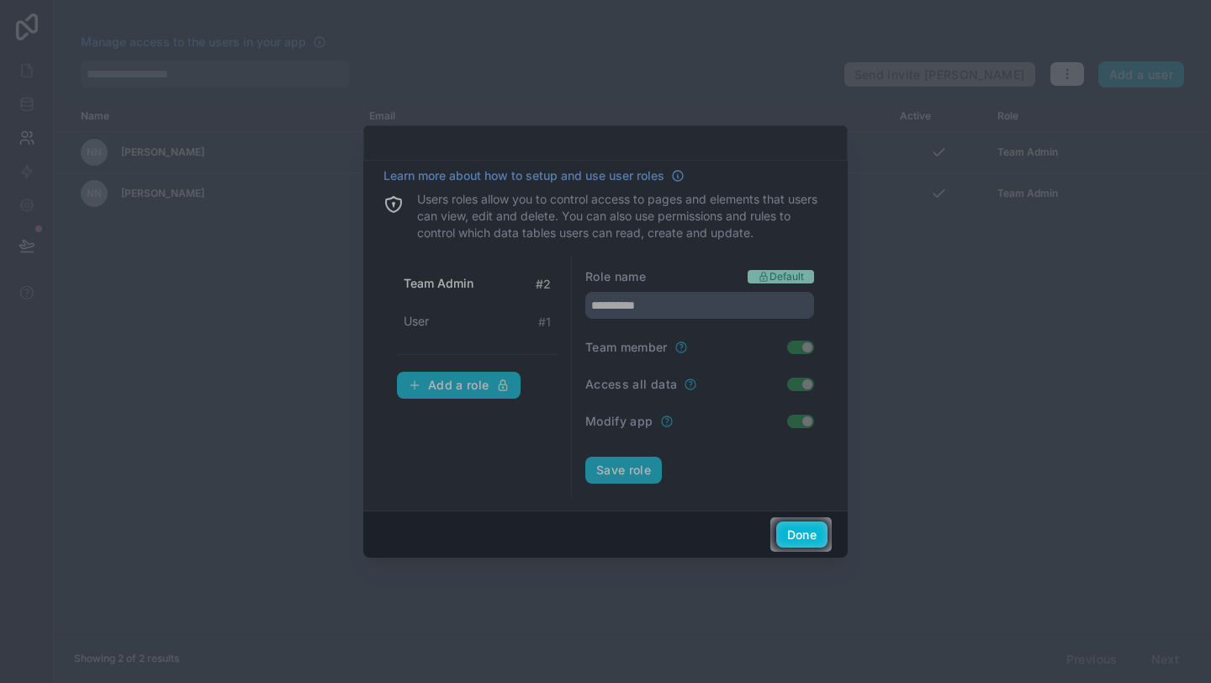
click at [677, 349] on div at bounding box center [605, 258] width 1211 height 517
click at [726, 347] on div at bounding box center [605, 258] width 1211 height 517
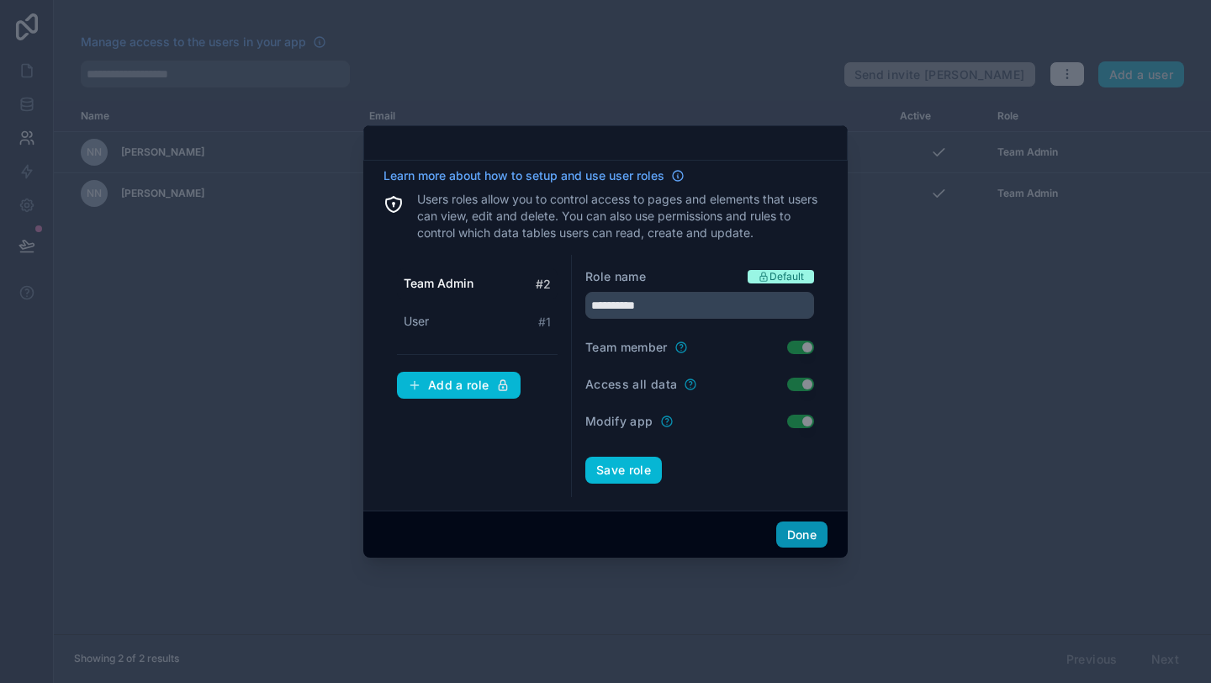
click at [800, 537] on button "Done" at bounding box center [801, 534] width 51 height 27
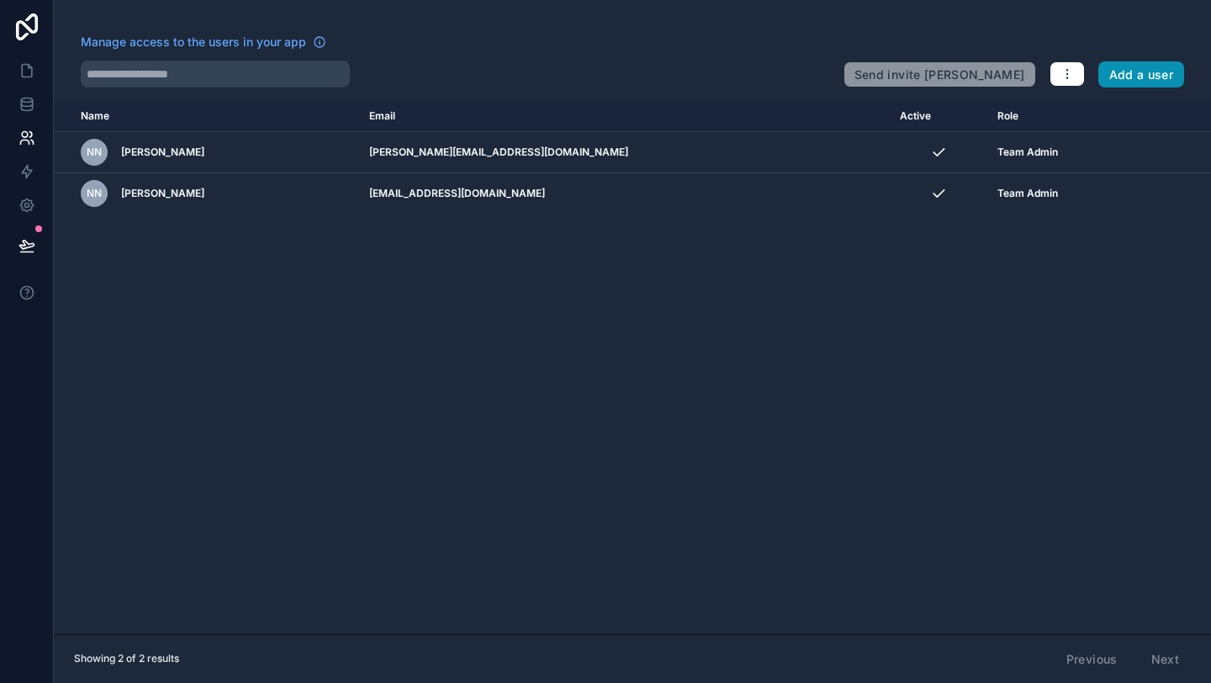
click at [1127, 66] on button "Add a user" at bounding box center [1141, 74] width 87 height 27
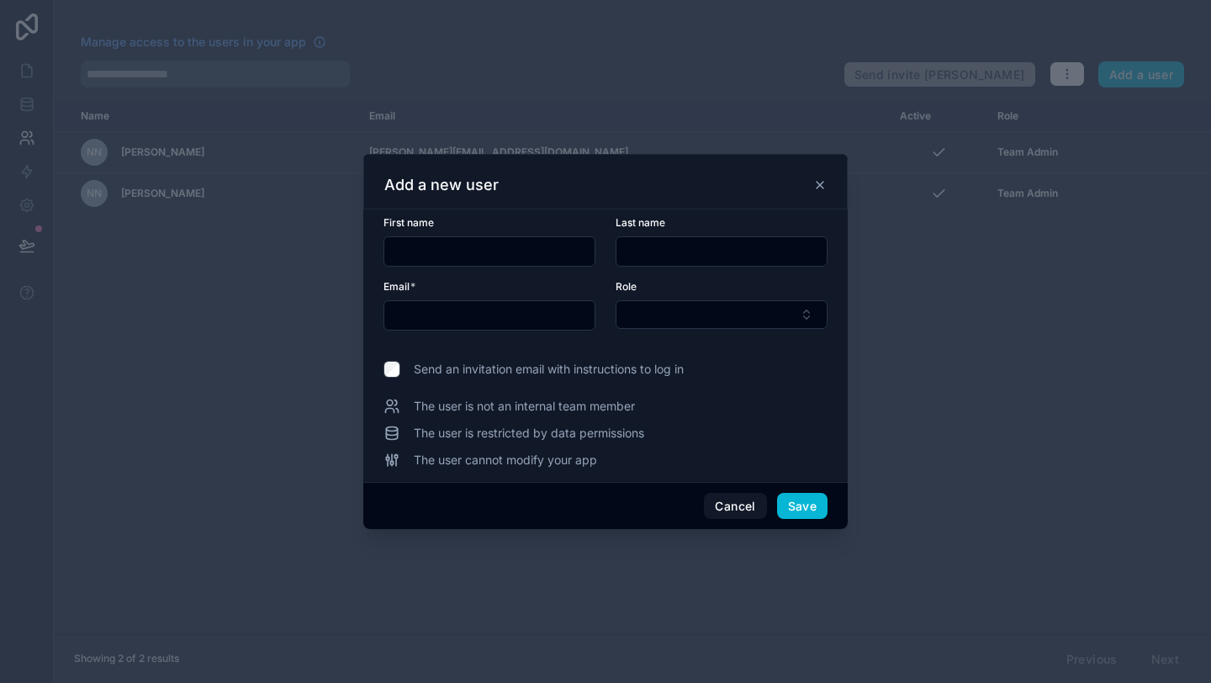
click at [820, 184] on icon at bounding box center [819, 185] width 7 height 7
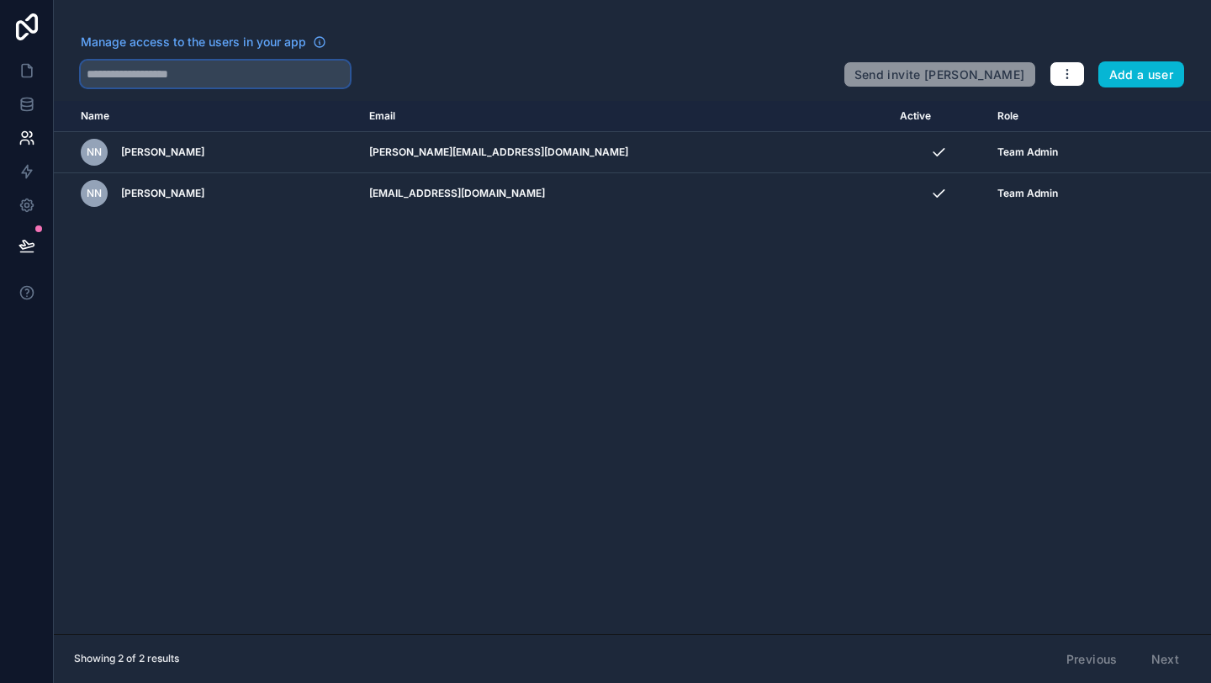
click at [292, 77] on input "text" at bounding box center [215, 74] width 269 height 27
click at [29, 69] on icon at bounding box center [26, 70] width 17 height 17
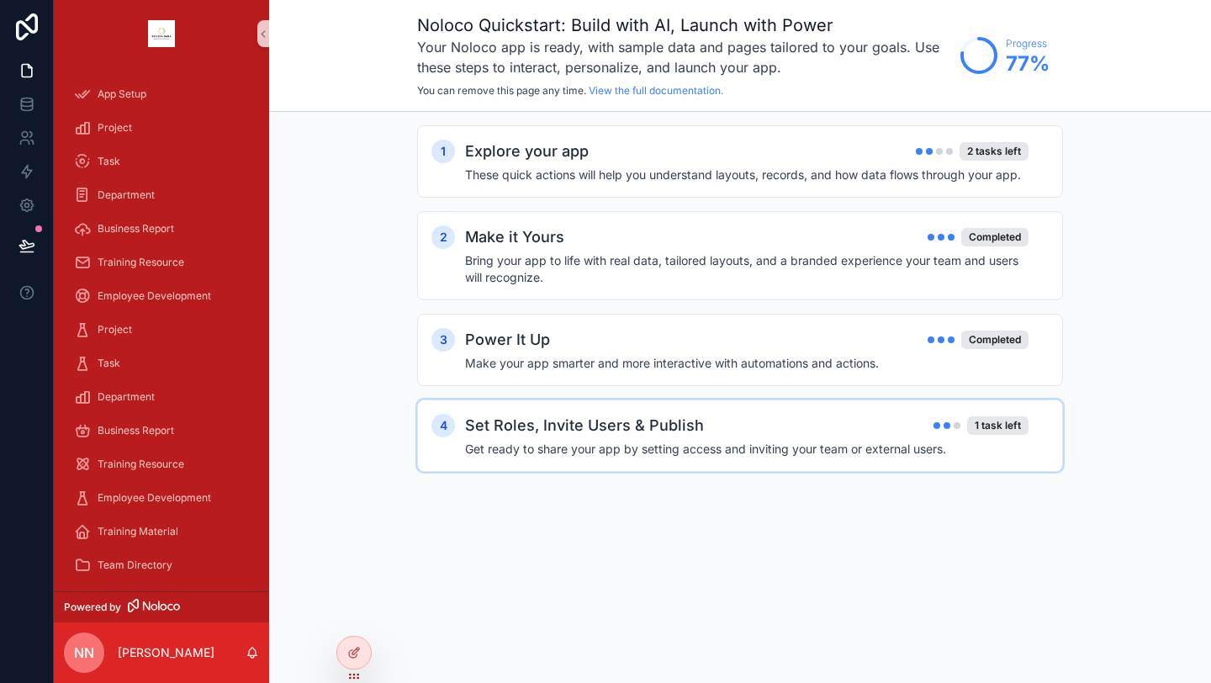
click at [698, 425] on div "Set Roles, Invite Users & Publish 1 task left" at bounding box center [746, 426] width 563 height 24
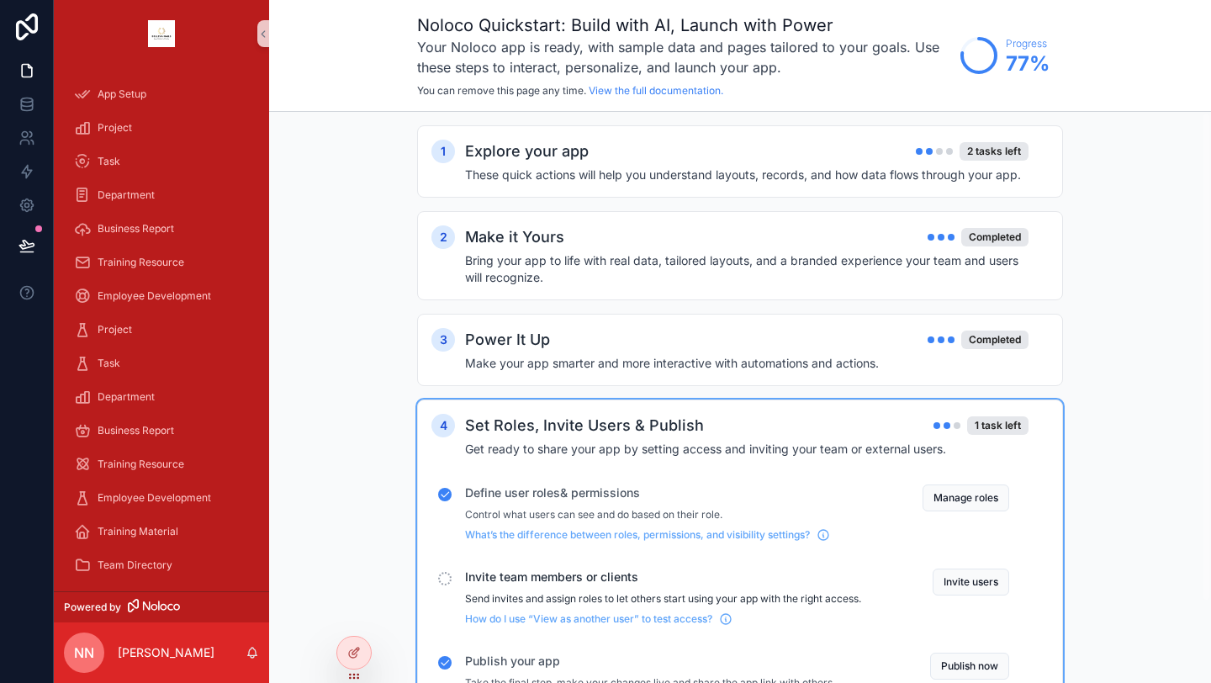
scroll to position [95, 0]
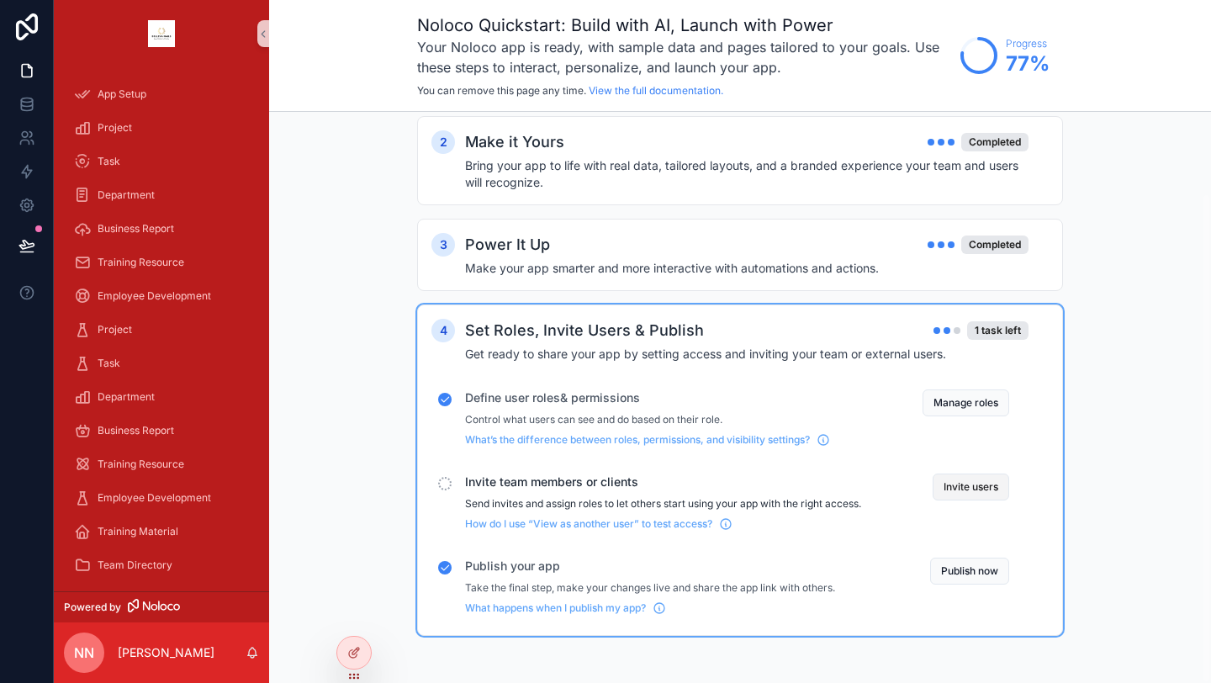
click at [989, 493] on button "Invite users" at bounding box center [971, 486] width 77 height 27
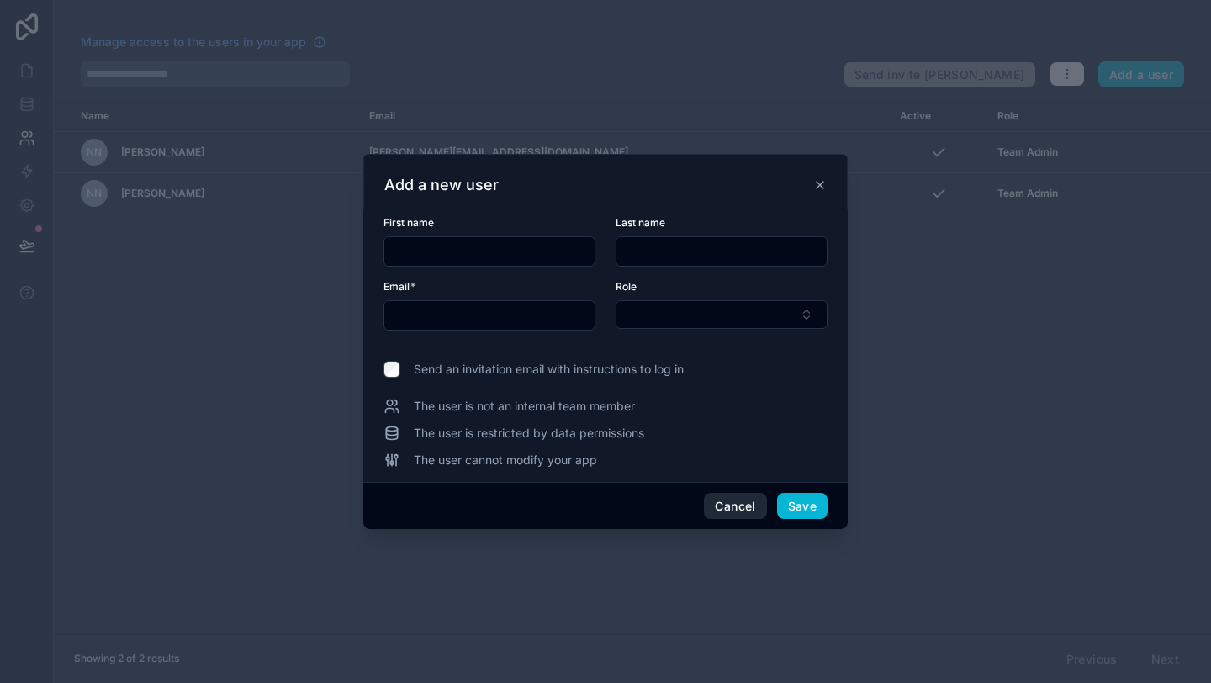
click at [737, 510] on button "Cancel" at bounding box center [735, 506] width 62 height 27
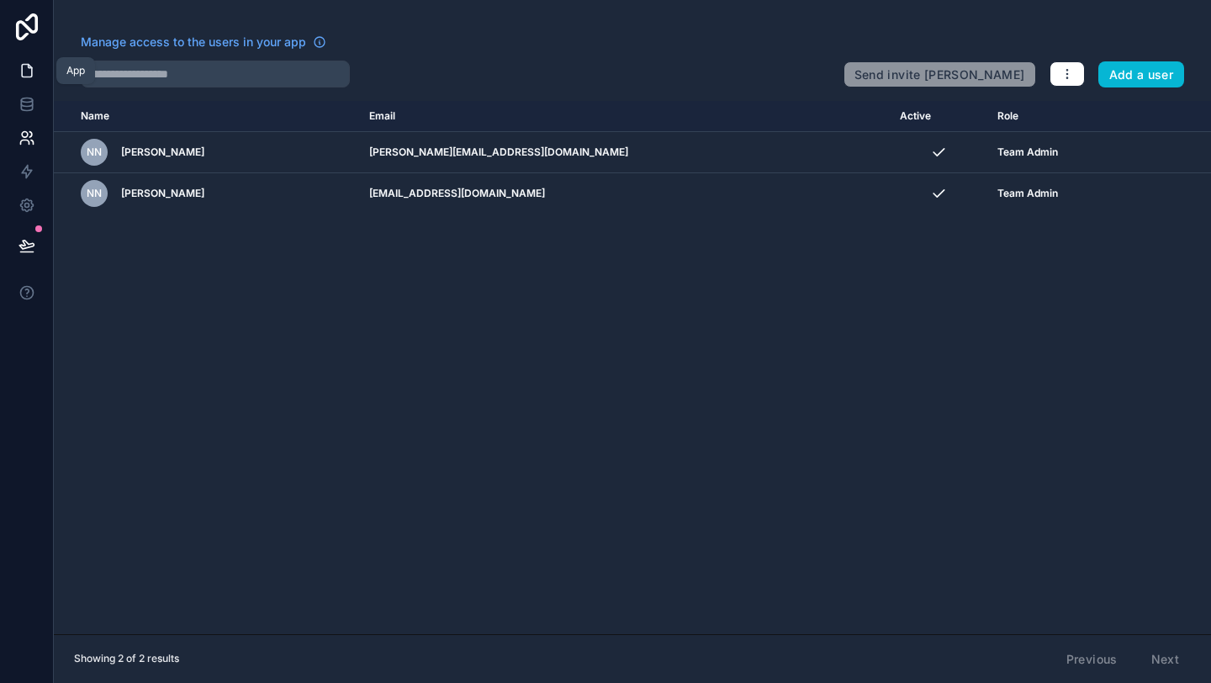
click at [22, 69] on icon at bounding box center [27, 71] width 10 height 13
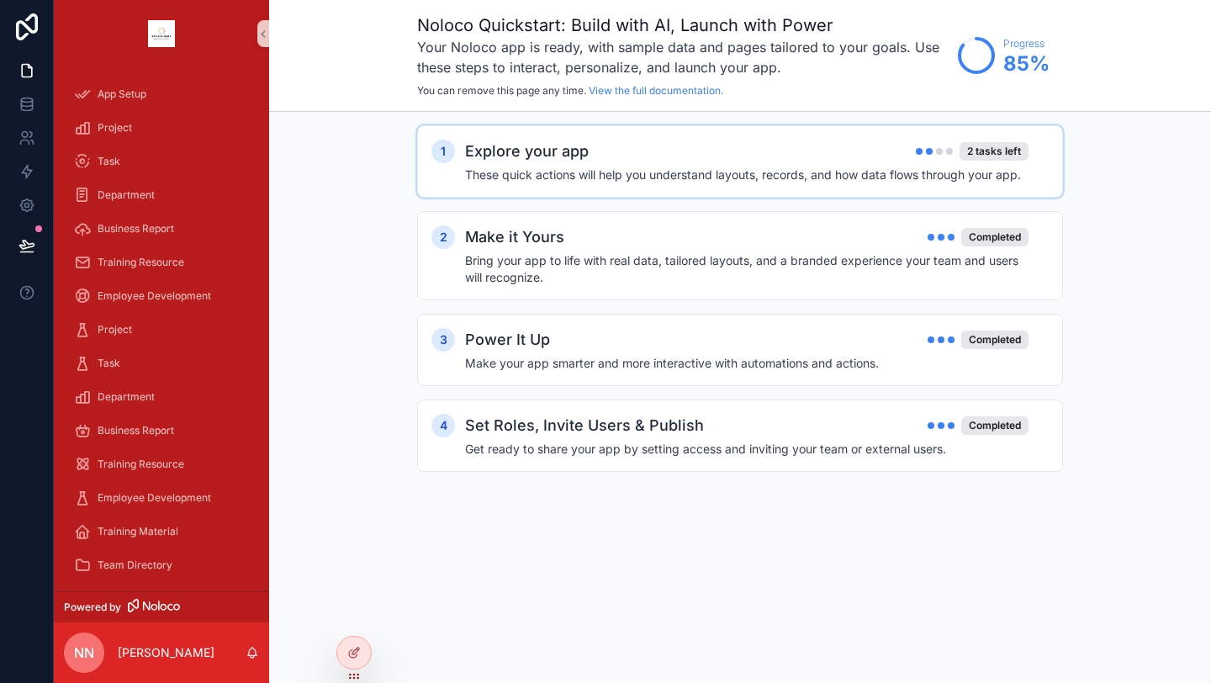
click at [659, 177] on h4 "These quick actions will help you understand layouts, records, and how data flo…" at bounding box center [746, 174] width 563 height 17
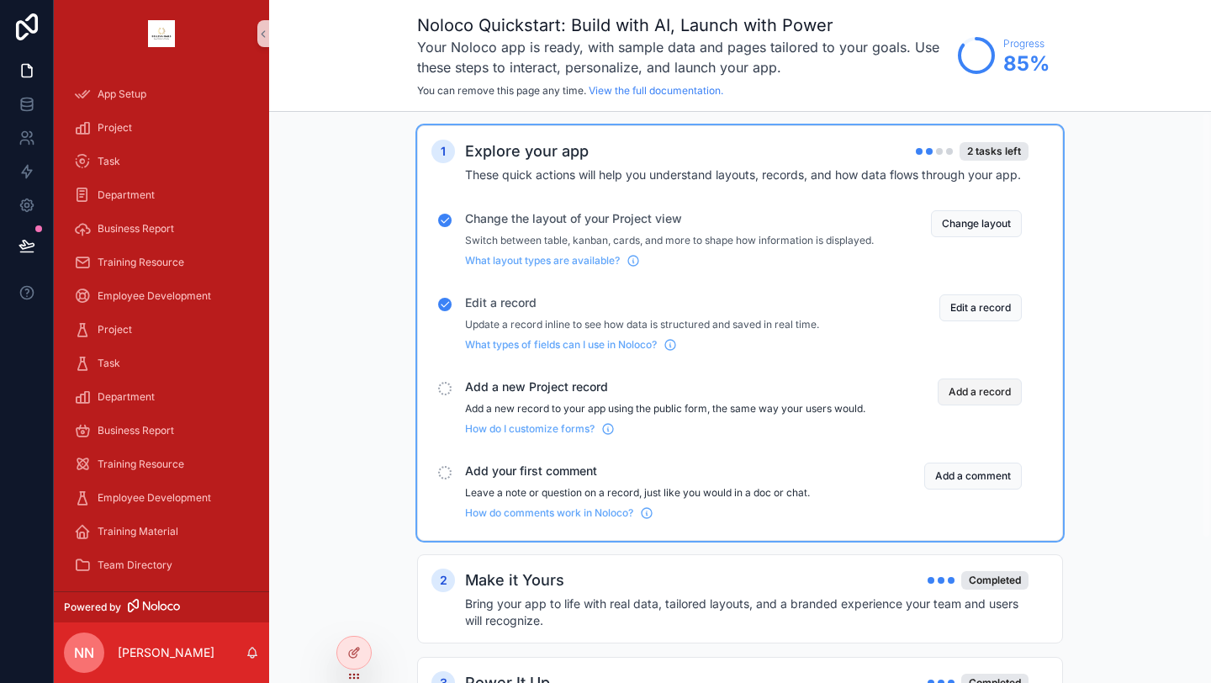
click at [993, 401] on button "Add a record" at bounding box center [980, 391] width 84 height 27
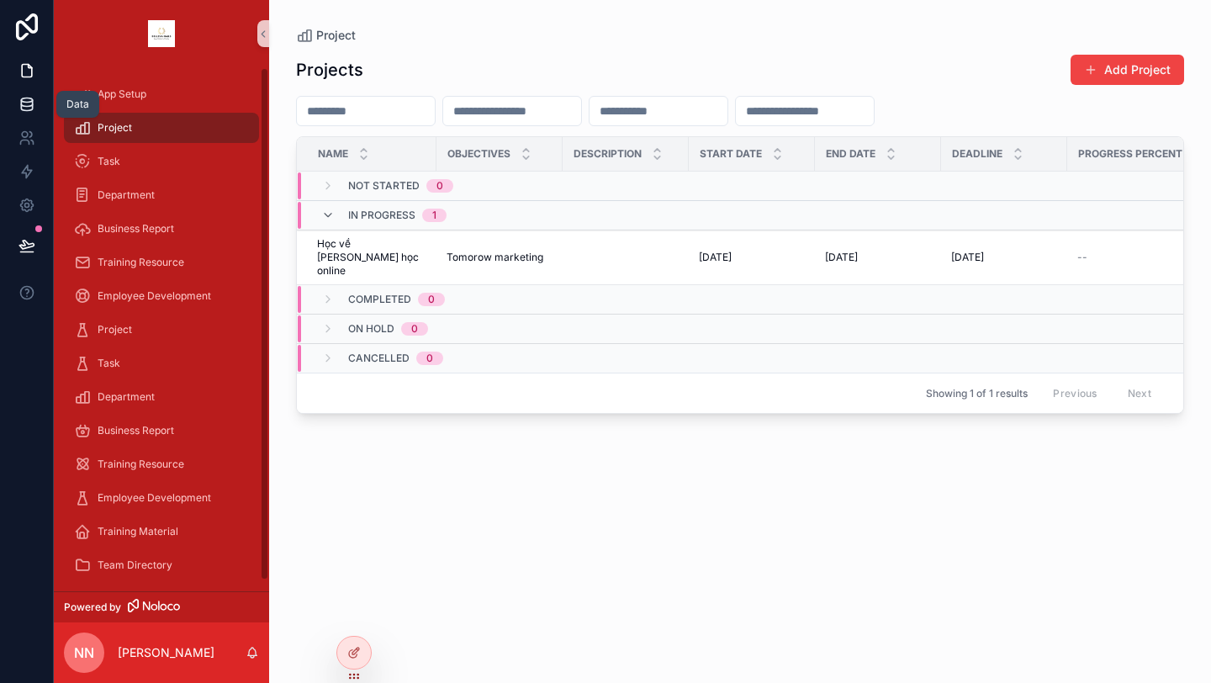
click at [32, 104] on icon at bounding box center [26, 107] width 11 height 7
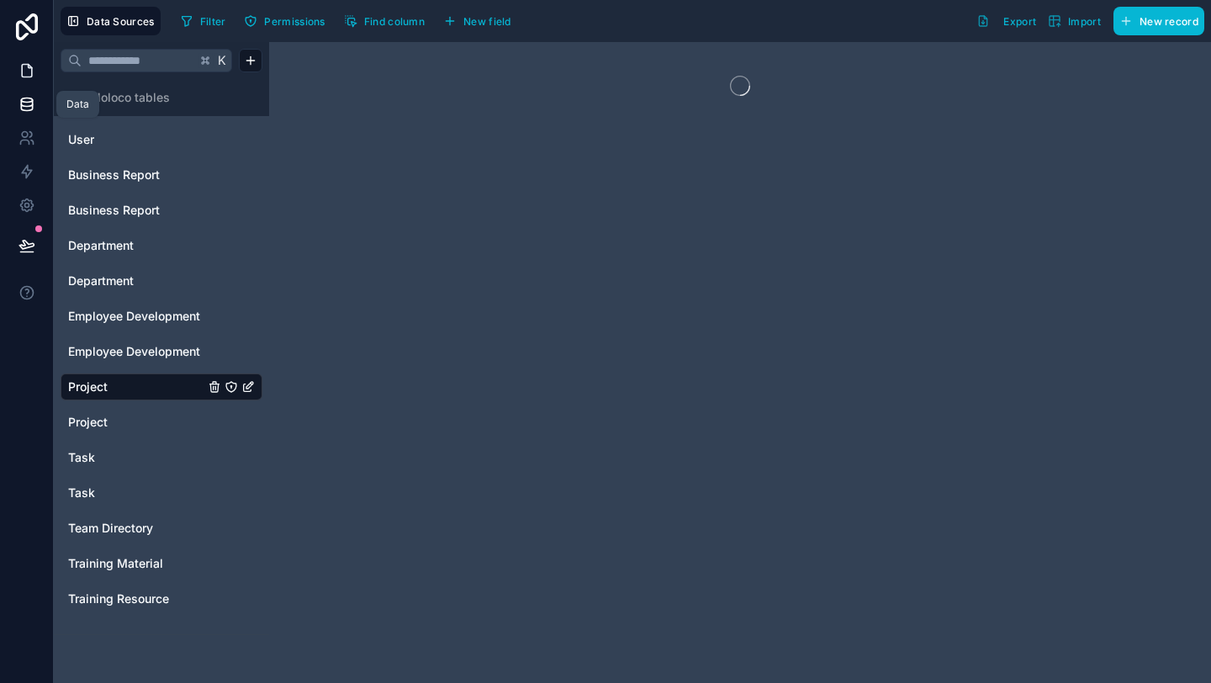
click at [29, 75] on icon at bounding box center [26, 70] width 17 height 17
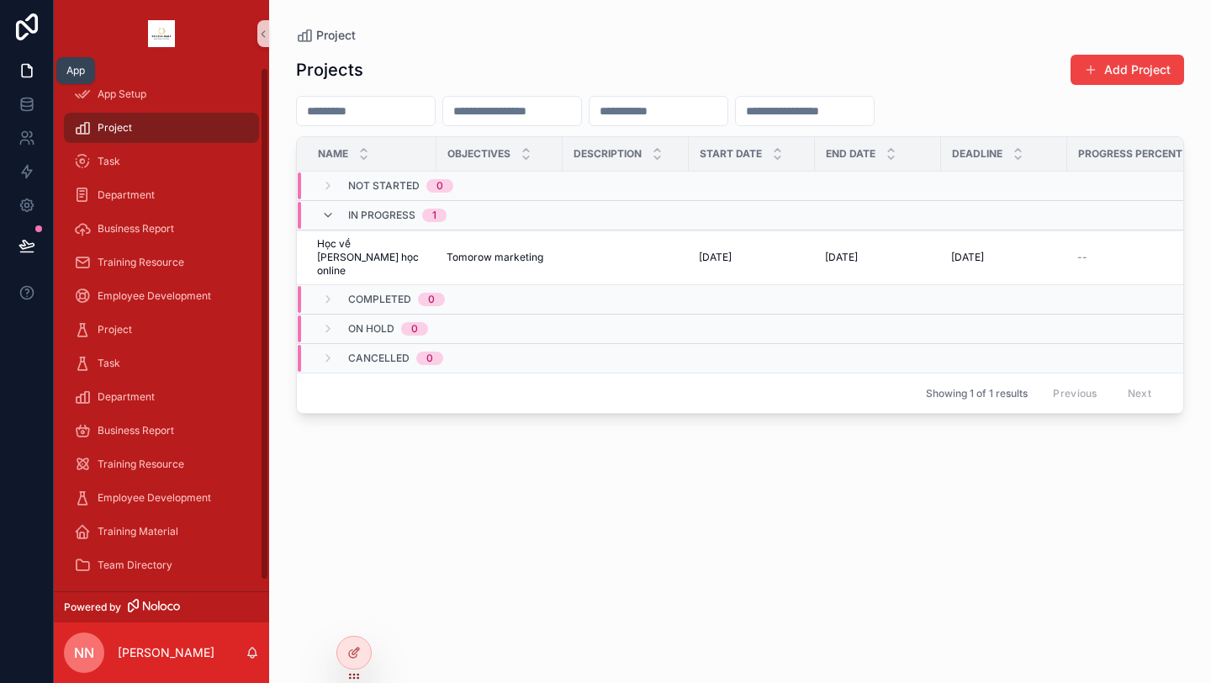
click at [19, 63] on icon at bounding box center [26, 70] width 17 height 17
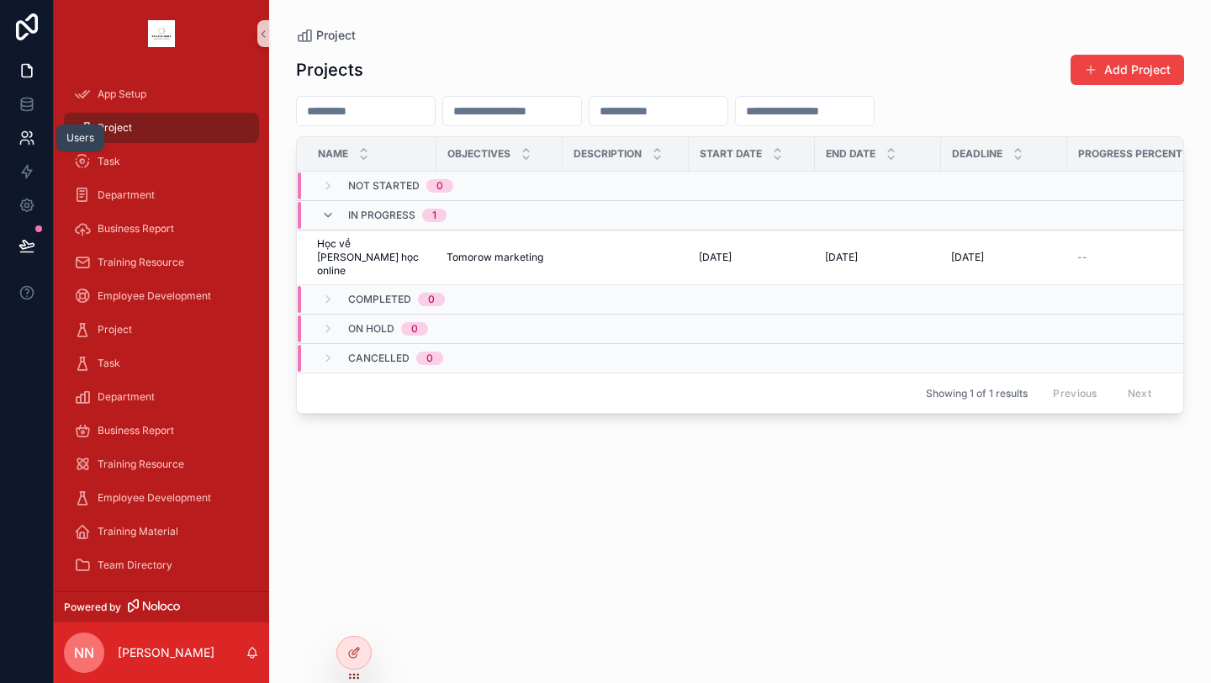
click at [34, 135] on icon at bounding box center [26, 137] width 17 height 17
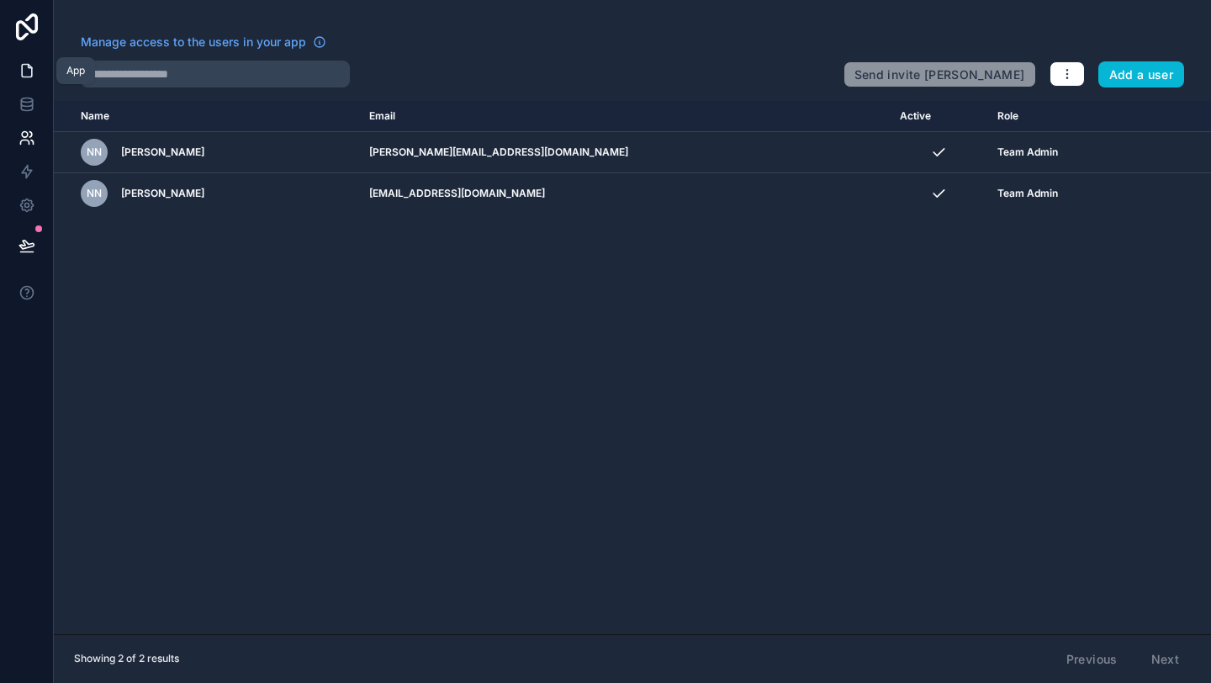
click at [30, 82] on link at bounding box center [26, 71] width 53 height 34
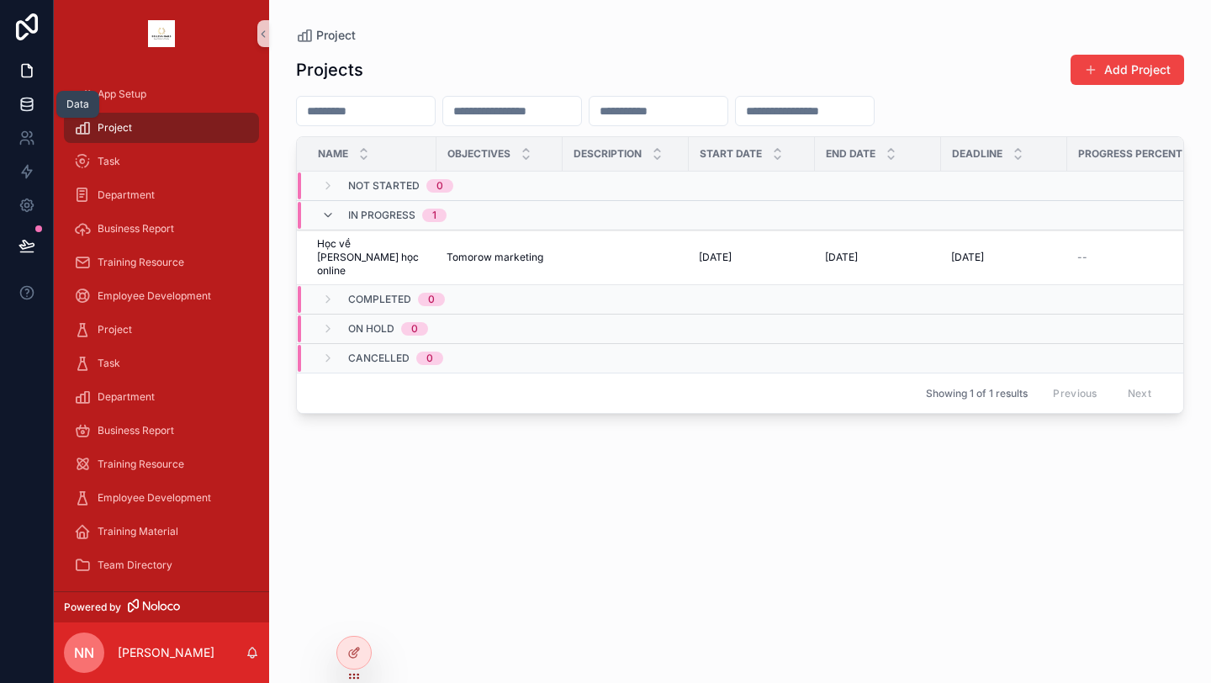
click at [29, 96] on icon at bounding box center [26, 104] width 17 height 17
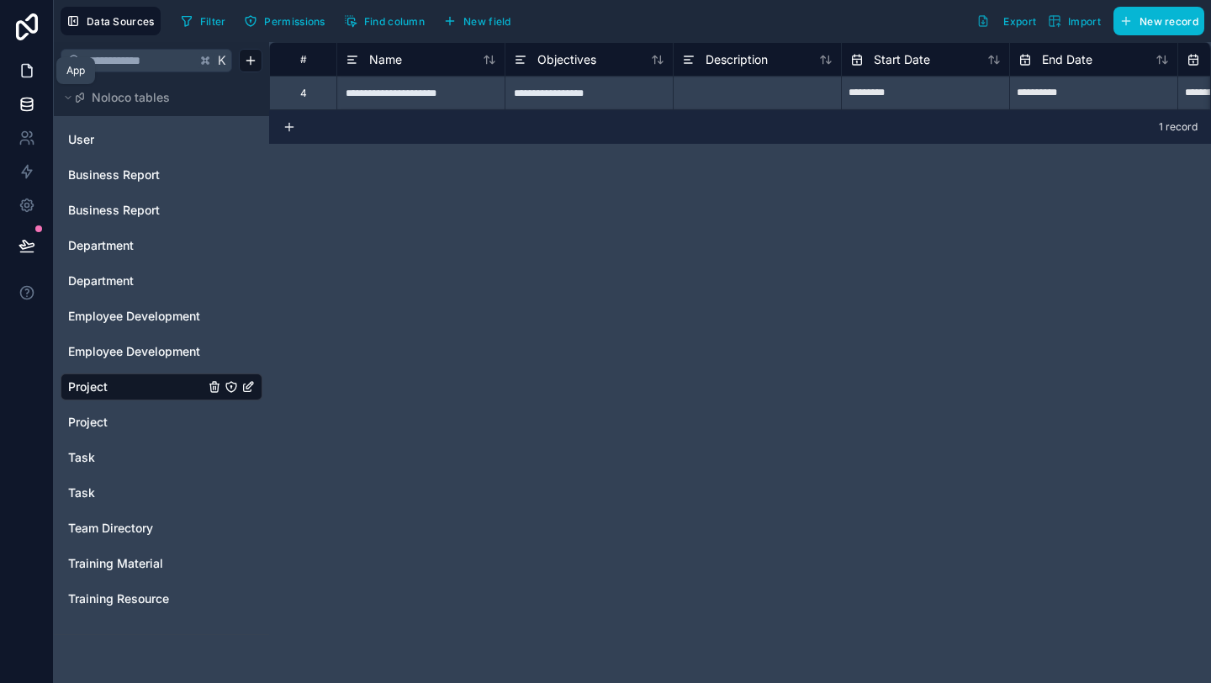
click at [23, 67] on icon at bounding box center [26, 70] width 17 height 17
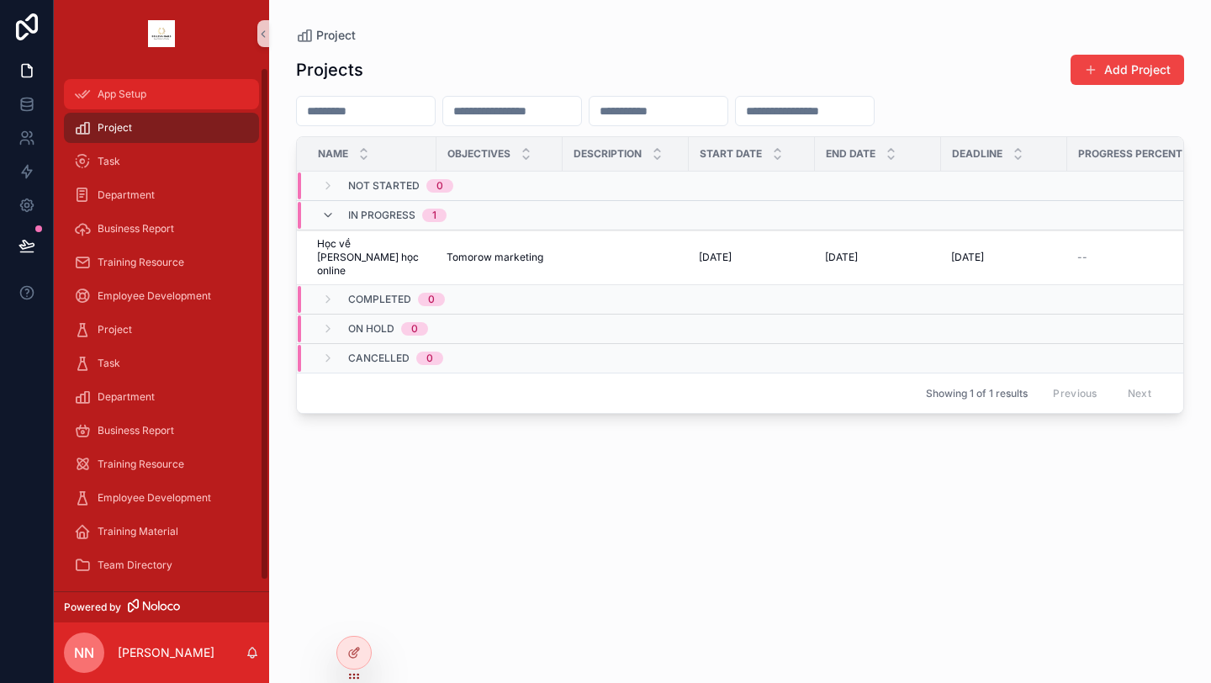
click at [144, 97] on span "App Setup" at bounding box center [122, 93] width 49 height 13
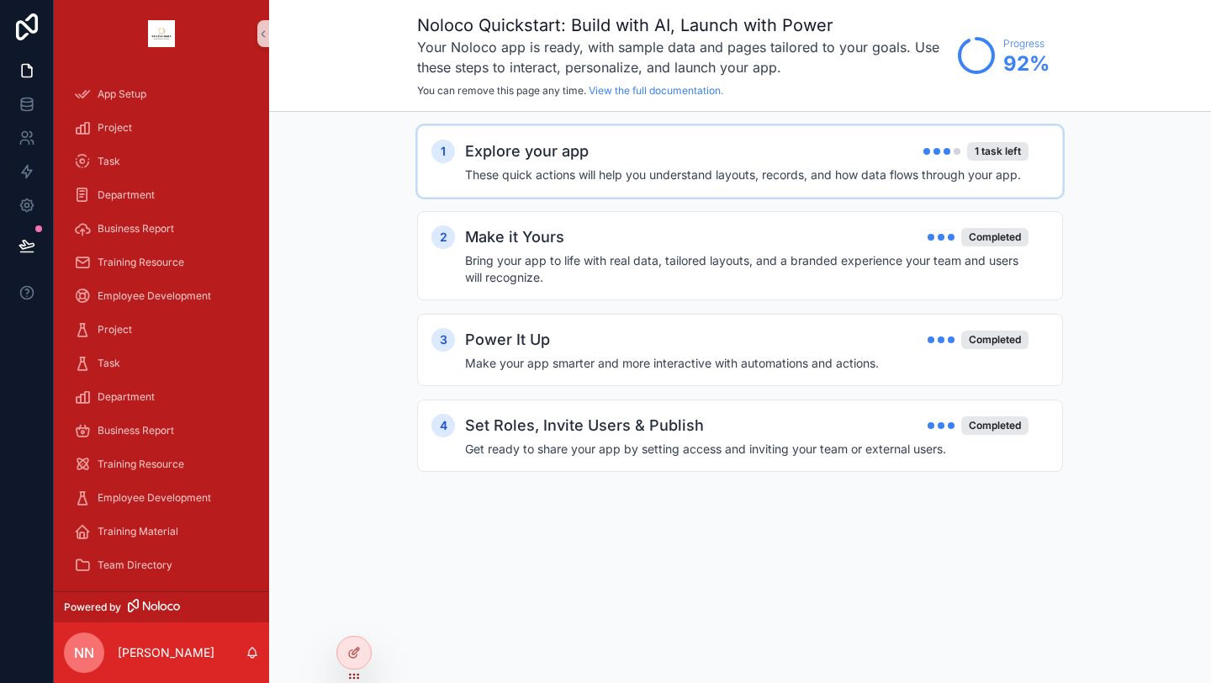
click at [816, 157] on div "Explore your app 1 task left" at bounding box center [746, 152] width 563 height 24
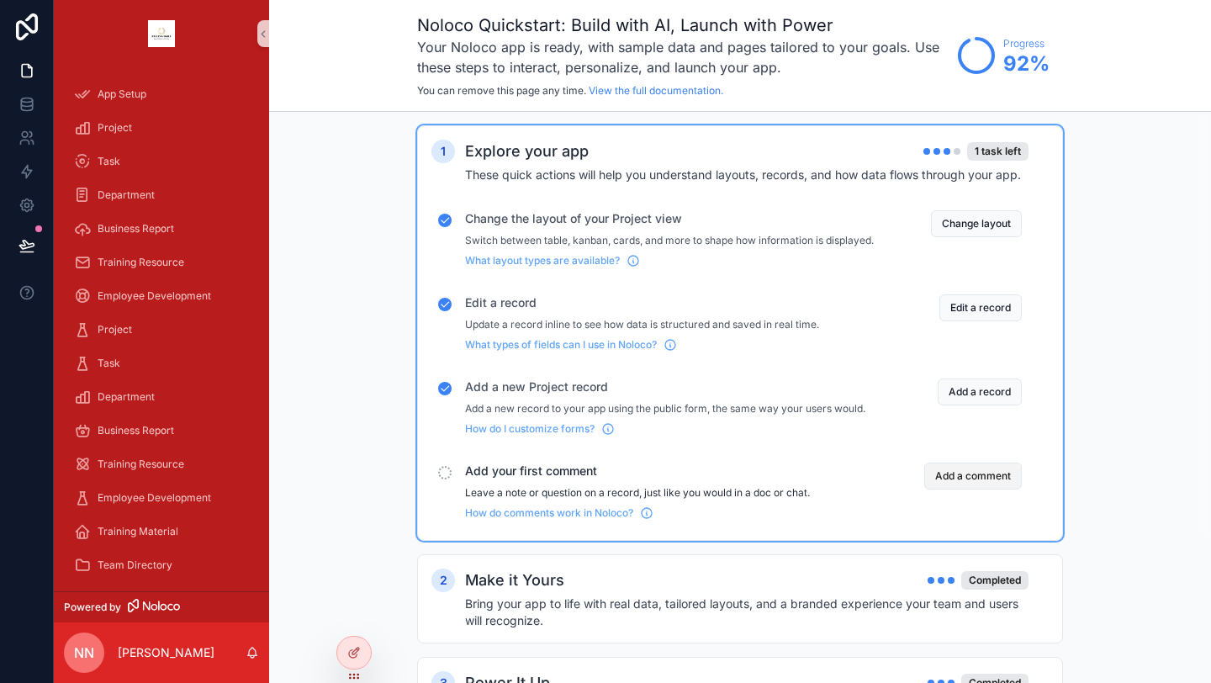
click at [968, 489] on button "Add a comment" at bounding box center [973, 475] width 98 height 27
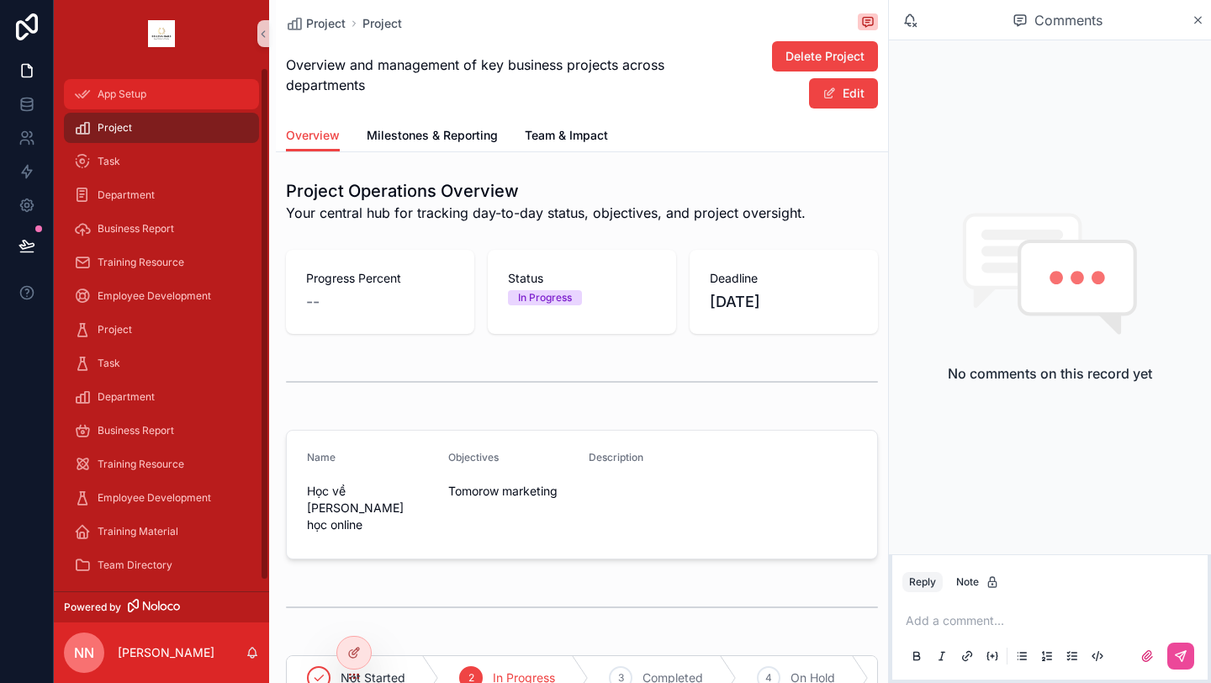
click at [146, 104] on div "App Setup" at bounding box center [161, 94] width 175 height 27
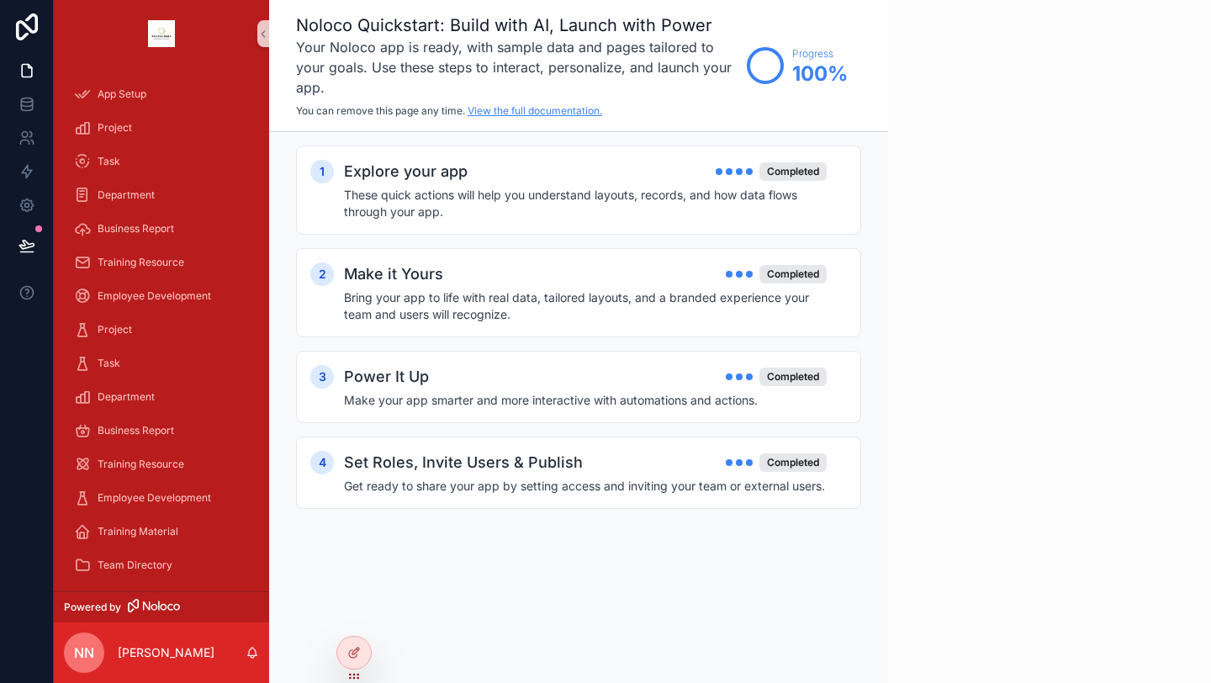
click at [573, 106] on link "View the full documentation." at bounding box center [535, 110] width 135 height 13
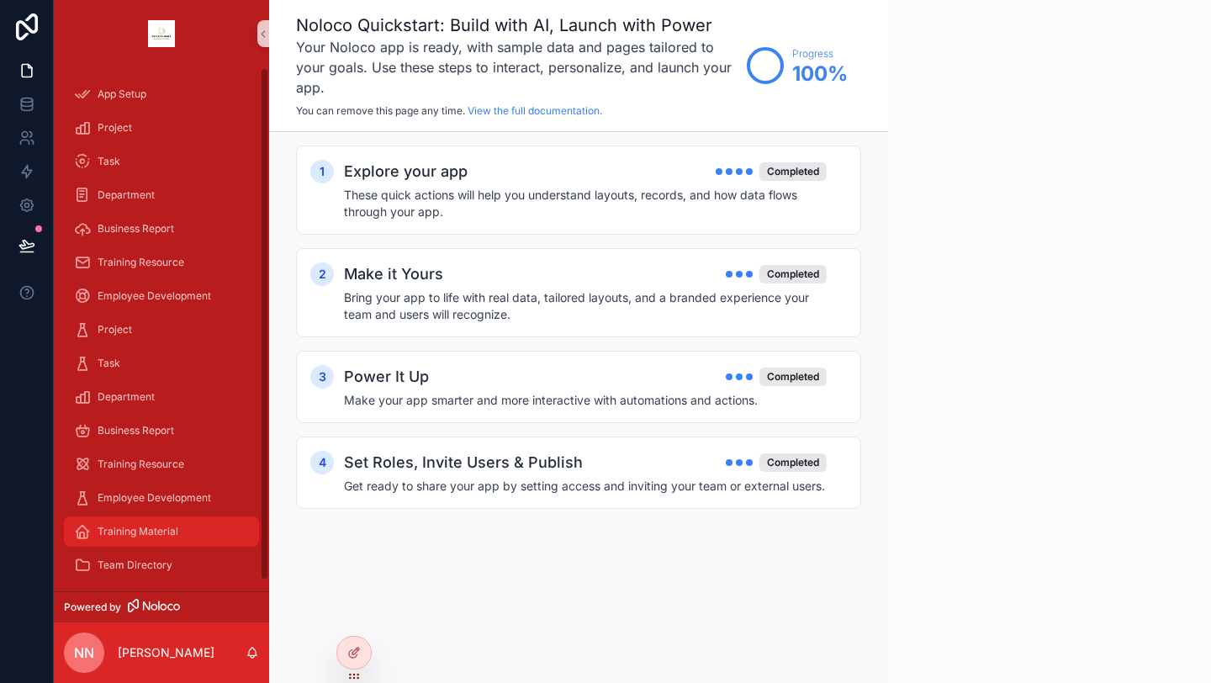
click at [146, 538] on div "Training Material" at bounding box center [161, 531] width 175 height 27
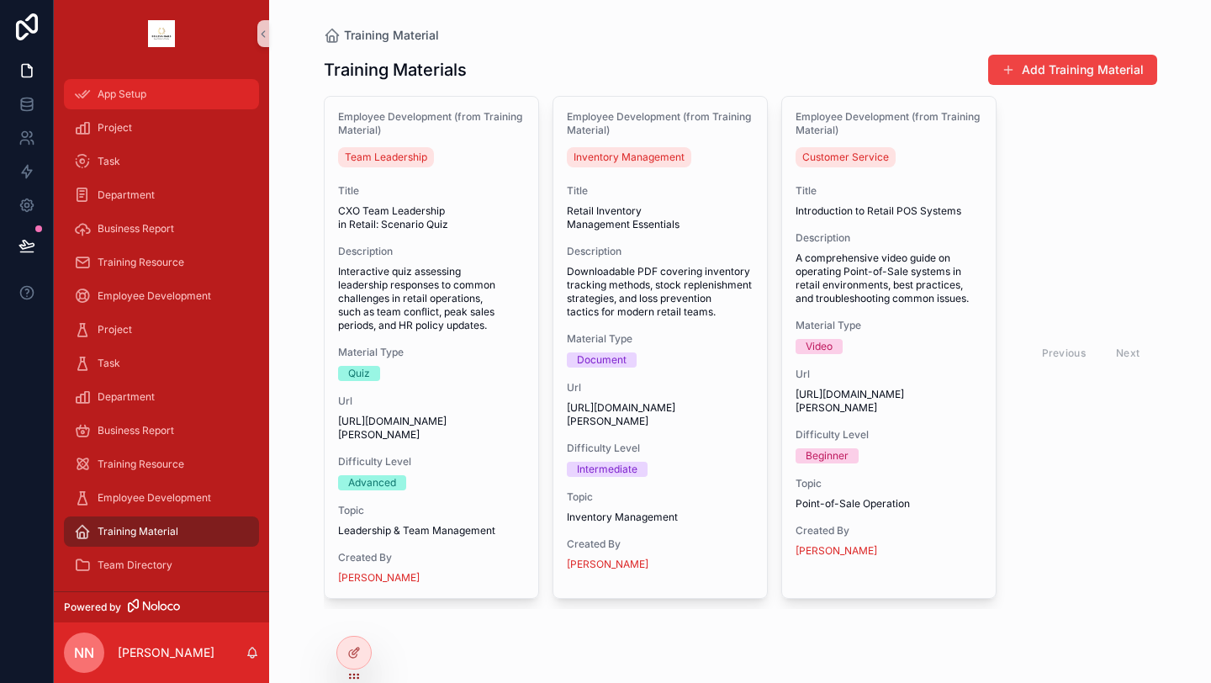
click at [157, 92] on div "App Setup" at bounding box center [161, 94] width 175 height 27
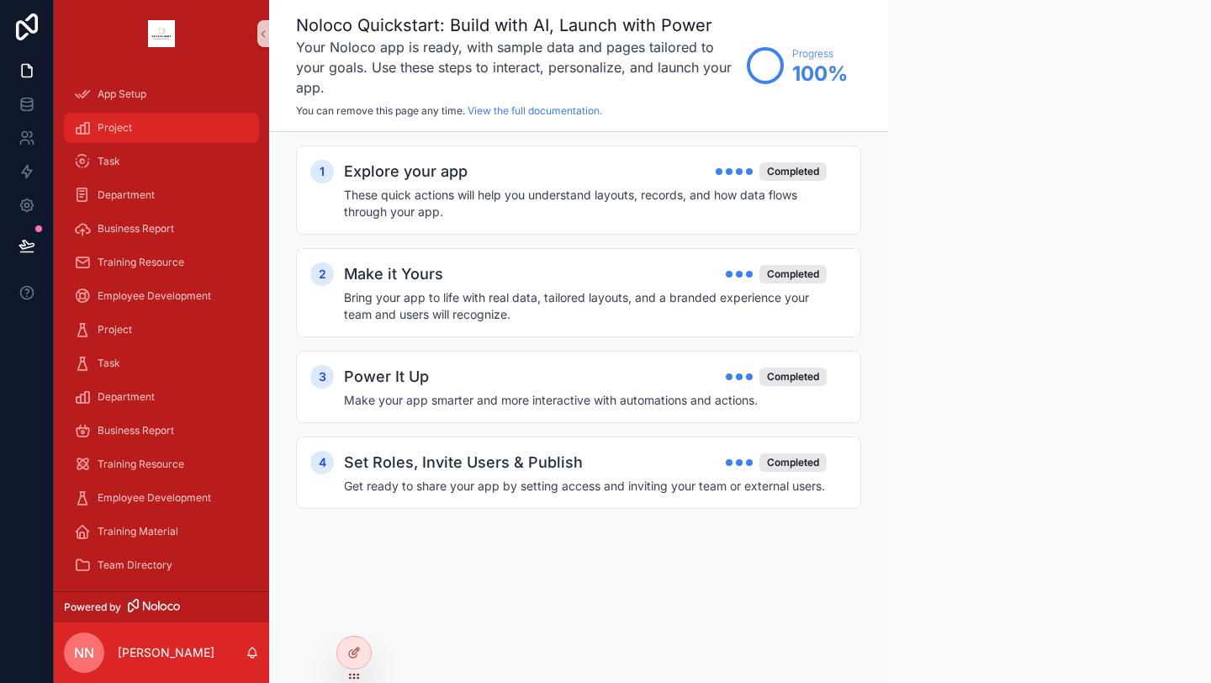
click at [150, 116] on div "Project" at bounding box center [161, 127] width 175 height 27
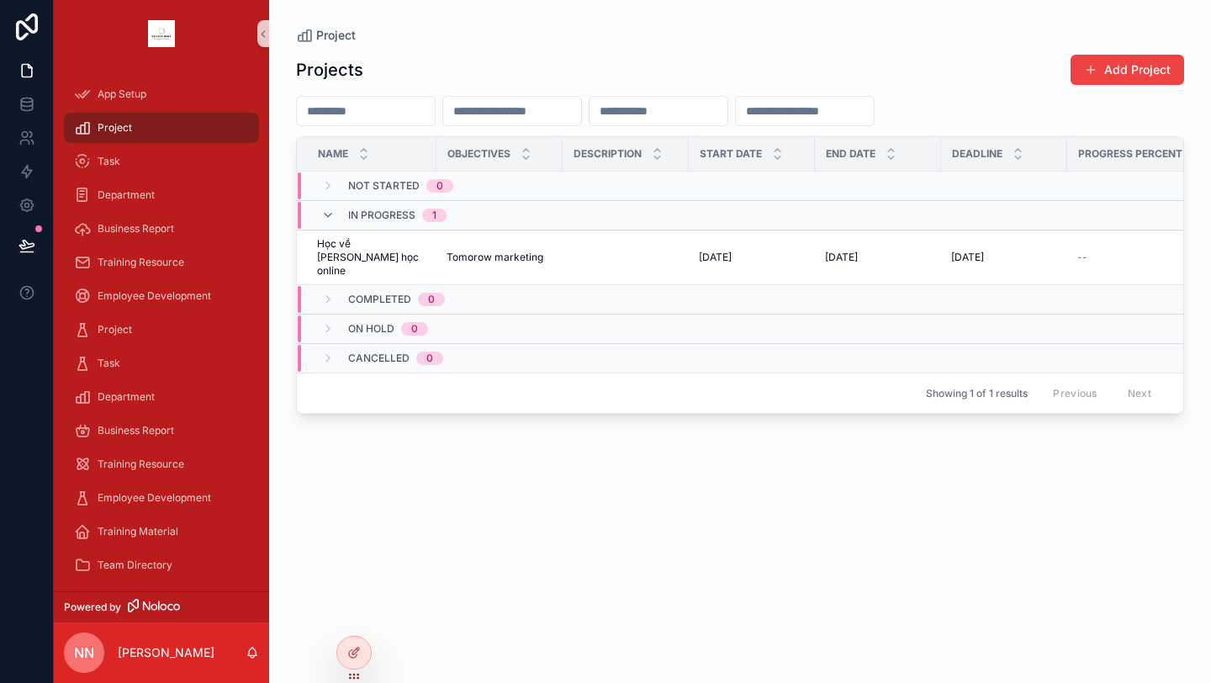
click at [168, 78] on div "App Setup" at bounding box center [161, 94] width 215 height 34
click at [167, 90] on div "App Setup" at bounding box center [161, 94] width 175 height 27
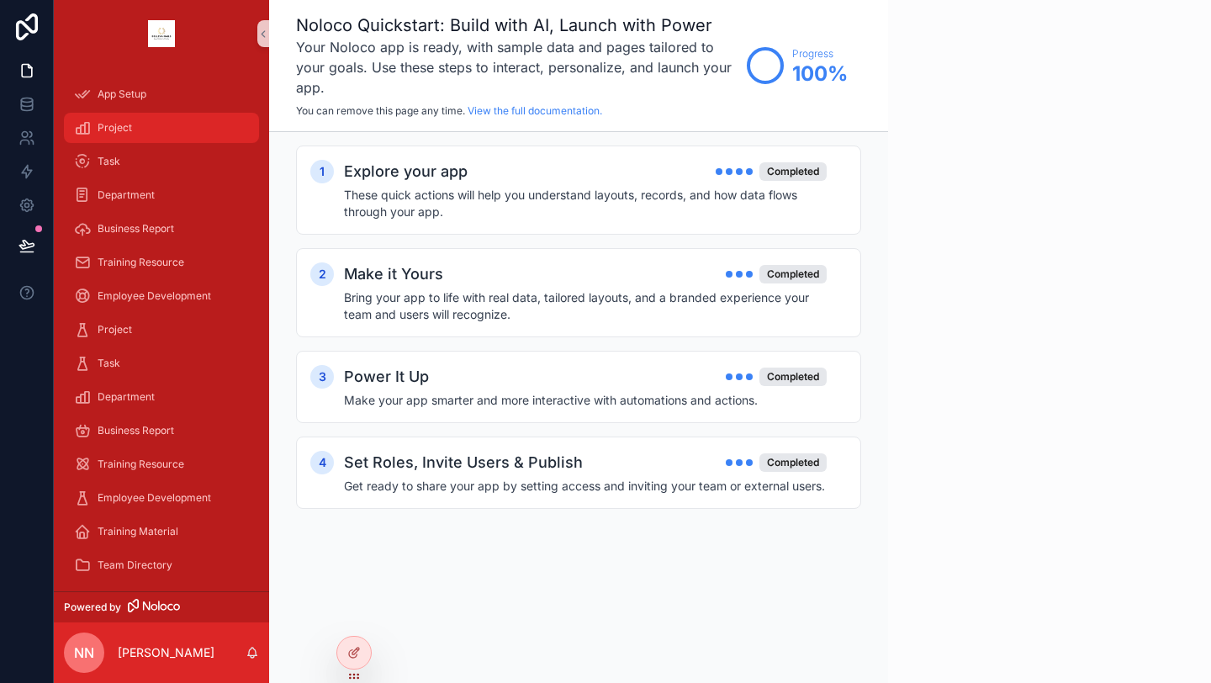
click at [170, 121] on div "Project" at bounding box center [161, 127] width 175 height 27
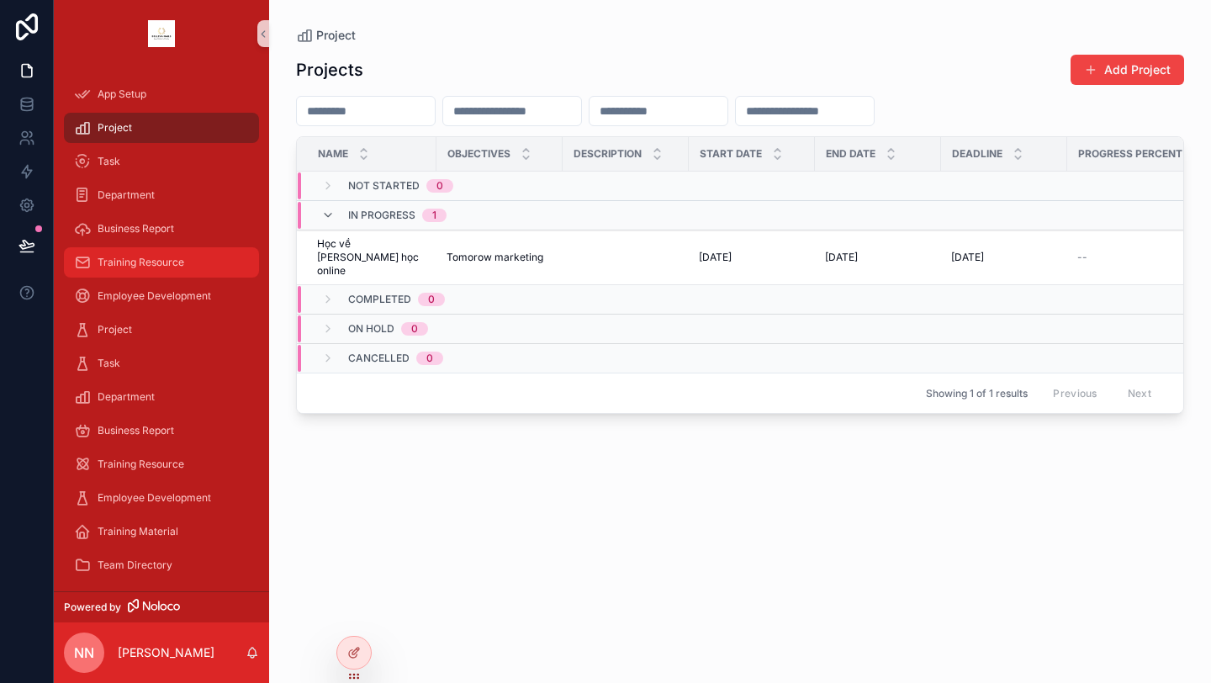
click at [193, 257] on div "Training Resource" at bounding box center [161, 262] width 175 height 27
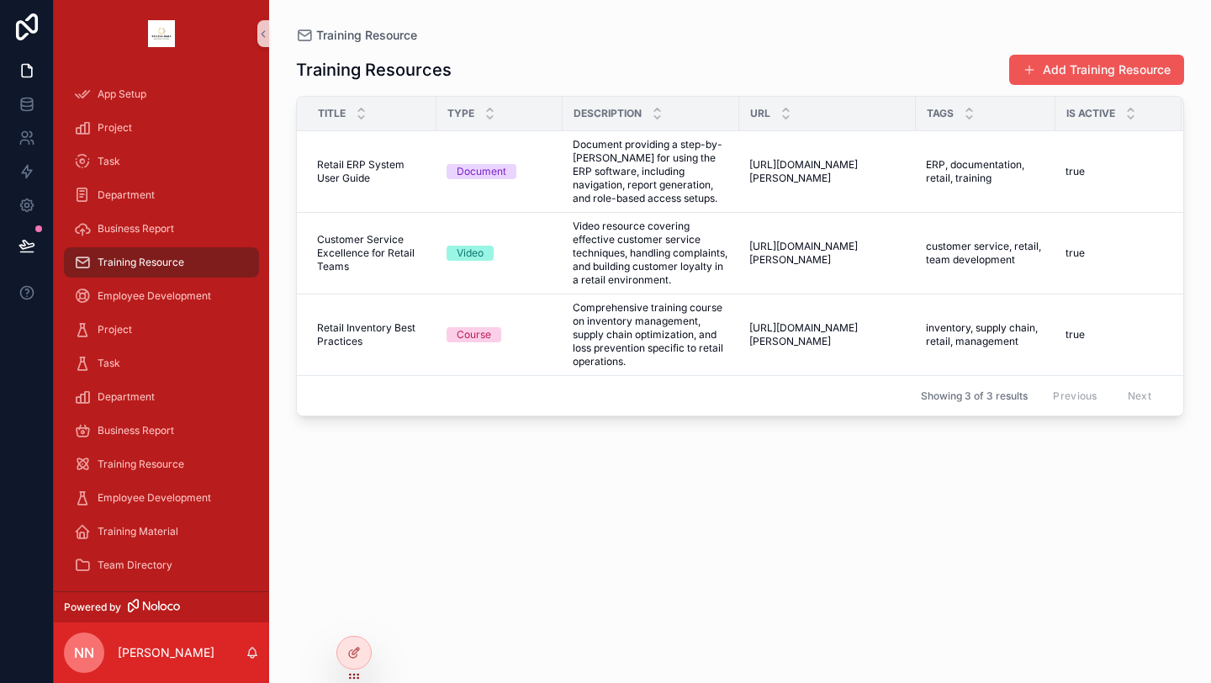
click at [1043, 71] on button "Add Training Resource" at bounding box center [1096, 70] width 175 height 30
